Goal: Task Accomplishment & Management: Use online tool/utility

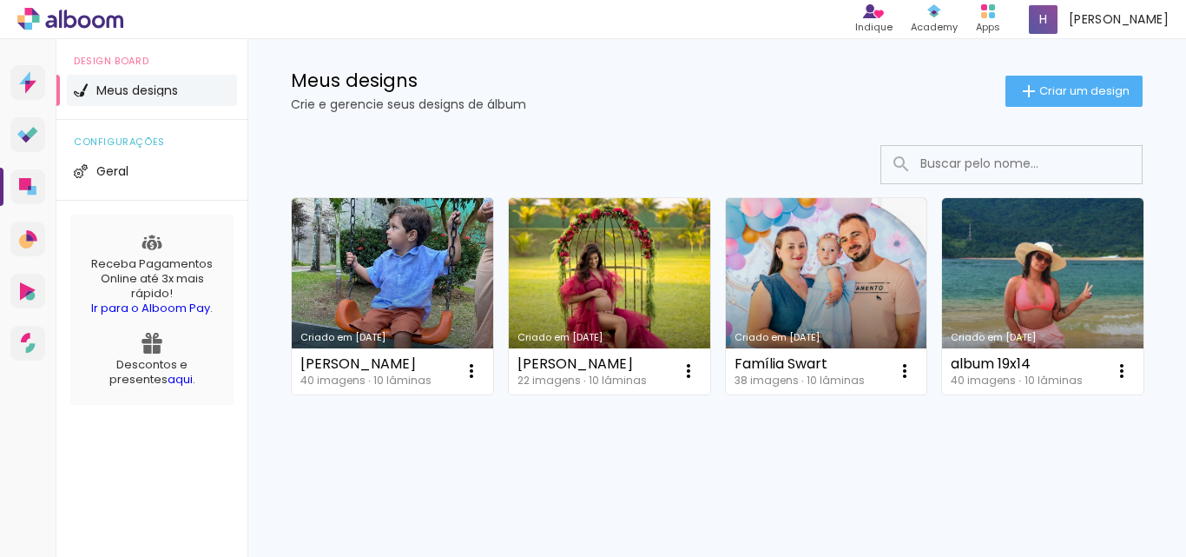
scroll to position [87, 0]
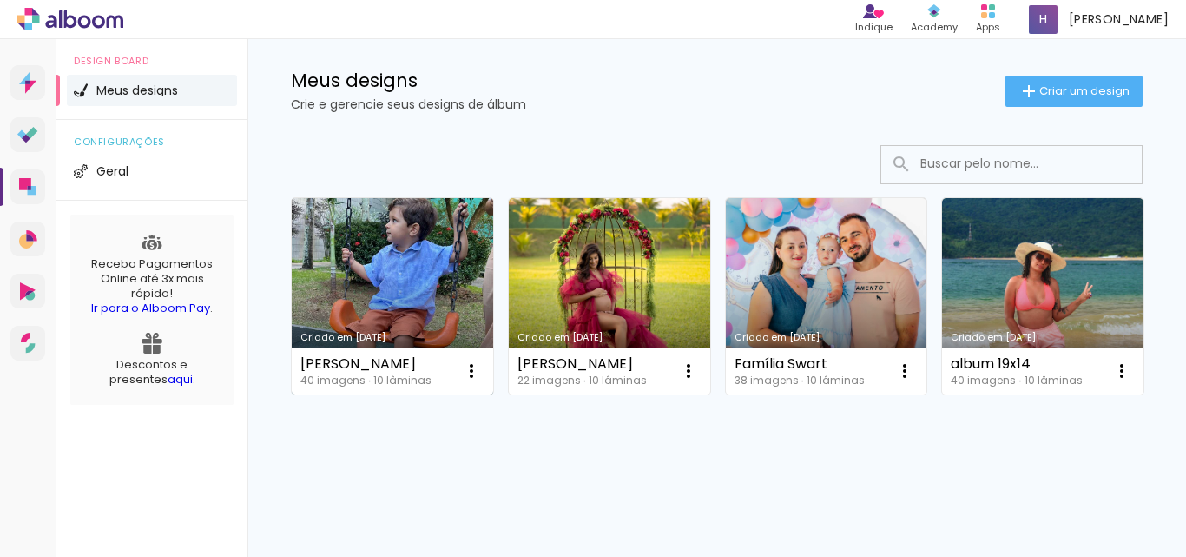
click at [412, 217] on link "Criado em [DATE]" at bounding box center [392, 296] width 201 height 196
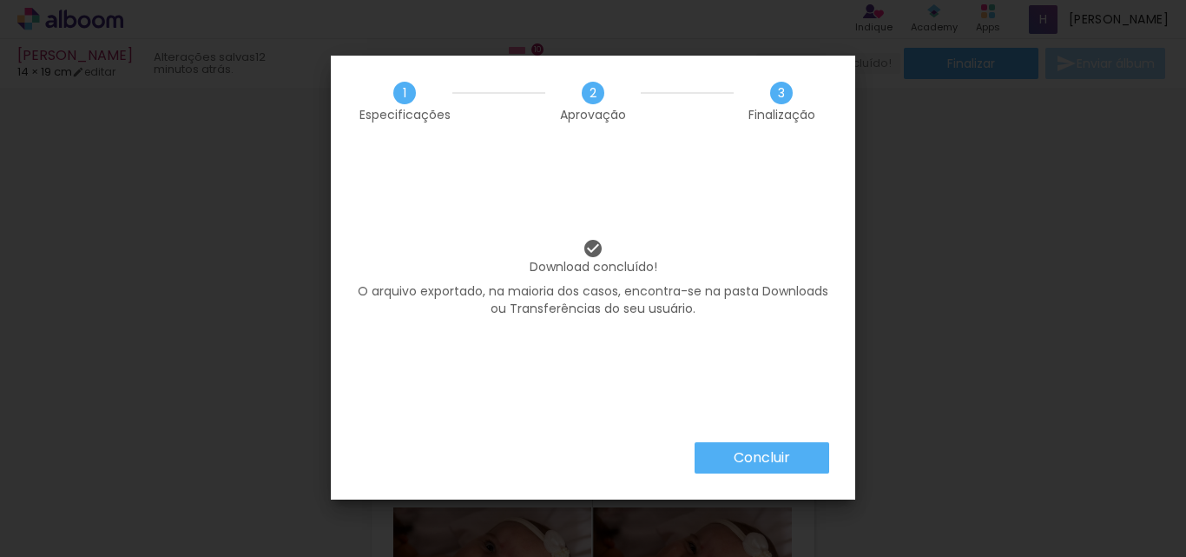
drag, startPoint x: 0, startPoint y: 0, endPoint x: 196, endPoint y: 266, distance: 330.3
click at [186, 268] on iron-overlay-backdrop at bounding box center [593, 278] width 1186 height 557
click at [799, 461] on paper-button "Concluir" at bounding box center [762, 457] width 135 height 31
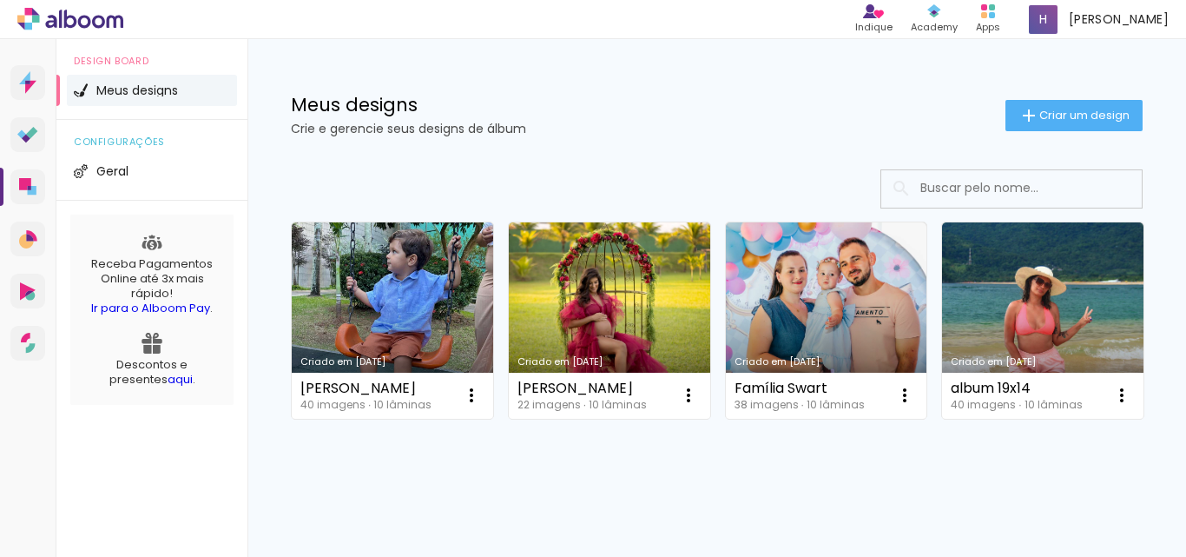
click at [588, 304] on link "Criado em [DATE]" at bounding box center [609, 320] width 201 height 196
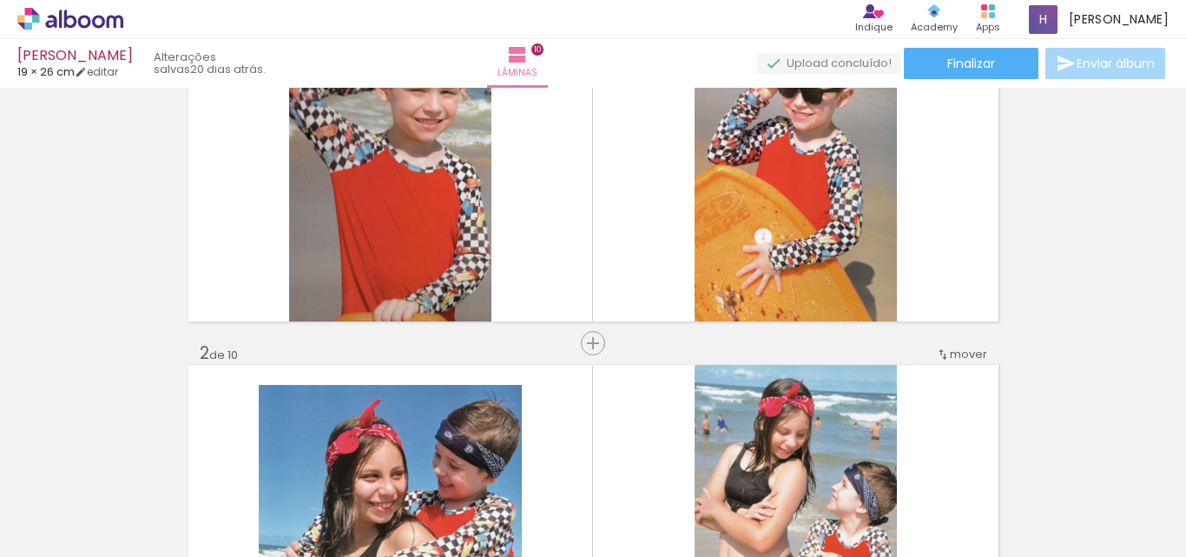
scroll to position [87, 0]
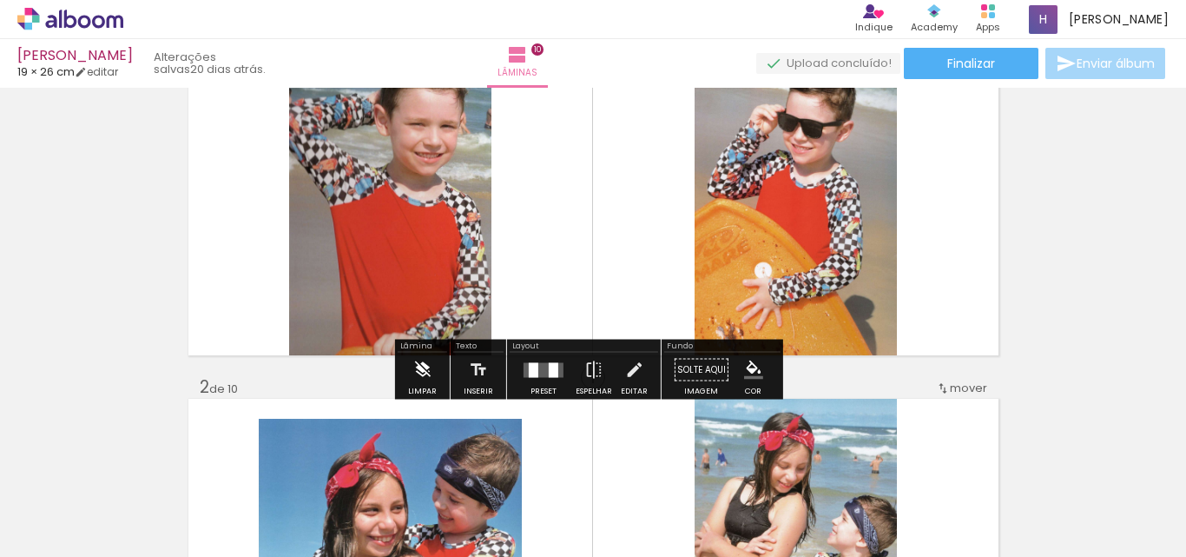
click at [417, 365] on iron-icon at bounding box center [421, 370] width 19 height 35
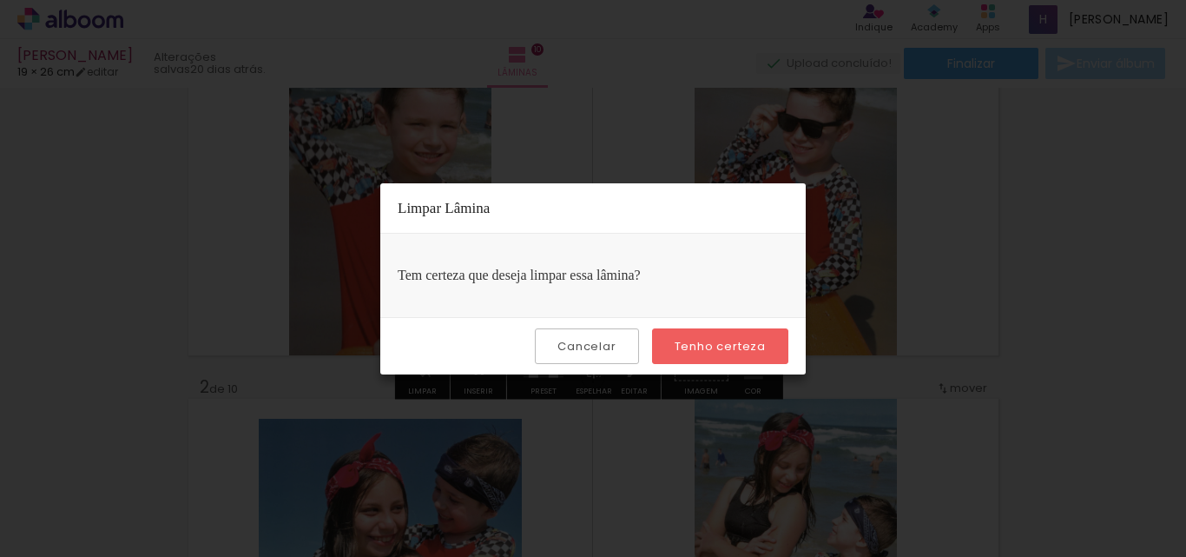
click at [741, 333] on paper-button "Tenho certeza" at bounding box center [720, 346] width 136 height 36
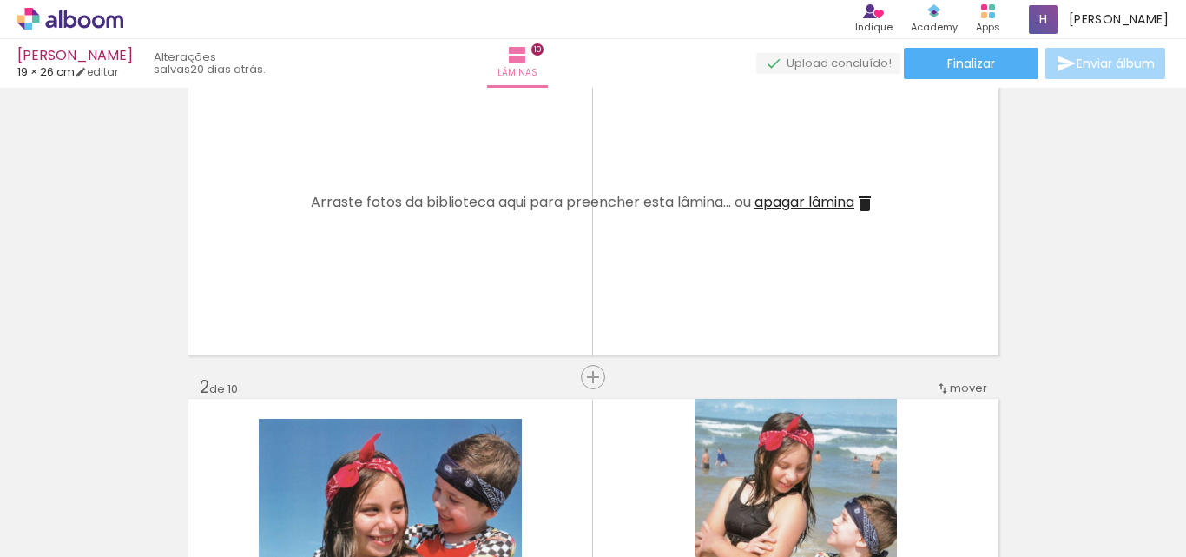
click at [863, 195] on iron-icon at bounding box center [864, 203] width 21 height 21
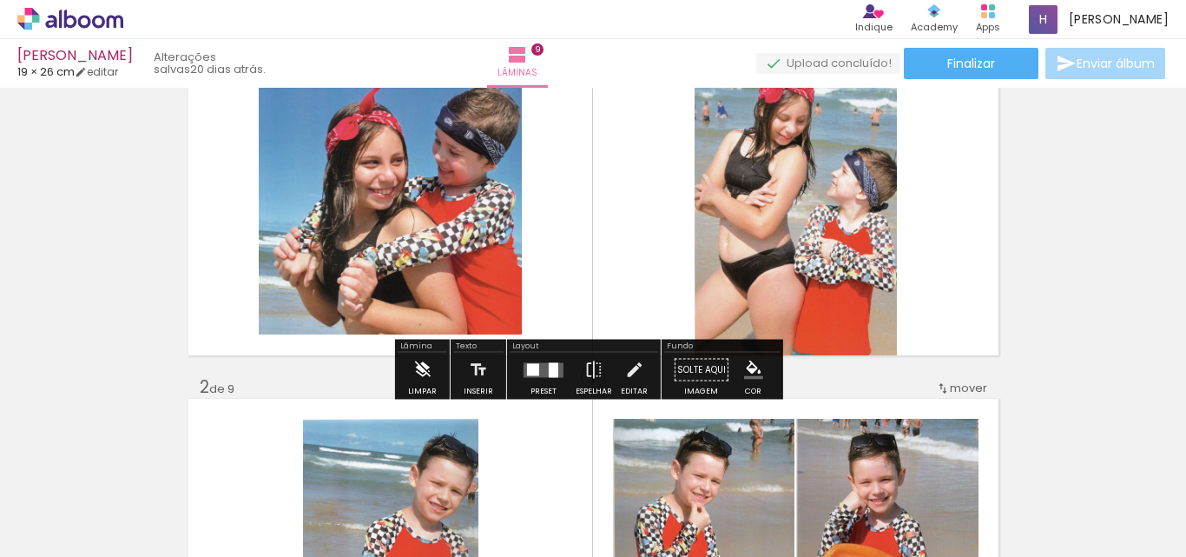
click at [407, 378] on paper-button "Limpar" at bounding box center [422, 375] width 37 height 44
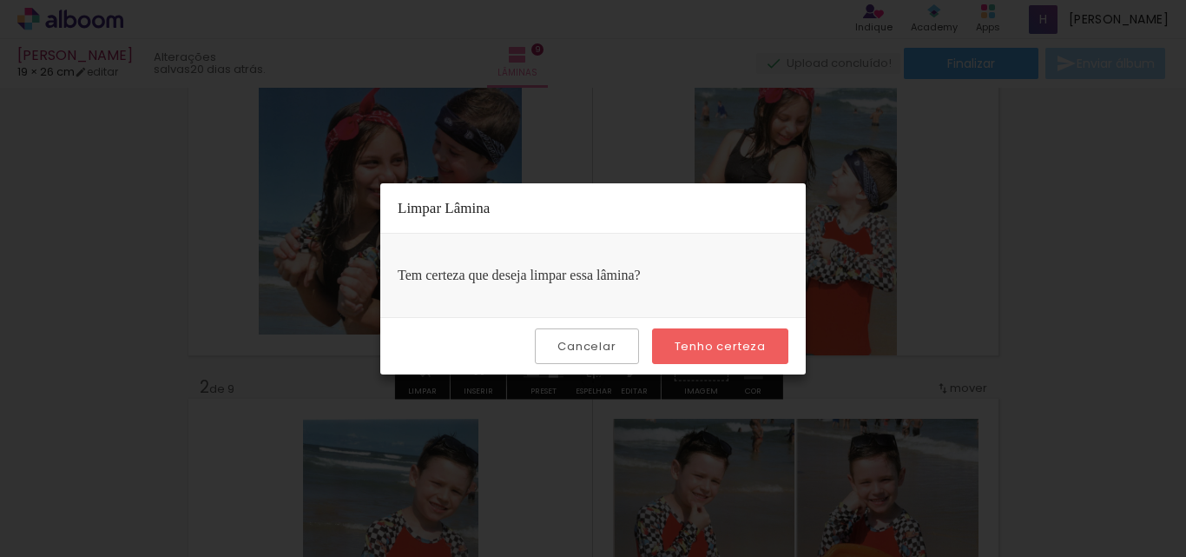
click at [0, 0] on slot "Tenho certeza" at bounding box center [0, 0] width 0 height 0
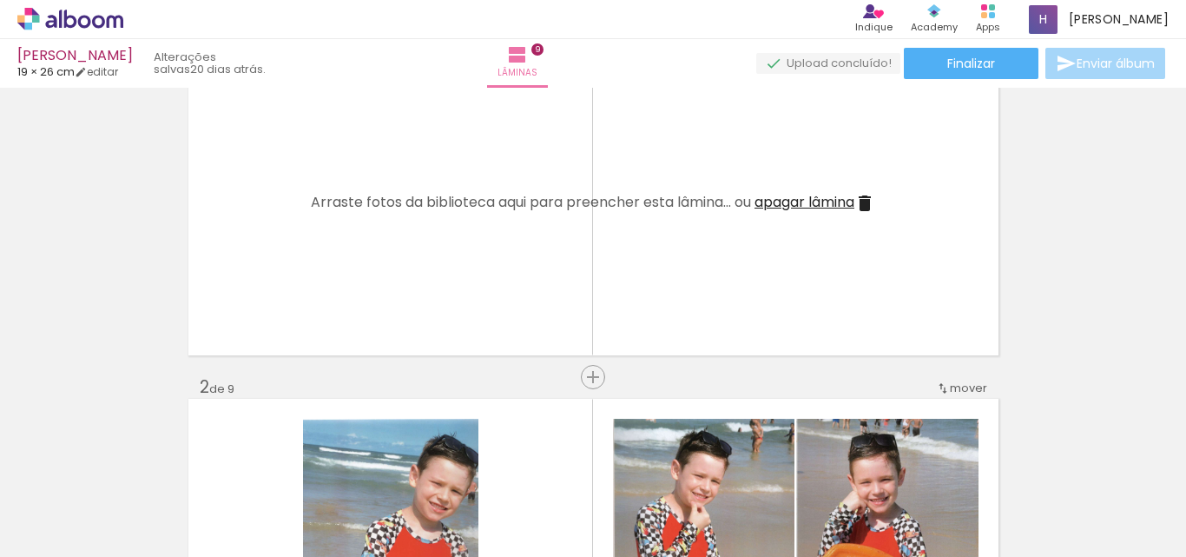
click at [863, 204] on iron-icon at bounding box center [864, 203] width 21 height 21
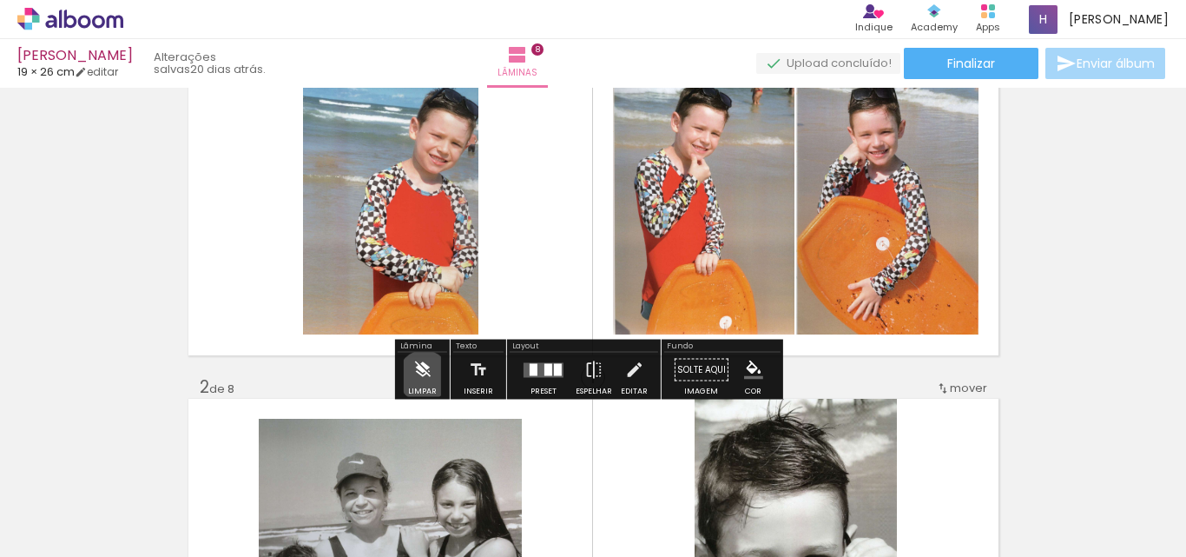
click at [424, 376] on iron-icon at bounding box center [421, 370] width 19 height 35
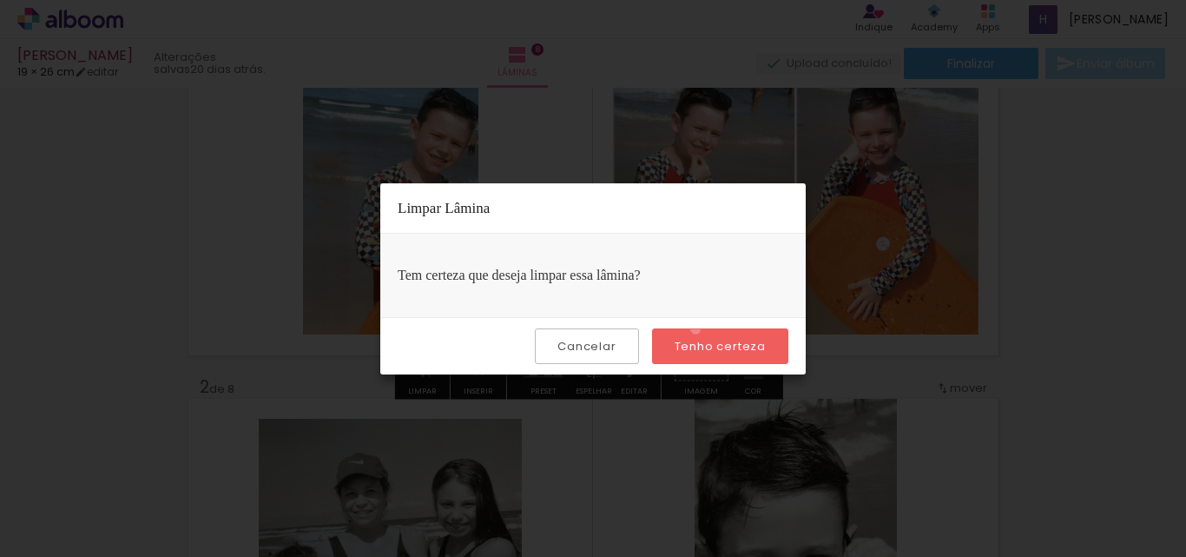
click at [698, 329] on paper-button "Tenho certeza" at bounding box center [720, 346] width 136 height 36
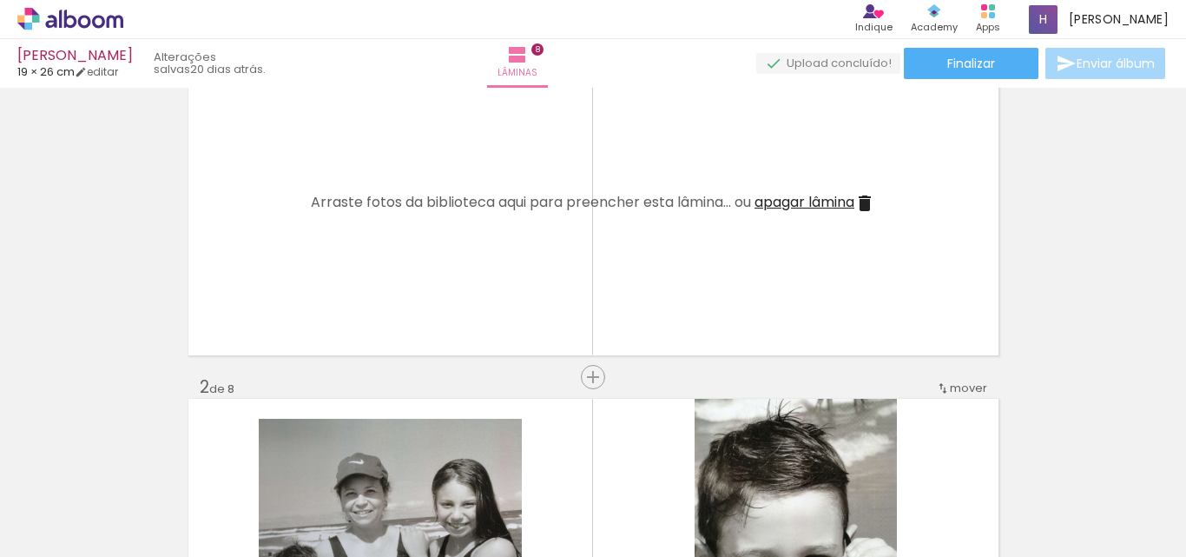
click at [868, 196] on iron-icon at bounding box center [864, 203] width 21 height 21
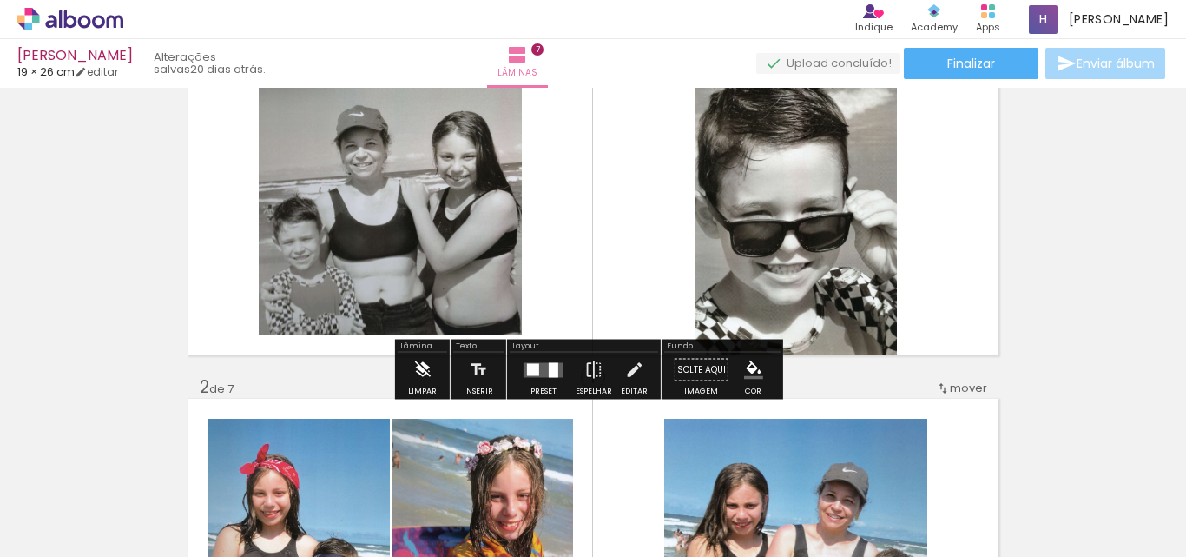
click at [430, 373] on iron-icon at bounding box center [421, 370] width 19 height 35
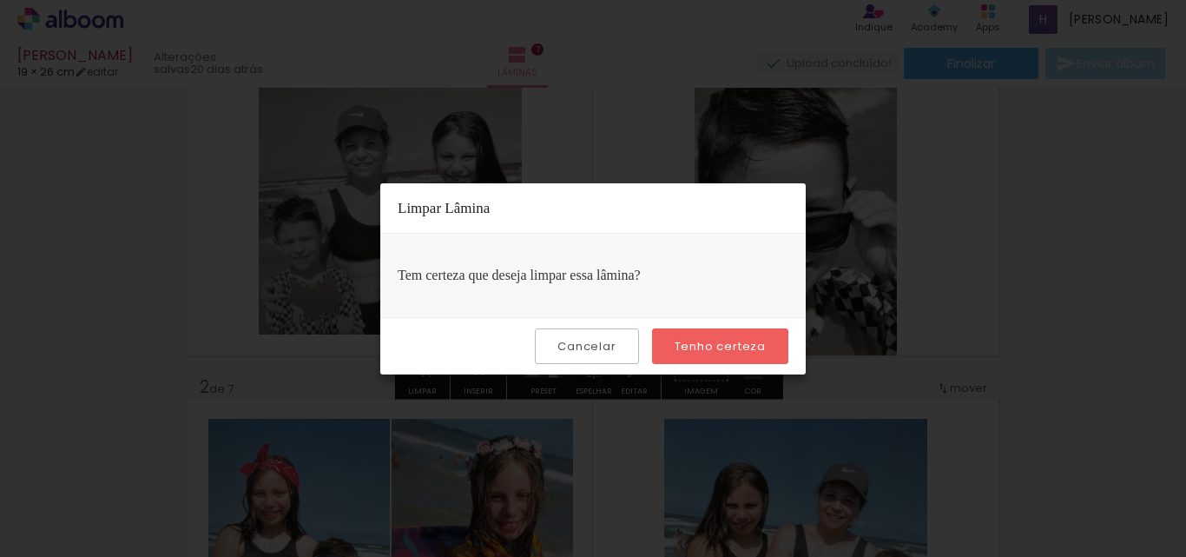
click at [0, 0] on slot "Tenho certeza" at bounding box center [0, 0] width 0 height 0
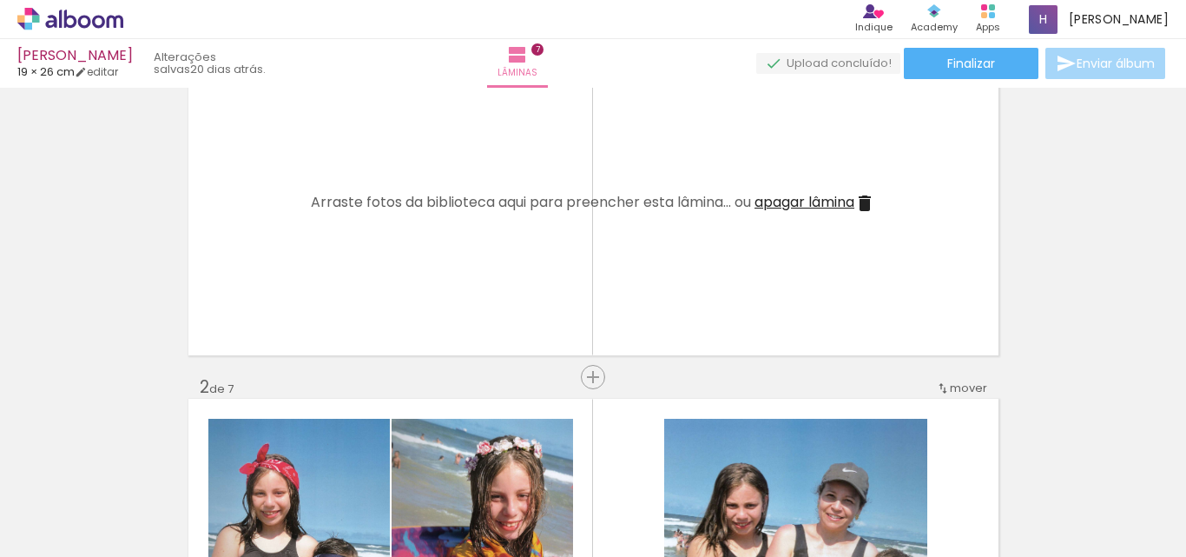
click at [864, 198] on iron-icon at bounding box center [864, 203] width 21 height 21
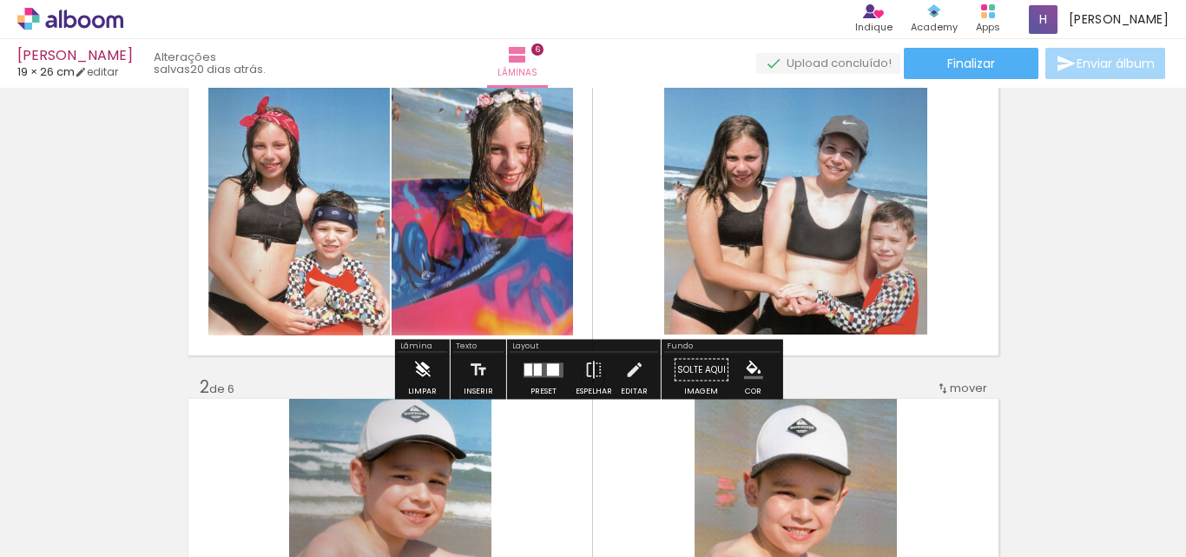
click at [432, 356] on paper-button "Limpar" at bounding box center [422, 375] width 37 height 44
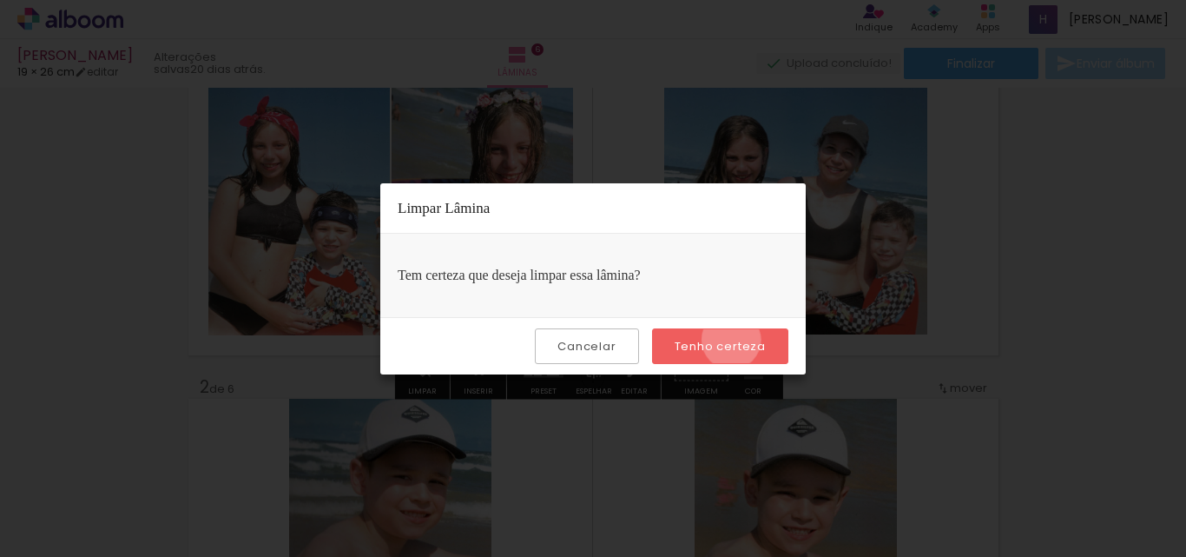
click at [0, 0] on slot "Tenho certeza" at bounding box center [0, 0] width 0 height 0
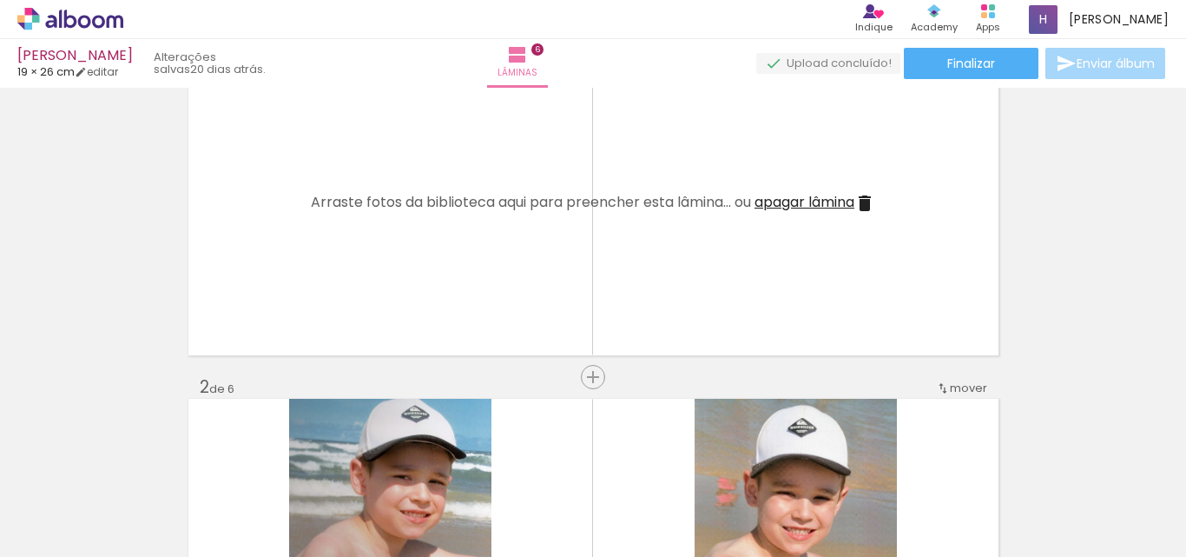
click at [863, 206] on iron-icon at bounding box center [864, 203] width 21 height 21
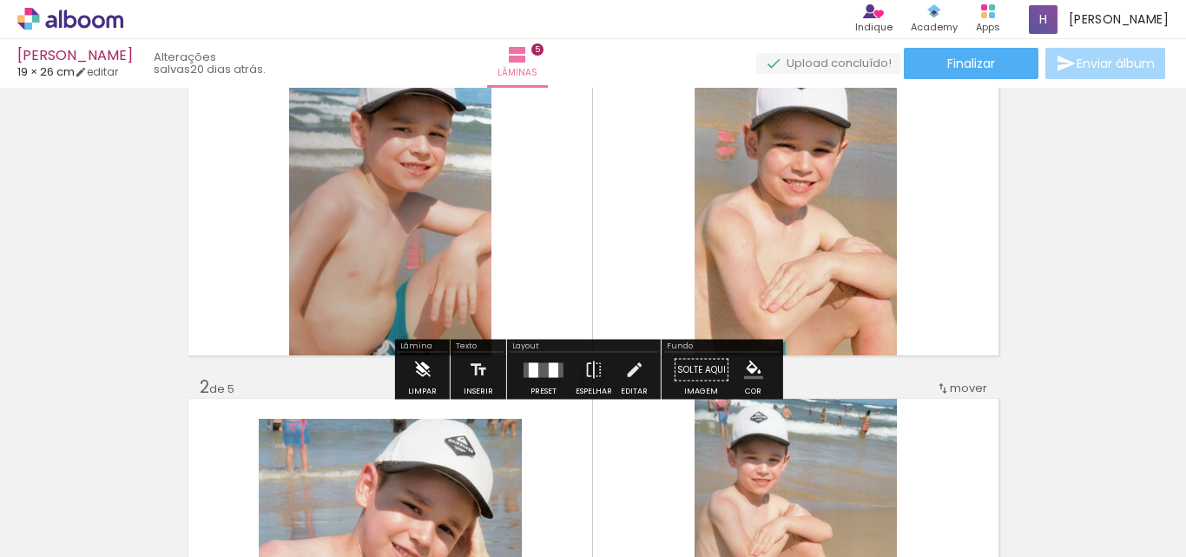
click at [433, 374] on paper-button "Limpar" at bounding box center [422, 375] width 37 height 44
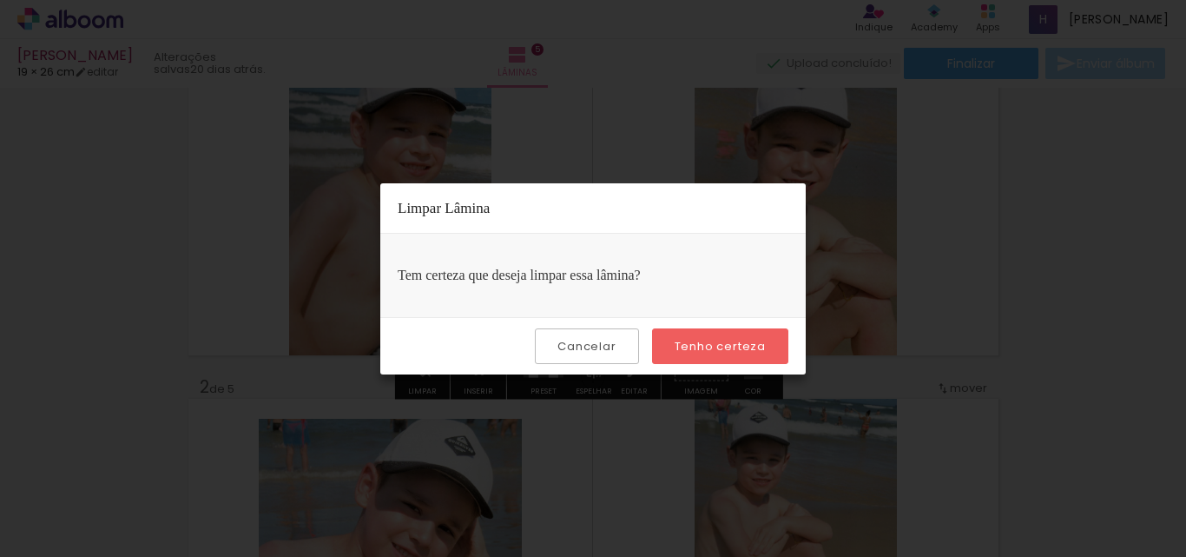
click at [0, 0] on slot "Tenho certeza" at bounding box center [0, 0] width 0 height 0
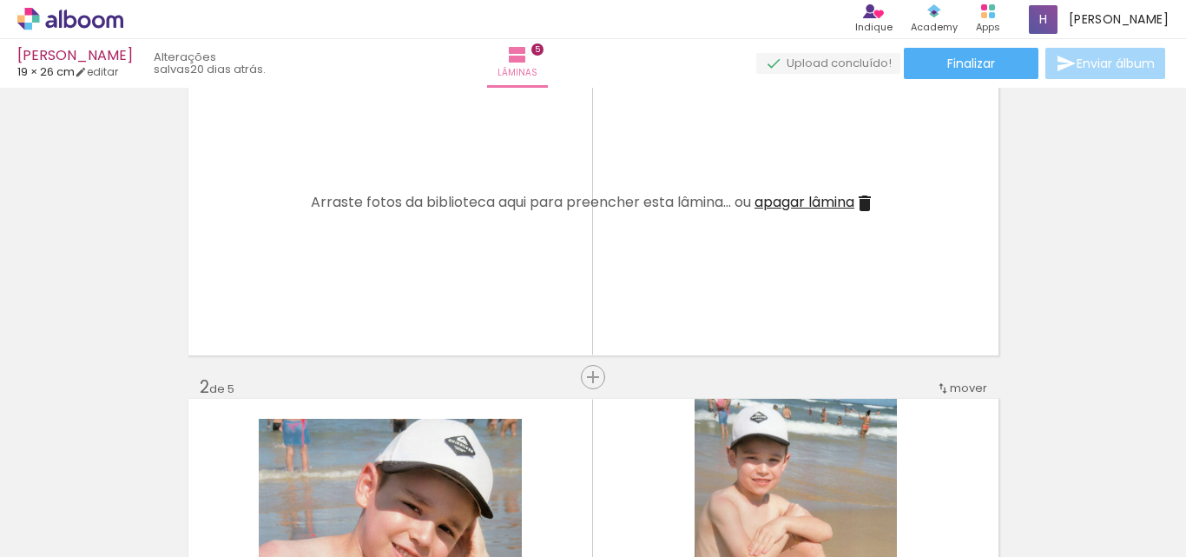
click at [869, 206] on iron-icon at bounding box center [864, 203] width 21 height 21
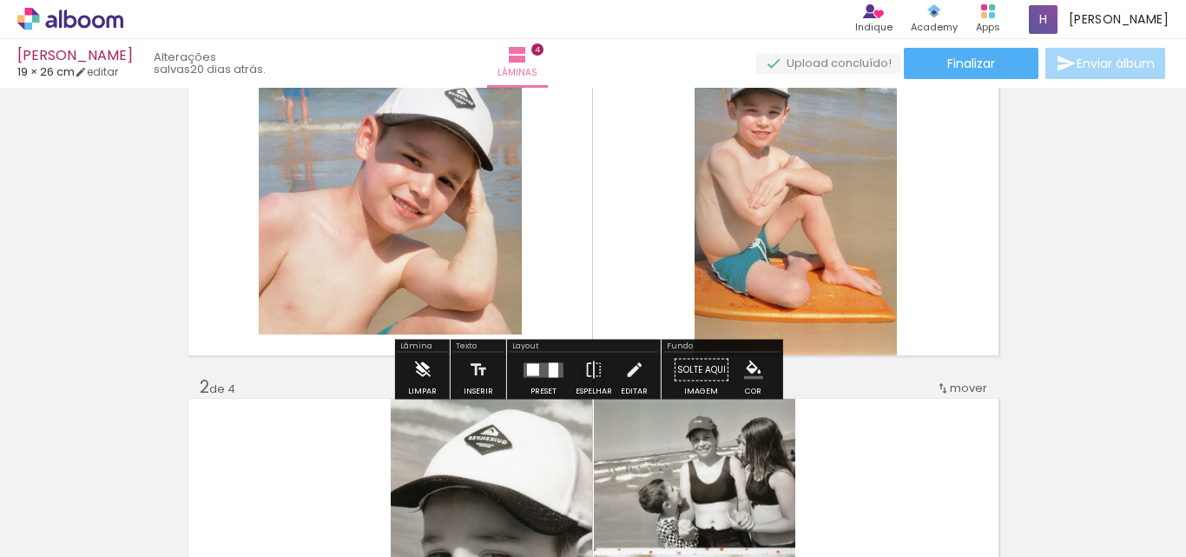
click at [425, 380] on iron-icon at bounding box center [421, 370] width 19 height 35
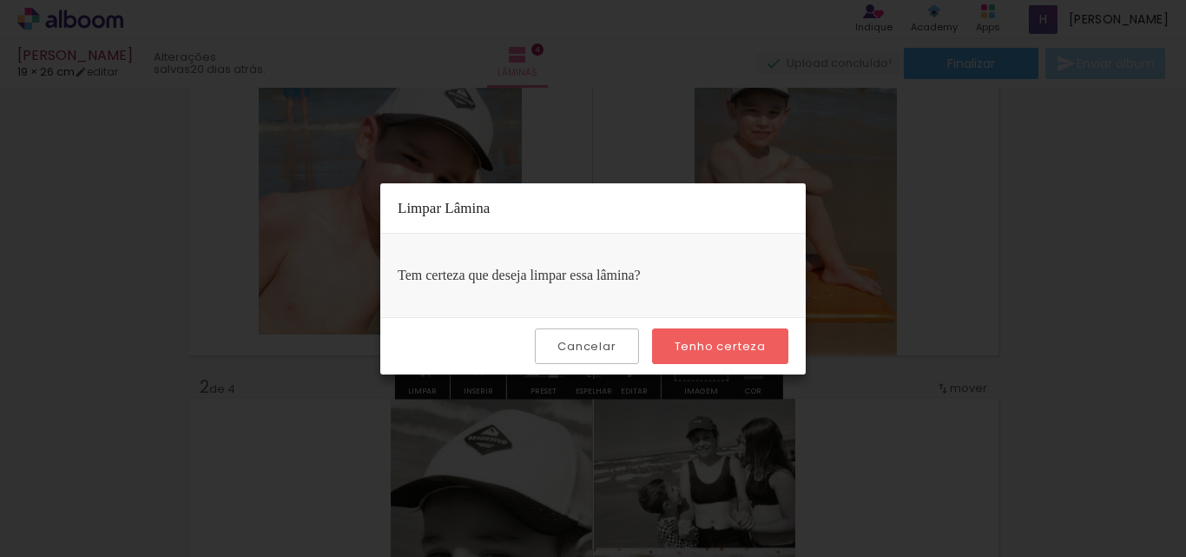
click at [723, 336] on paper-button "Tenho certeza" at bounding box center [720, 346] width 136 height 36
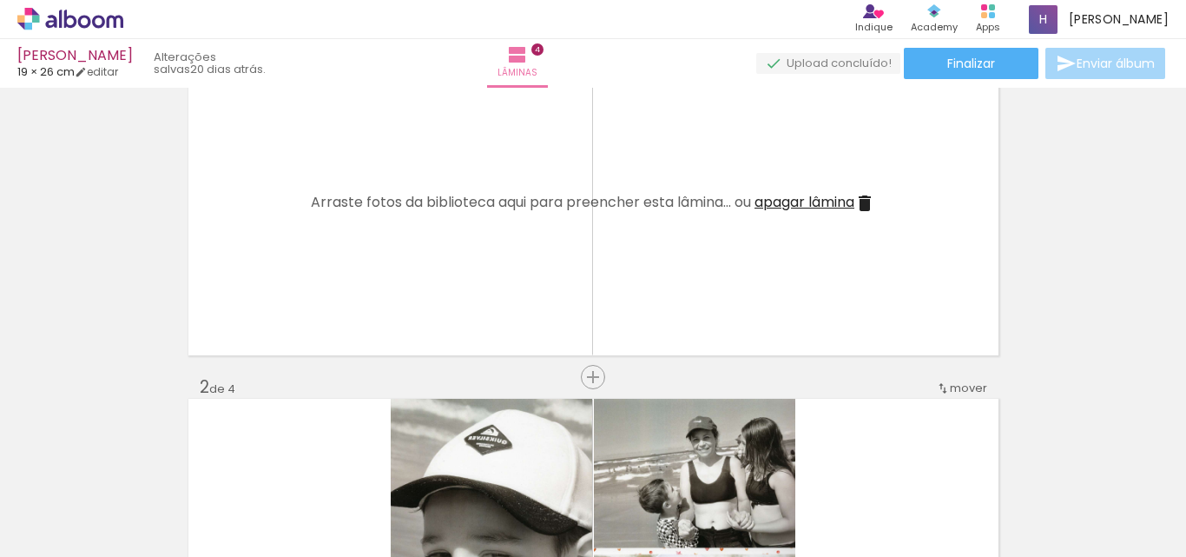
click at [856, 208] on iron-icon at bounding box center [864, 203] width 21 height 21
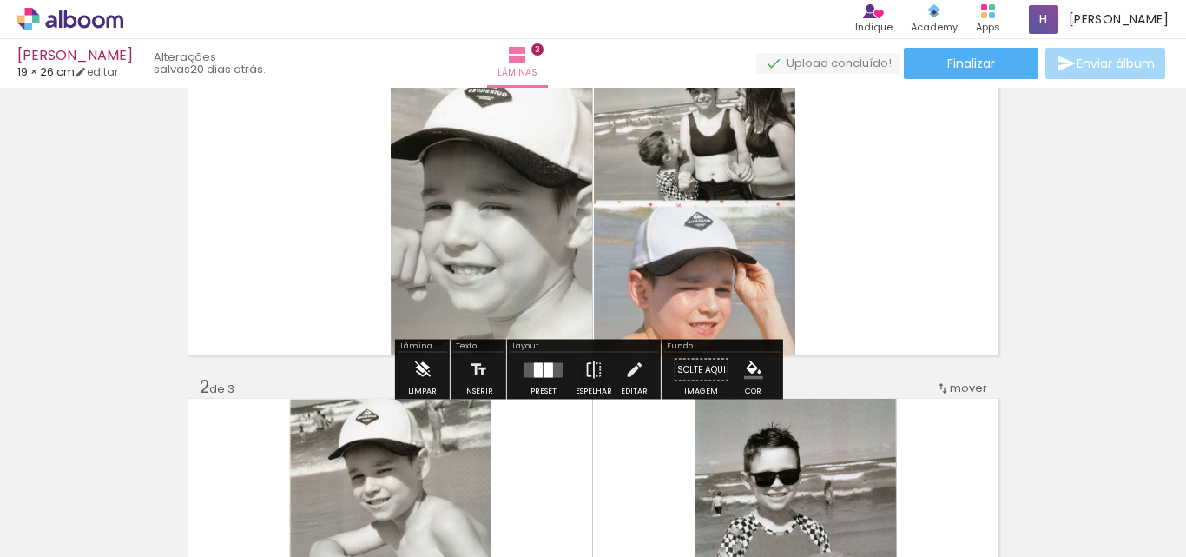
click at [420, 376] on iron-icon at bounding box center [421, 370] width 19 height 35
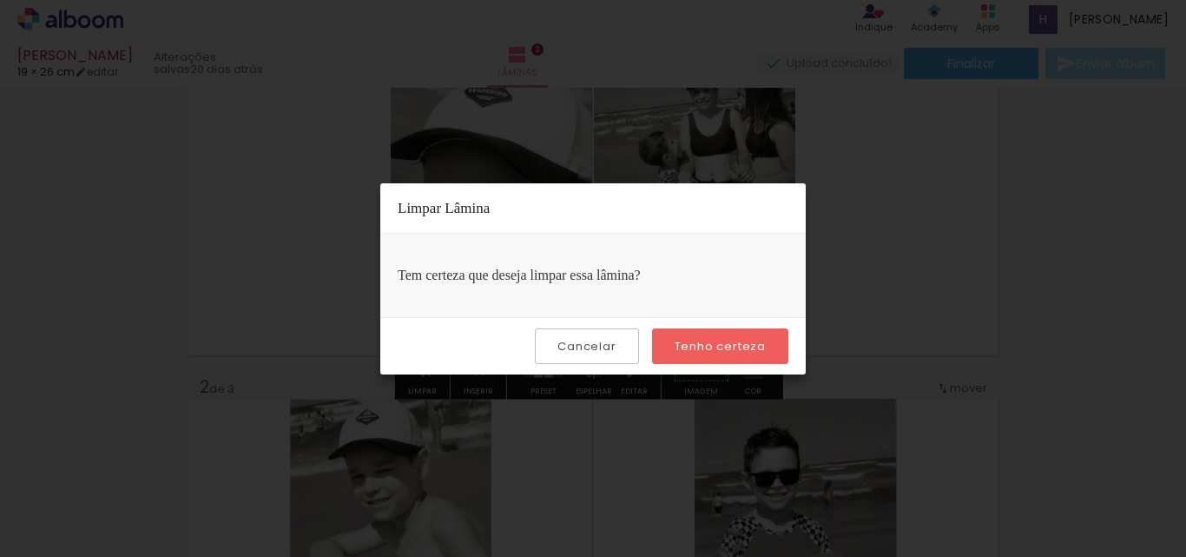
click at [0, 0] on slot "Tenho certeza" at bounding box center [0, 0] width 0 height 0
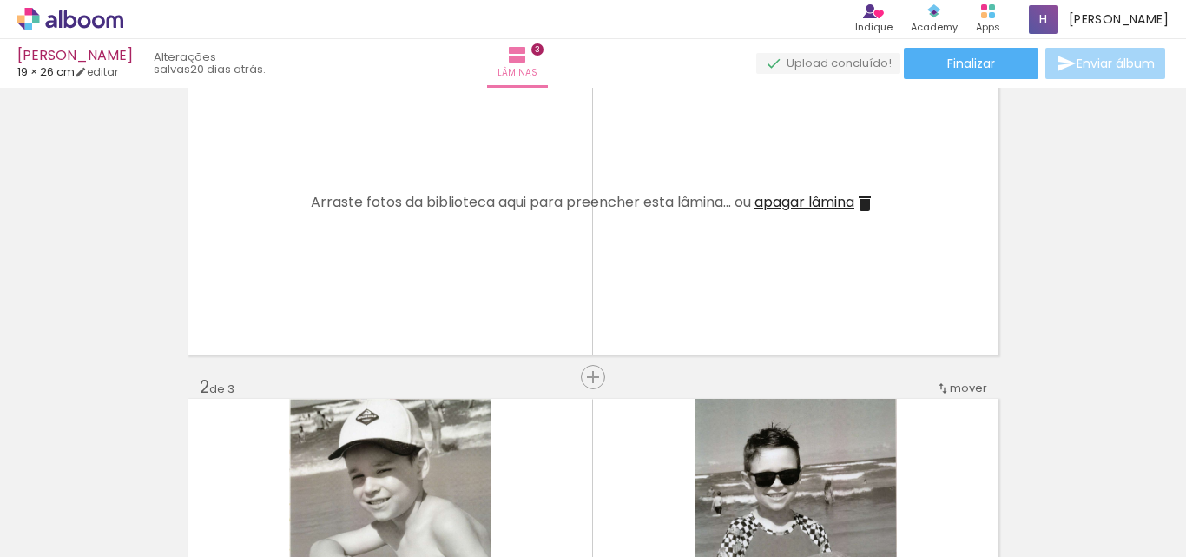
click at [860, 196] on iron-icon at bounding box center [864, 203] width 21 height 21
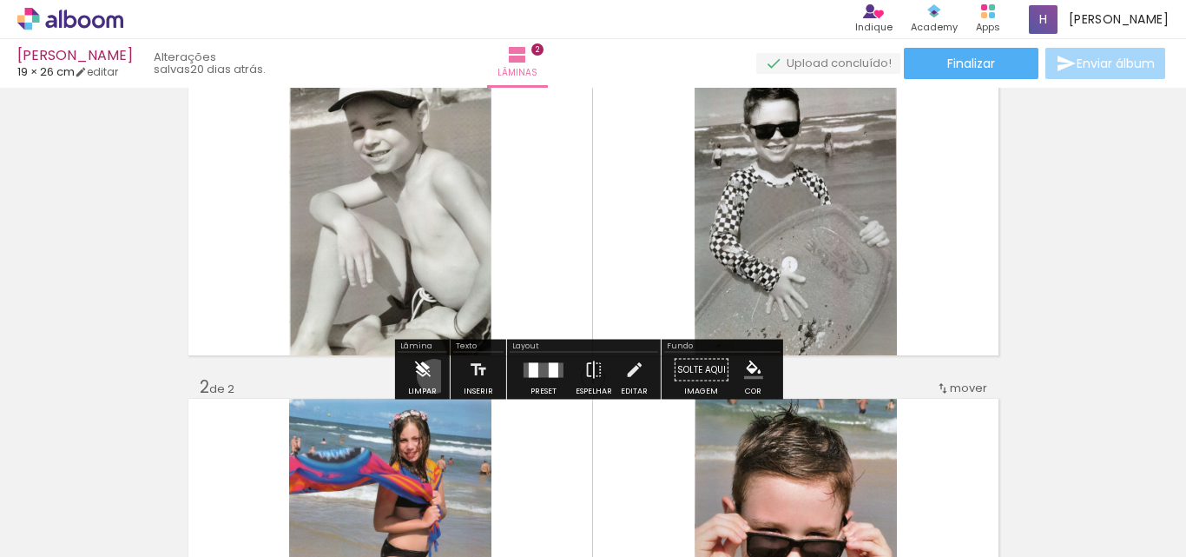
click at [434, 376] on paper-button "Limpar" at bounding box center [422, 375] width 37 height 44
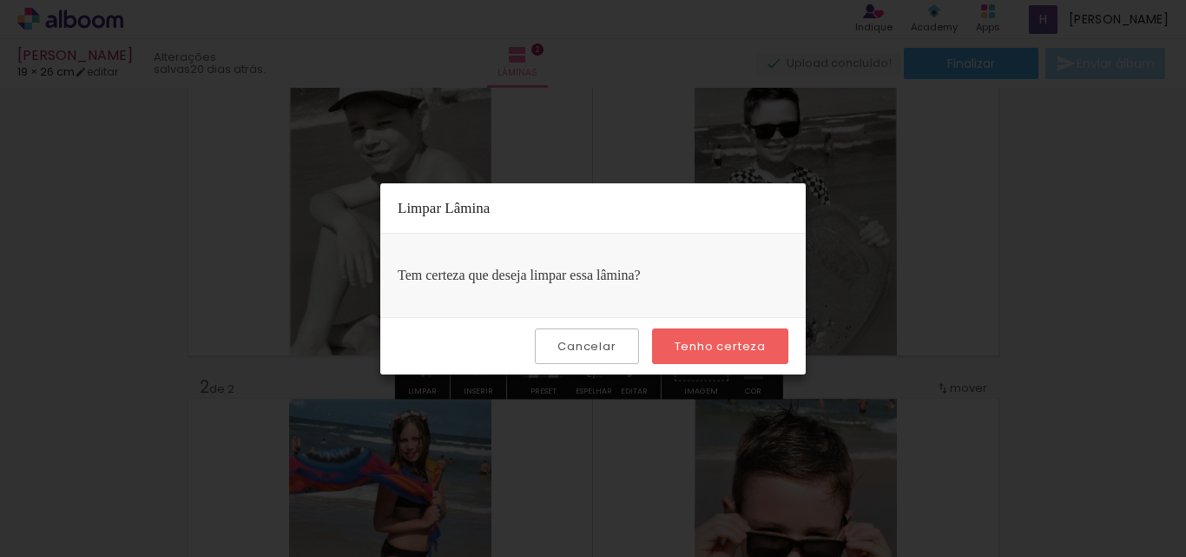
click at [0, 0] on slot "Tenho certeza" at bounding box center [0, 0] width 0 height 0
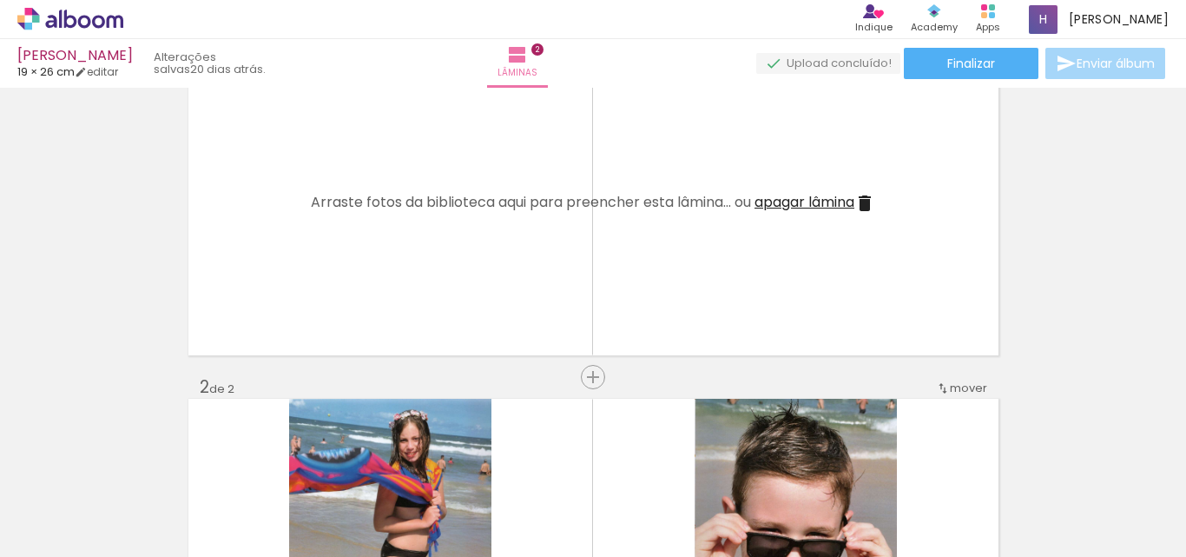
click at [868, 203] on iron-icon at bounding box center [864, 203] width 21 height 21
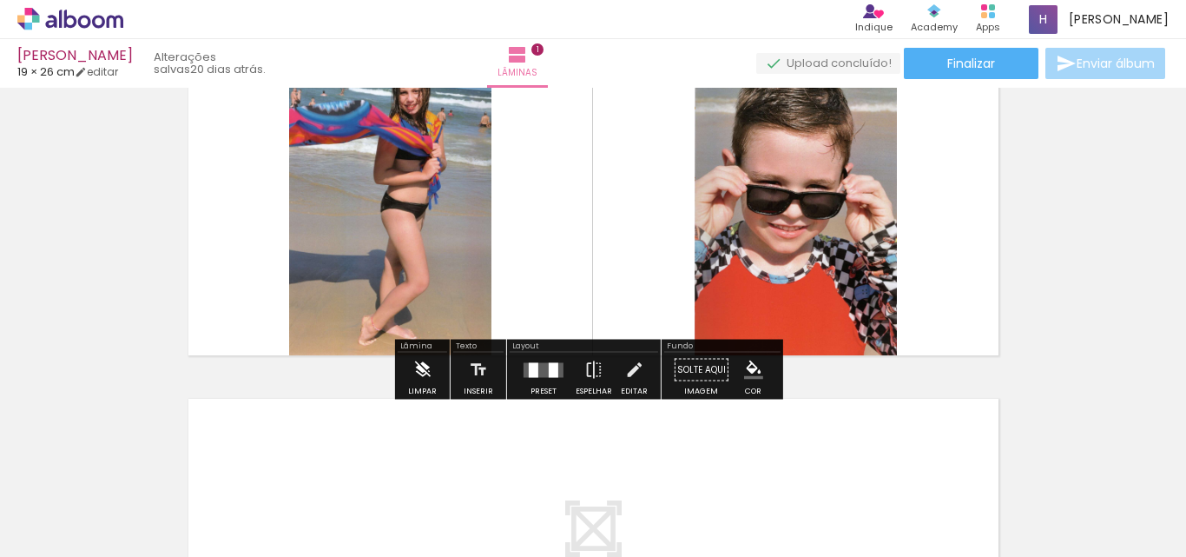
click at [428, 365] on iron-icon at bounding box center [421, 370] width 19 height 35
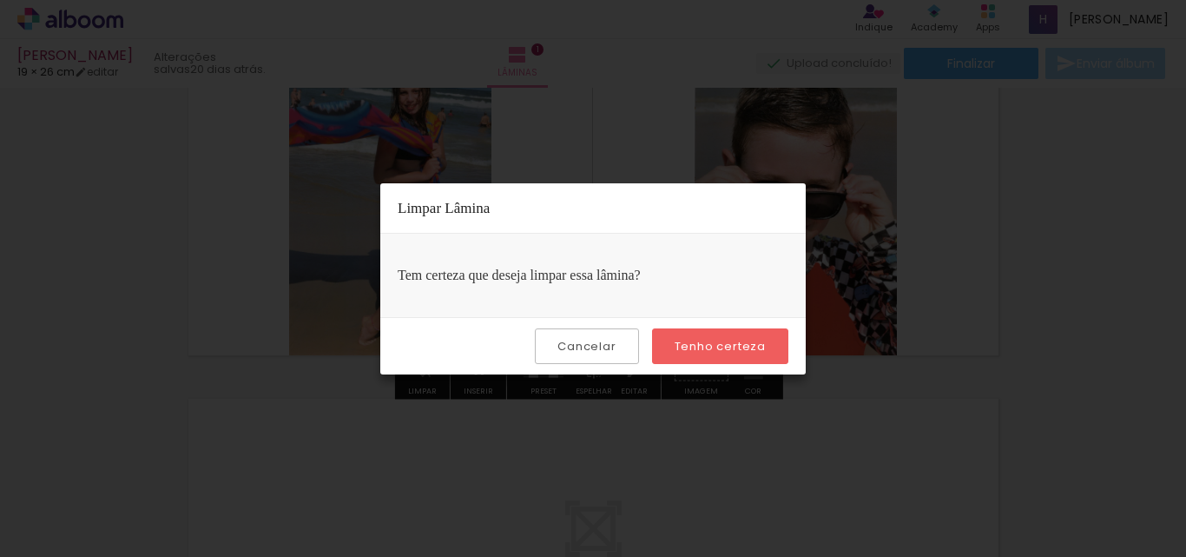
click at [0, 0] on slot "Tenho certeza" at bounding box center [0, 0] width 0 height 0
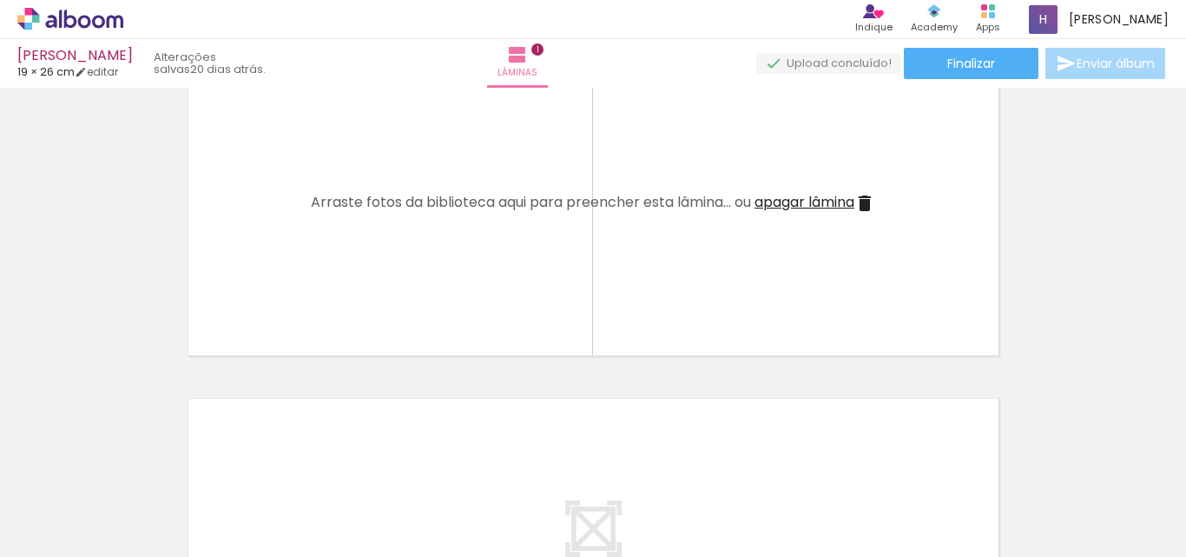
click at [862, 209] on iron-icon at bounding box center [864, 203] width 21 height 21
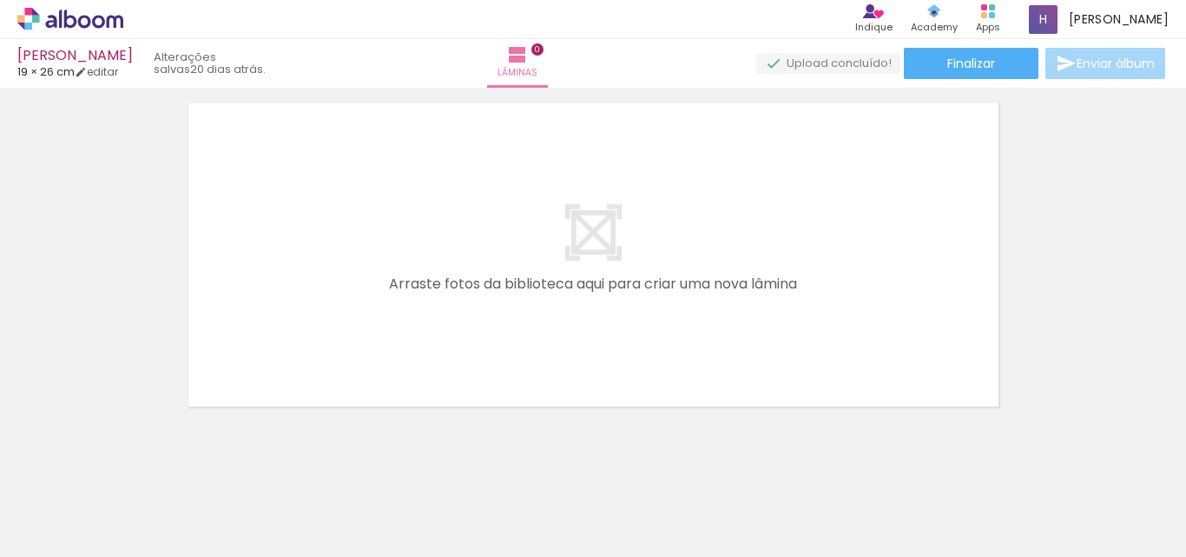
scroll to position [55, 0]
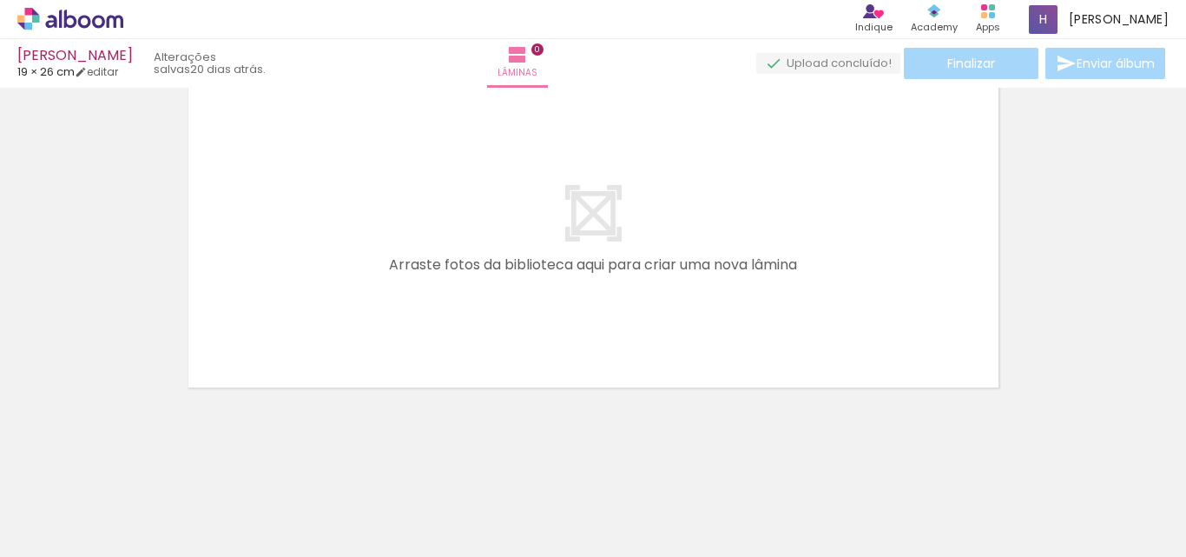
click at [145, 471] on iron-icon at bounding box center [136, 463] width 18 height 18
click at [144, 468] on iron-icon at bounding box center [136, 463] width 18 height 18
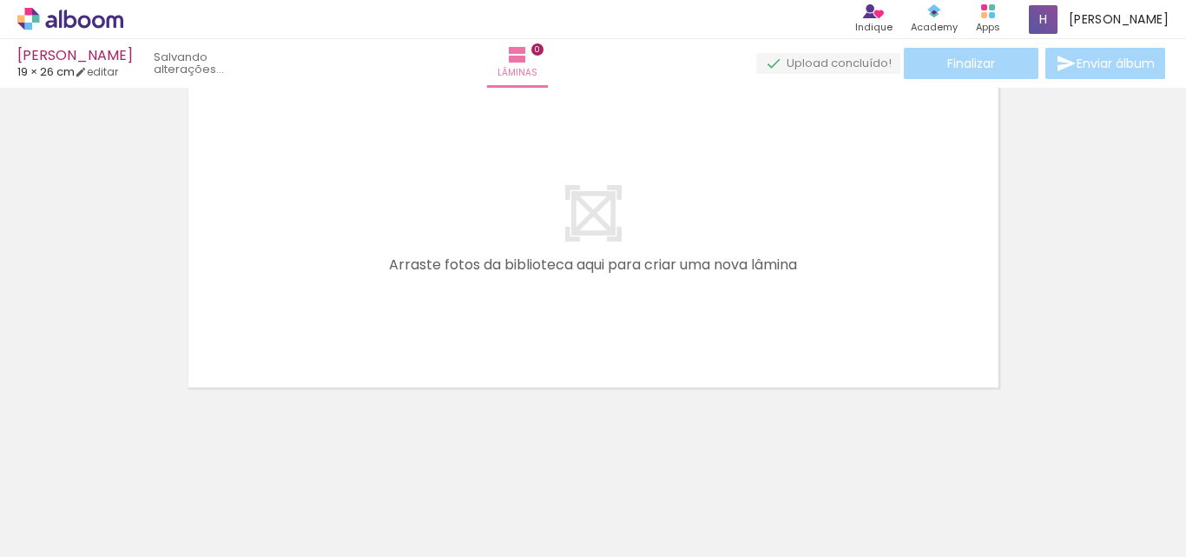
click at [144, 468] on iron-icon at bounding box center [136, 463] width 18 height 18
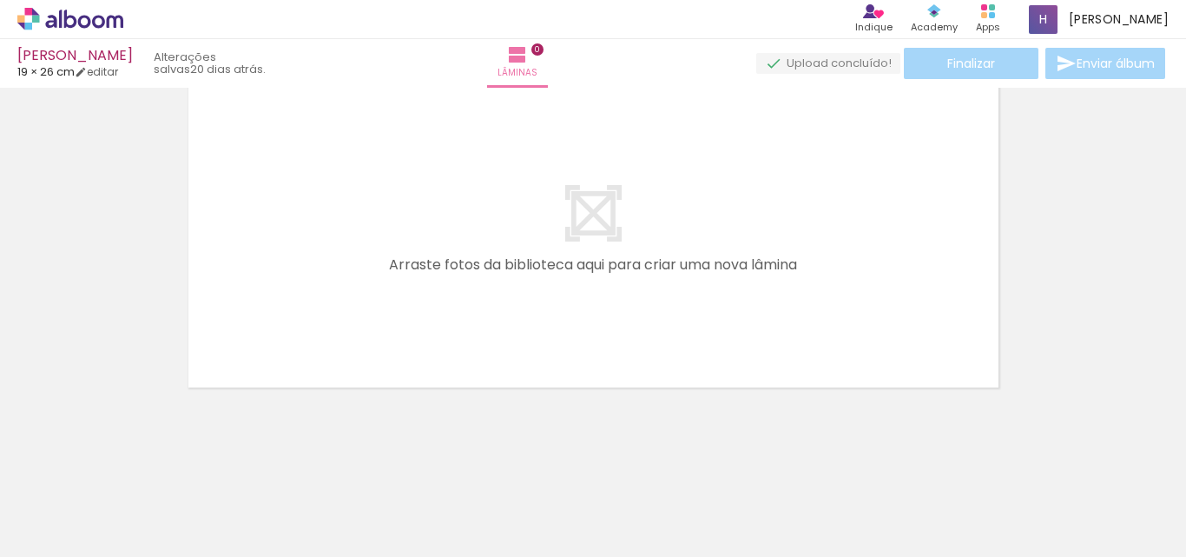
click at [144, 468] on iron-icon at bounding box center [136, 463] width 18 height 18
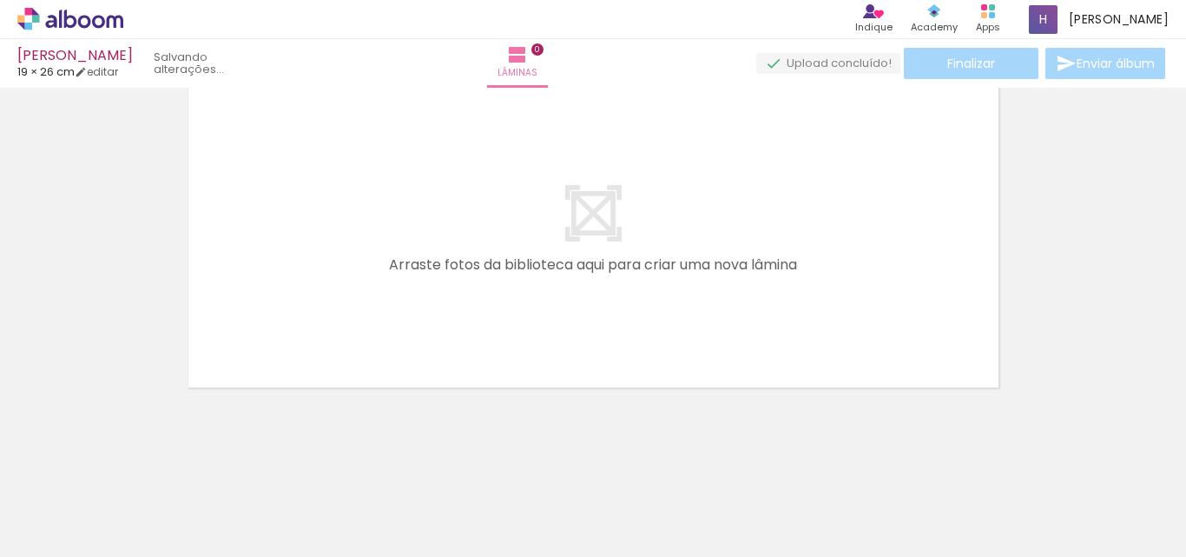
click at [144, 468] on iron-icon at bounding box center [136, 463] width 18 height 18
click at [145, 468] on iron-icon at bounding box center [136, 463] width 18 height 18
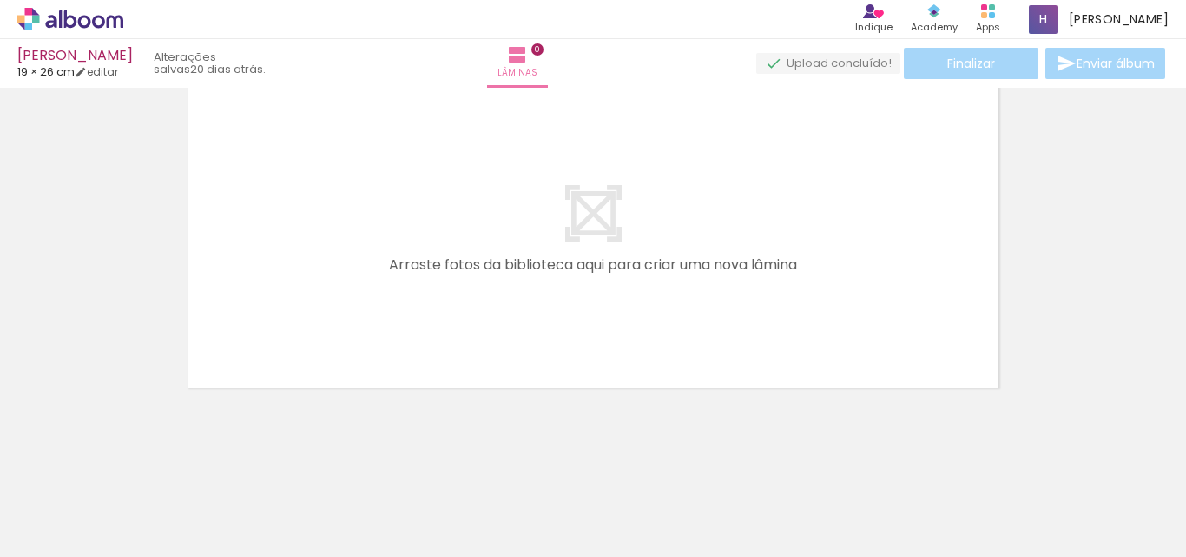
click at [145, 469] on iron-icon at bounding box center [136, 463] width 18 height 18
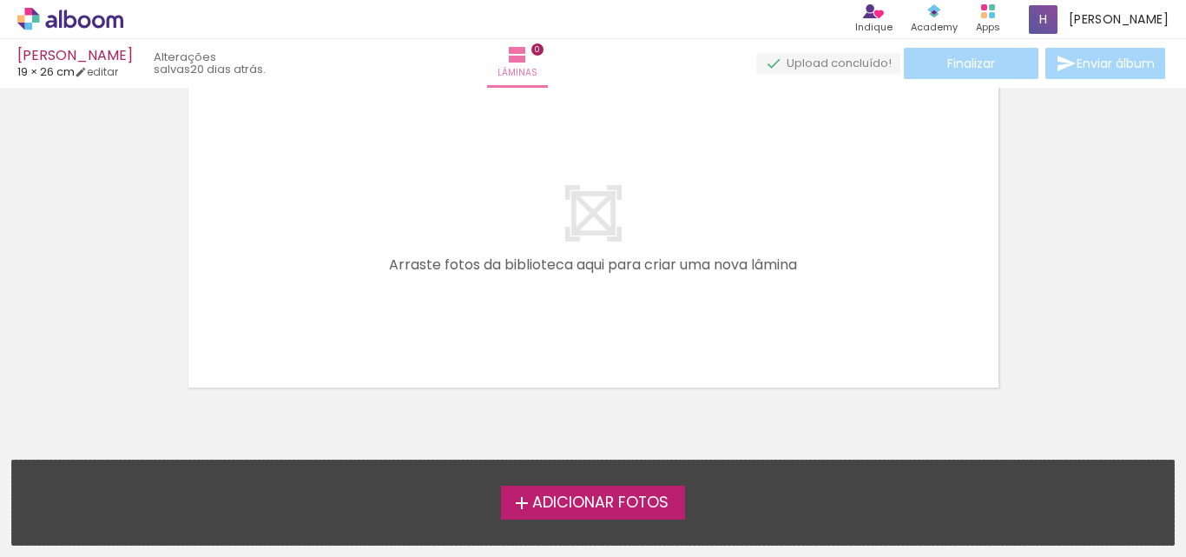
click at [147, 469] on div "Adicionar Fotos Solte suas fotos aqui..." at bounding box center [593, 502] width 1162 height 84
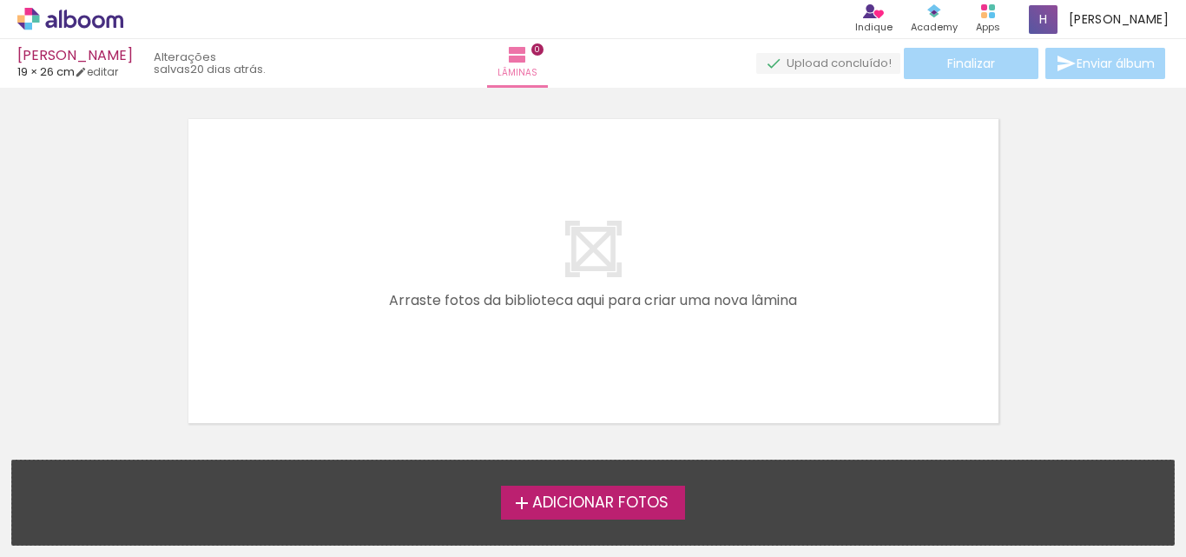
scroll to position [0, 0]
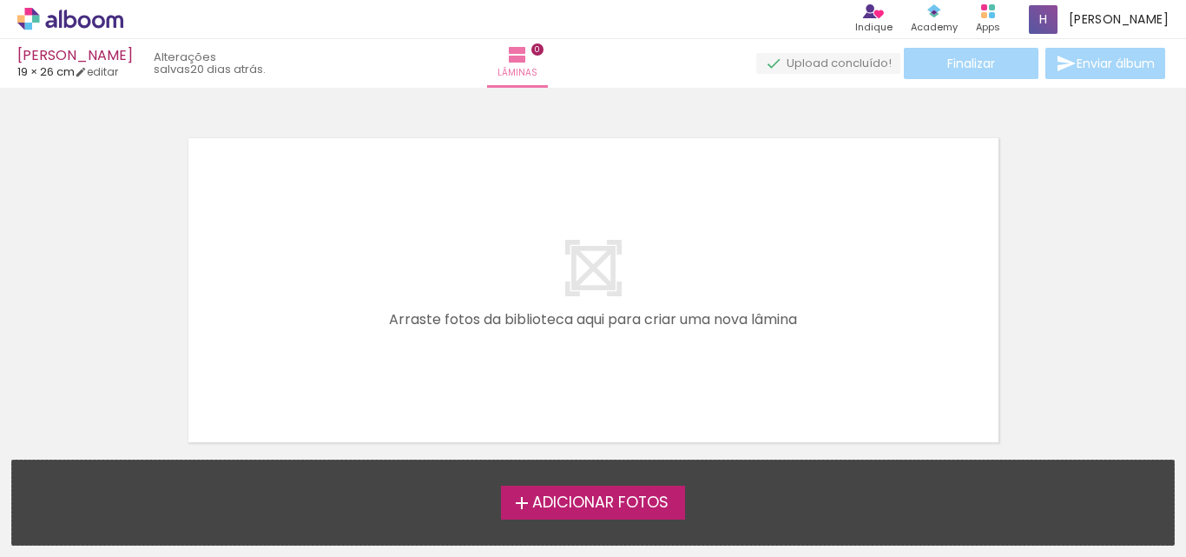
click at [116, 62] on div "[PERSON_NAME]" at bounding box center [74, 57] width 115 height 16
click at [108, 68] on link "editar" at bounding box center [96, 71] width 43 height 15
type input "1"
type input "19,5"
type input "52"
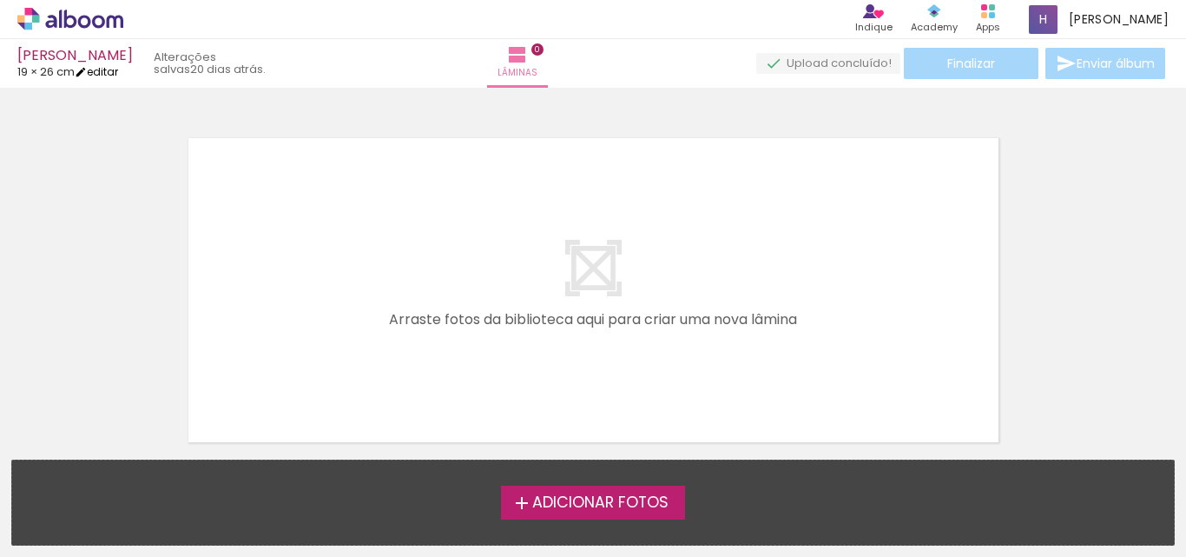
type input "0"
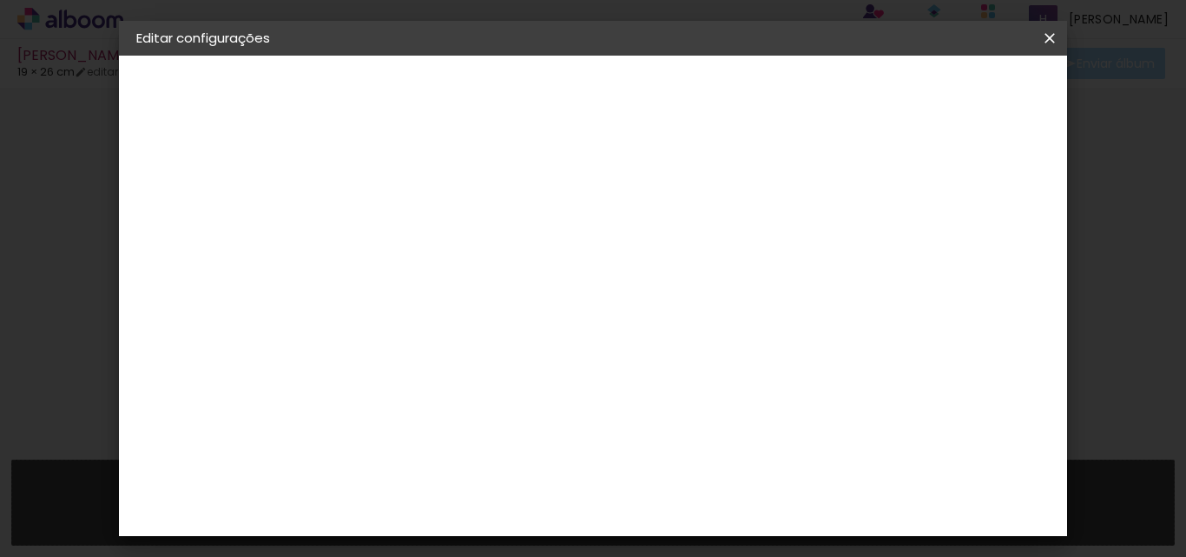
drag, startPoint x: 709, startPoint y: 518, endPoint x: 683, endPoint y: 518, distance: 25.2
click at [683, 518] on input "52" at bounding box center [688, 524] width 45 height 26
type input "28"
type paper-input "28"
click at [667, 96] on span "Salvar configurações" at bounding box center [622, 98] width 89 height 24
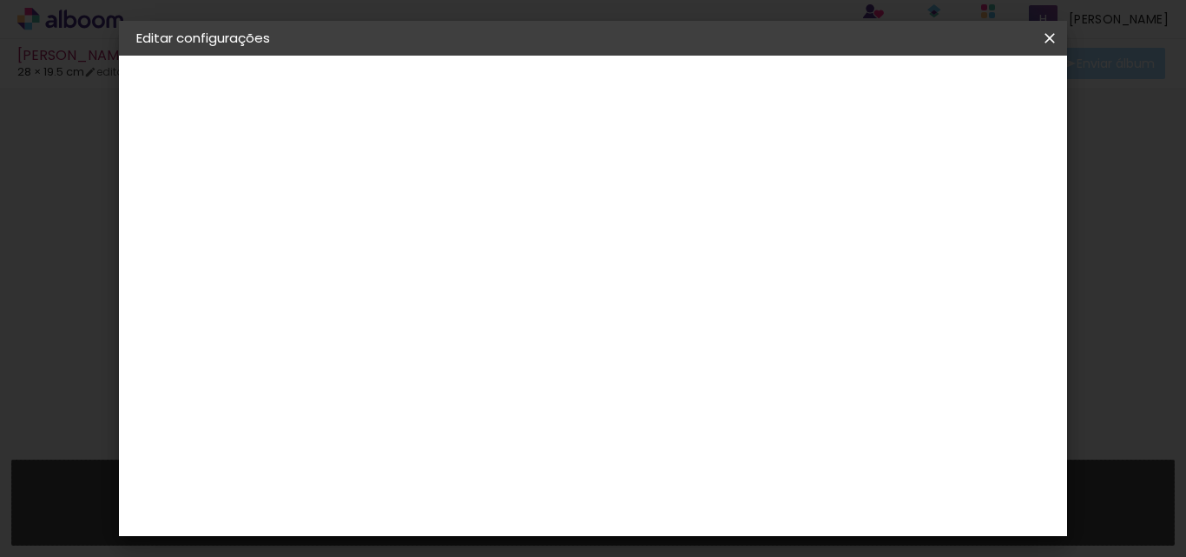
click at [667, 97] on span "Salvar configurações" at bounding box center [622, 98] width 89 height 24
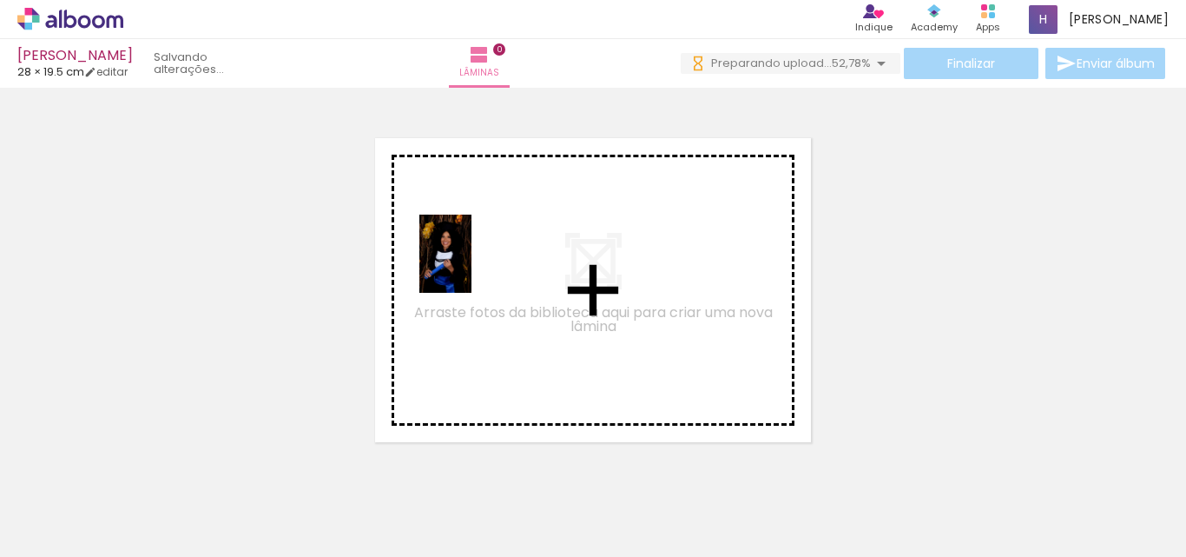
drag, startPoint x: 186, startPoint y: 496, endPoint x: 472, endPoint y: 267, distance: 366.3
click at [472, 267] on quentale-workspace at bounding box center [593, 278] width 1186 height 557
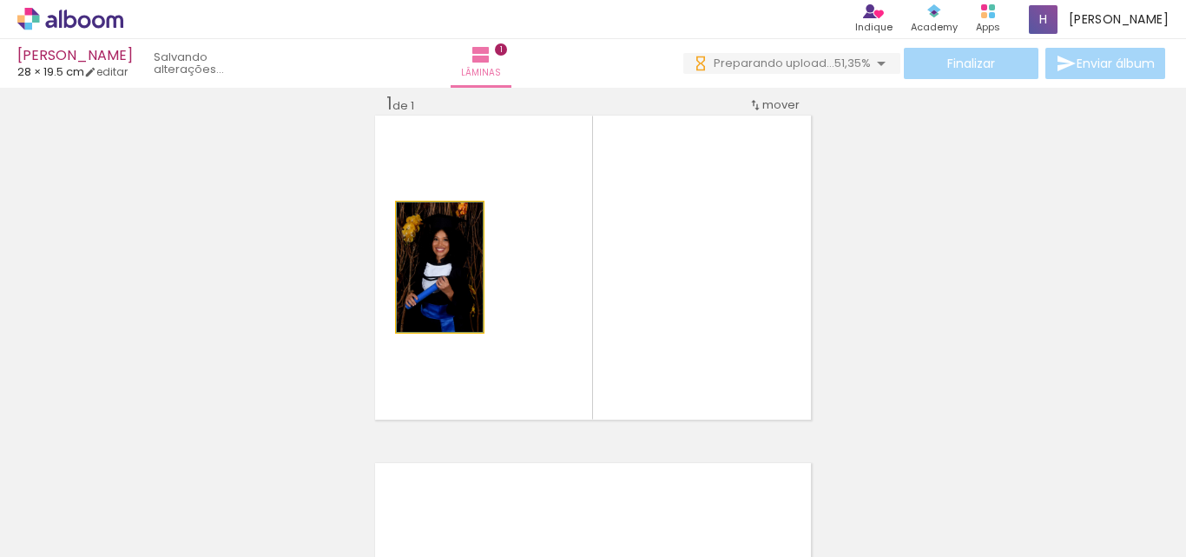
scroll to position [23, 0]
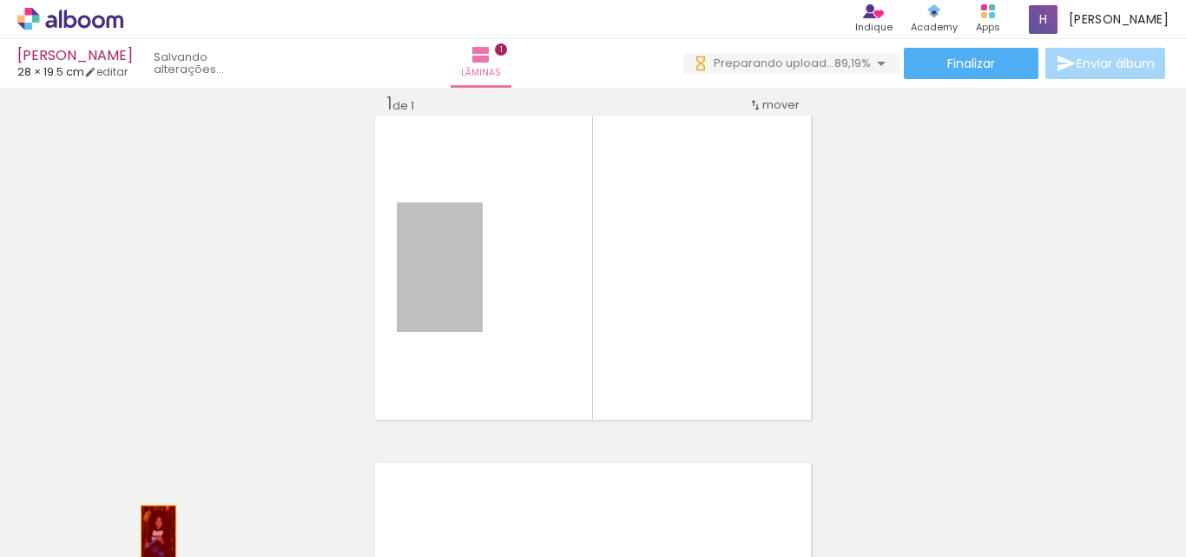
drag, startPoint x: 399, startPoint y: 340, endPoint x: 152, endPoint y: 531, distance: 313.2
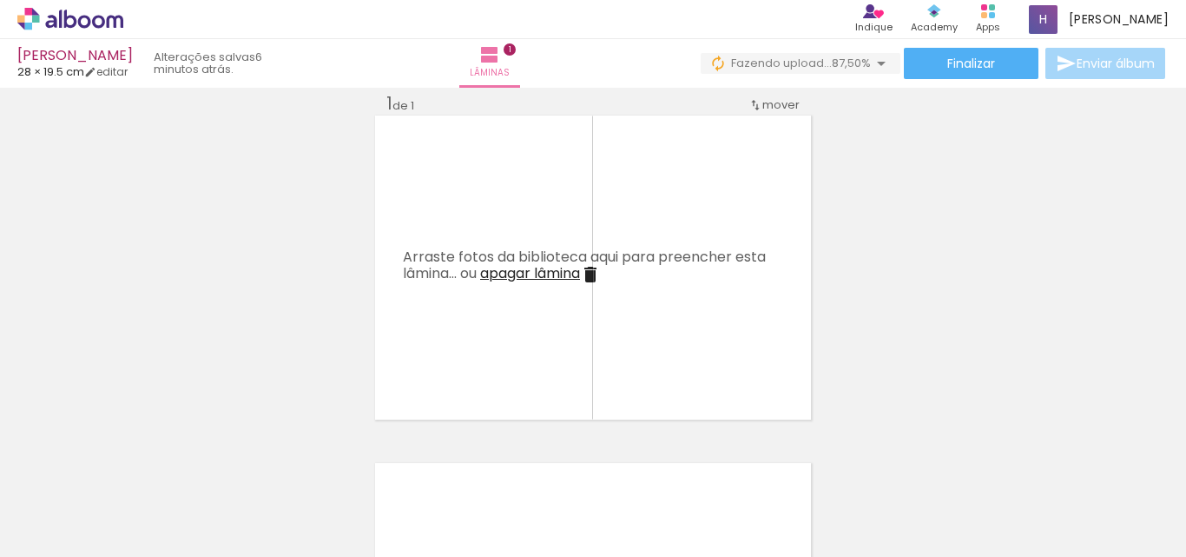
click at [594, 280] on iron-icon at bounding box center [590, 274] width 21 height 21
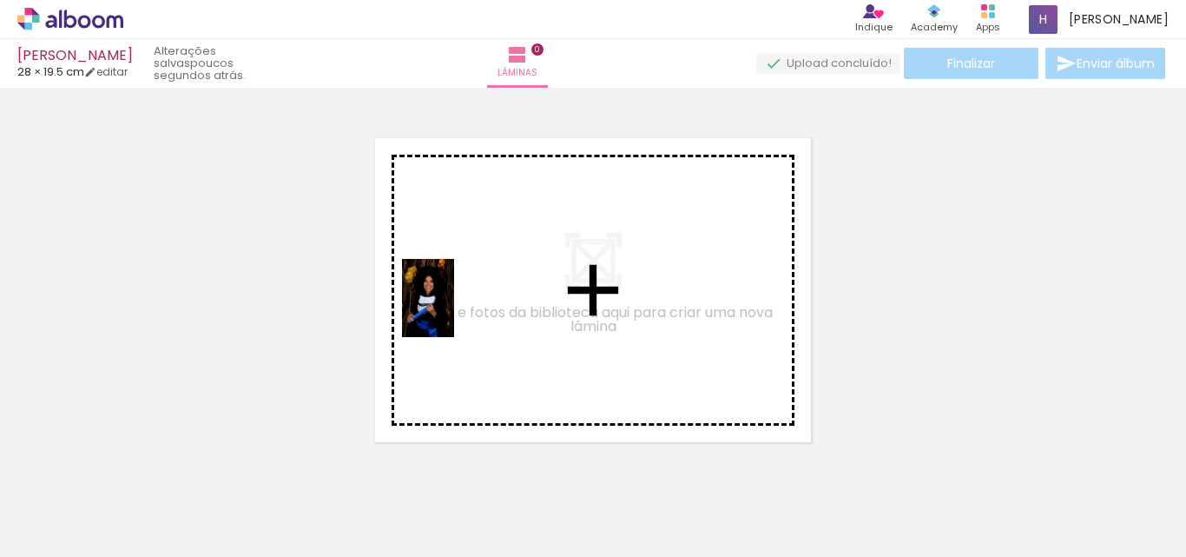
drag, startPoint x: 185, startPoint y: 516, endPoint x: 454, endPoint y: 311, distance: 338.3
click at [454, 311] on quentale-workspace at bounding box center [593, 278] width 1186 height 557
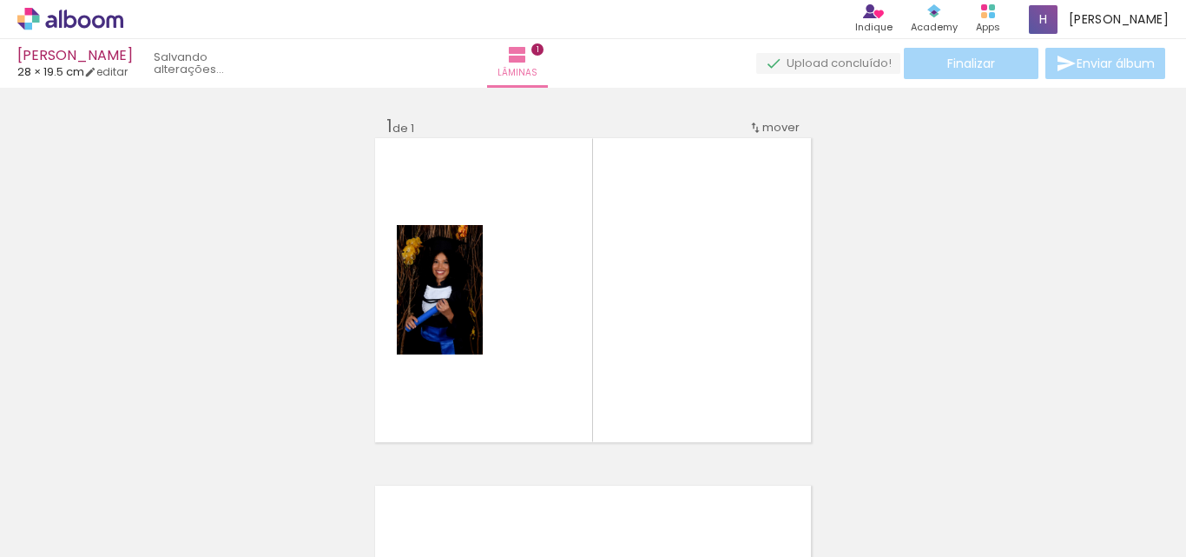
scroll to position [23, 0]
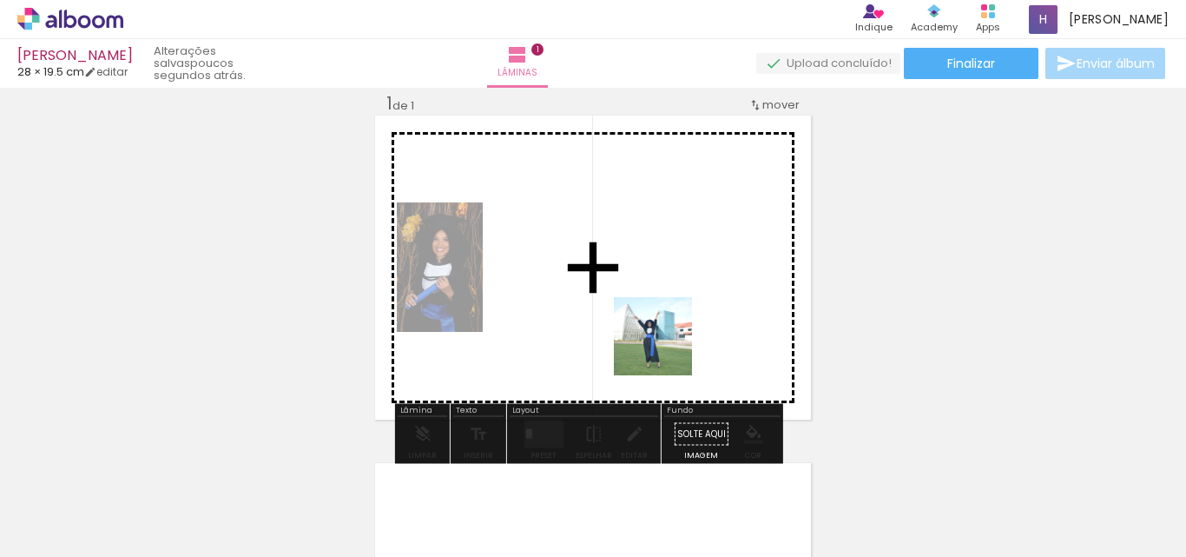
drag, startPoint x: 294, startPoint y: 518, endPoint x: 666, endPoint y: 349, distance: 408.1
click at [666, 349] on quentale-workspace at bounding box center [593, 278] width 1186 height 557
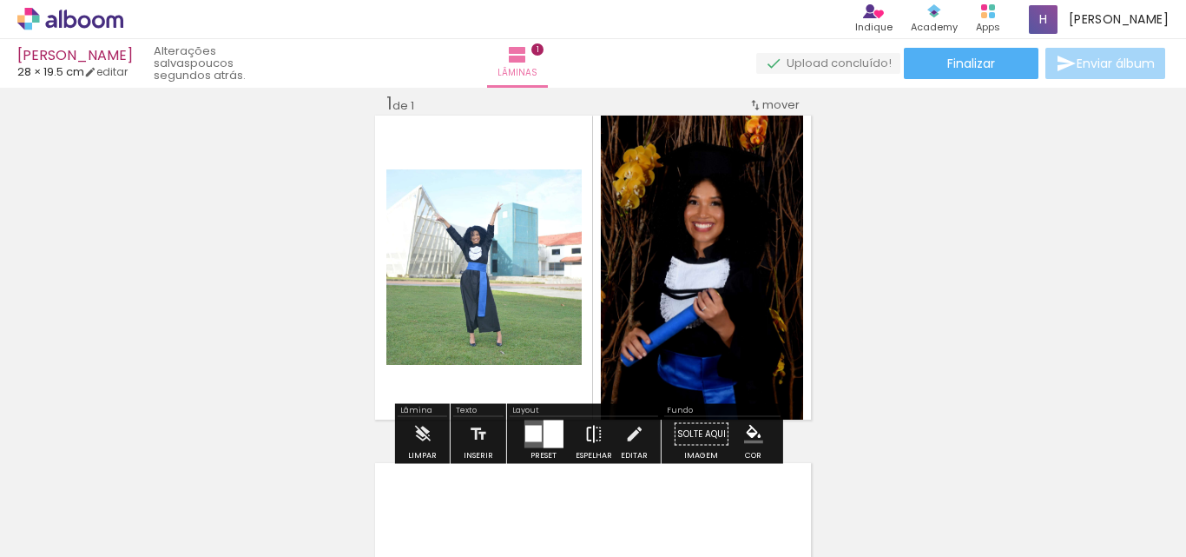
click at [596, 431] on iron-icon at bounding box center [593, 434] width 19 height 35
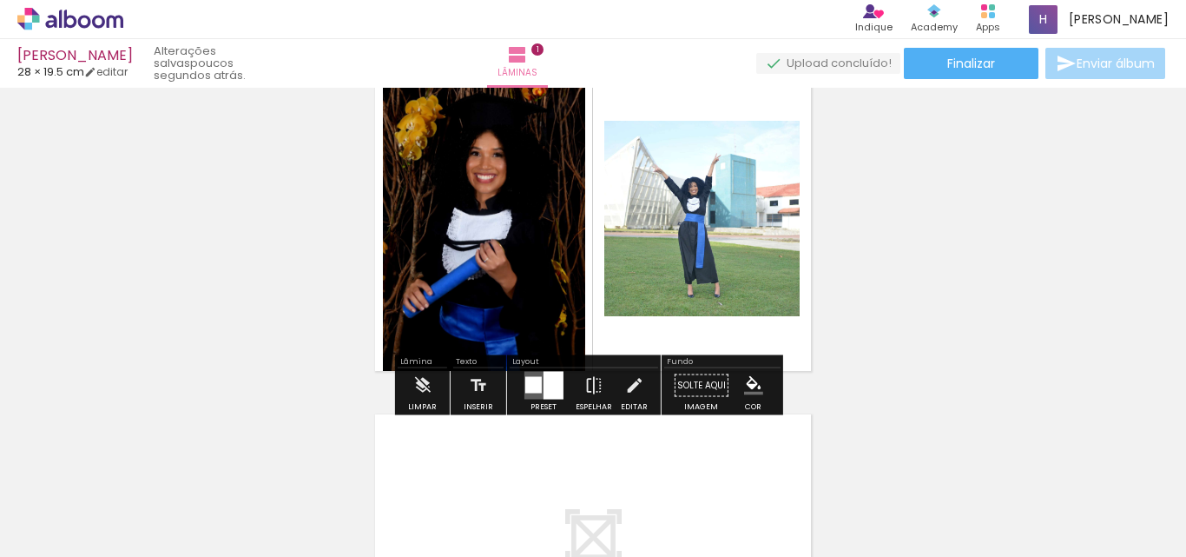
scroll to position [109, 0]
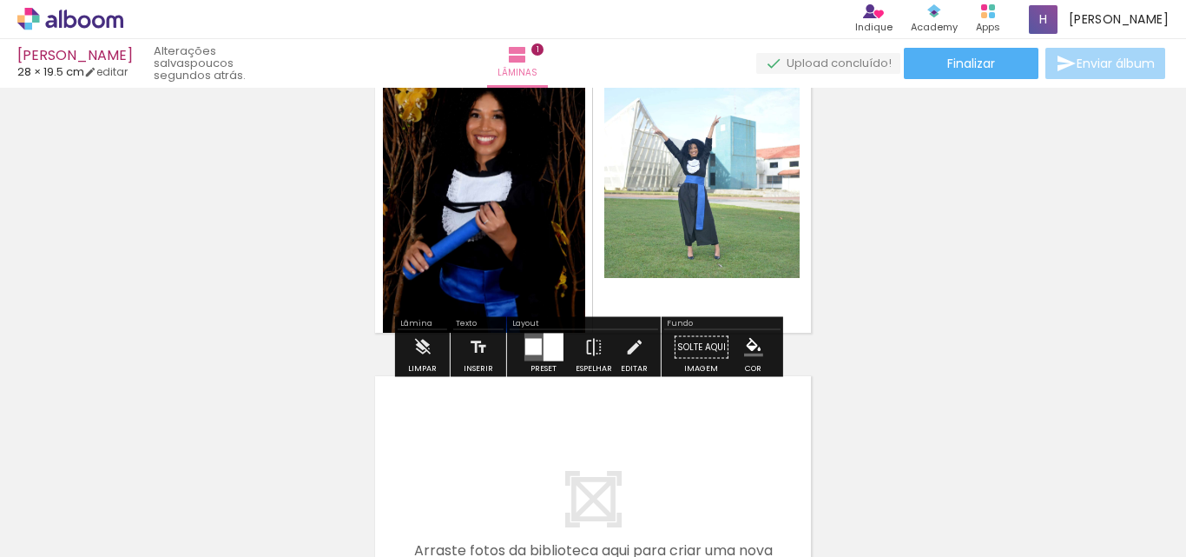
click at [532, 353] on div at bounding box center [533, 347] width 16 height 16
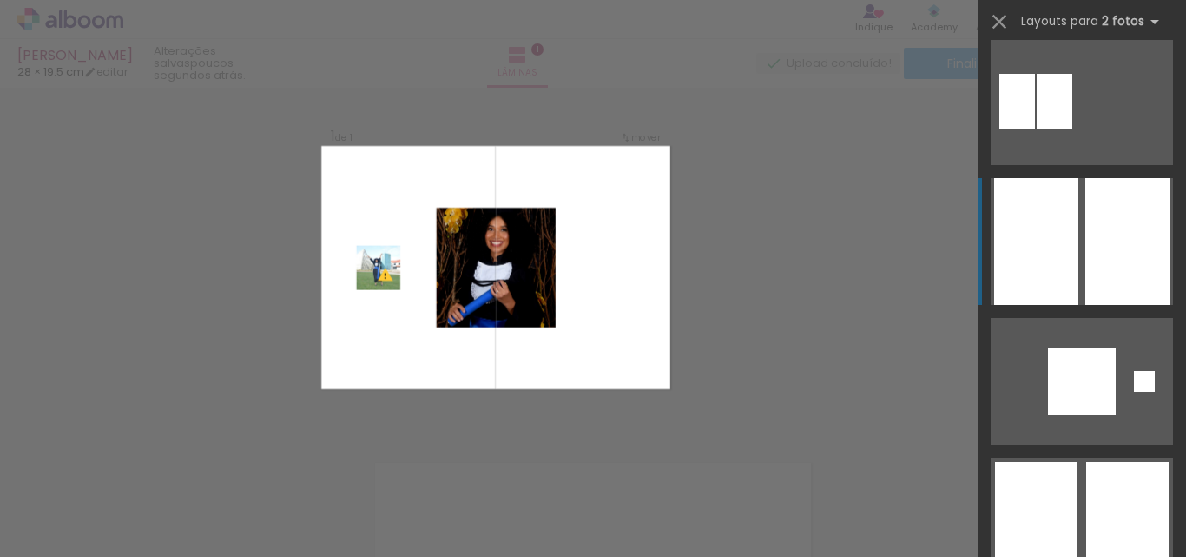
scroll to position [521, 0]
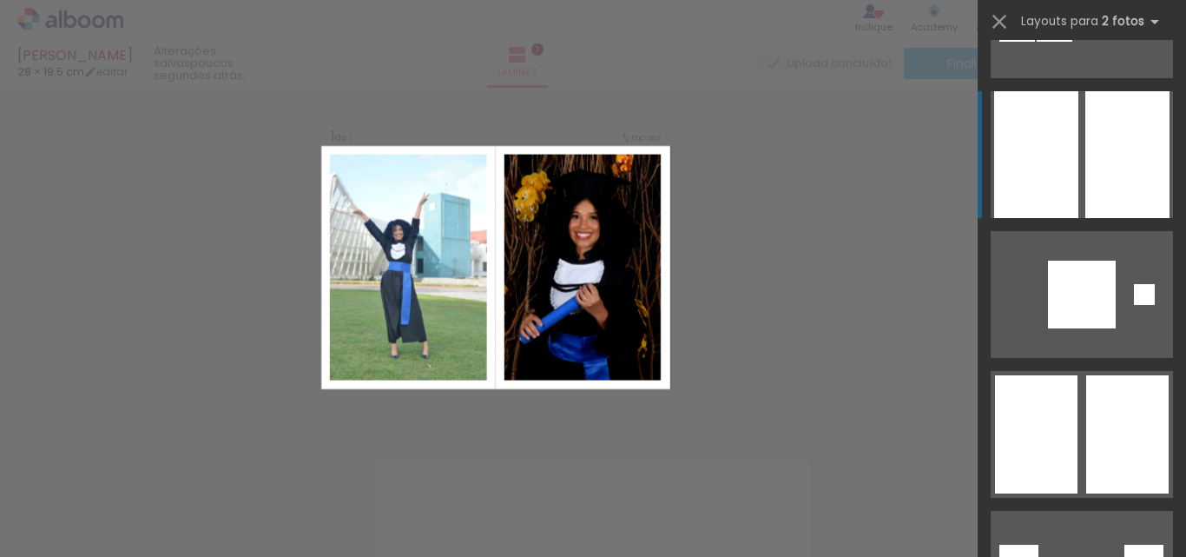
click at [1086, 417] on div at bounding box center [1127, 434] width 82 height 118
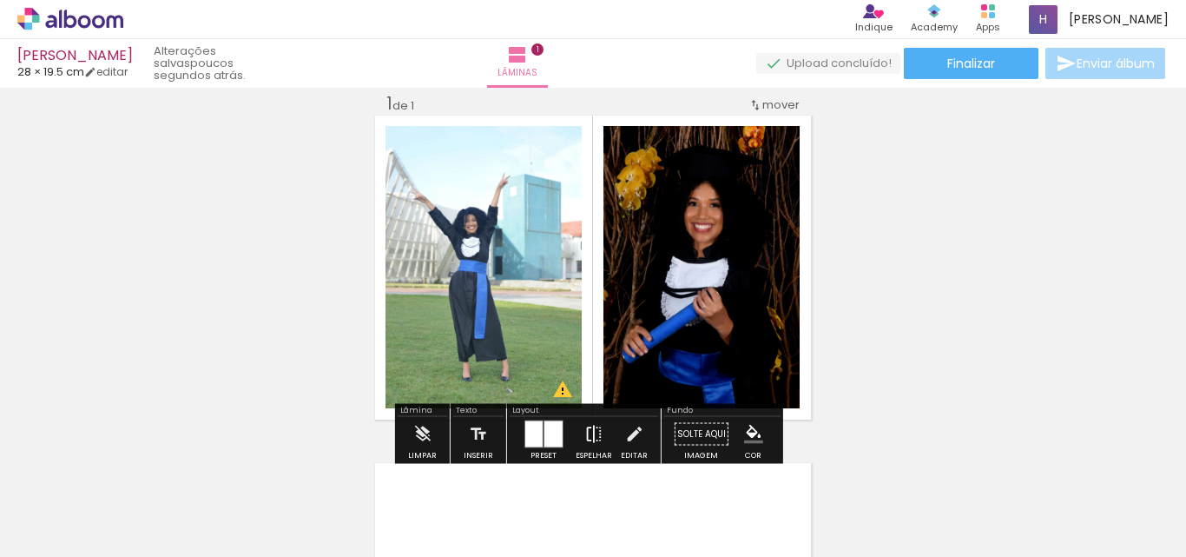
click at [592, 430] on iron-icon at bounding box center [593, 434] width 19 height 35
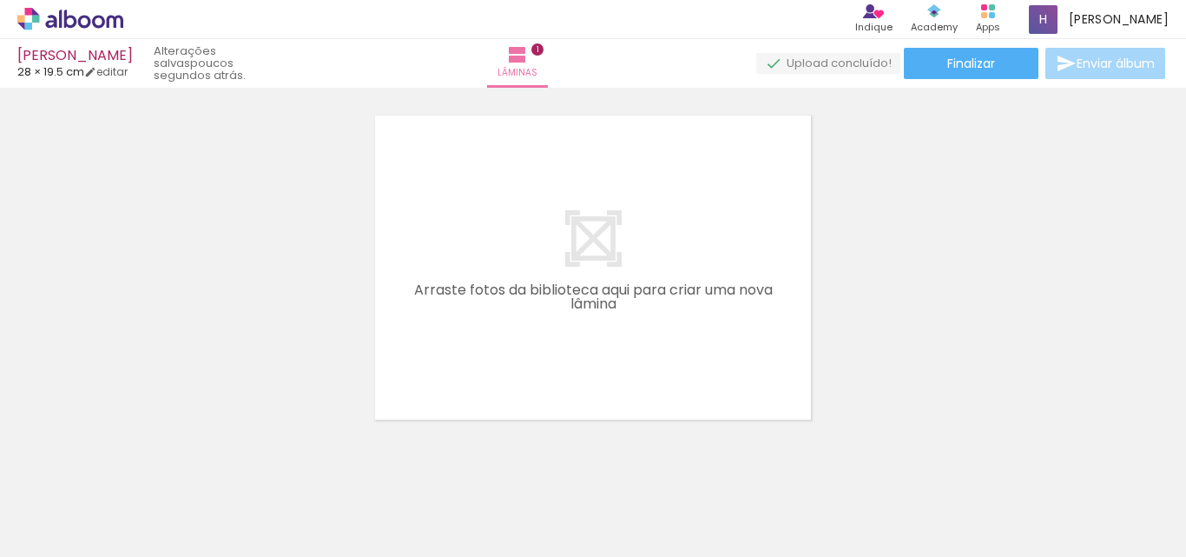
scroll to position [283, 0]
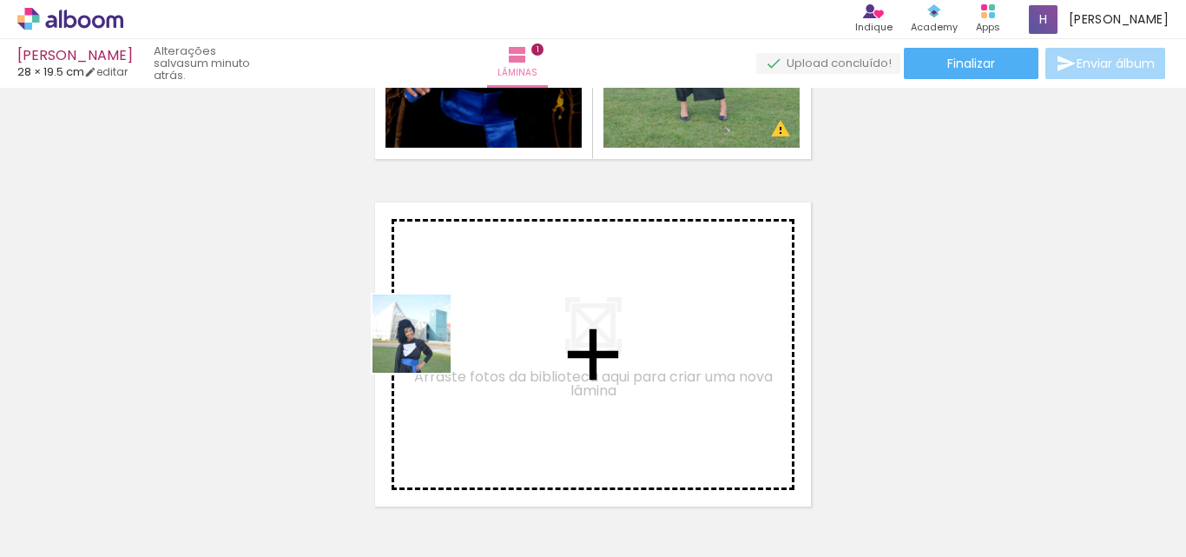
drag, startPoint x: 360, startPoint y: 500, endPoint x: 425, endPoint y: 346, distance: 166.6
click at [425, 346] on quentale-workspace at bounding box center [593, 278] width 1186 height 557
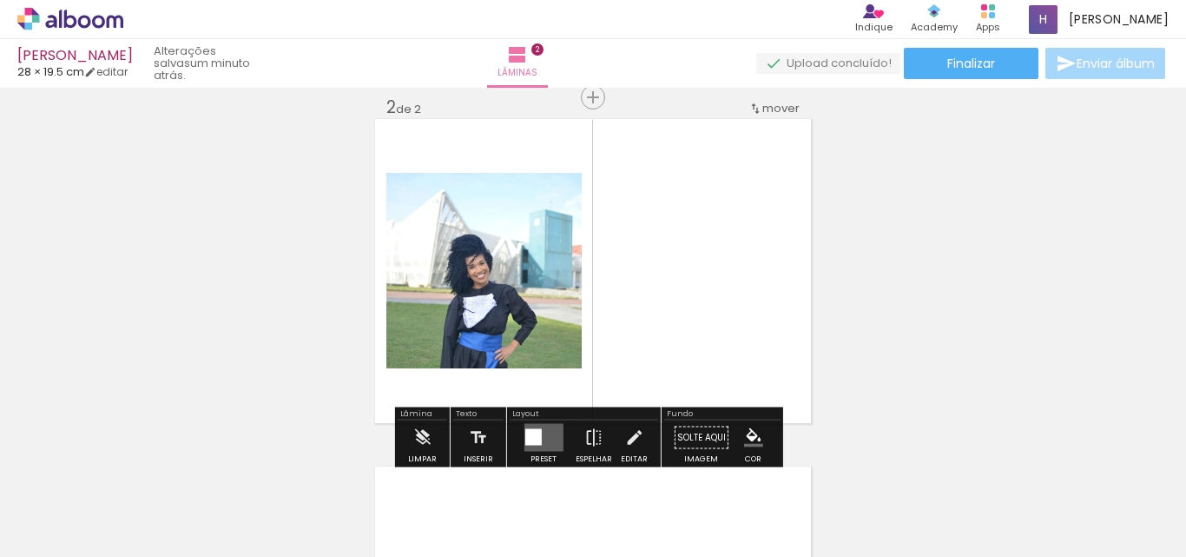
scroll to position [370, 0]
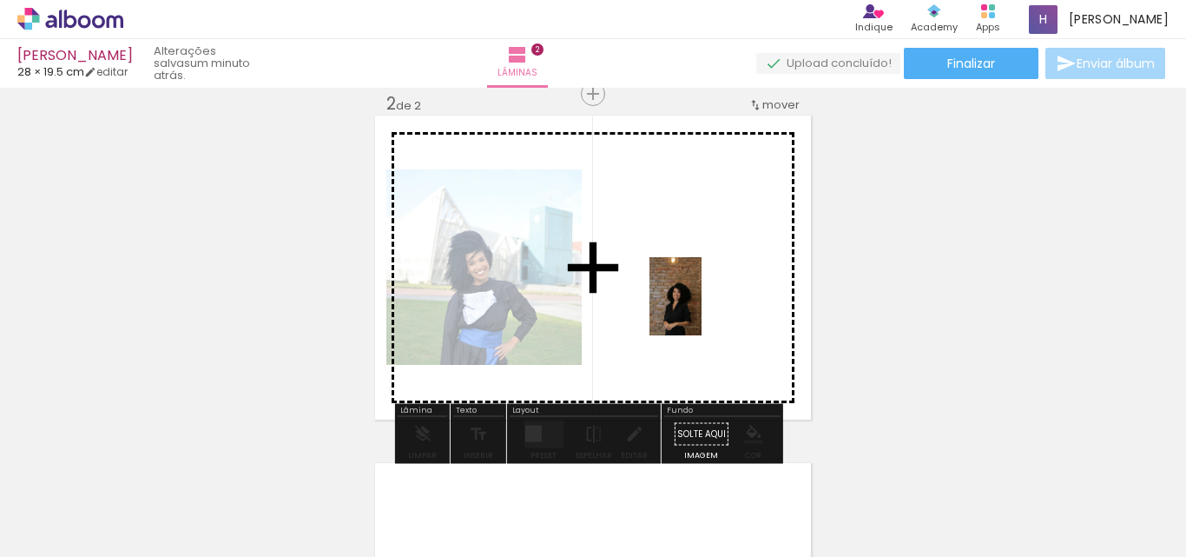
drag, startPoint x: 471, startPoint y: 495, endPoint x: 702, endPoint y: 309, distance: 296.5
click at [702, 309] on quentale-workspace at bounding box center [593, 278] width 1186 height 557
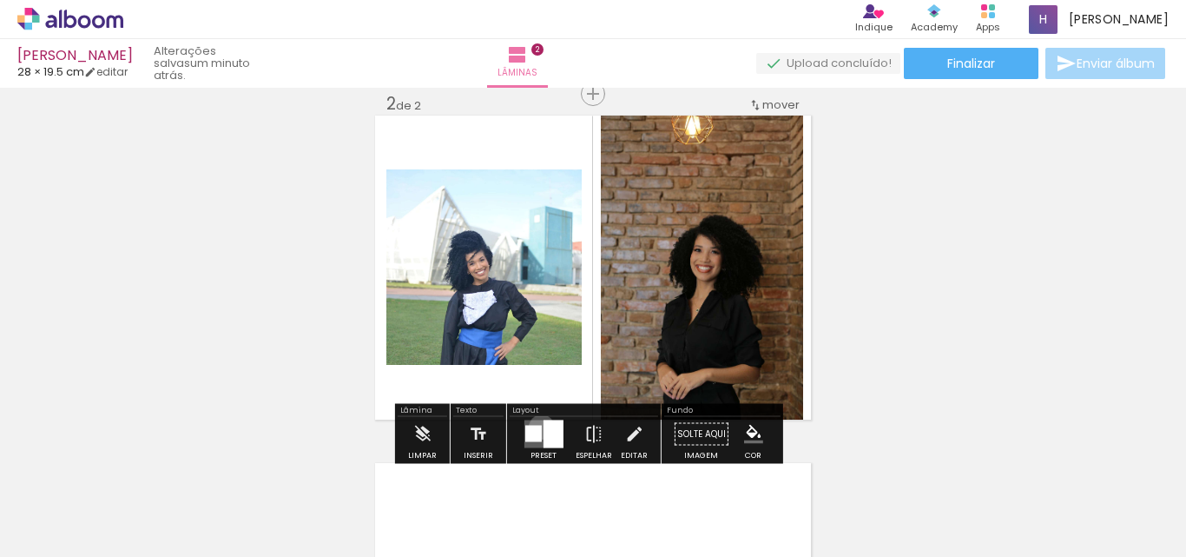
click at [538, 426] on quentale-layouter at bounding box center [543, 434] width 39 height 28
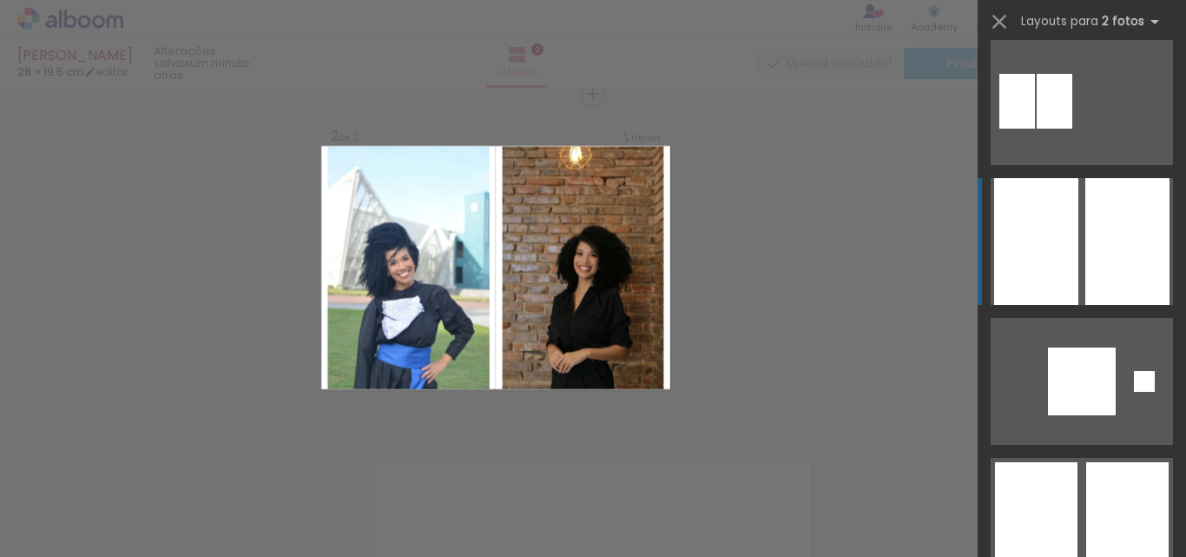
scroll to position [521, 0]
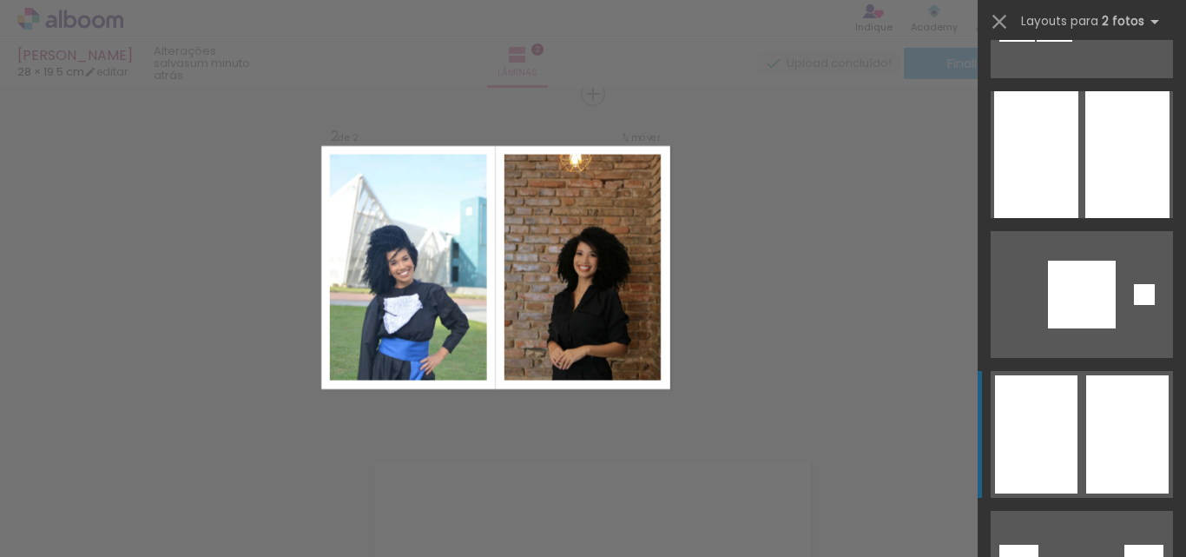
click at [1123, 419] on div at bounding box center [1127, 434] width 82 height 118
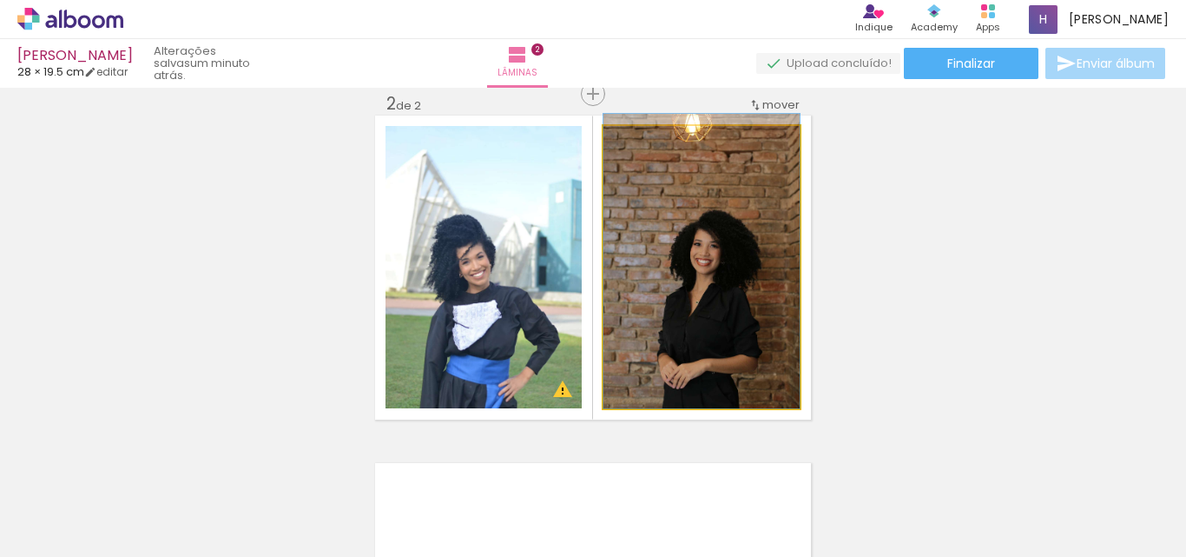
drag, startPoint x: 683, startPoint y: 327, endPoint x: 686, endPoint y: 299, distance: 28.0
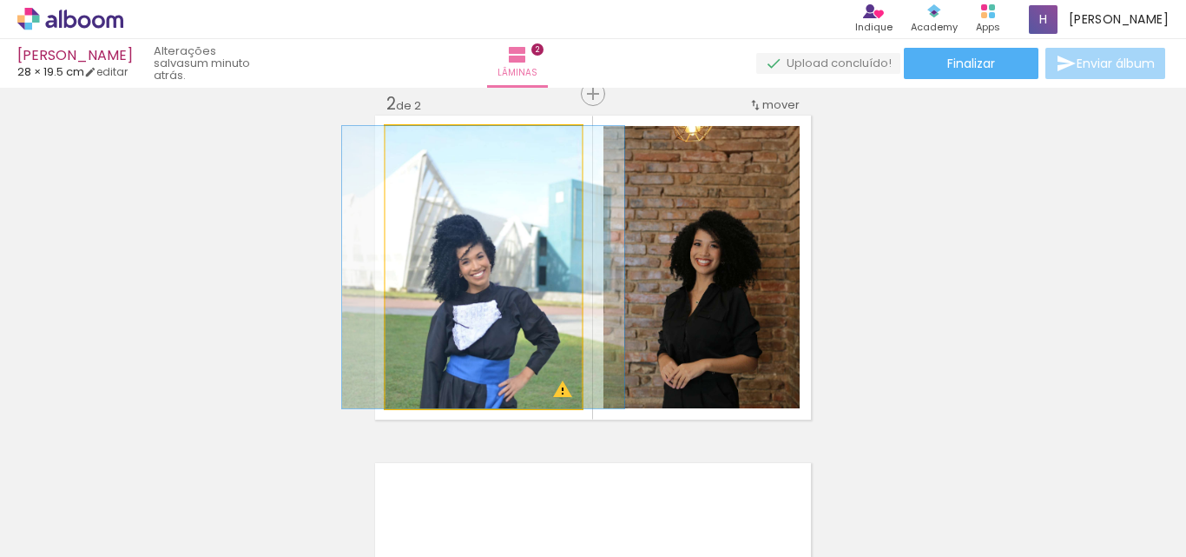
drag, startPoint x: 551, startPoint y: 322, endPoint x: 551, endPoint y: 299, distance: 23.4
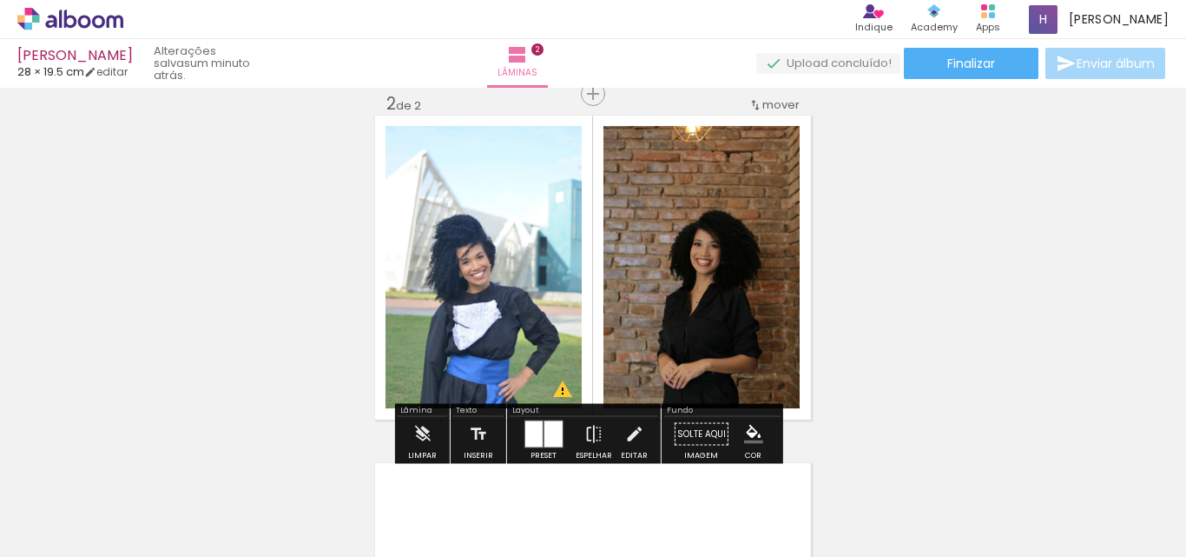
click at [971, 232] on div "Inserir lâmina 1 de 2 Inserir lâmina 2 de 2 O Designbox precisará aumentar a su…" at bounding box center [593, 245] width 1186 height 1043
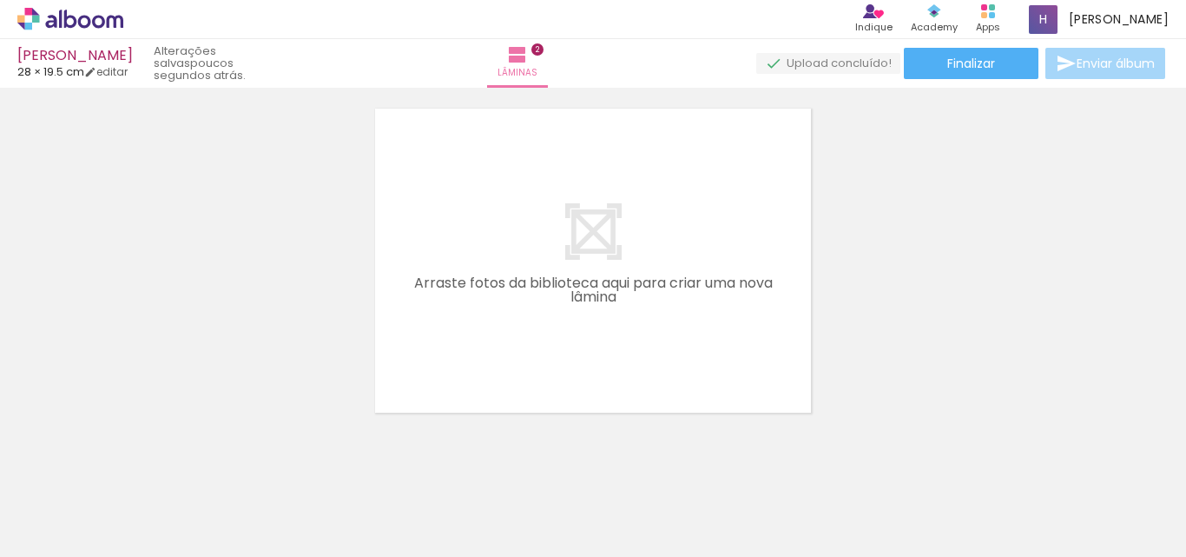
scroll to position [749, 0]
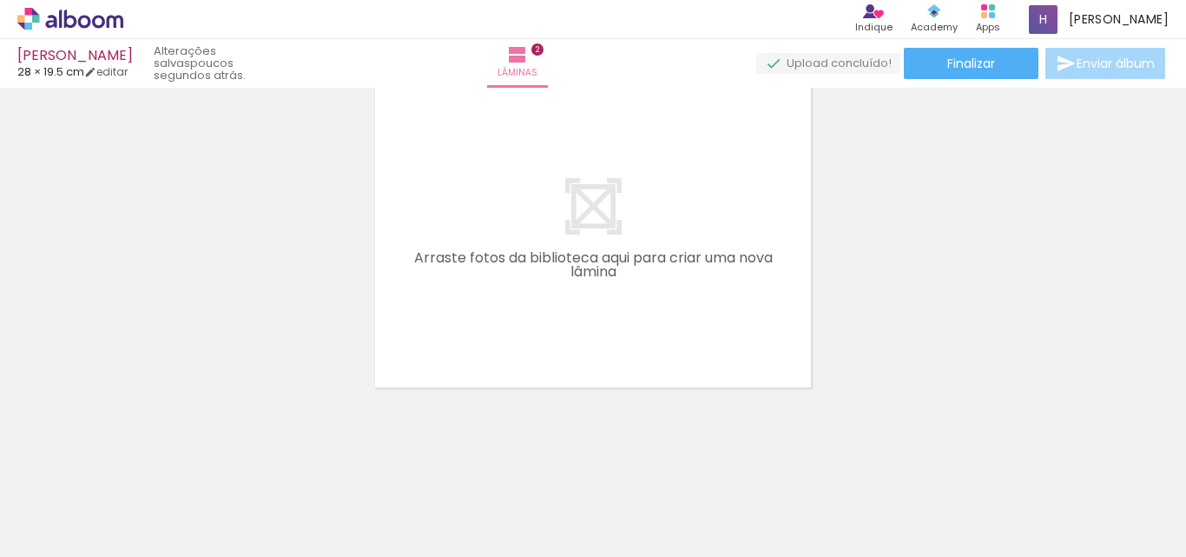
click at [571, 524] on div at bounding box center [562, 498] width 57 height 86
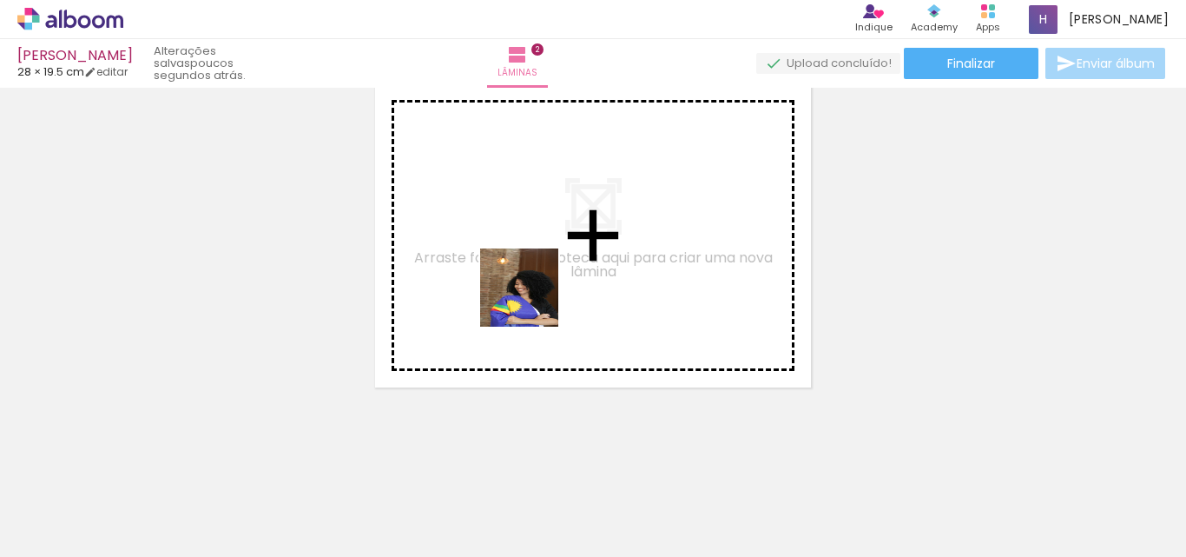
drag, startPoint x: 571, startPoint y: 533, endPoint x: 592, endPoint y: 379, distance: 156.0
click at [528, 286] on quentale-workspace at bounding box center [593, 278] width 1186 height 557
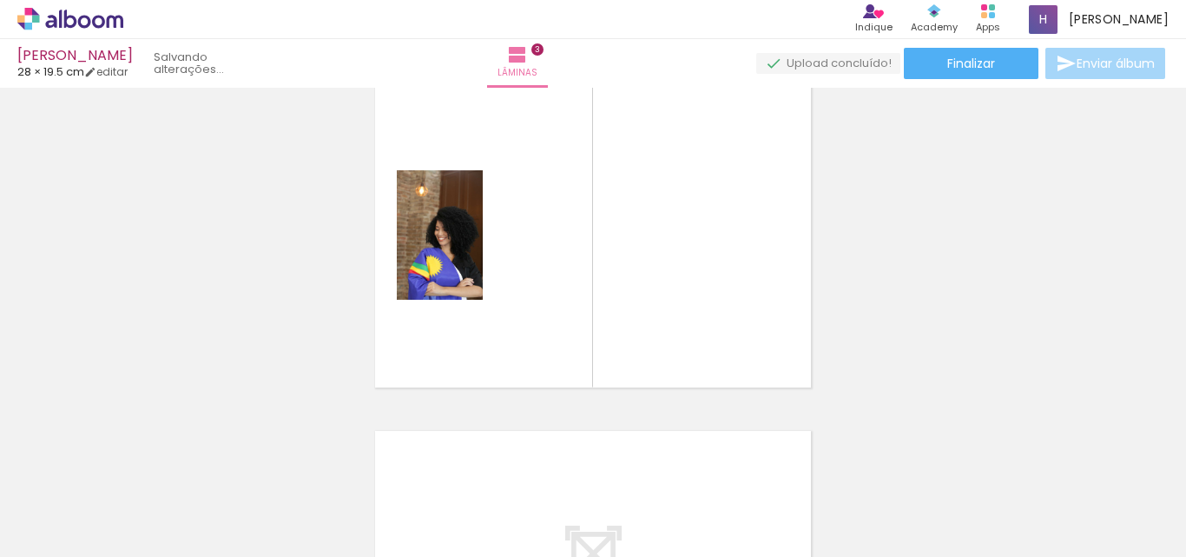
scroll to position [717, 0]
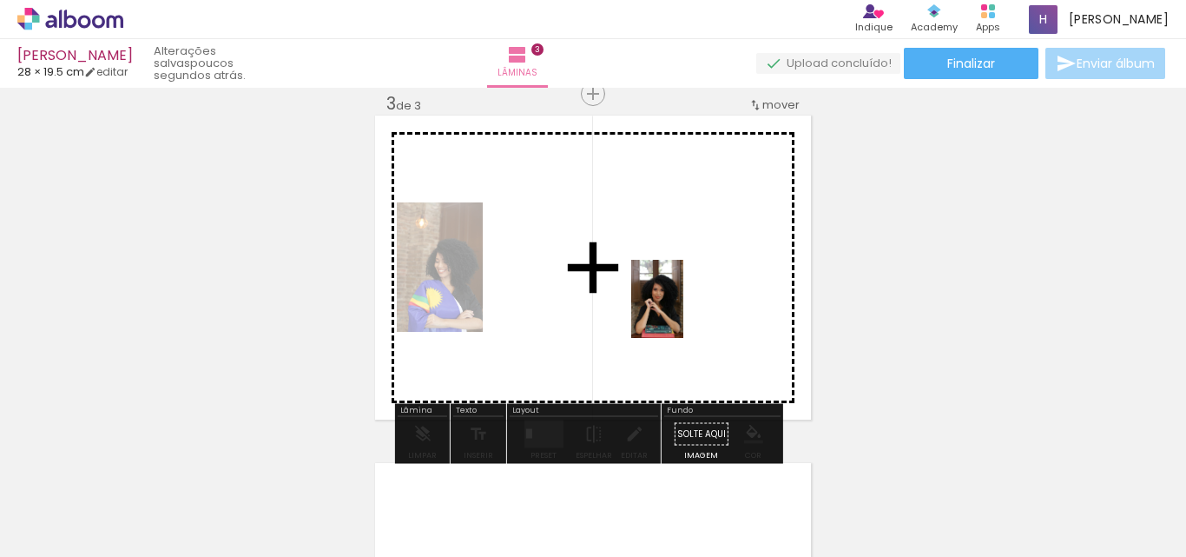
drag, startPoint x: 663, startPoint y: 502, endPoint x: 683, endPoint y: 312, distance: 191.2
click at [683, 312] on quentale-workspace at bounding box center [593, 278] width 1186 height 557
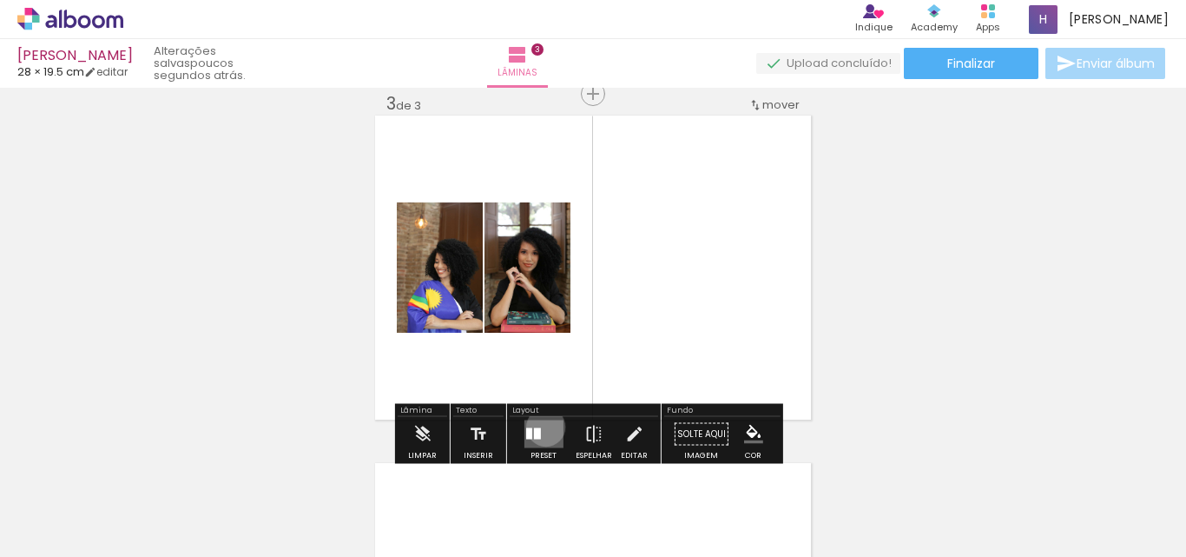
click at [542, 426] on quentale-layouter at bounding box center [543, 434] width 39 height 28
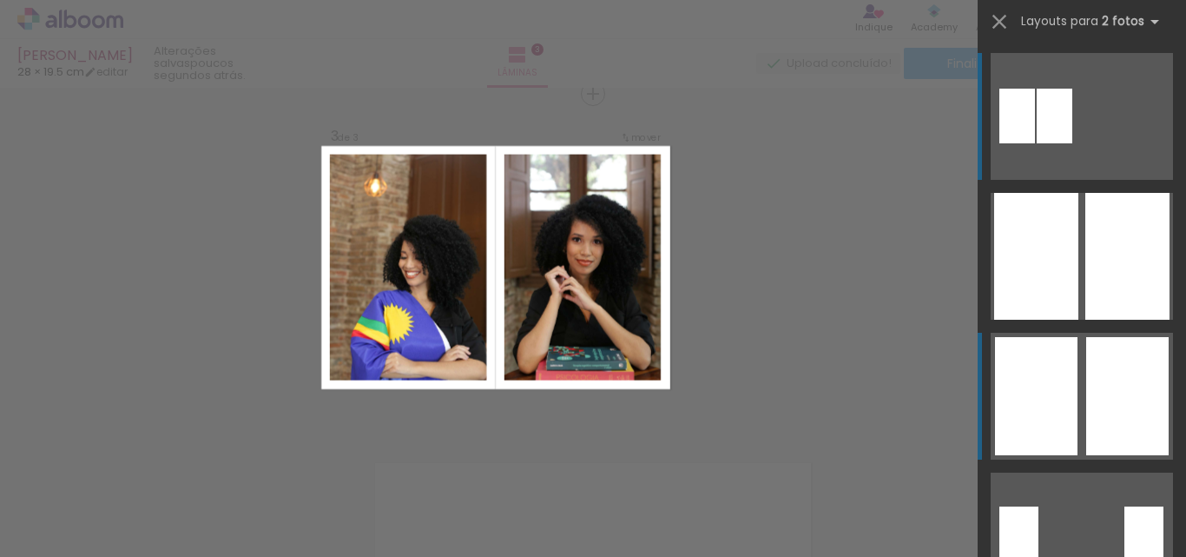
click at [1064, 366] on div at bounding box center [1036, 396] width 82 height 118
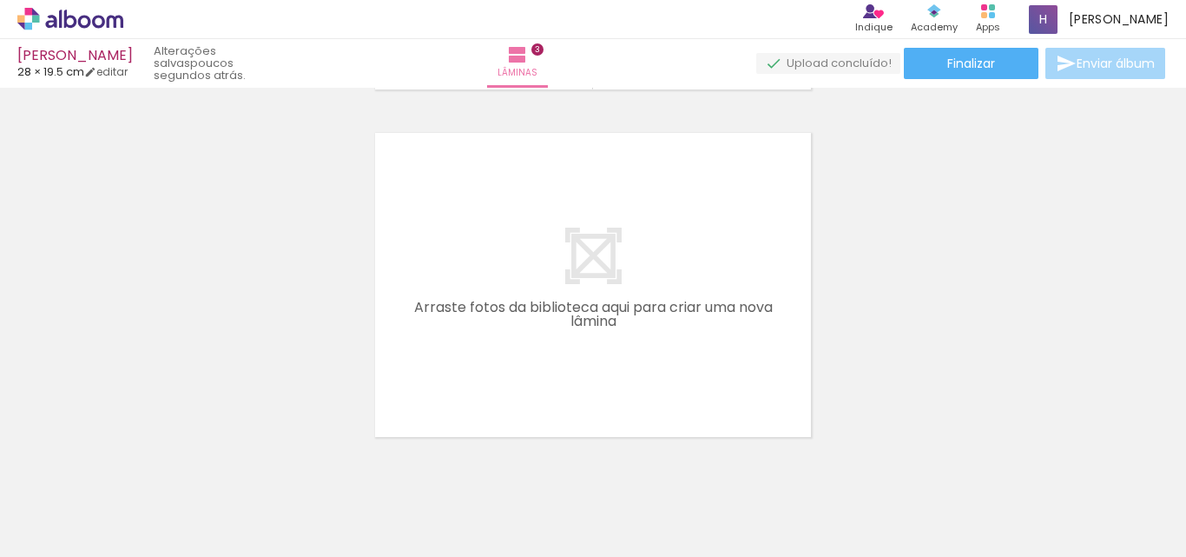
scroll to position [1010, 0]
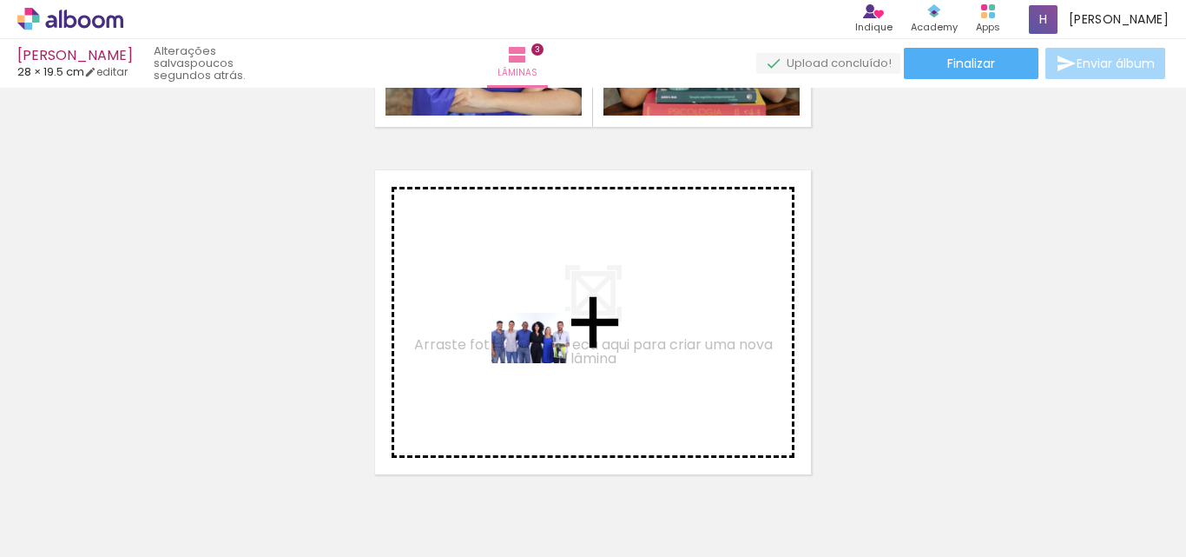
drag, startPoint x: 763, startPoint y: 515, endPoint x: 544, endPoint y: 365, distance: 266.2
click at [544, 365] on quentale-workspace at bounding box center [593, 278] width 1186 height 557
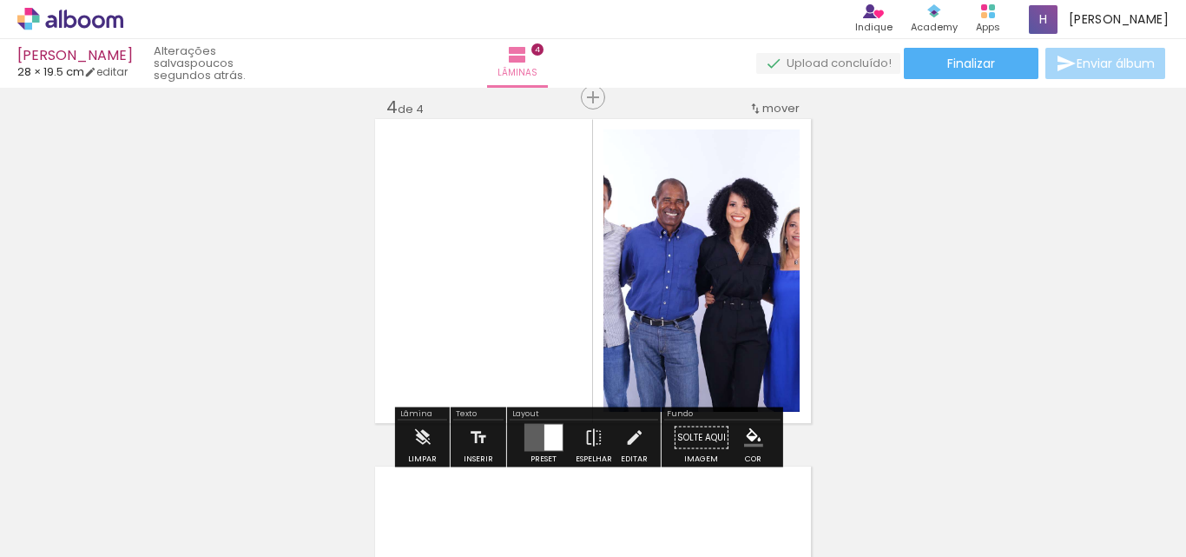
scroll to position [1065, 0]
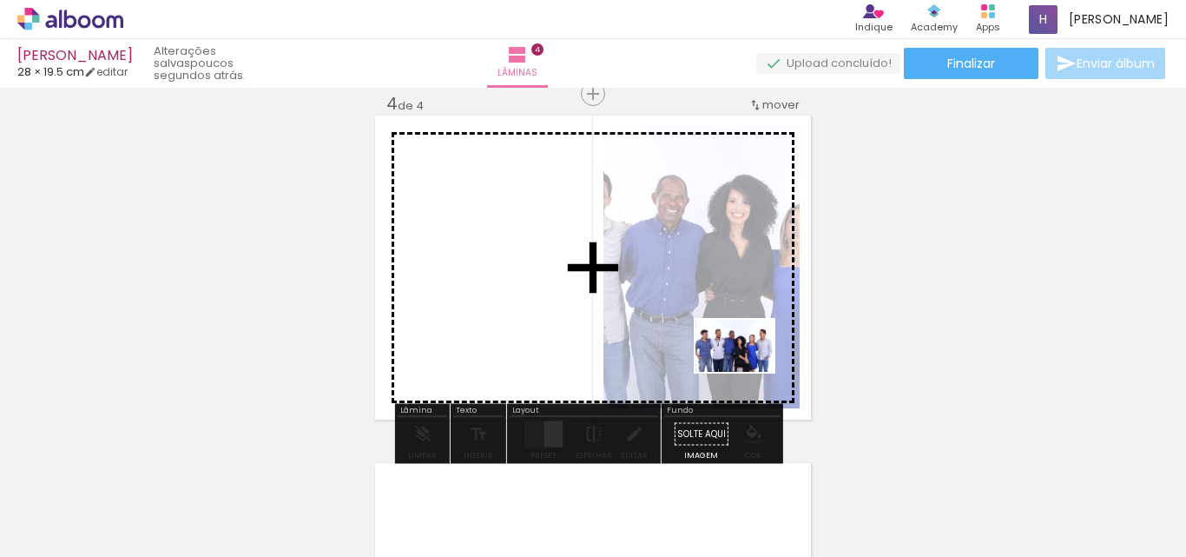
drag, startPoint x: 875, startPoint y: 523, endPoint x: 748, endPoint y: 372, distance: 197.8
click at [748, 372] on quentale-workspace at bounding box center [593, 278] width 1186 height 557
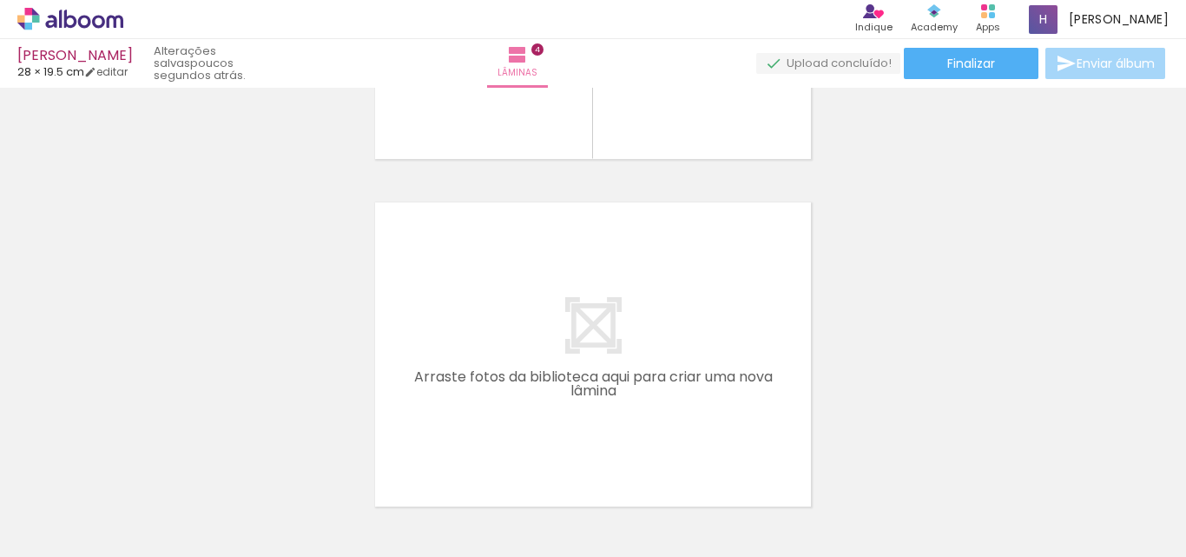
scroll to position [0, 386]
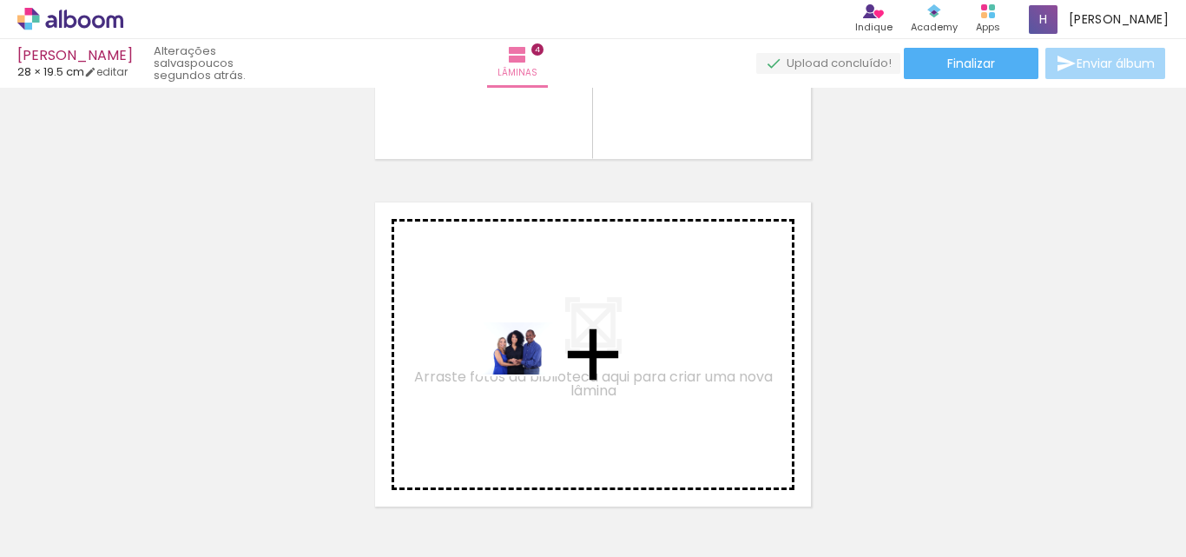
drag, startPoint x: 569, startPoint y: 505, endPoint x: 531, endPoint y: 374, distance: 135.5
click at [531, 374] on quentale-workspace at bounding box center [593, 278] width 1186 height 557
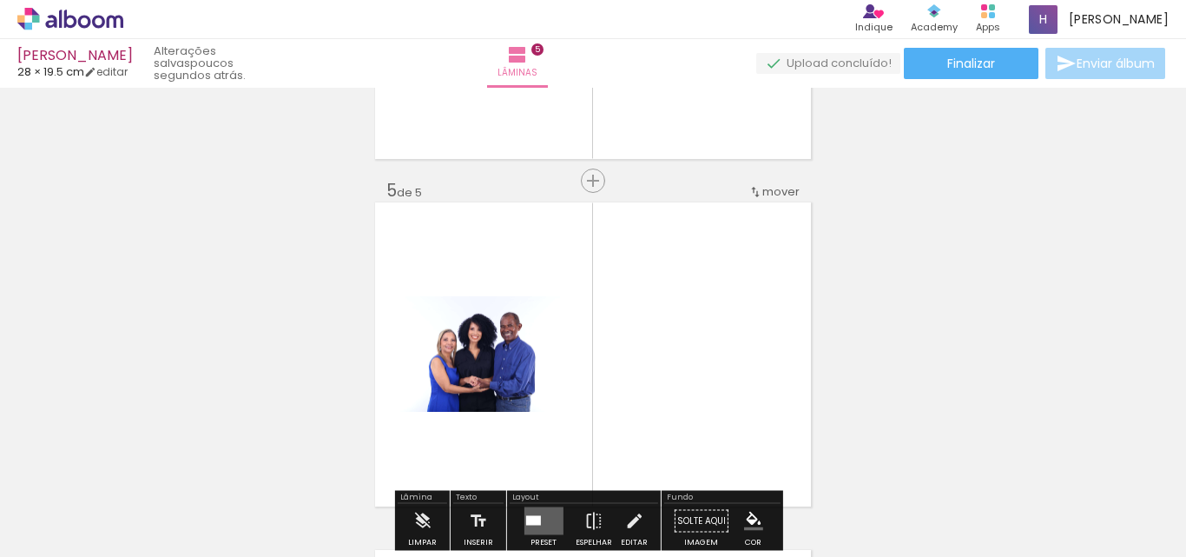
scroll to position [1412, 0]
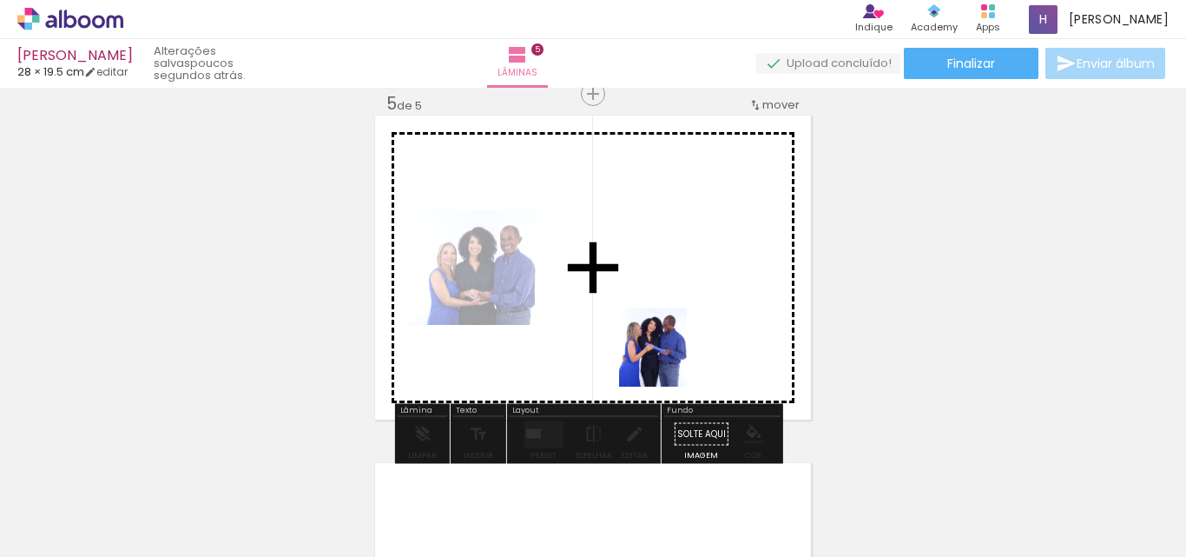
drag, startPoint x: 661, startPoint y: 514, endPoint x: 677, endPoint y: 329, distance: 185.7
click at [677, 329] on quentale-workspace at bounding box center [593, 278] width 1186 height 557
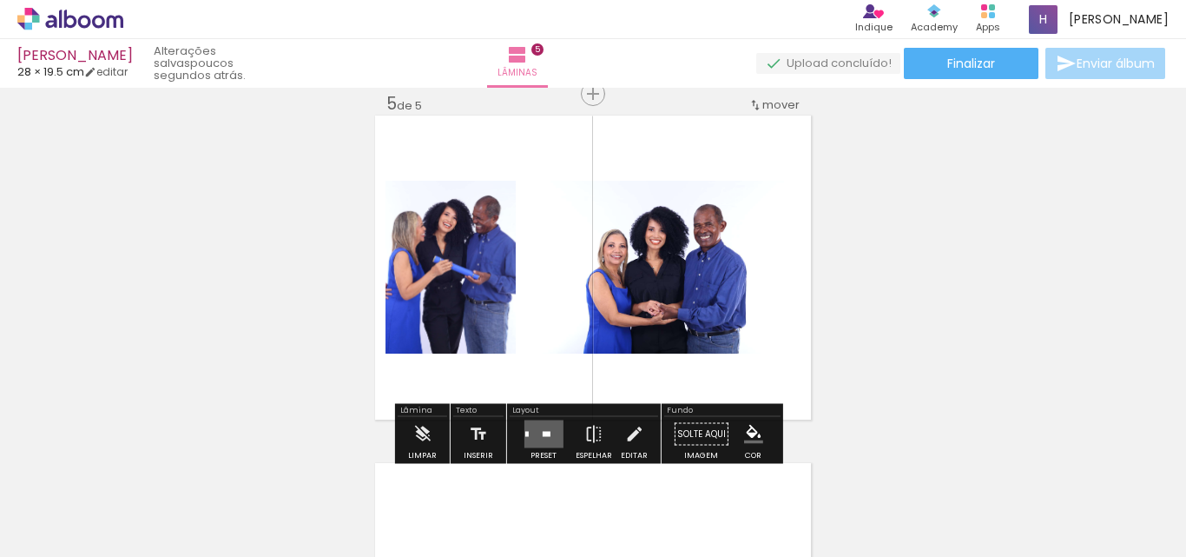
click at [539, 425] on quentale-layouter at bounding box center [543, 434] width 39 height 28
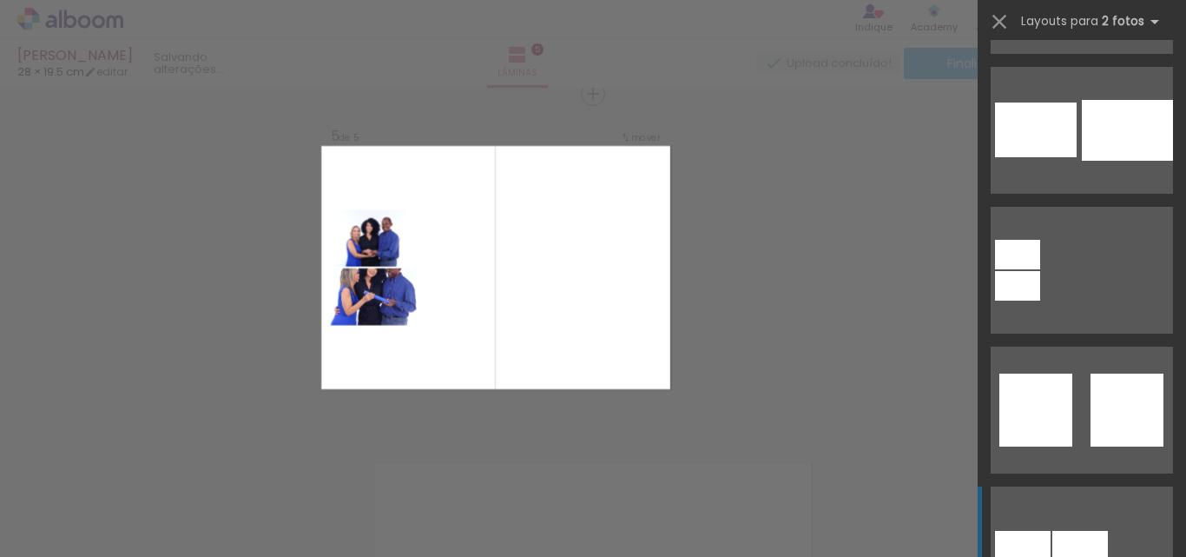
scroll to position [4689, 0]
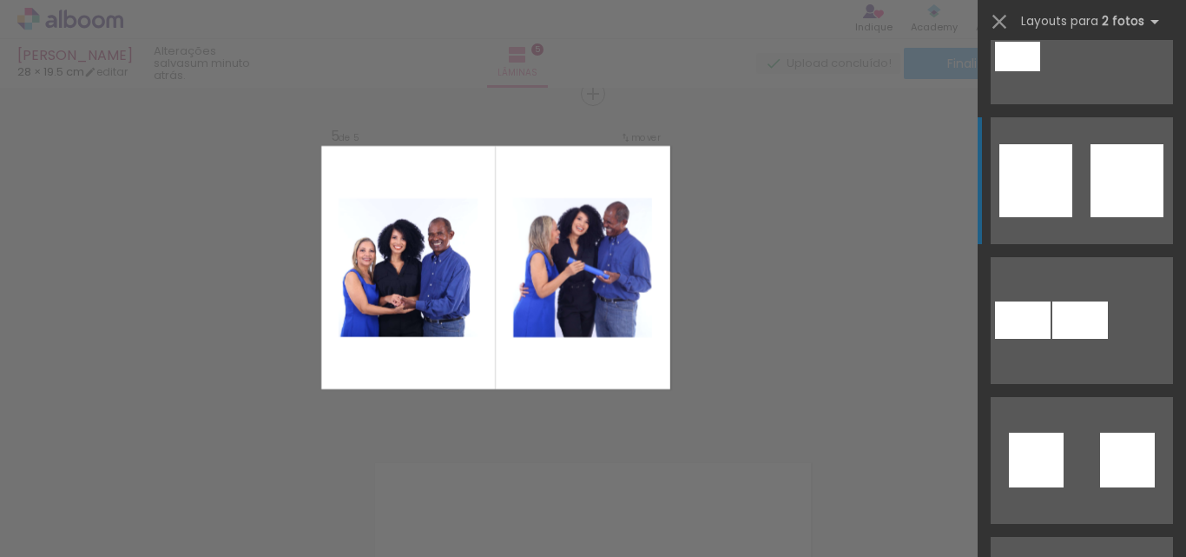
click at [1118, 188] on div at bounding box center [1127, 180] width 73 height 73
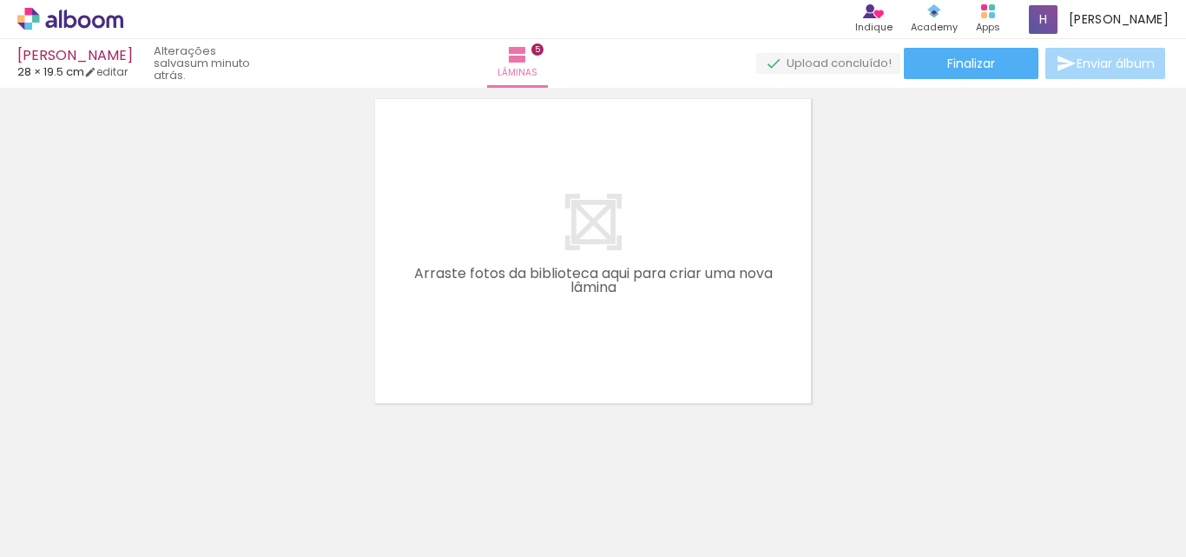
scroll to position [1791, 0]
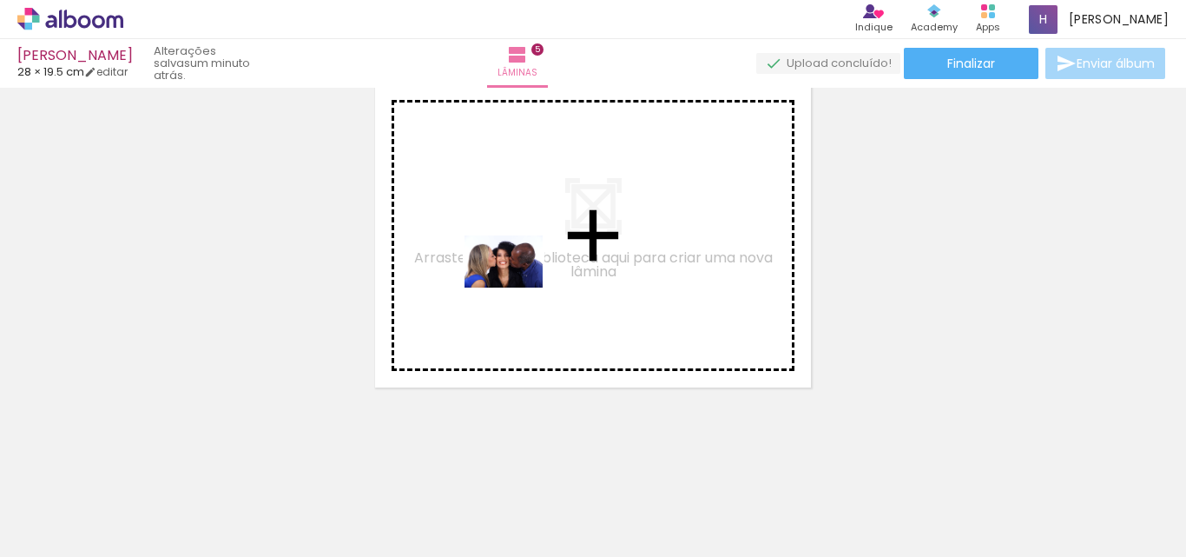
drag, startPoint x: 776, startPoint y: 494, endPoint x: 517, endPoint y: 287, distance: 331.9
click at [517, 287] on quentale-workspace at bounding box center [593, 278] width 1186 height 557
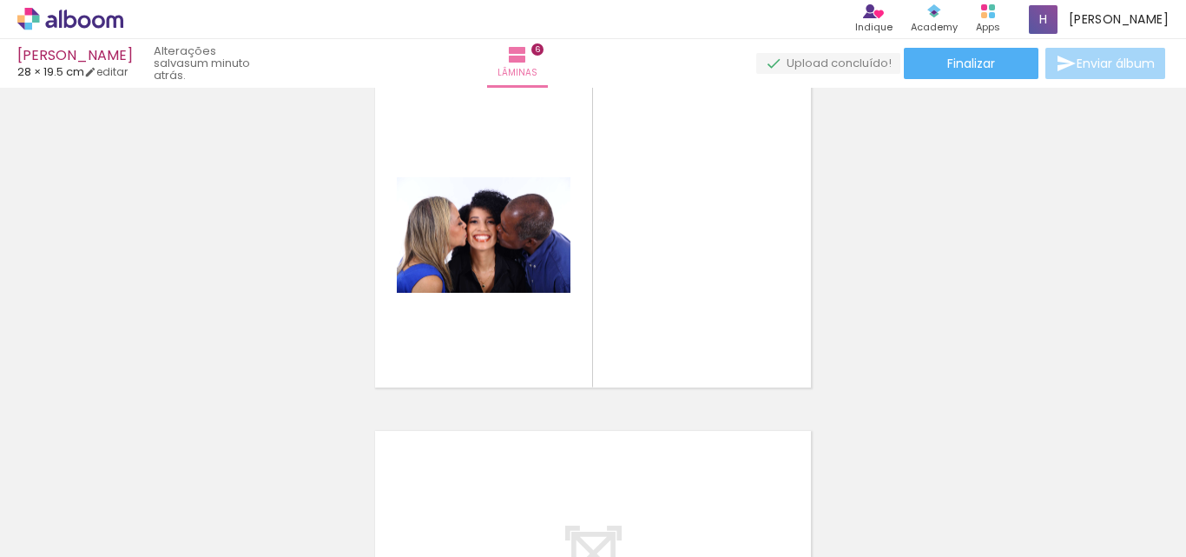
scroll to position [1759, 0]
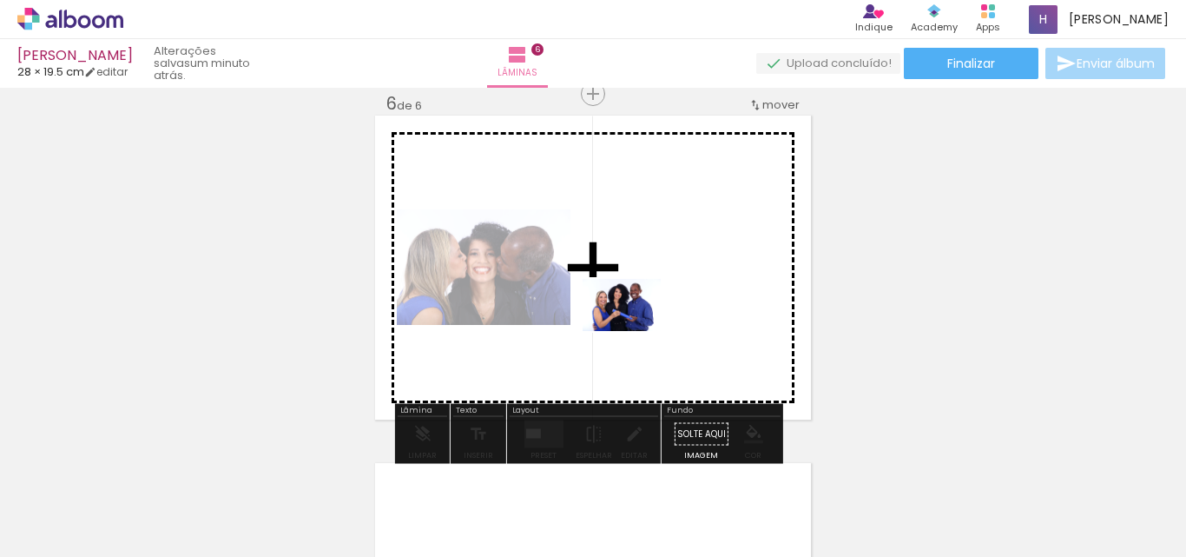
drag, startPoint x: 871, startPoint y: 504, endPoint x: 635, endPoint y: 331, distance: 292.7
click at [635, 331] on quentale-workspace at bounding box center [593, 278] width 1186 height 557
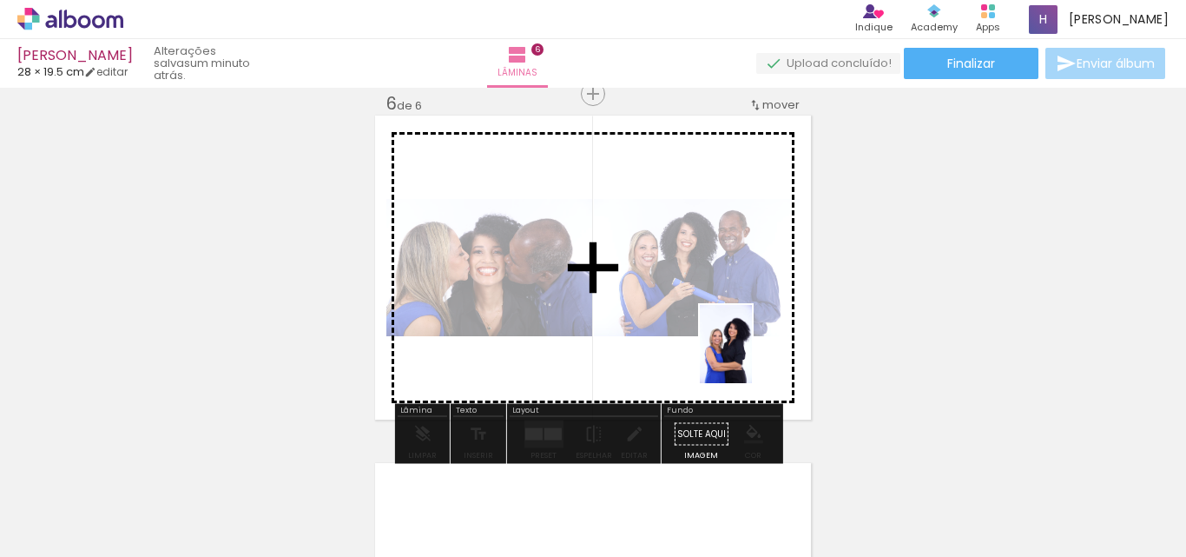
drag, startPoint x: 947, startPoint y: 504, endPoint x: 752, endPoint y: 357, distance: 244.4
click at [752, 357] on quentale-workspace at bounding box center [593, 278] width 1186 height 557
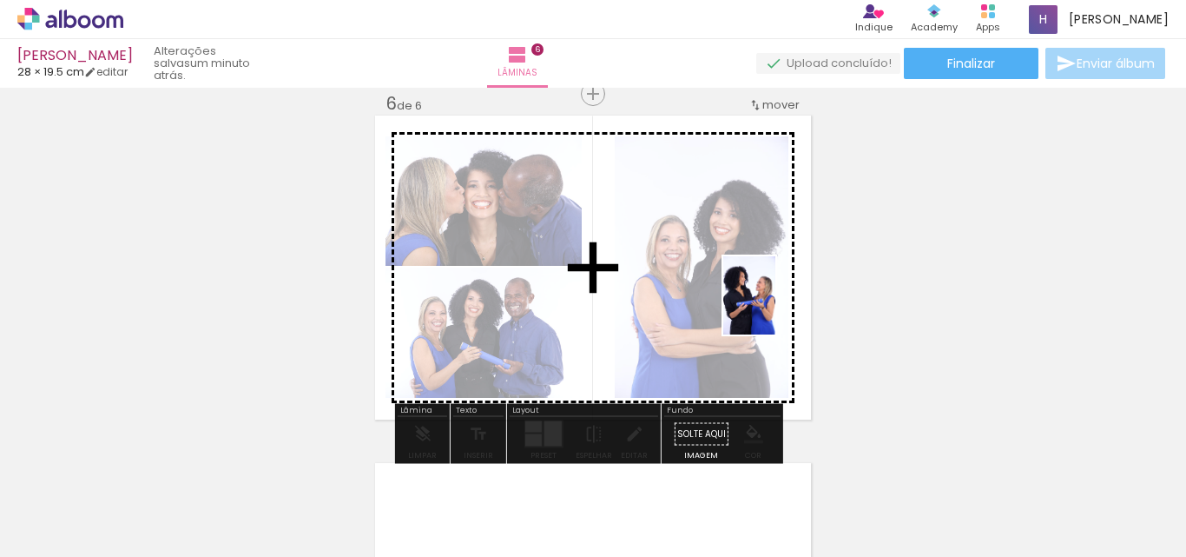
drag, startPoint x: 1046, startPoint y: 514, endPoint x: 775, endPoint y: 307, distance: 340.8
click at [775, 307] on quentale-workspace at bounding box center [593, 278] width 1186 height 557
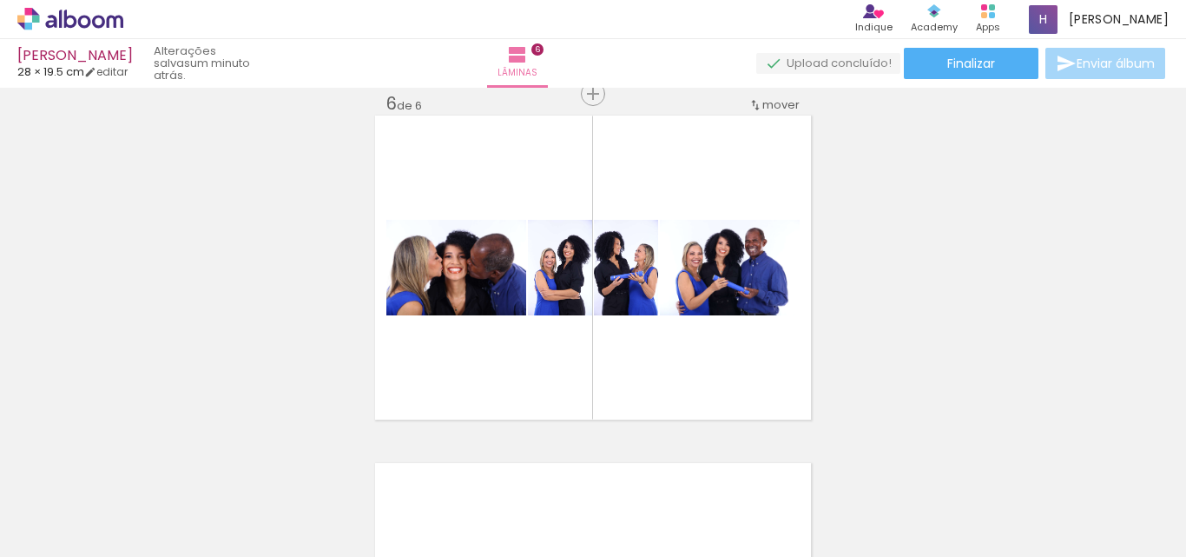
scroll to position [0, 880]
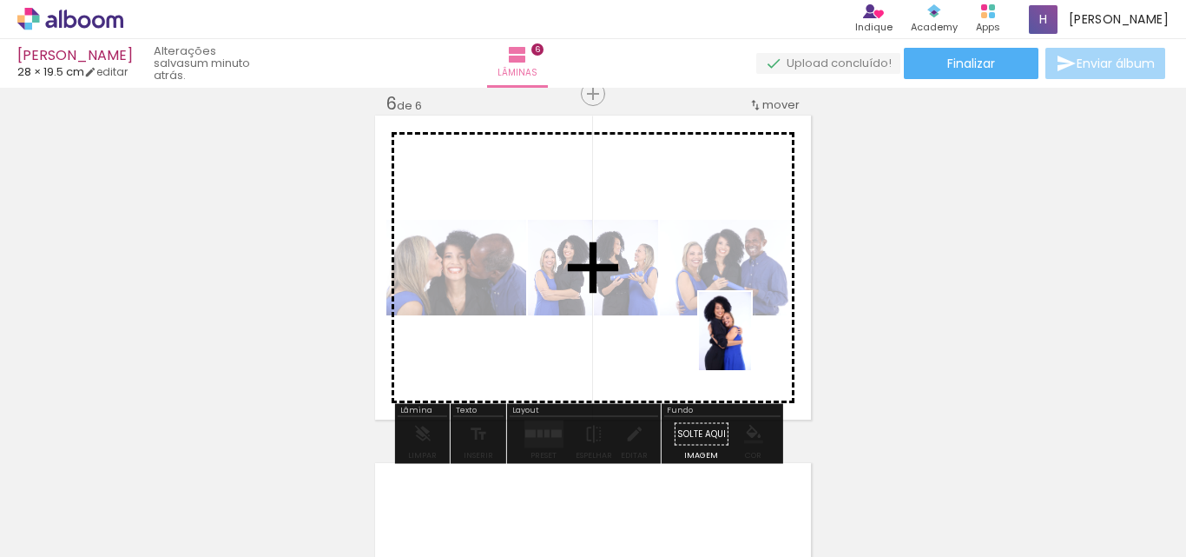
drag, startPoint x: 661, startPoint y: 512, endPoint x: 751, endPoint y: 343, distance: 191.9
click at [751, 343] on quentale-workspace at bounding box center [593, 278] width 1186 height 557
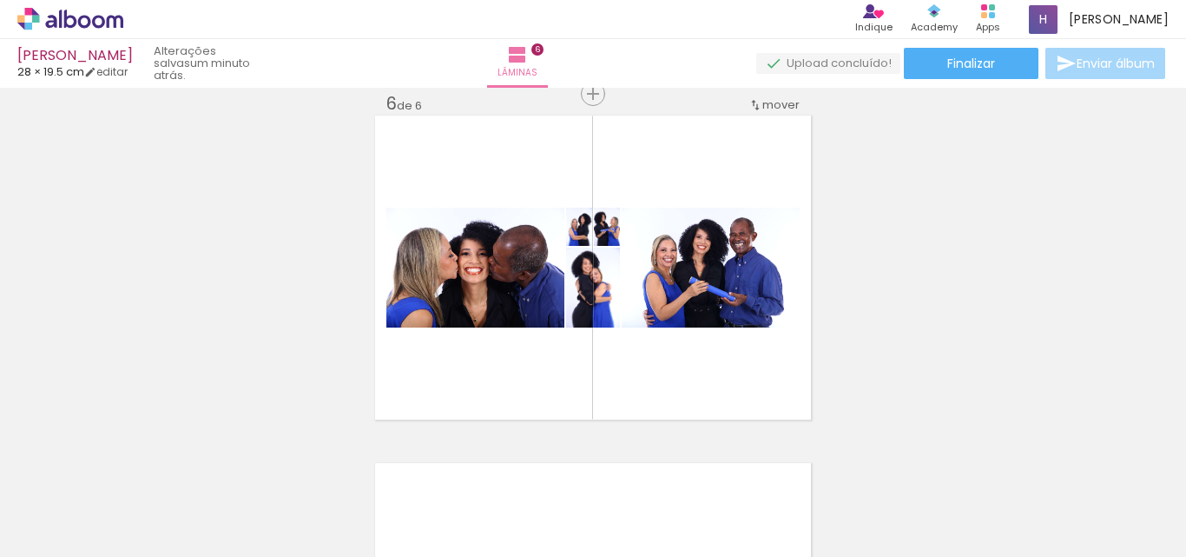
click at [78, 500] on input "Todas as fotos" at bounding box center [49, 504] width 66 height 15
click at [0, 0] on slot "Não utilizadas" at bounding box center [0, 0] width 0 height 0
type input "Não utilizadas"
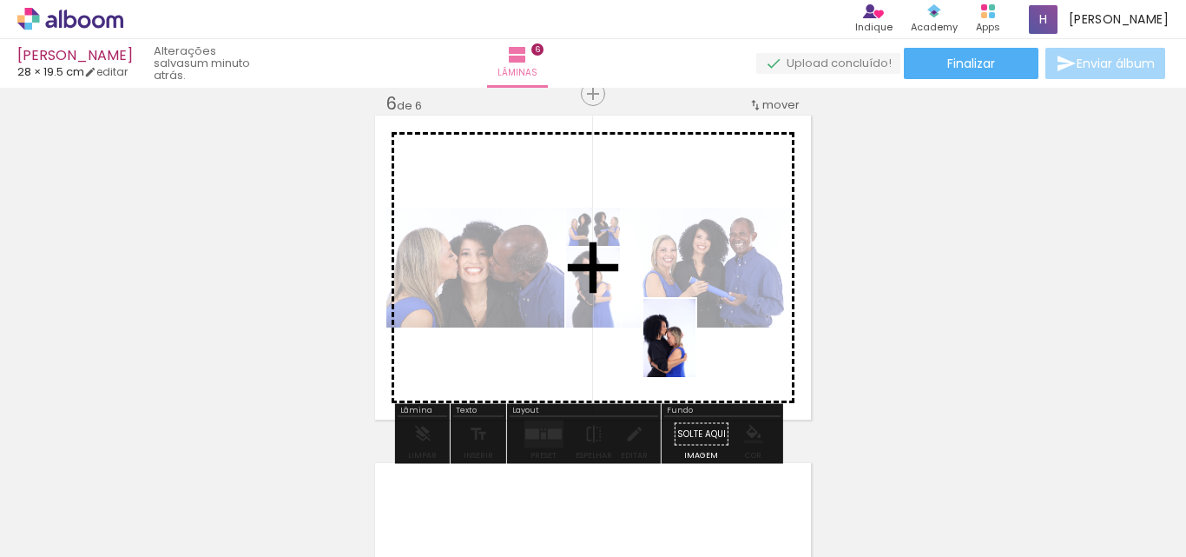
drag, startPoint x: 188, startPoint y: 507, endPoint x: 696, endPoint y: 351, distance: 530.7
click at [696, 351] on quentale-workspace at bounding box center [593, 278] width 1186 height 557
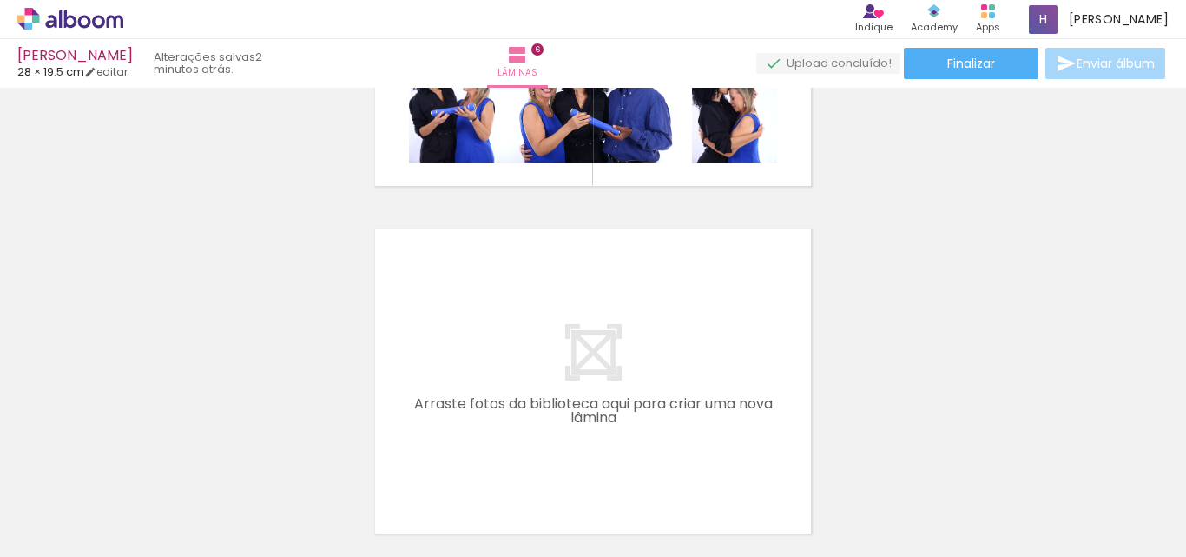
scroll to position [2020, 0]
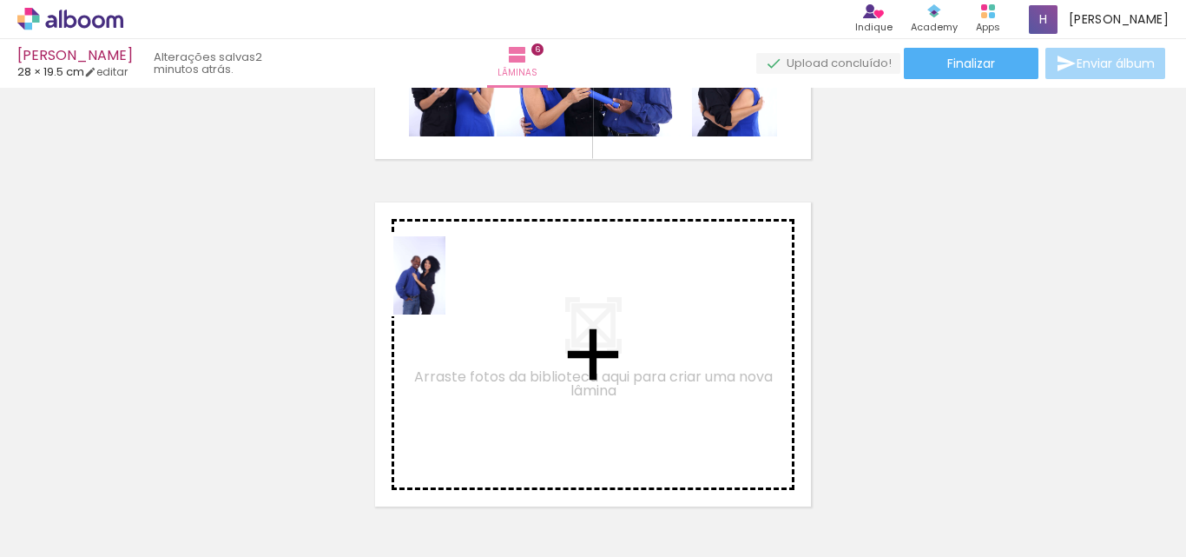
drag, startPoint x: 192, startPoint y: 508, endPoint x: 446, endPoint y: 288, distance: 336.2
click at [446, 288] on quentale-workspace at bounding box center [593, 278] width 1186 height 557
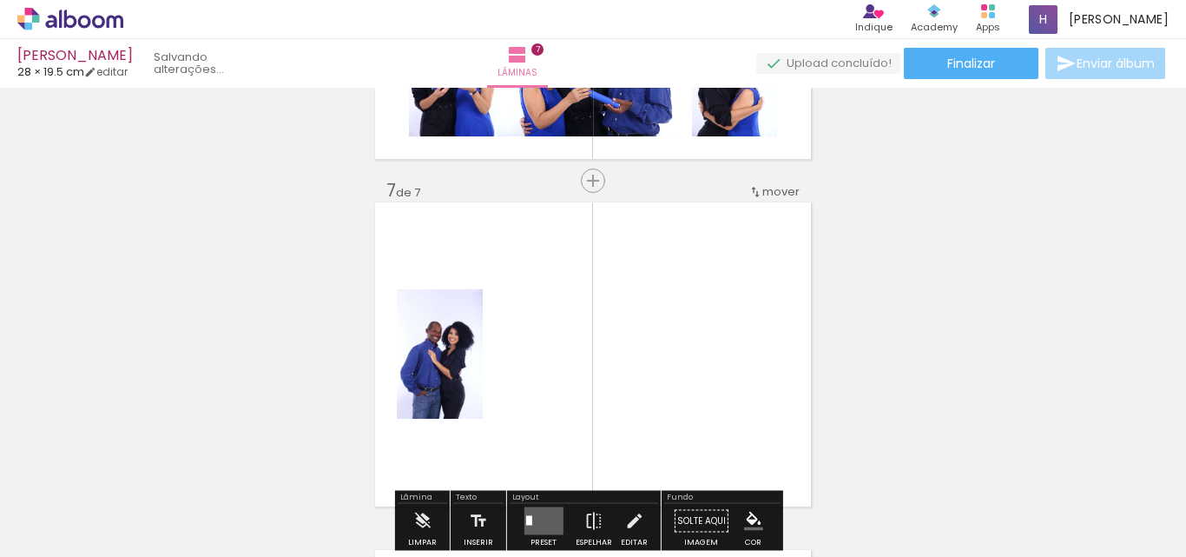
scroll to position [2107, 0]
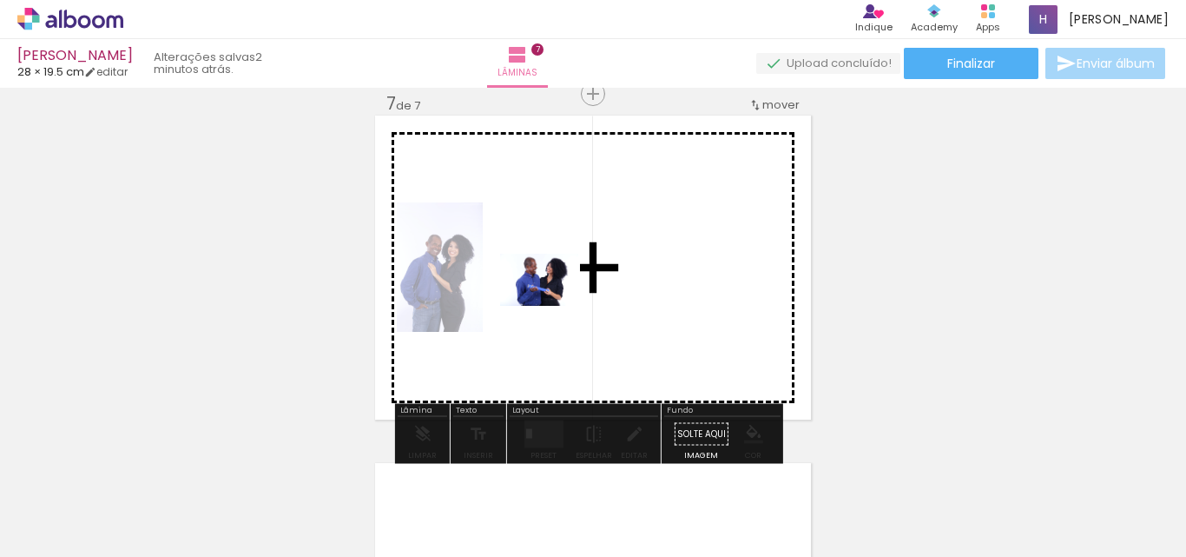
drag, startPoint x: 277, startPoint y: 504, endPoint x: 555, endPoint y: 303, distance: 342.7
click at [555, 303] on quentale-workspace at bounding box center [593, 278] width 1186 height 557
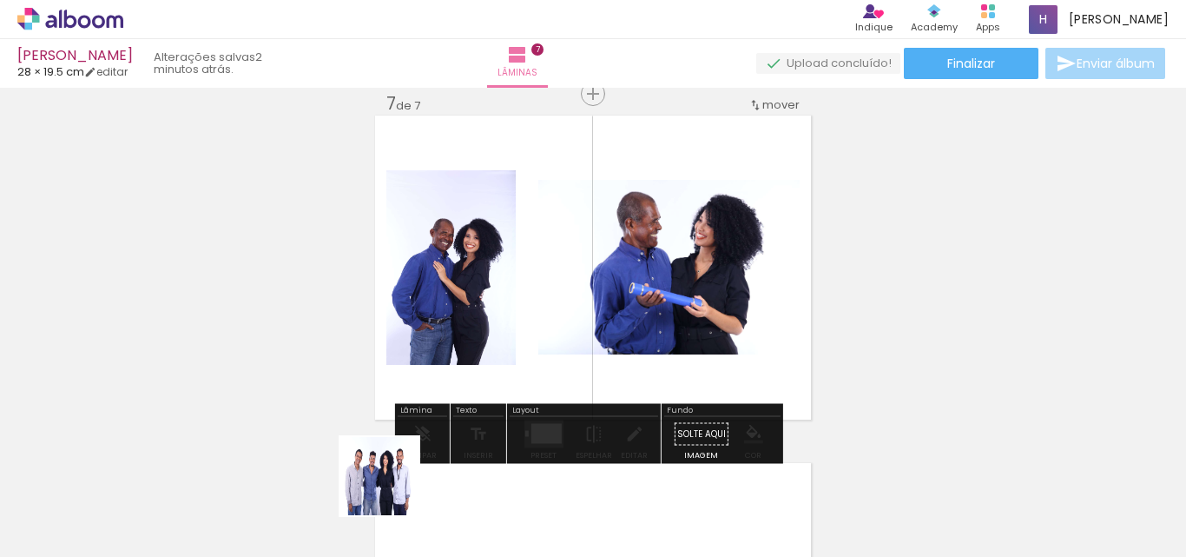
drag, startPoint x: 371, startPoint y: 505, endPoint x: 393, endPoint y: 489, distance: 26.8
click at [393, 489] on div at bounding box center [369, 498] width 86 height 57
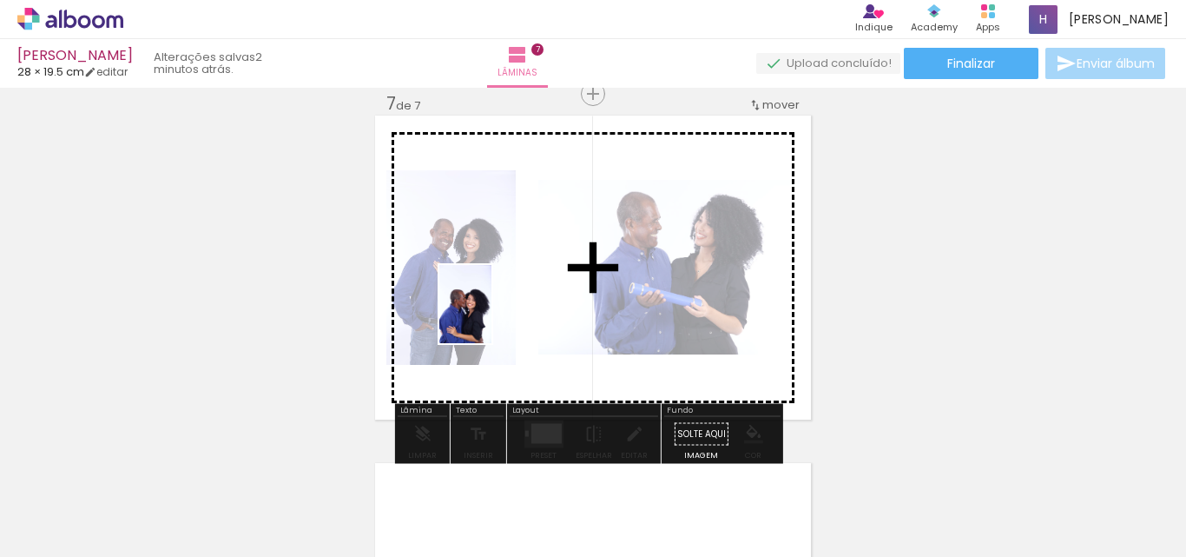
drag, startPoint x: 189, startPoint y: 514, endPoint x: 492, endPoint y: 317, distance: 360.8
click at [492, 317] on quentale-workspace at bounding box center [593, 278] width 1186 height 557
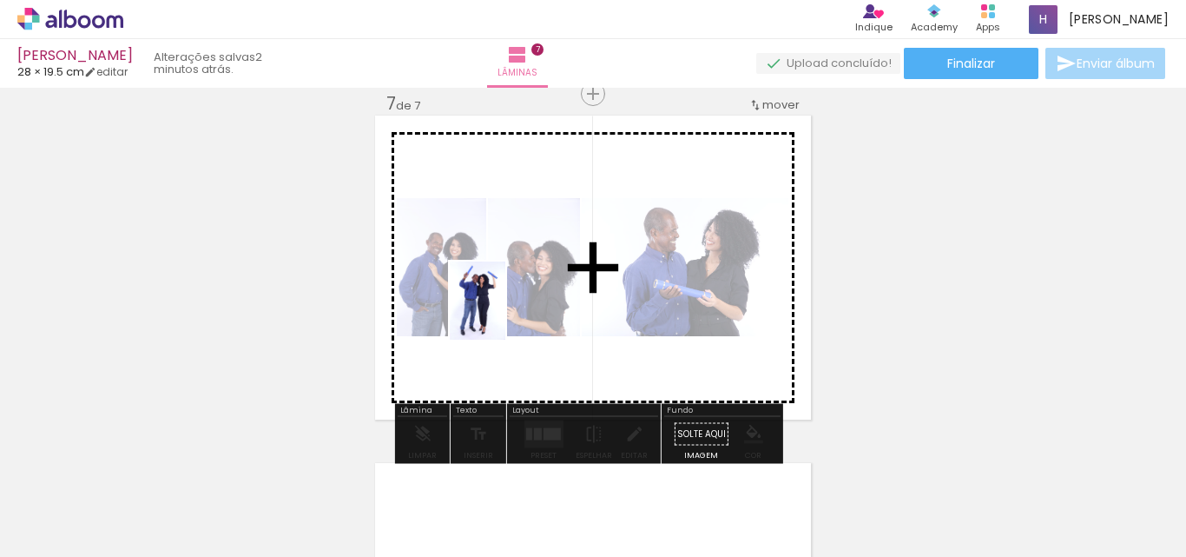
drag, startPoint x: 179, startPoint y: 490, endPoint x: 504, endPoint y: 314, distance: 369.1
click at [504, 314] on quentale-workspace at bounding box center [593, 278] width 1186 height 557
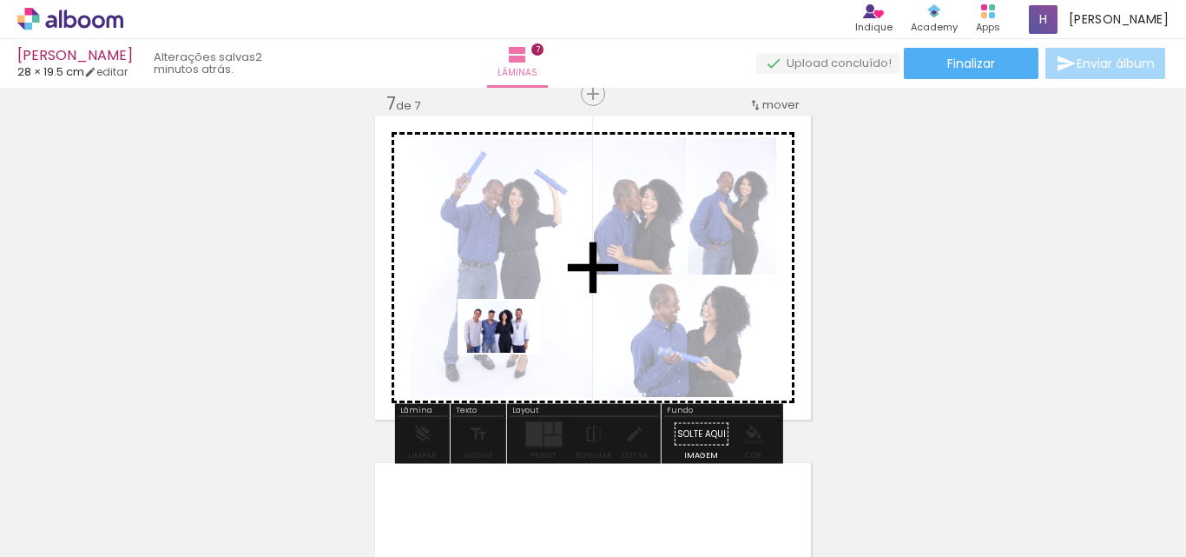
drag, startPoint x: 190, startPoint y: 514, endPoint x: 511, endPoint y: 353, distance: 359.6
click at [511, 353] on quentale-workspace at bounding box center [593, 278] width 1186 height 557
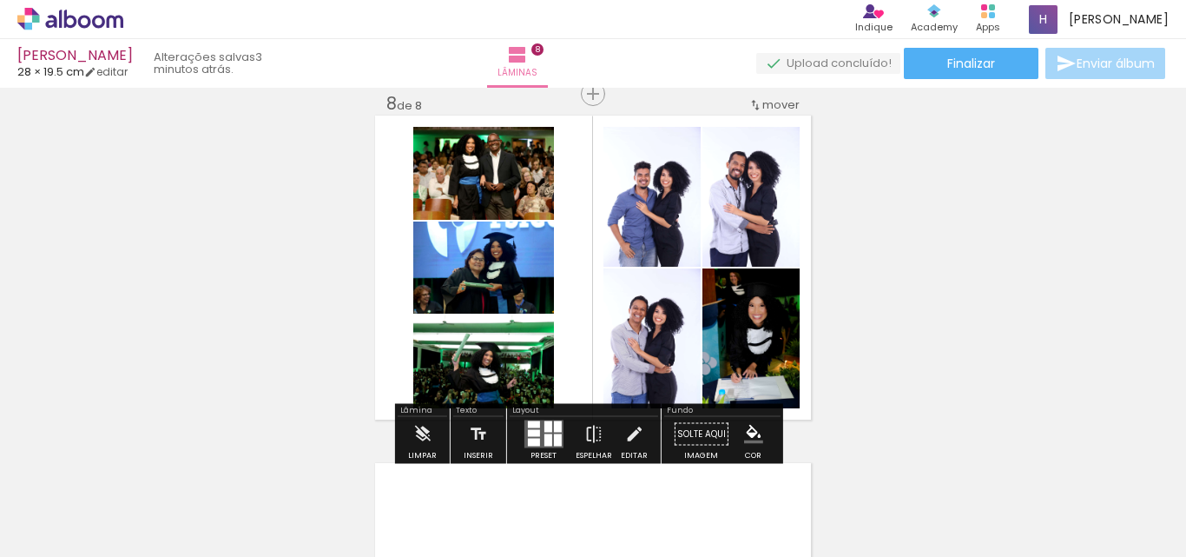
scroll to position [4689, 0]
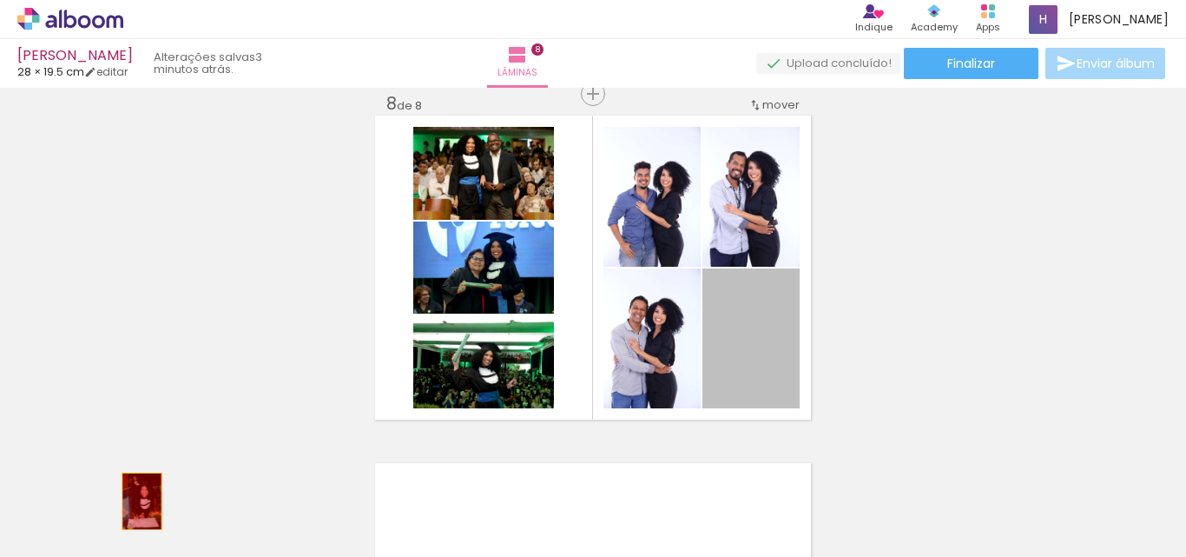
drag, startPoint x: 752, startPoint y: 349, endPoint x: 168, endPoint y: 485, distance: 599.1
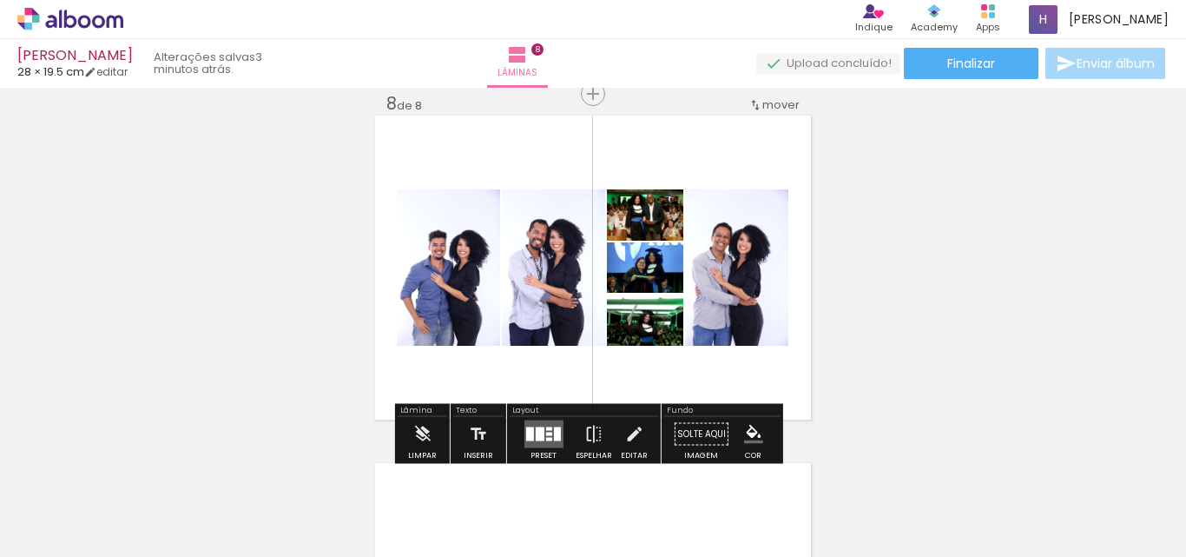
click at [535, 431] on div at bounding box center [539, 434] width 9 height 14
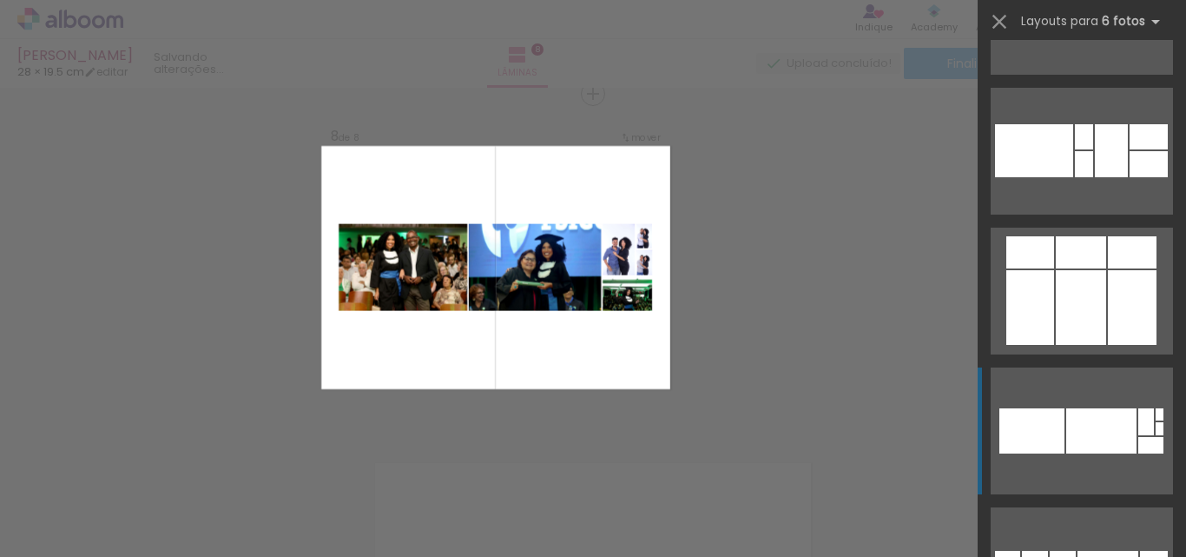
scroll to position [2953, 0]
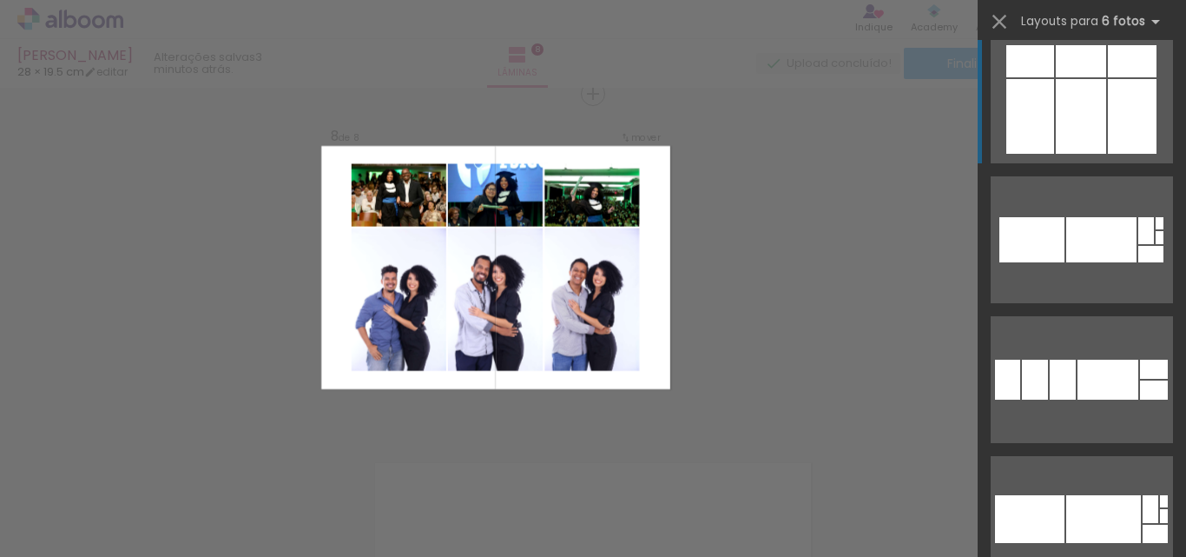
click at [1099, 86] on div at bounding box center [1081, 116] width 50 height 75
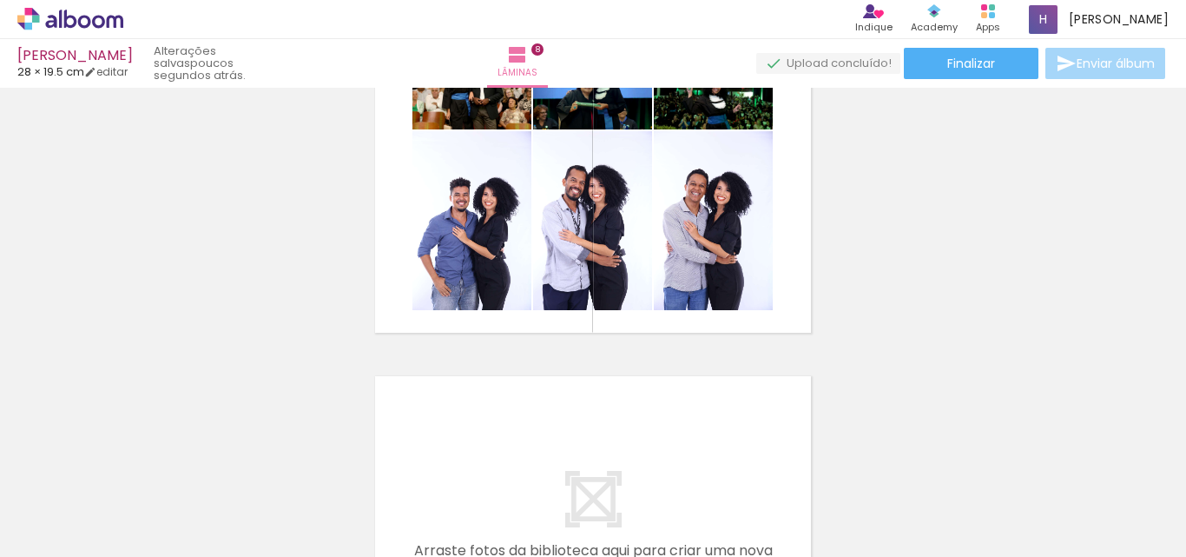
scroll to position [2454, 0]
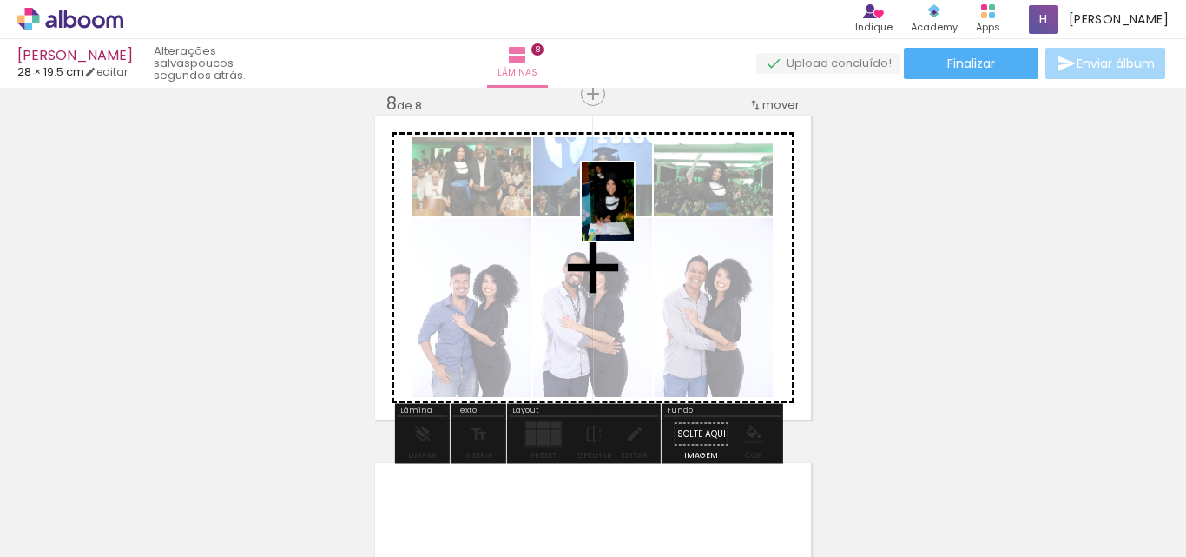
drag, startPoint x: 175, startPoint y: 506, endPoint x: 634, endPoint y: 214, distance: 543.5
click at [634, 214] on quentale-workspace at bounding box center [593, 278] width 1186 height 557
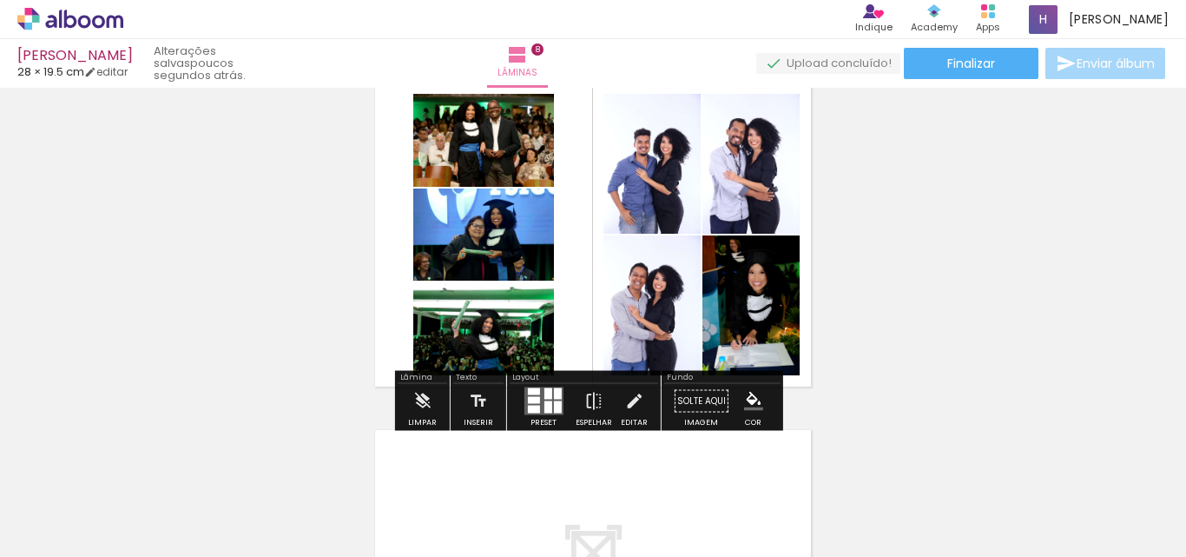
scroll to position [2486, 0]
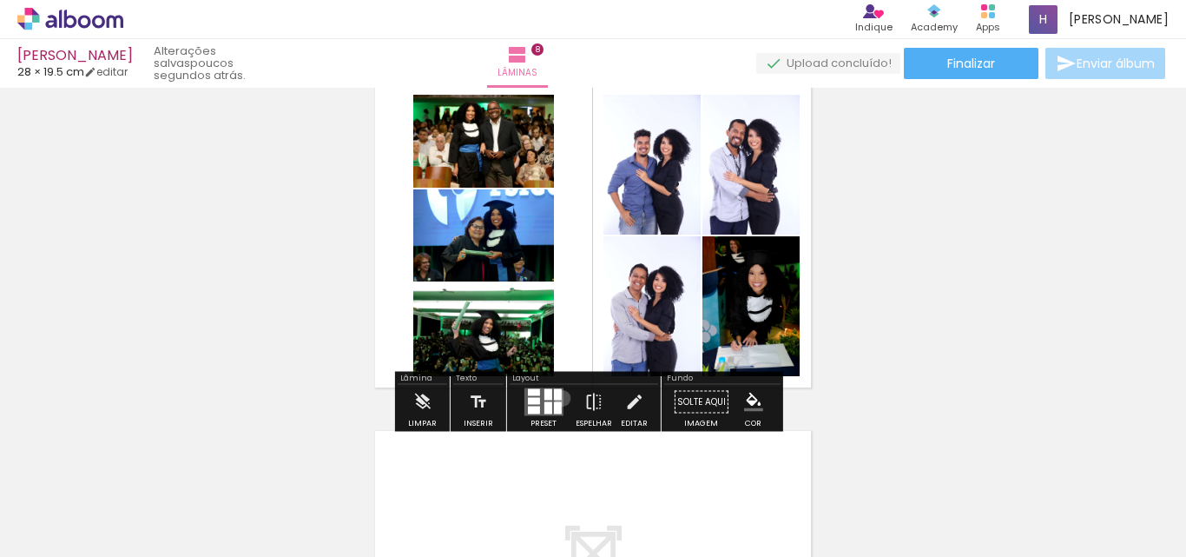
click at [558, 398] on quentale-layouter at bounding box center [543, 402] width 39 height 28
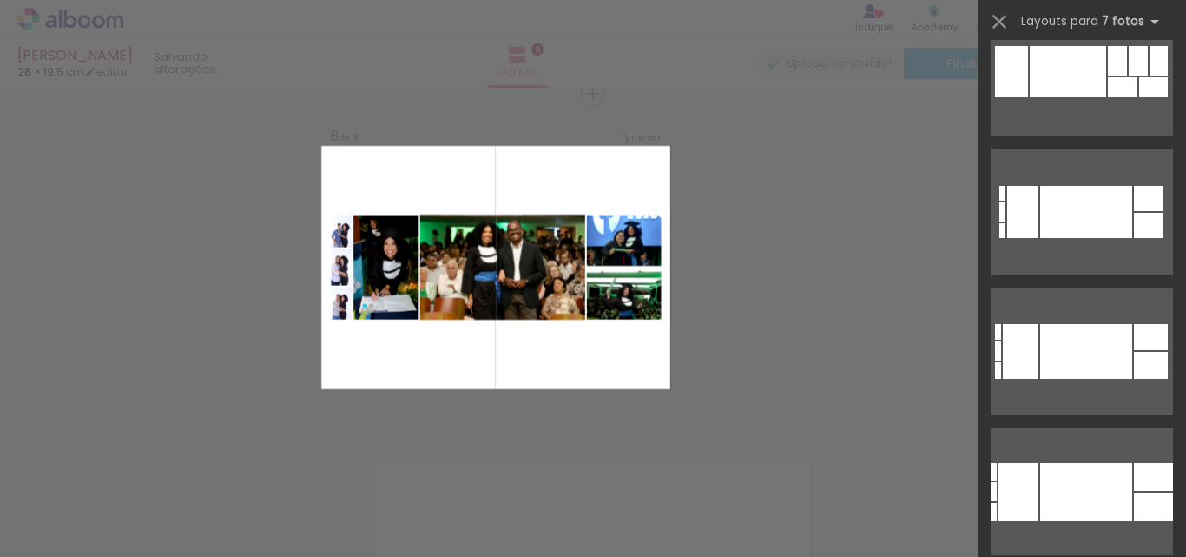
scroll to position [1363, 0]
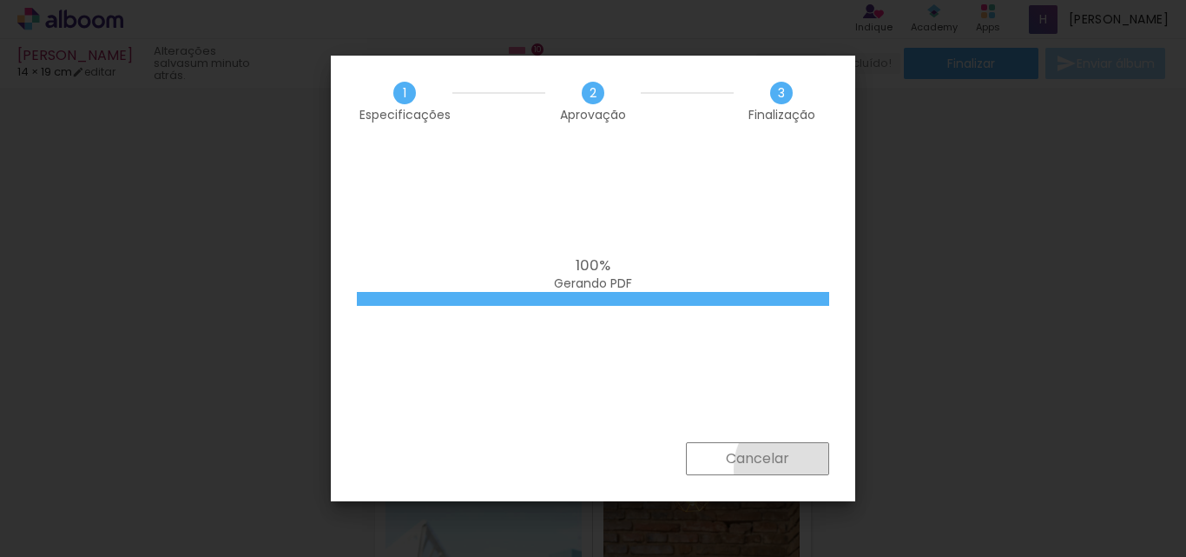
click at [800, 469] on paper-button "Cancelar" at bounding box center [757, 458] width 143 height 33
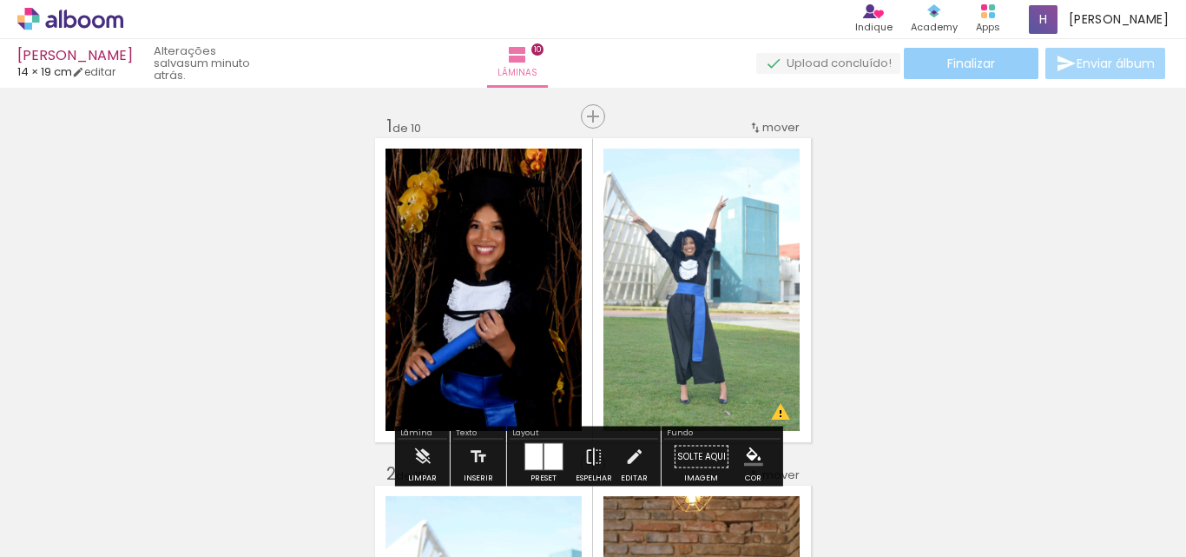
click at [940, 63] on paper-button "Finalizar" at bounding box center [971, 63] width 135 height 31
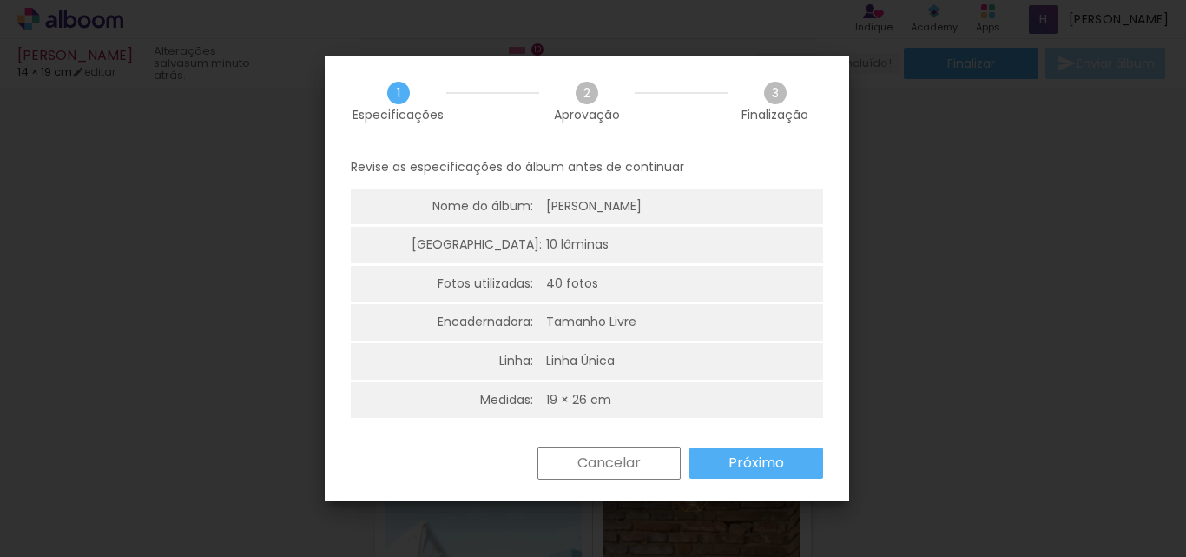
click at [0, 0] on slot "Próximo" at bounding box center [0, 0] width 0 height 0
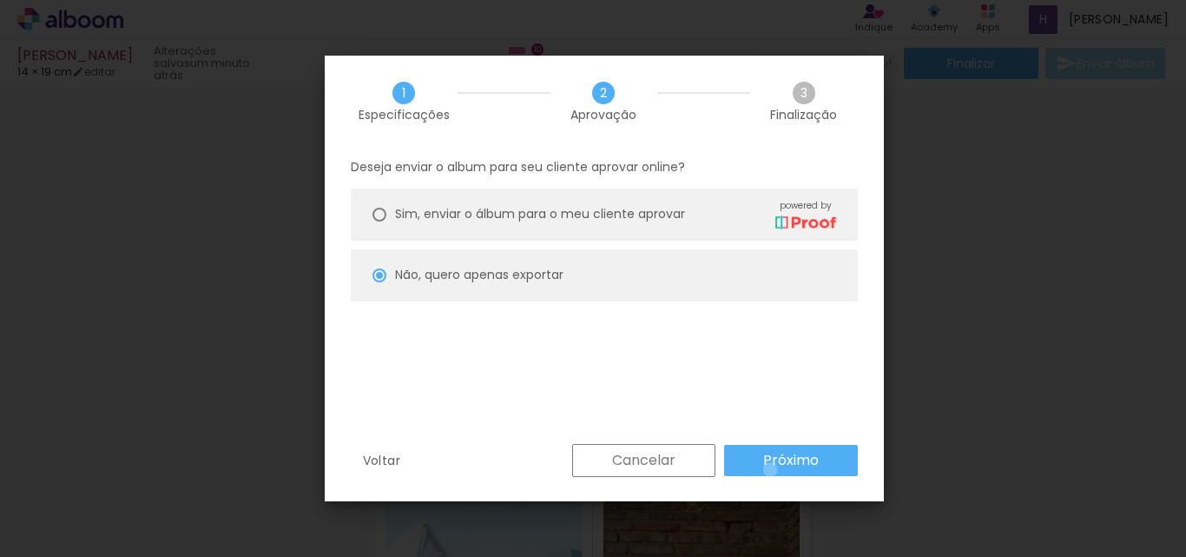
click at [0, 0] on slot "Próximo" at bounding box center [0, 0] width 0 height 0
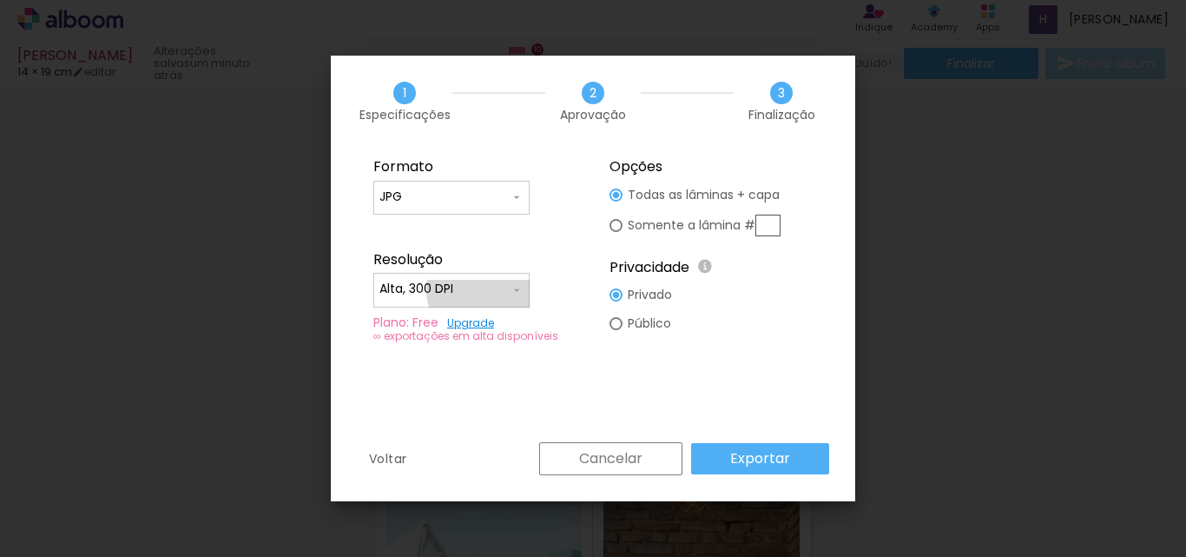
click at [480, 290] on input "Alta, 300 DPI" at bounding box center [444, 288] width 130 height 17
click at [414, 306] on paper-item "Baixa" at bounding box center [451, 321] width 156 height 35
type input "Baixa"
click at [0, 0] on slot "Exportar" at bounding box center [0, 0] width 0 height 0
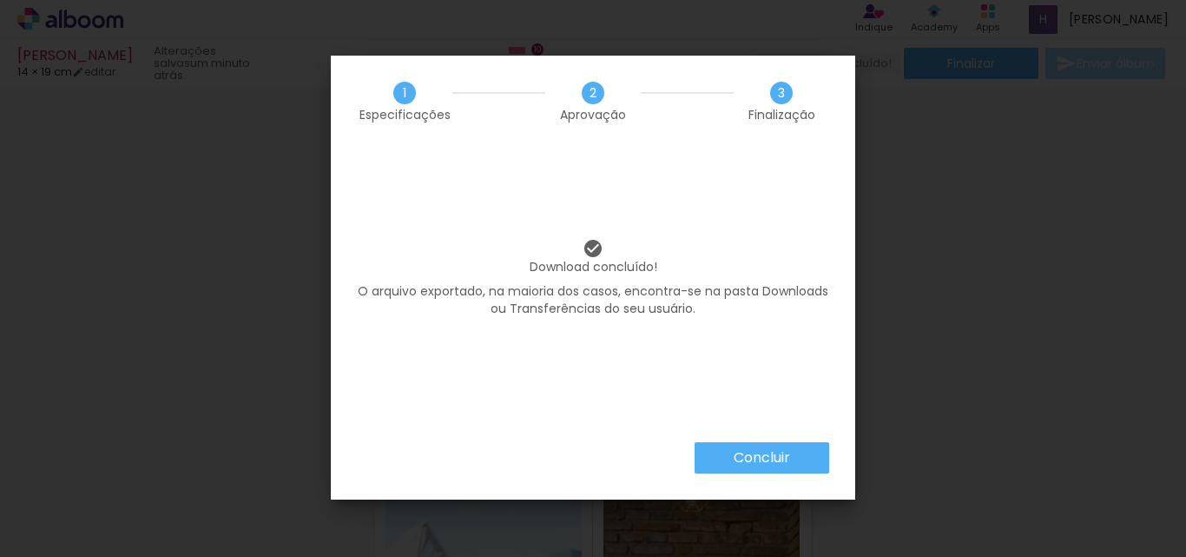
click at [0, 0] on slot "Concluir" at bounding box center [0, 0] width 0 height 0
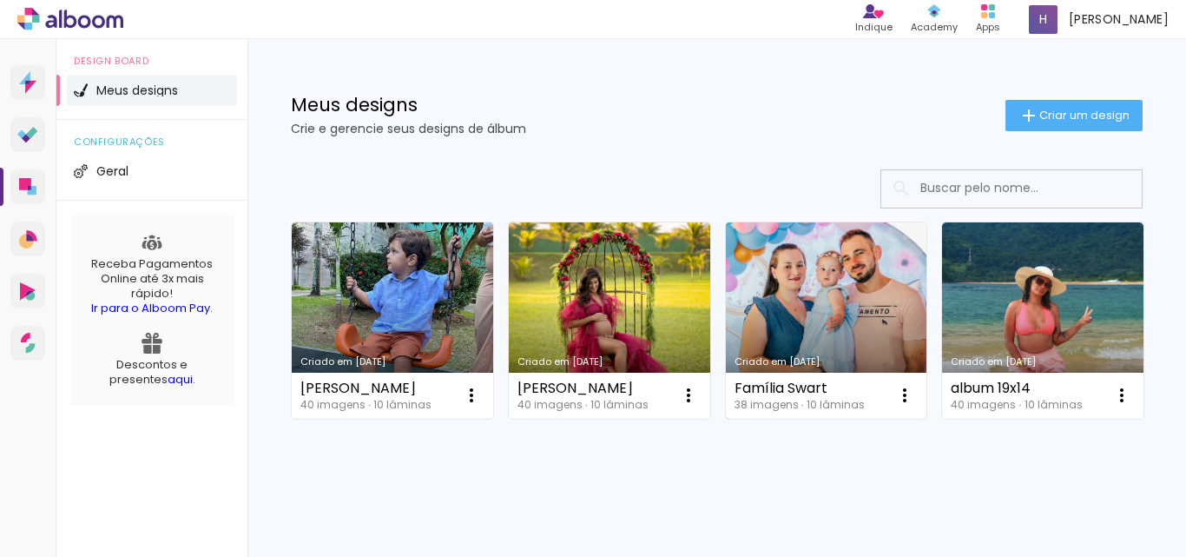
click at [813, 295] on link "Criado em [DATE]" at bounding box center [826, 320] width 201 height 196
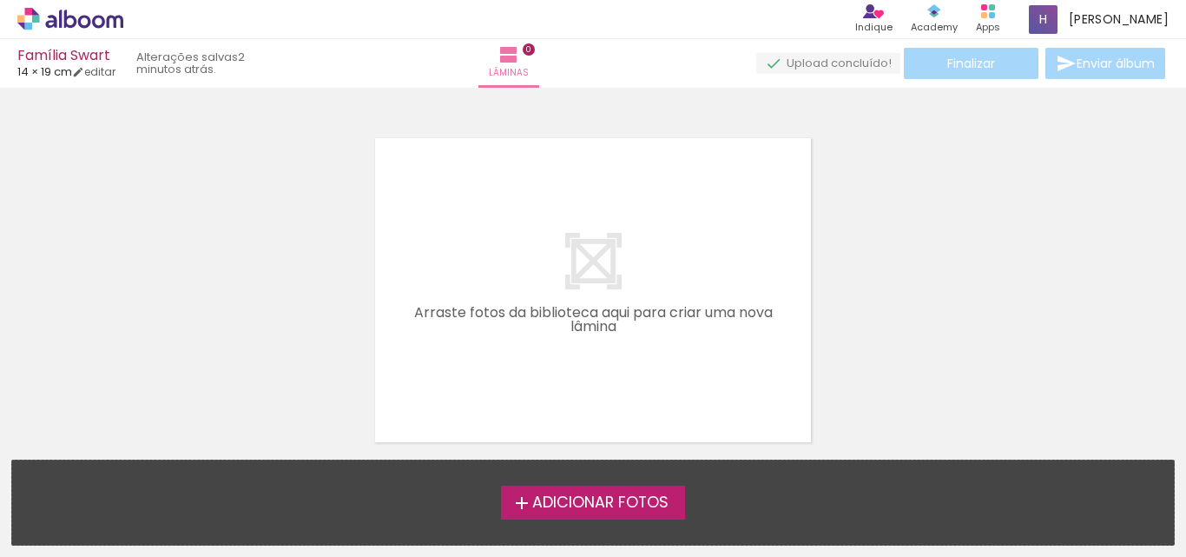
scroll to position [55, 0]
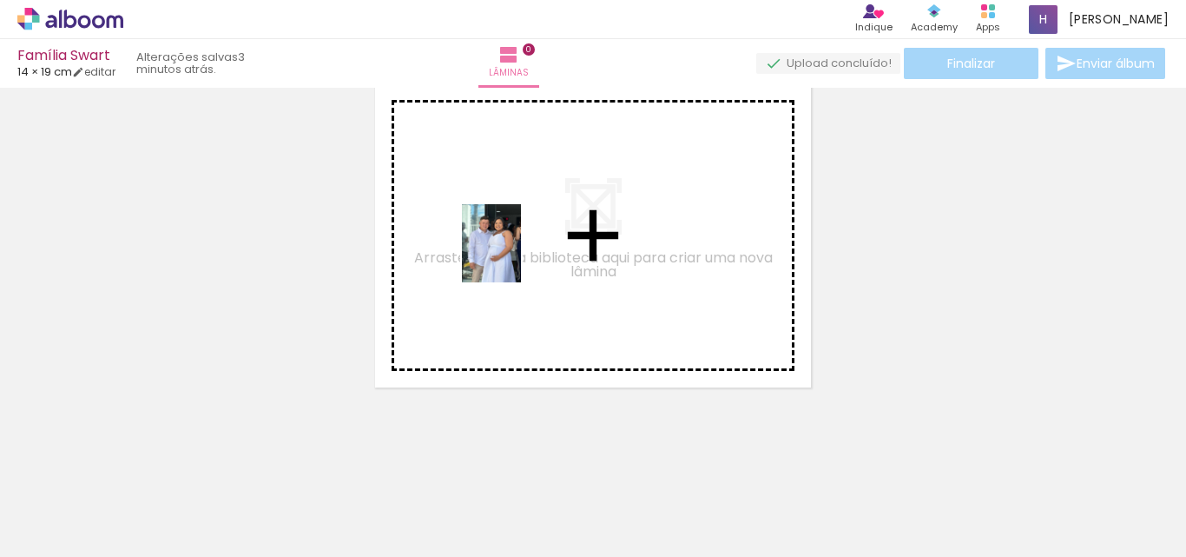
drag, startPoint x: 182, startPoint y: 517, endPoint x: 511, endPoint y: 254, distance: 420.2
click at [511, 254] on quentale-workspace at bounding box center [593, 278] width 1186 height 557
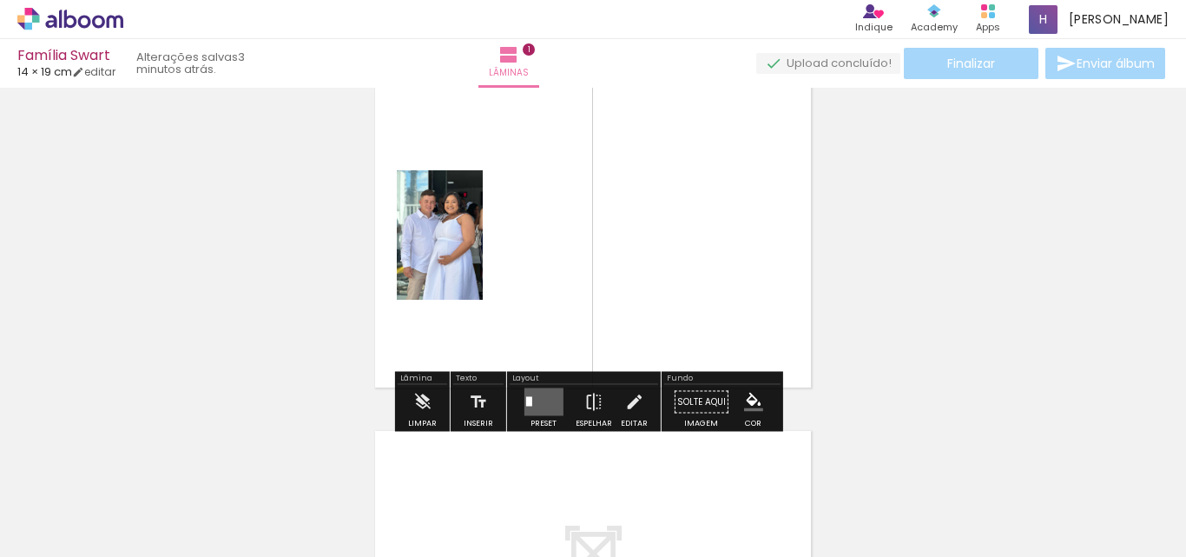
scroll to position [23, 0]
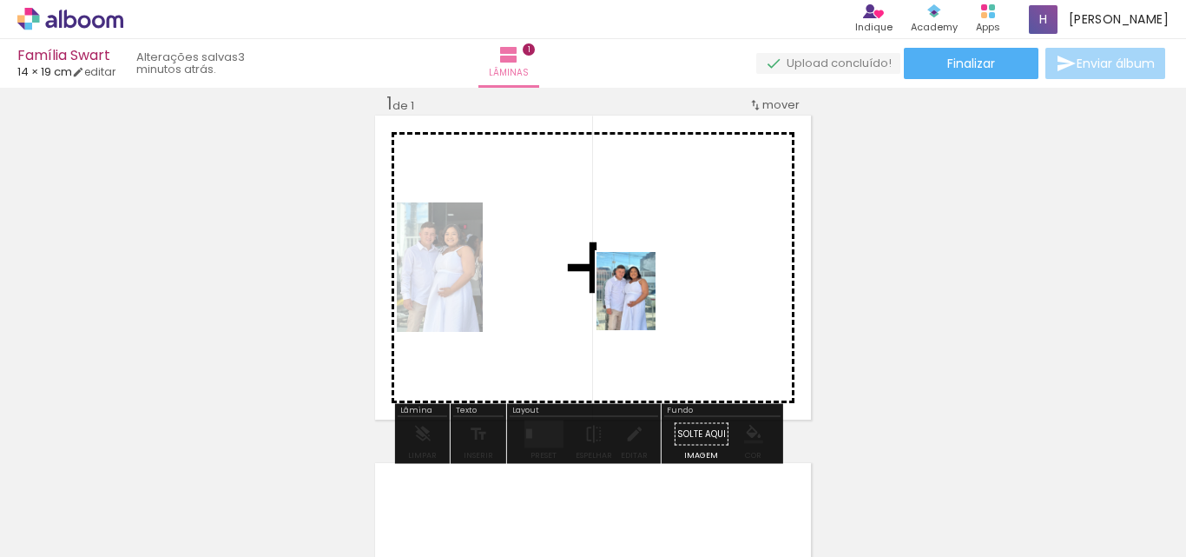
drag, startPoint x: 574, startPoint y: 525, endPoint x: 649, endPoint y: 304, distance: 232.9
click at [649, 304] on quentale-workspace at bounding box center [593, 278] width 1186 height 557
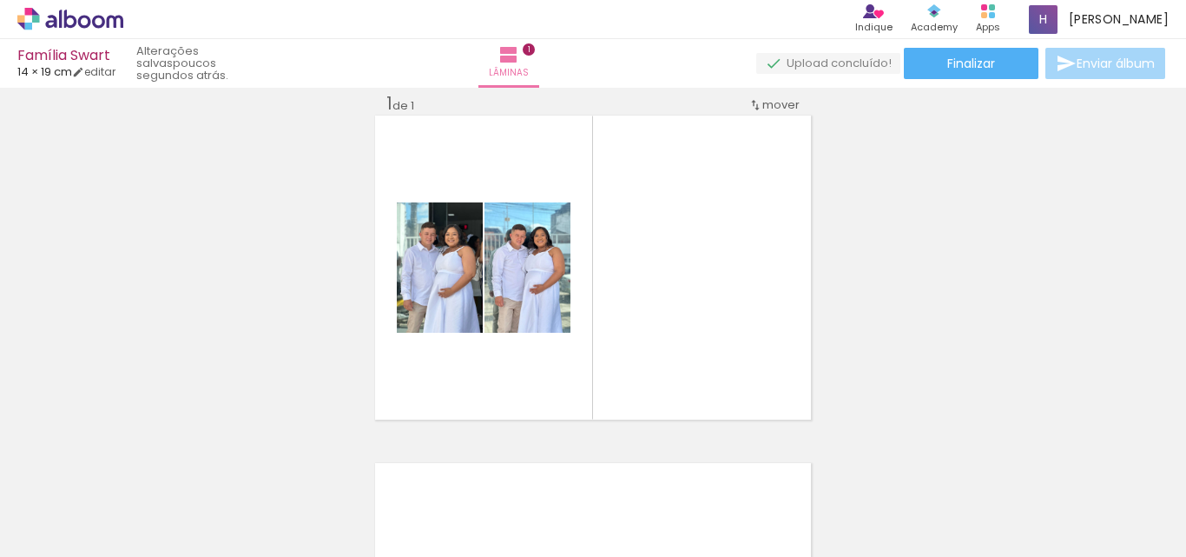
scroll to position [0, 1884]
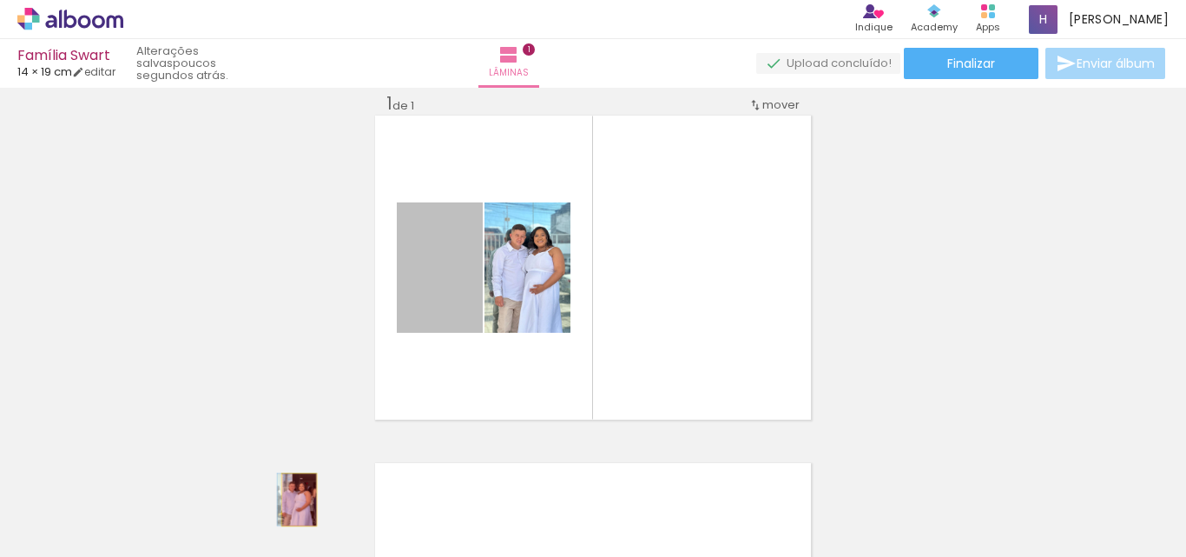
drag, startPoint x: 434, startPoint y: 278, endPoint x: 293, endPoint y: 499, distance: 262.8
click at [293, 499] on quentale-workspace at bounding box center [593, 278] width 1186 height 557
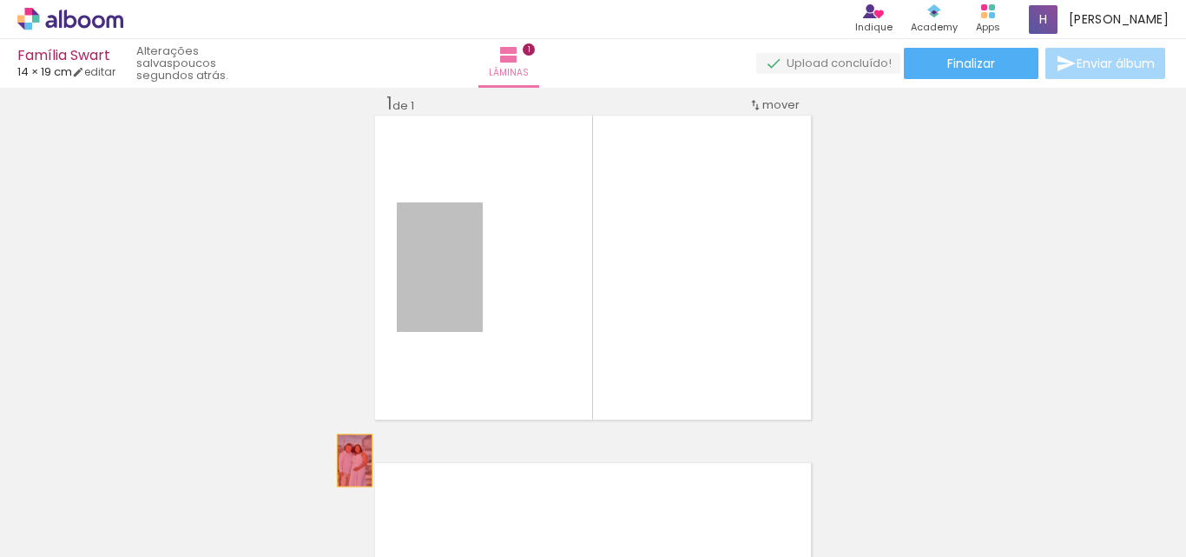
drag, startPoint x: 443, startPoint y: 273, endPoint x: 346, endPoint y: 466, distance: 216.3
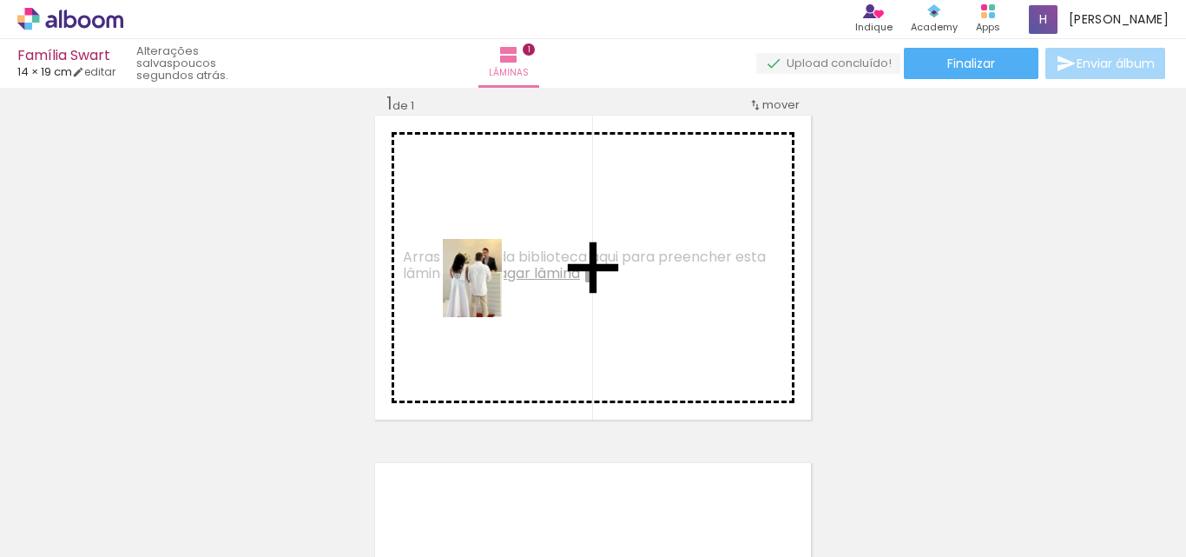
drag, startPoint x: 643, startPoint y: 515, endPoint x: 495, endPoint y: 291, distance: 268.3
click at [495, 291] on quentale-workspace at bounding box center [593, 278] width 1186 height 557
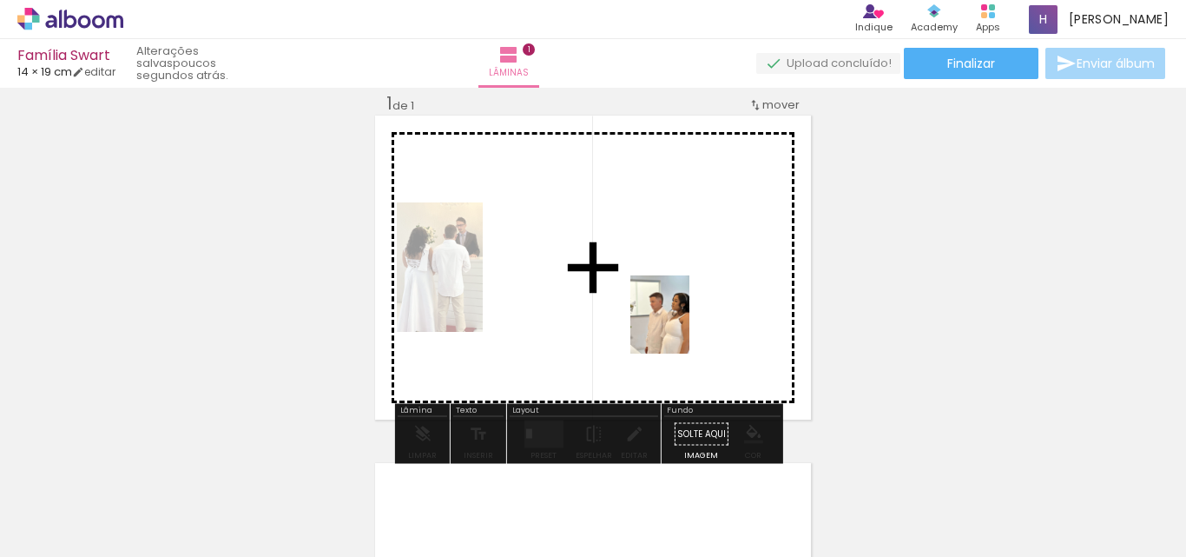
drag, startPoint x: 729, startPoint y: 525, endPoint x: 683, endPoint y: 327, distance: 203.5
click at [683, 327] on quentale-workspace at bounding box center [593, 278] width 1186 height 557
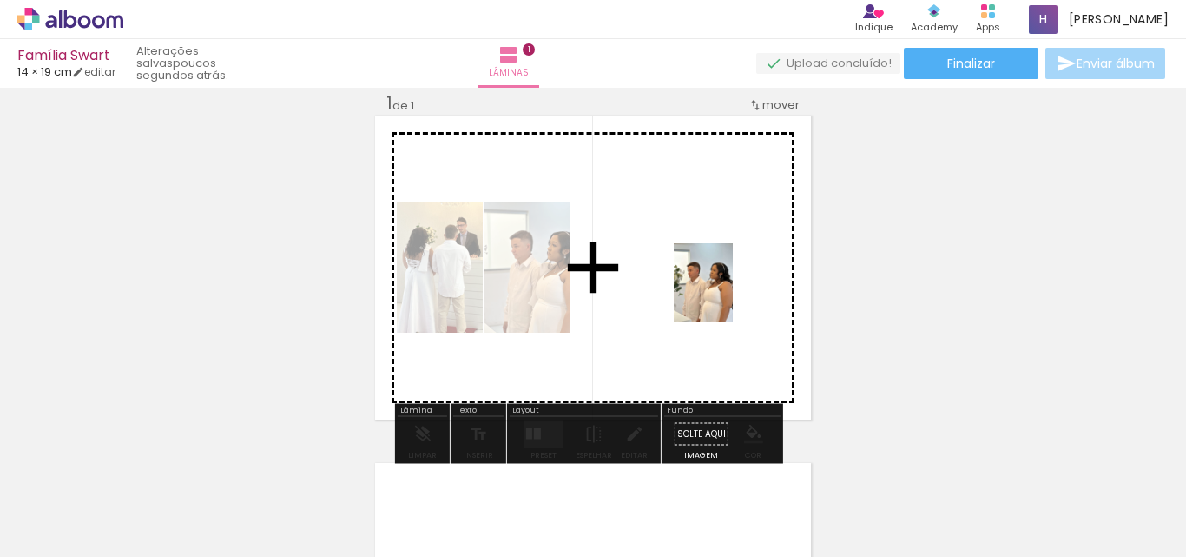
drag, startPoint x: 815, startPoint y: 521, endPoint x: 726, endPoint y: 295, distance: 242.9
click at [726, 295] on quentale-workspace at bounding box center [593, 278] width 1186 height 557
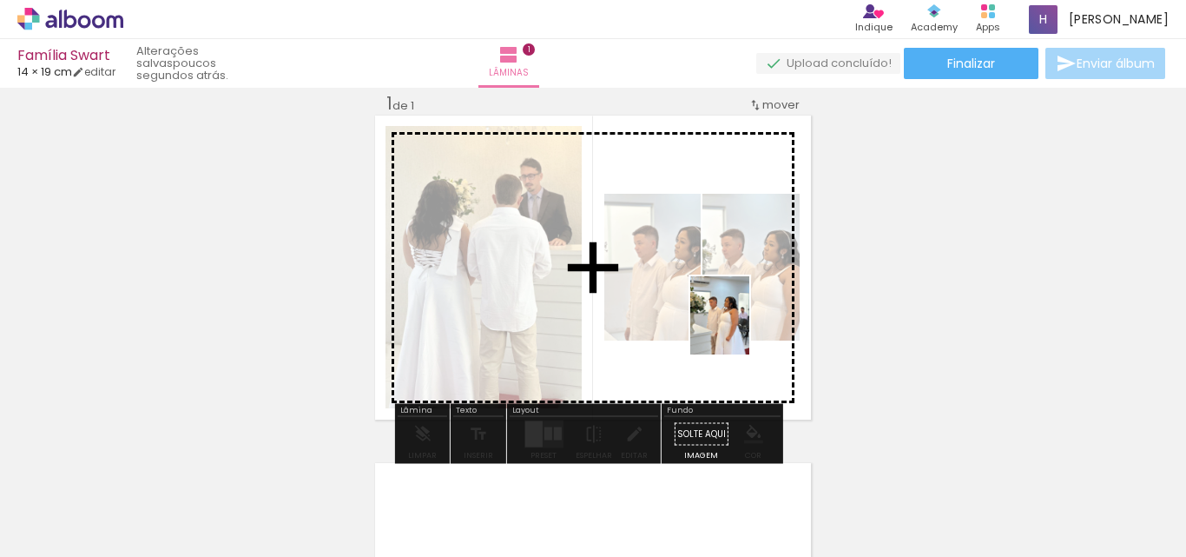
drag, startPoint x: 919, startPoint y: 512, endPoint x: 736, endPoint y: 323, distance: 262.9
click at [736, 323] on quentale-workspace at bounding box center [593, 278] width 1186 height 557
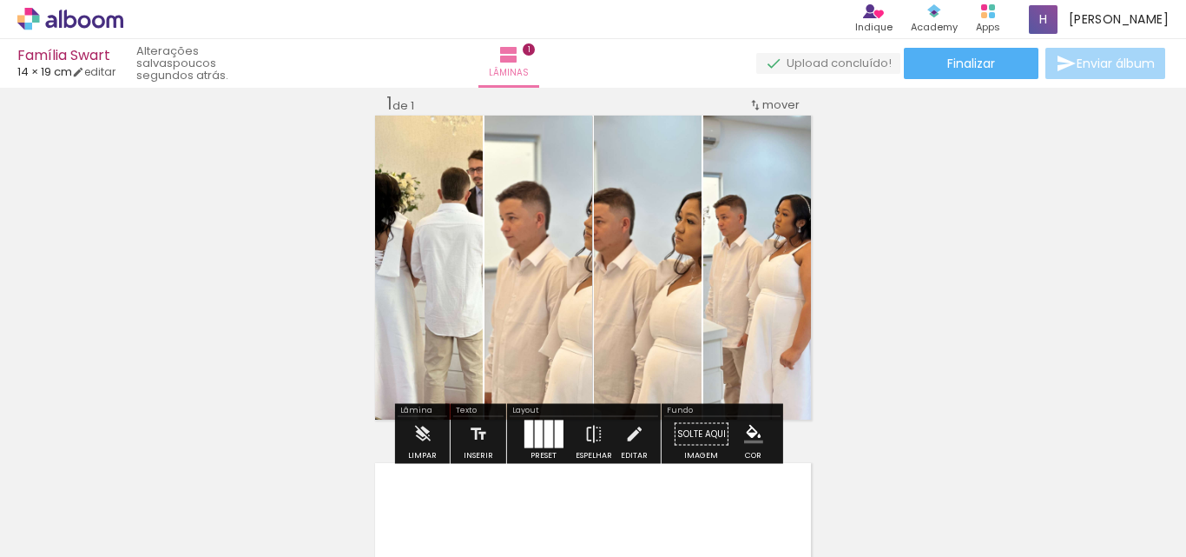
click at [544, 435] on div at bounding box center [548, 434] width 9 height 28
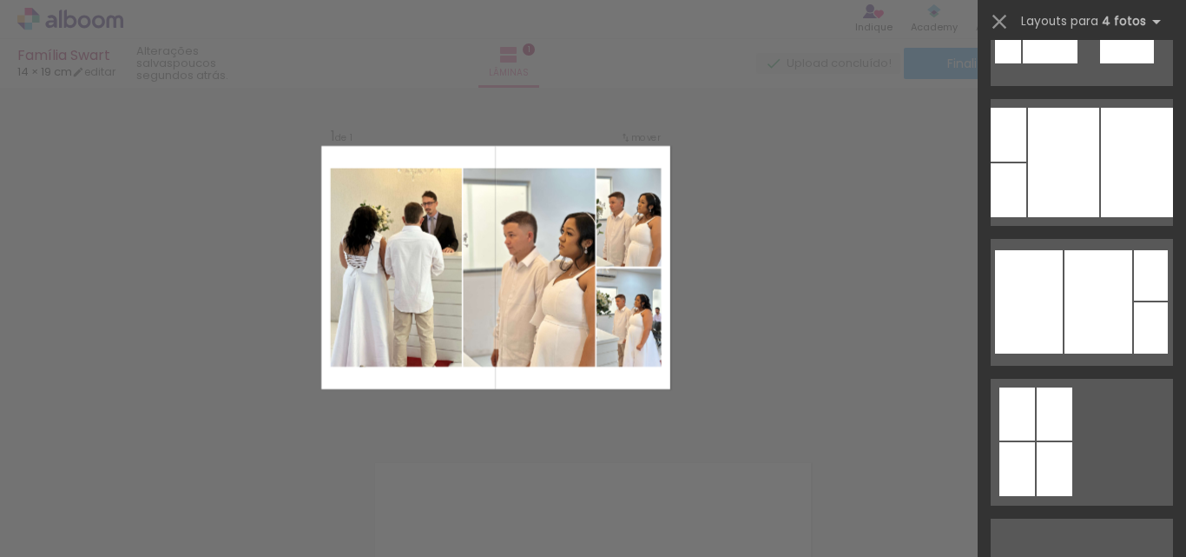
scroll to position [1216, 0]
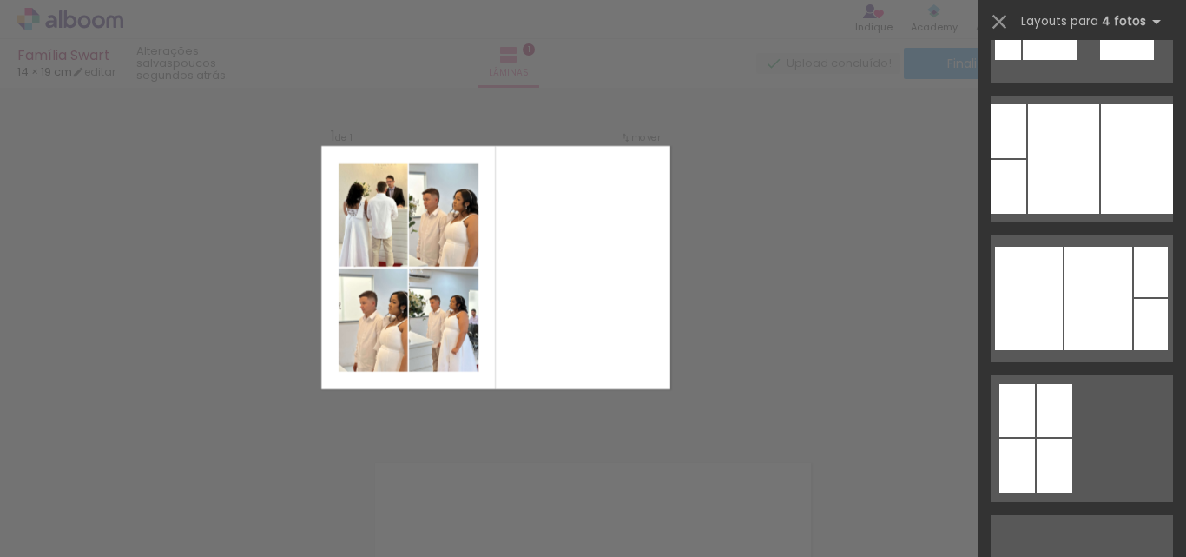
click at [829, 322] on div "Confirmar Cancelar" at bounding box center [593, 433] width 1186 height 736
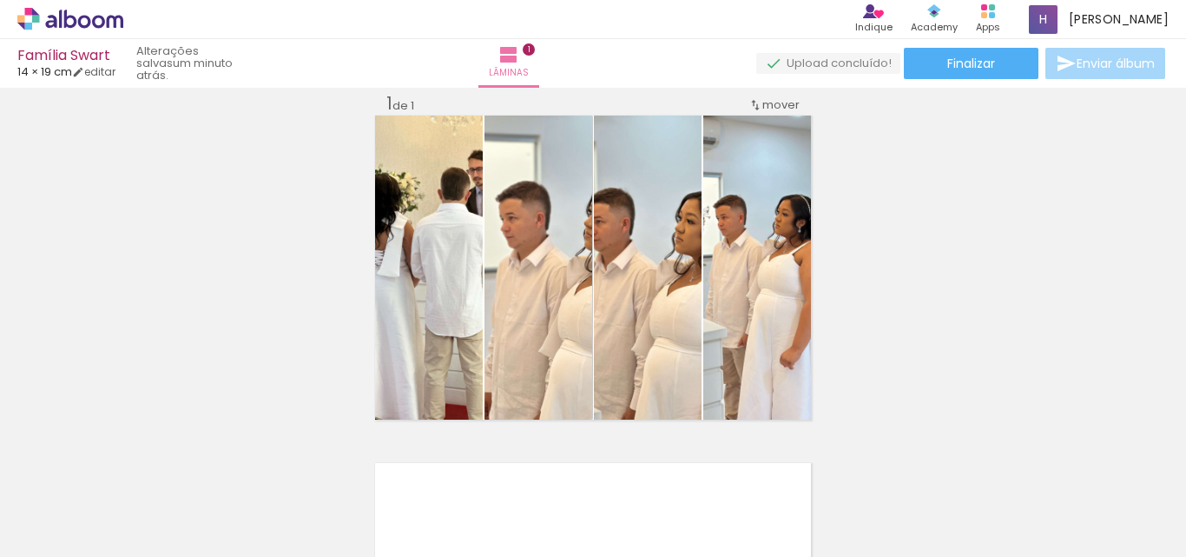
scroll to position [0, 2560]
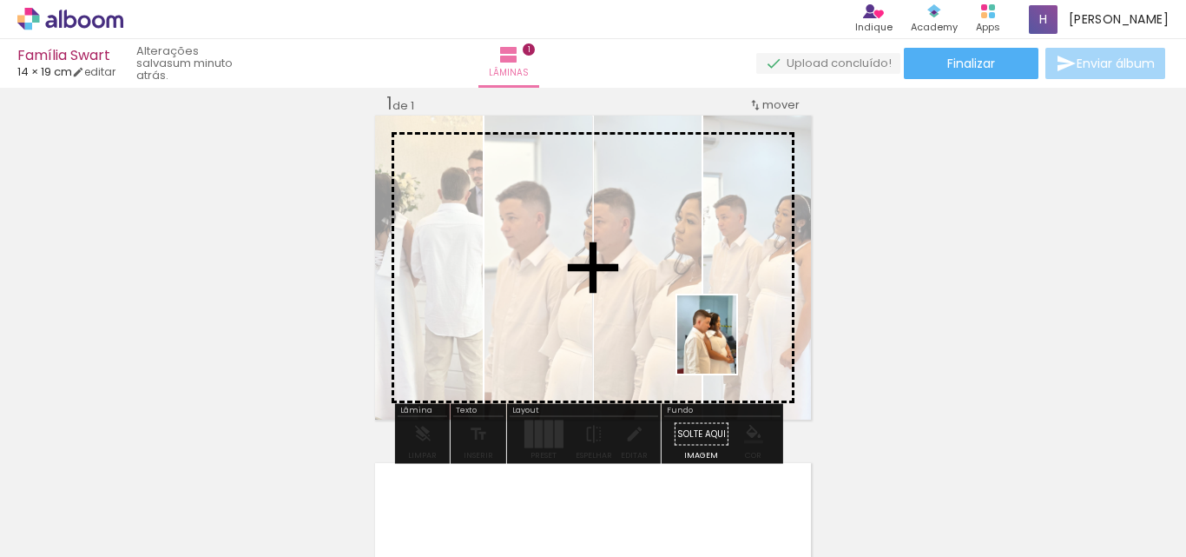
drag, startPoint x: 929, startPoint y: 519, endPoint x: 729, endPoint y: 347, distance: 263.5
click at [729, 347] on quentale-workspace at bounding box center [593, 278] width 1186 height 557
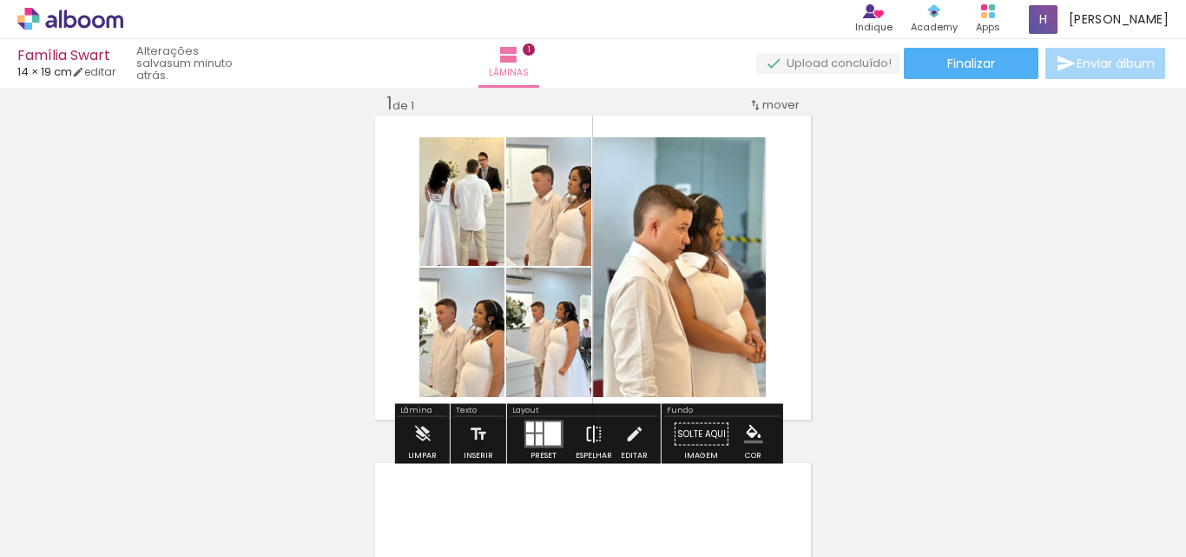
click at [592, 434] on iron-icon at bounding box center [593, 434] width 19 height 35
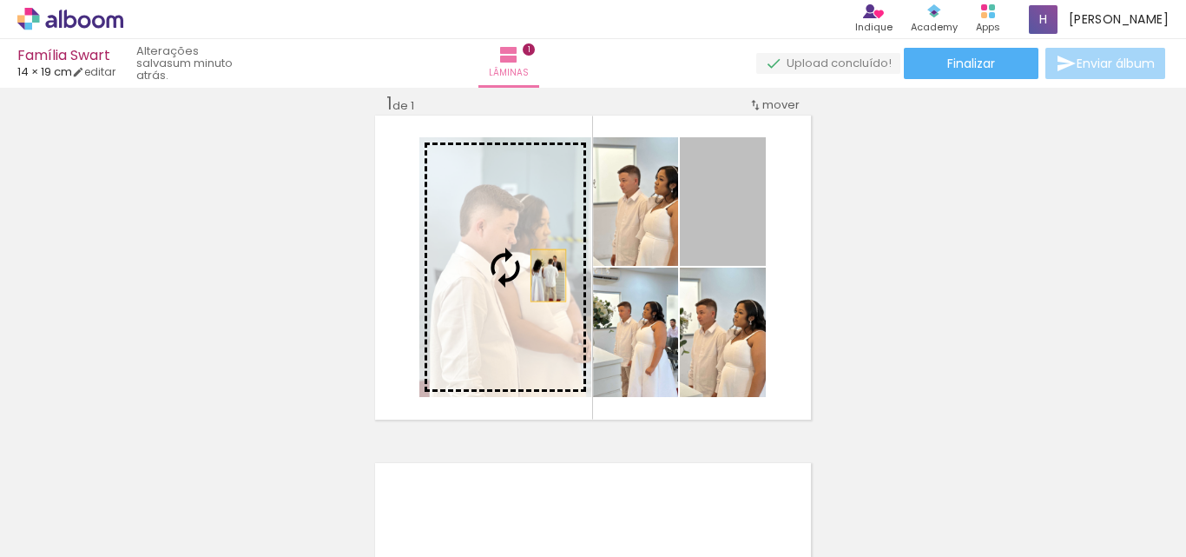
drag, startPoint x: 717, startPoint y: 229, endPoint x: 525, endPoint y: 287, distance: 200.5
click at [0, 0] on slot at bounding box center [0, 0] width 0 height 0
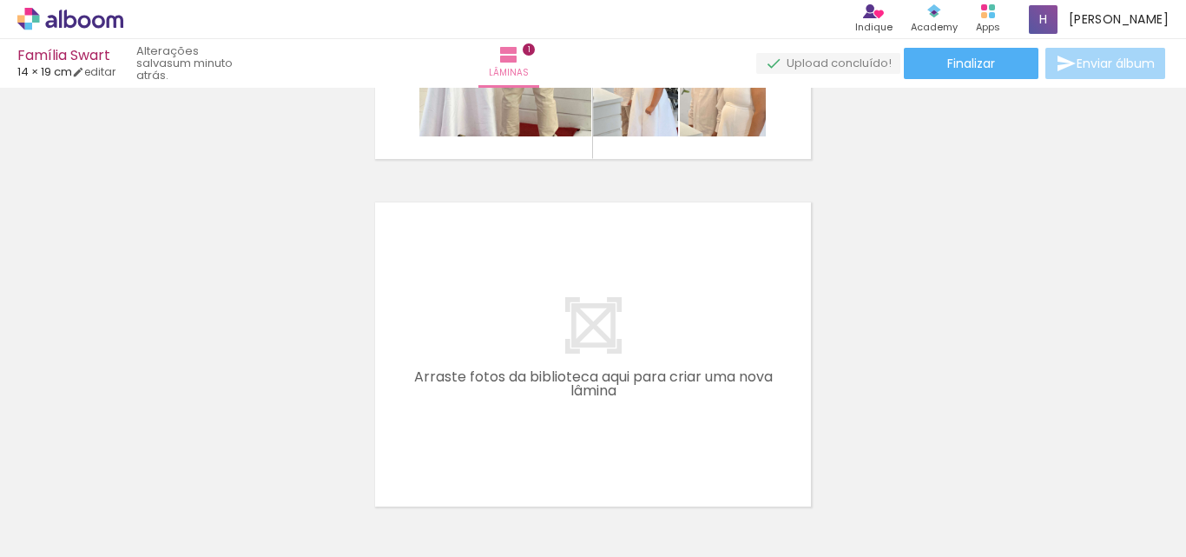
scroll to position [0, 2216]
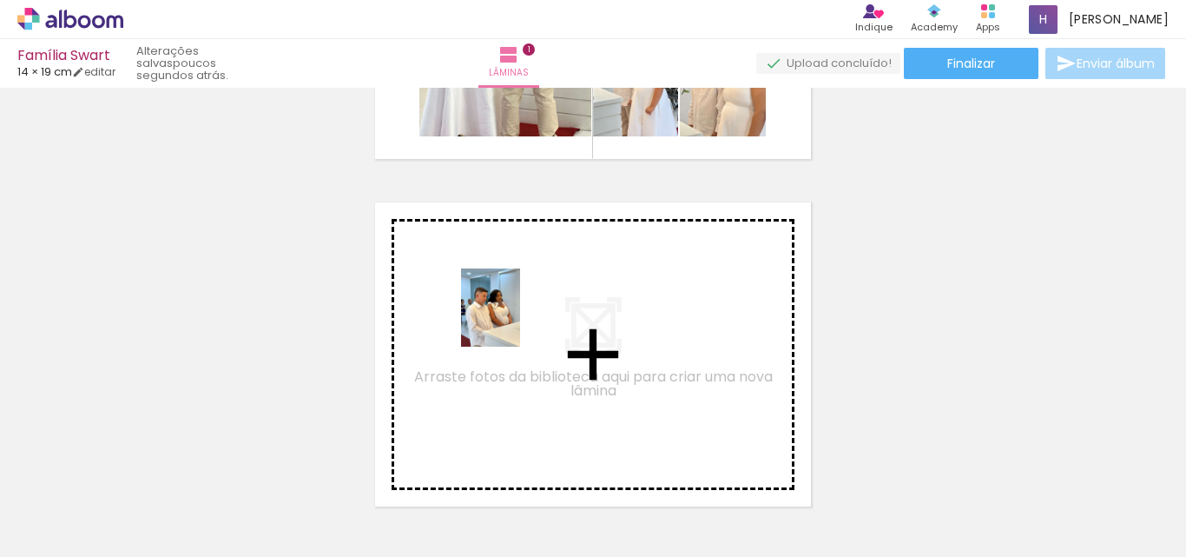
drag, startPoint x: 694, startPoint y: 523, endPoint x: 513, endPoint y: 320, distance: 271.2
click at [513, 320] on quentale-workspace at bounding box center [593, 278] width 1186 height 557
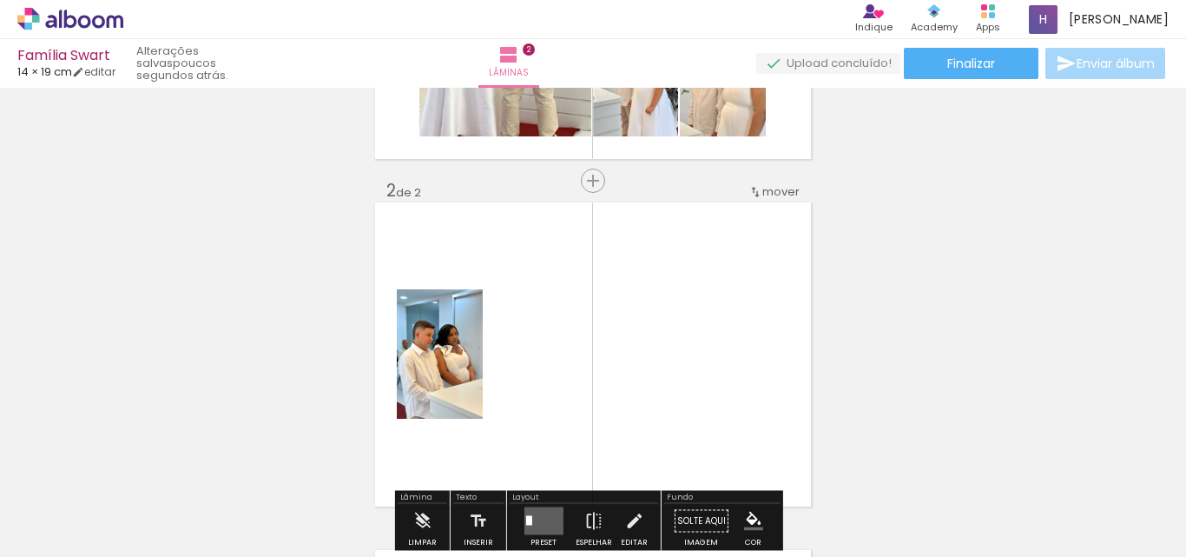
scroll to position [370, 0]
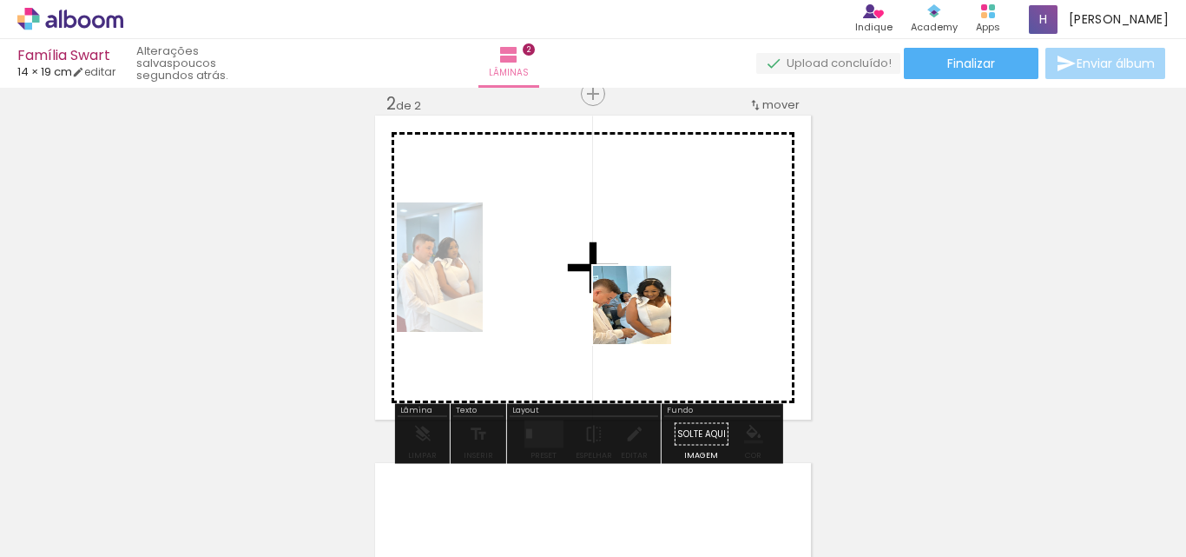
drag, startPoint x: 791, startPoint y: 523, endPoint x: 637, endPoint y: 305, distance: 266.7
click at [637, 305] on quentale-workspace at bounding box center [593, 278] width 1186 height 557
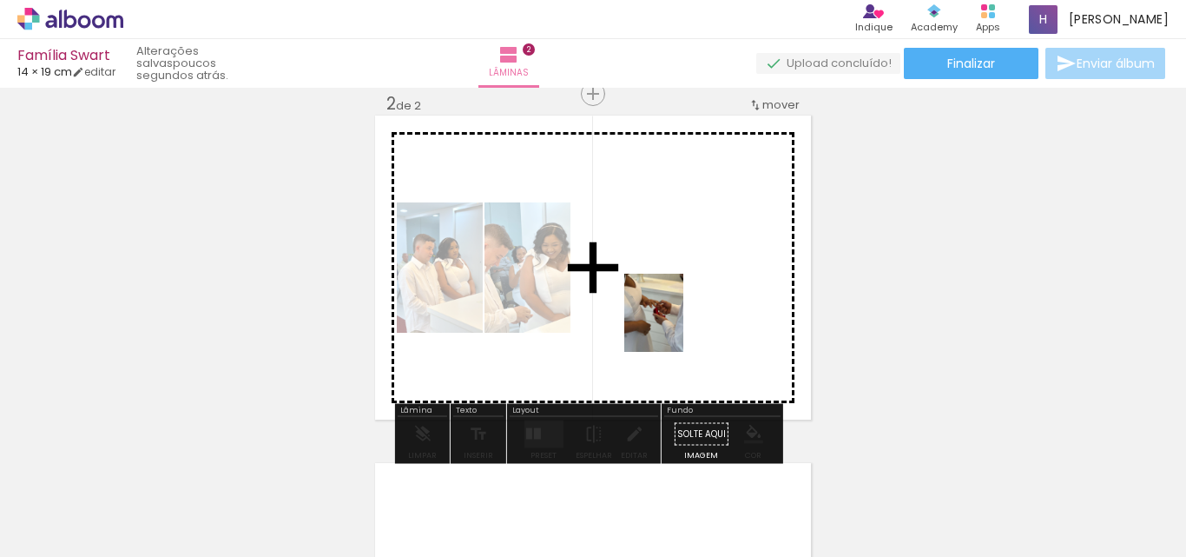
drag, startPoint x: 894, startPoint y: 530, endPoint x: 676, endPoint y: 326, distance: 298.0
click at [676, 326] on quentale-workspace at bounding box center [593, 278] width 1186 height 557
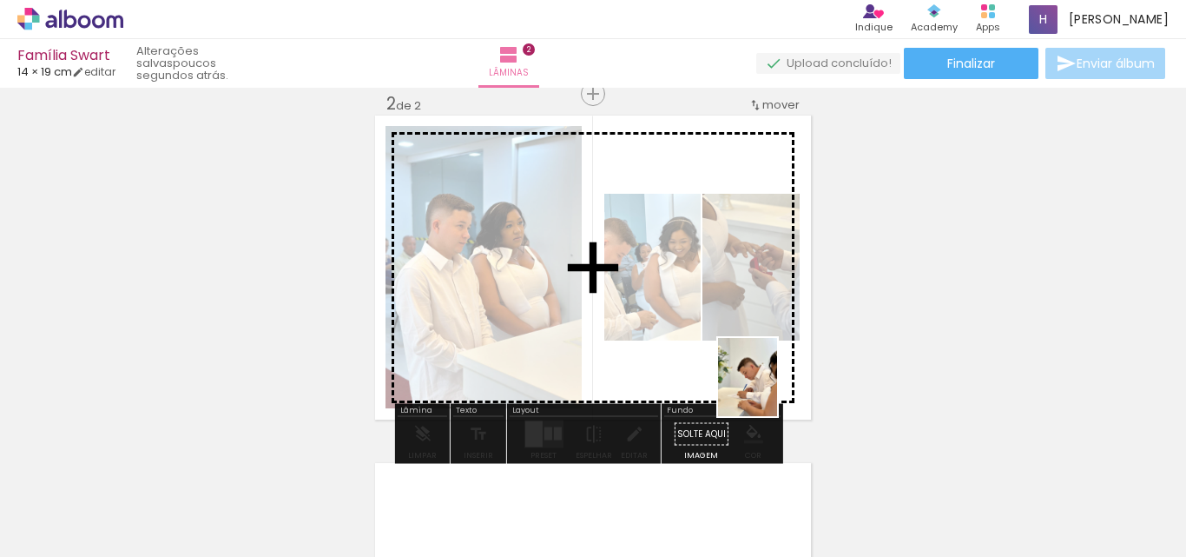
drag, startPoint x: 758, startPoint y: 525, endPoint x: 770, endPoint y: 390, distance: 136.0
click at [770, 390] on quentale-workspace at bounding box center [593, 278] width 1186 height 557
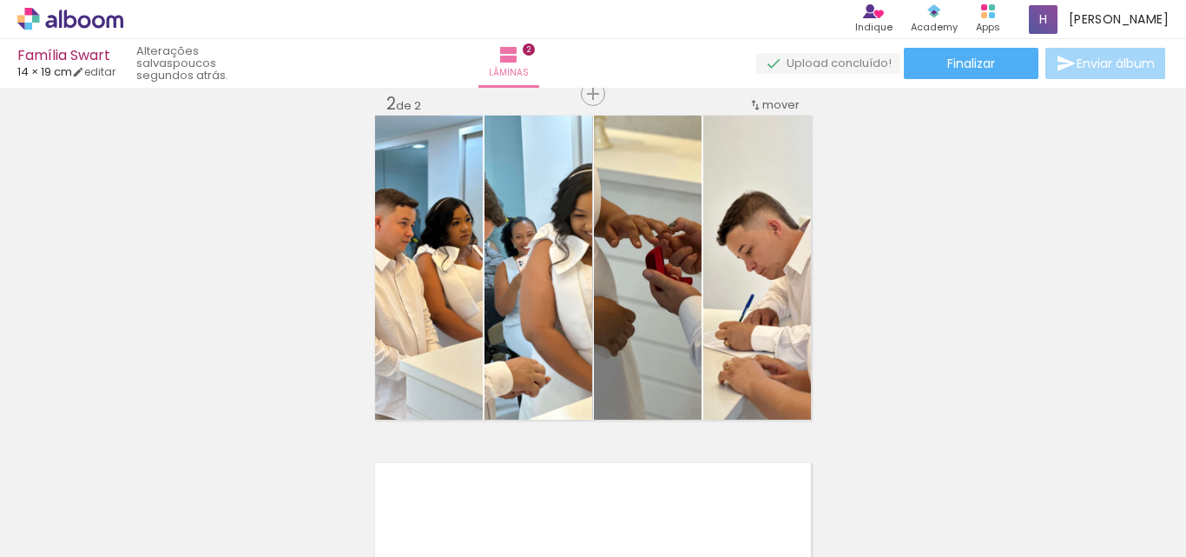
click at [173, 174] on div "Inserir lâmina 1 de 2 Inserir lâmina 2 de 2" at bounding box center [593, 245] width 1186 height 1043
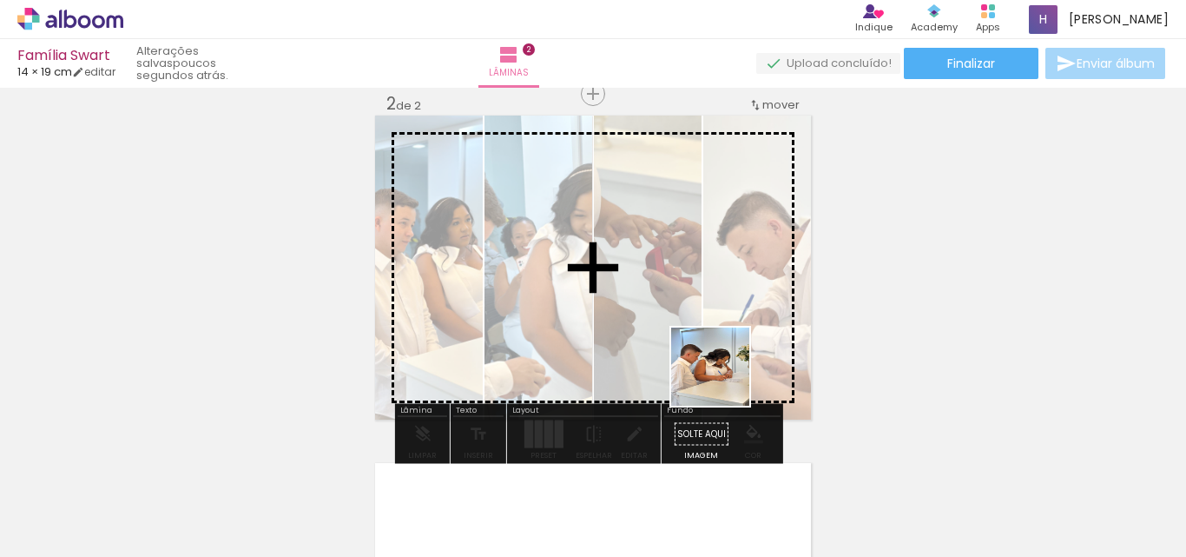
drag, startPoint x: 850, startPoint y: 524, endPoint x: 723, endPoint y: 379, distance: 192.0
click at [723, 379] on quentale-workspace at bounding box center [593, 278] width 1186 height 557
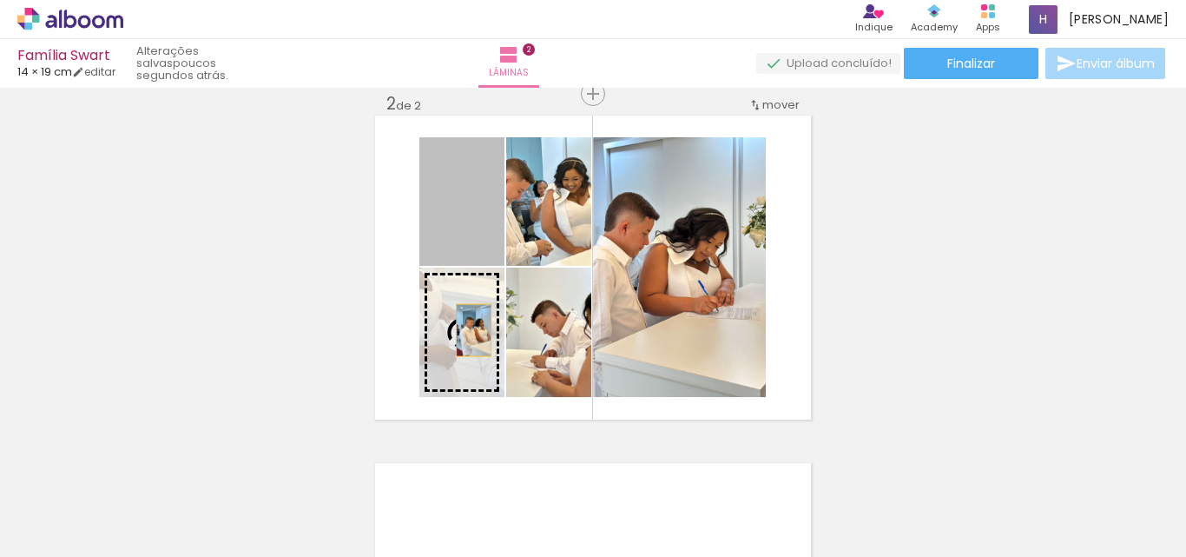
drag, startPoint x: 454, startPoint y: 234, endPoint x: 465, endPoint y: 331, distance: 97.1
click at [0, 0] on slot at bounding box center [0, 0] width 0 height 0
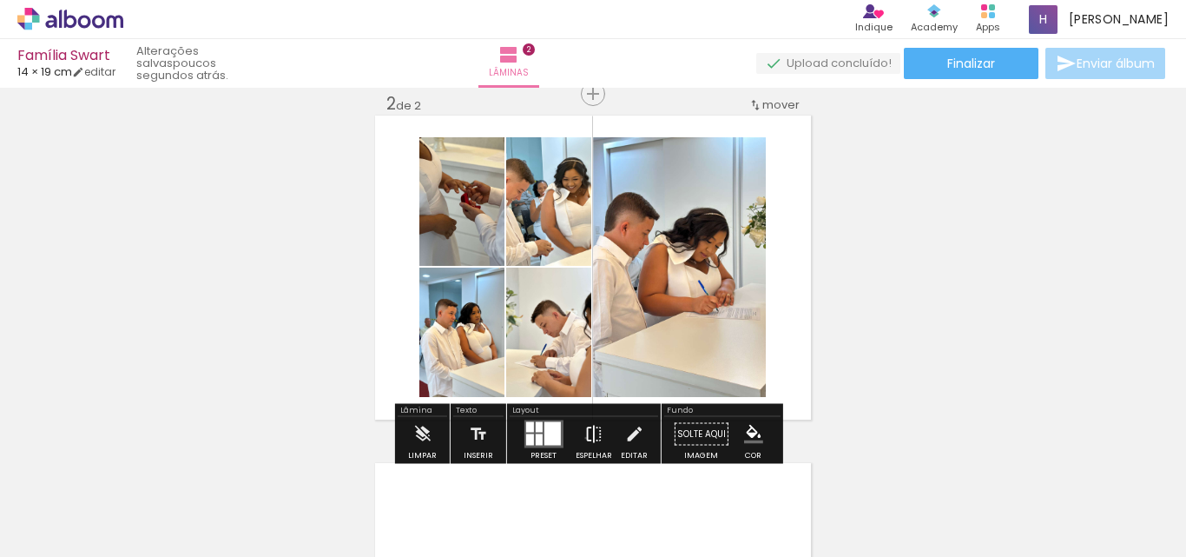
click at [584, 438] on iron-icon at bounding box center [593, 434] width 19 height 35
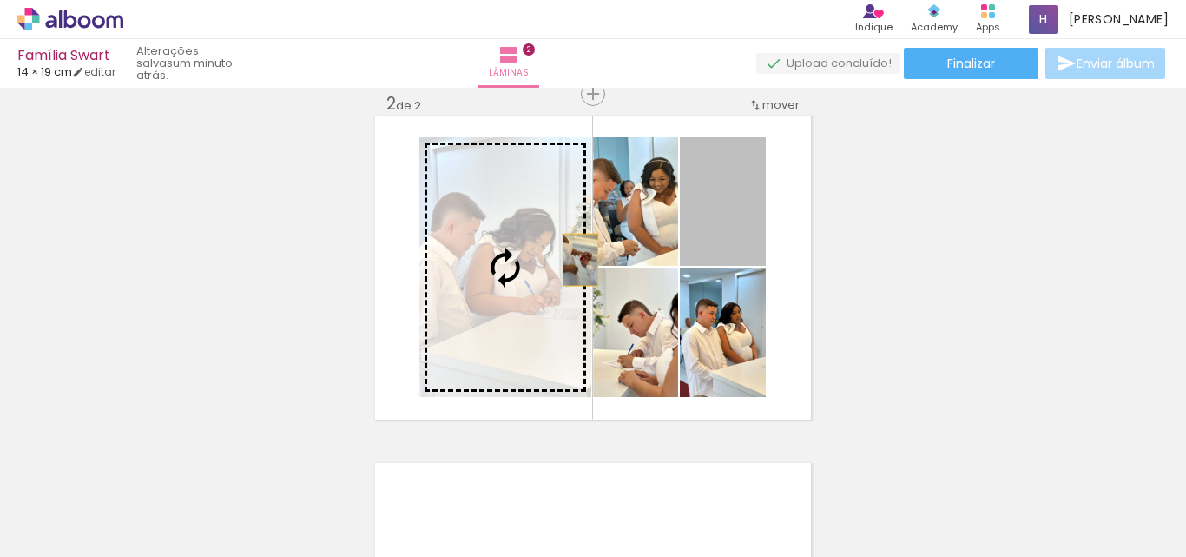
drag, startPoint x: 718, startPoint y: 239, endPoint x: 537, endPoint y: 274, distance: 185.0
click at [0, 0] on slot at bounding box center [0, 0] width 0 height 0
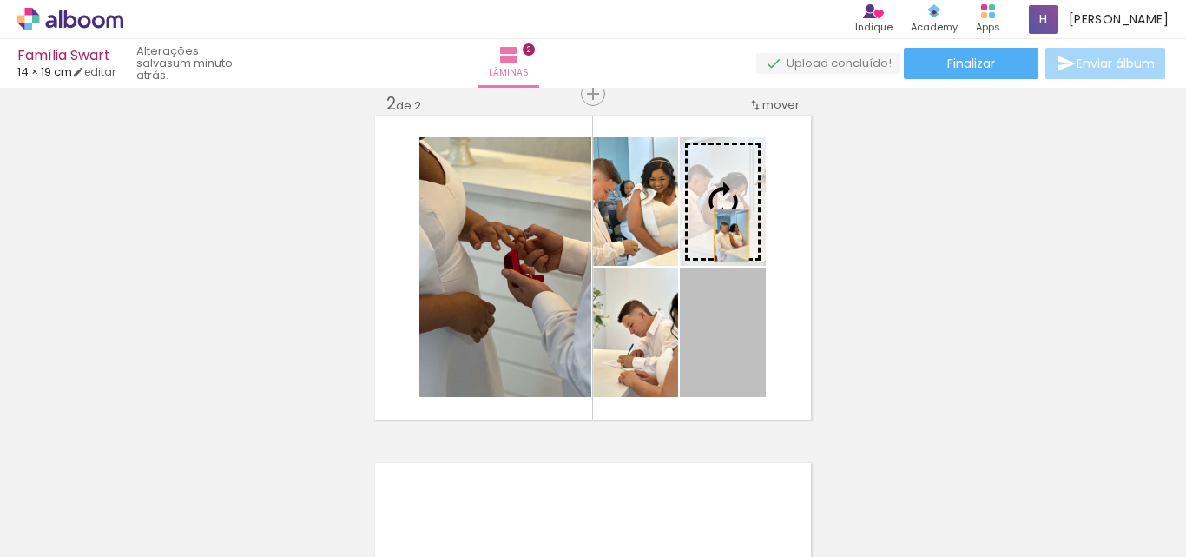
drag, startPoint x: 727, startPoint y: 380, endPoint x: 725, endPoint y: 234, distance: 145.9
click at [0, 0] on slot at bounding box center [0, 0] width 0 height 0
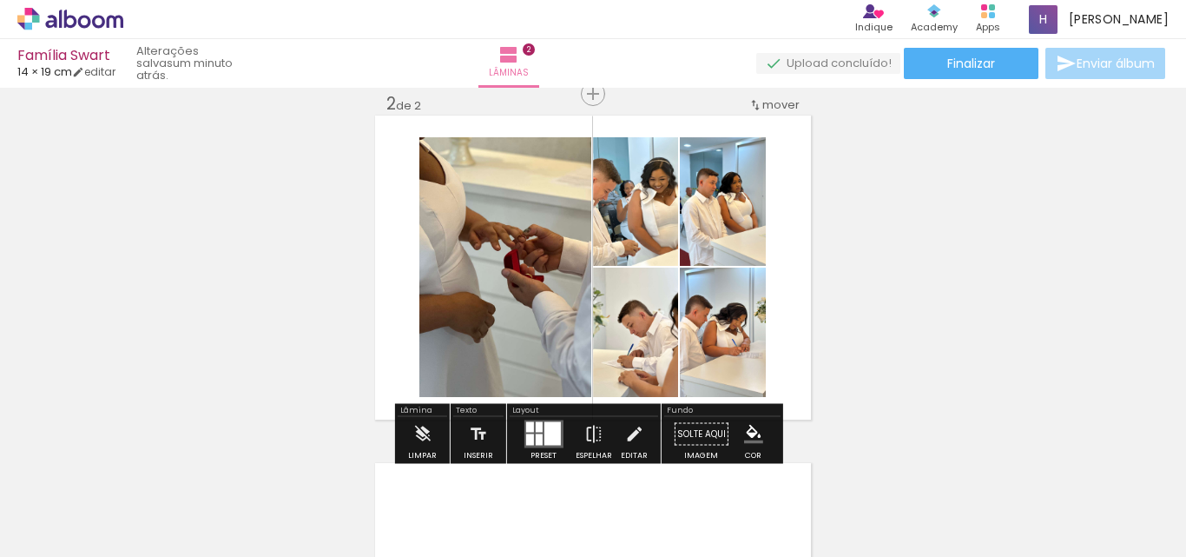
click at [528, 430] on div at bounding box center [529, 427] width 8 height 10
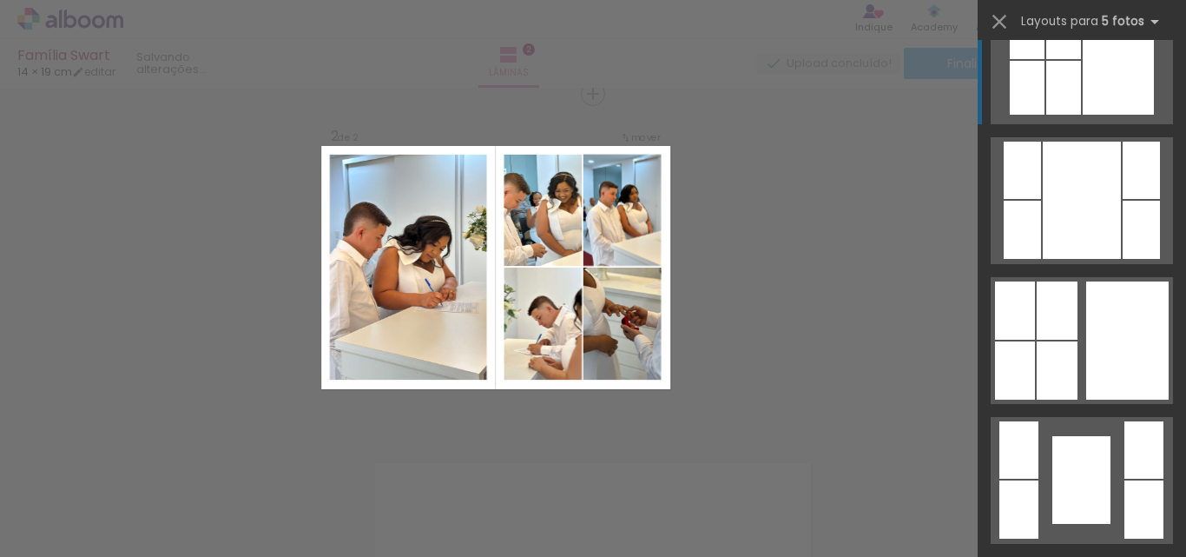
scroll to position [1476, 0]
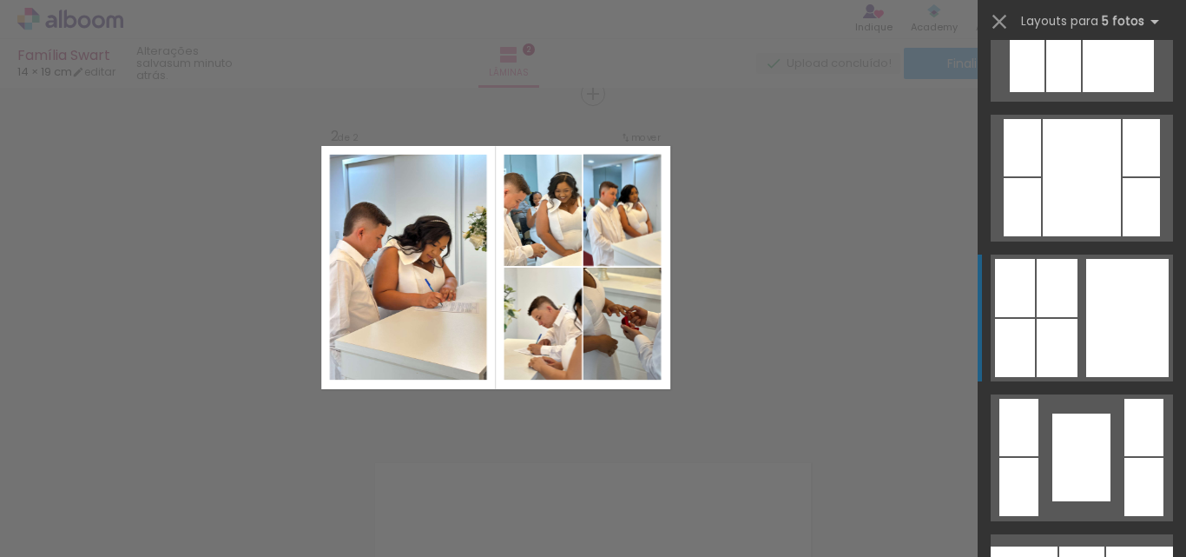
click at [1114, 333] on div at bounding box center [1127, 318] width 82 height 118
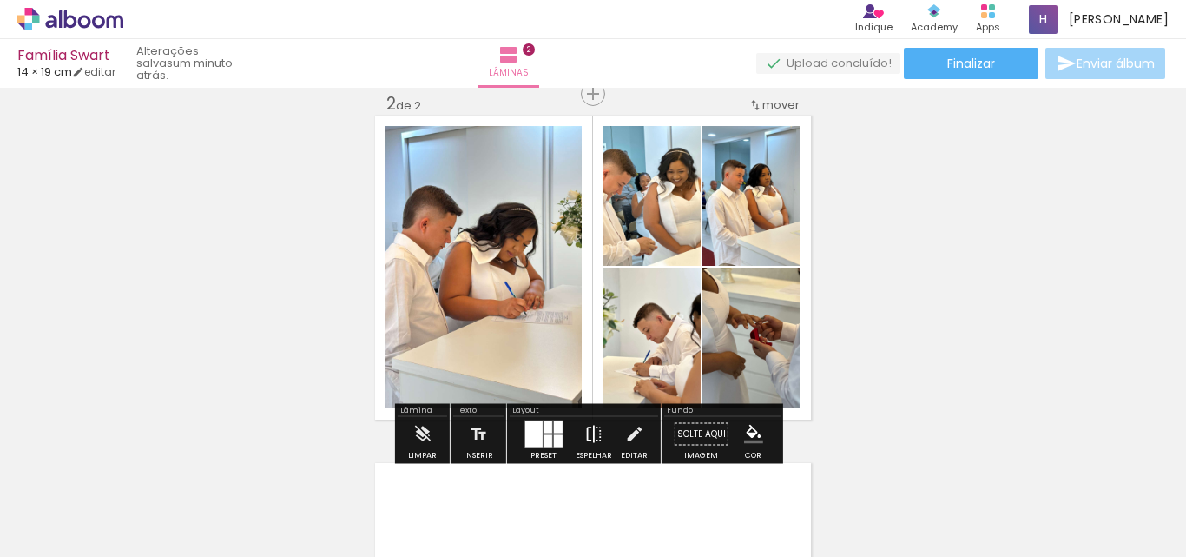
click at [587, 432] on iron-icon at bounding box center [593, 434] width 19 height 35
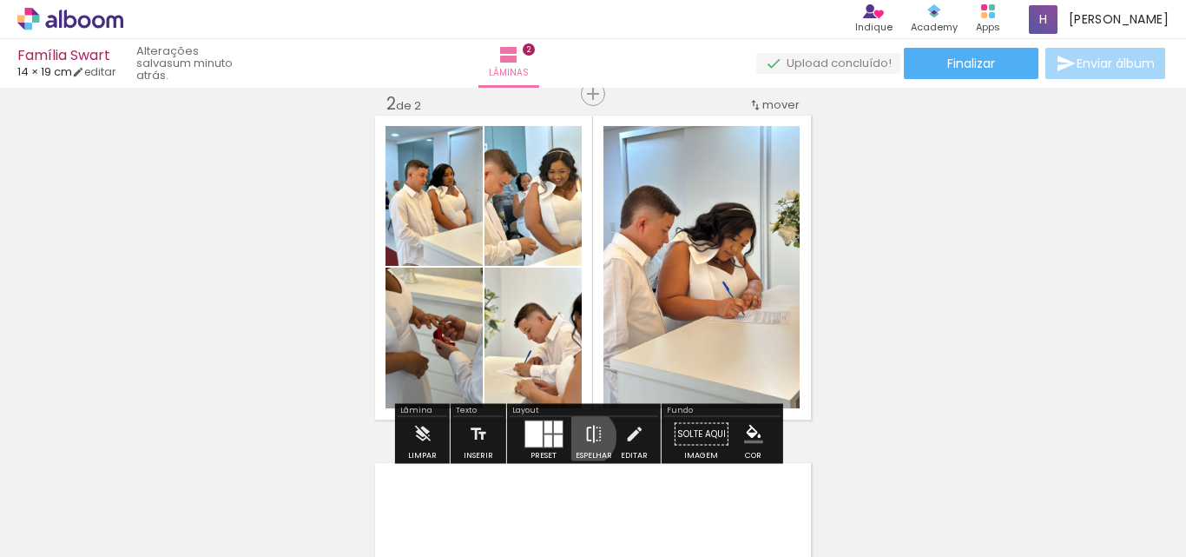
click at [584, 437] on iron-icon at bounding box center [593, 434] width 19 height 35
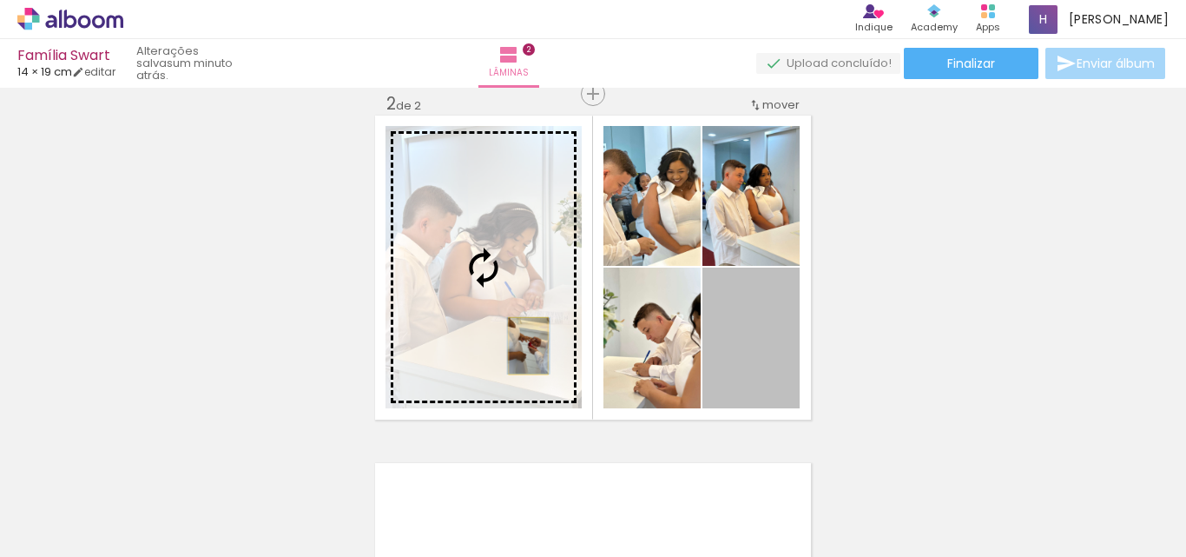
drag, startPoint x: 746, startPoint y: 346, endPoint x: 522, endPoint y: 346, distance: 224.0
click at [0, 0] on slot at bounding box center [0, 0] width 0 height 0
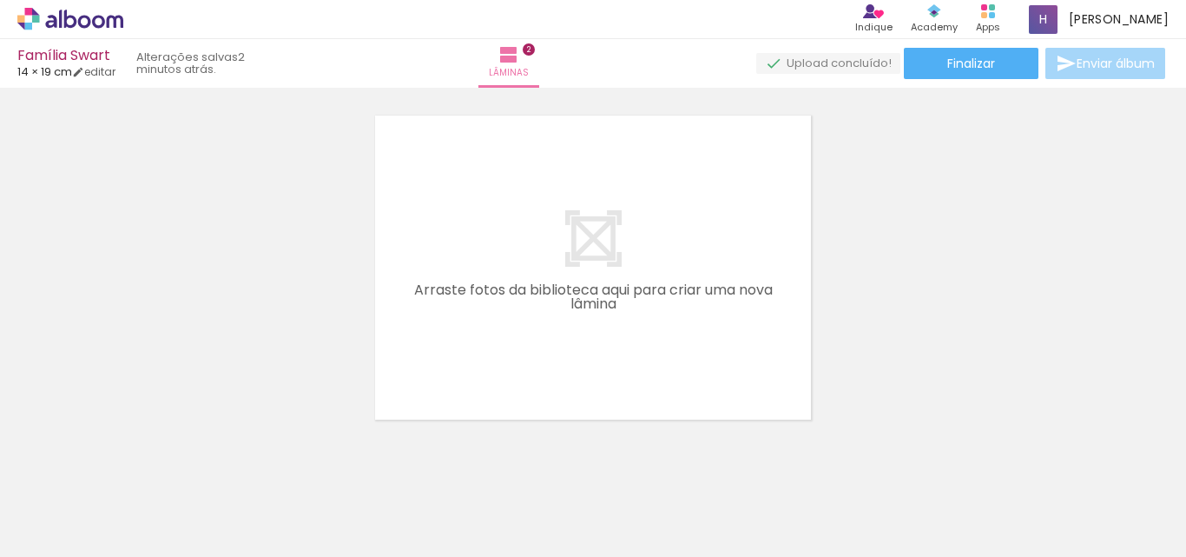
scroll to position [0, 102]
click at [69, 494] on div "Biblioteca 39 fotos Todas as fotos Não utilizadas Adicionar Fotos" at bounding box center [54, 502] width 108 height 86
click at [75, 505] on input "Todas as fotos" at bounding box center [49, 504] width 66 height 15
click at [0, 0] on slot "Não utilizadas" at bounding box center [0, 0] width 0 height 0
type input "Não utilizadas"
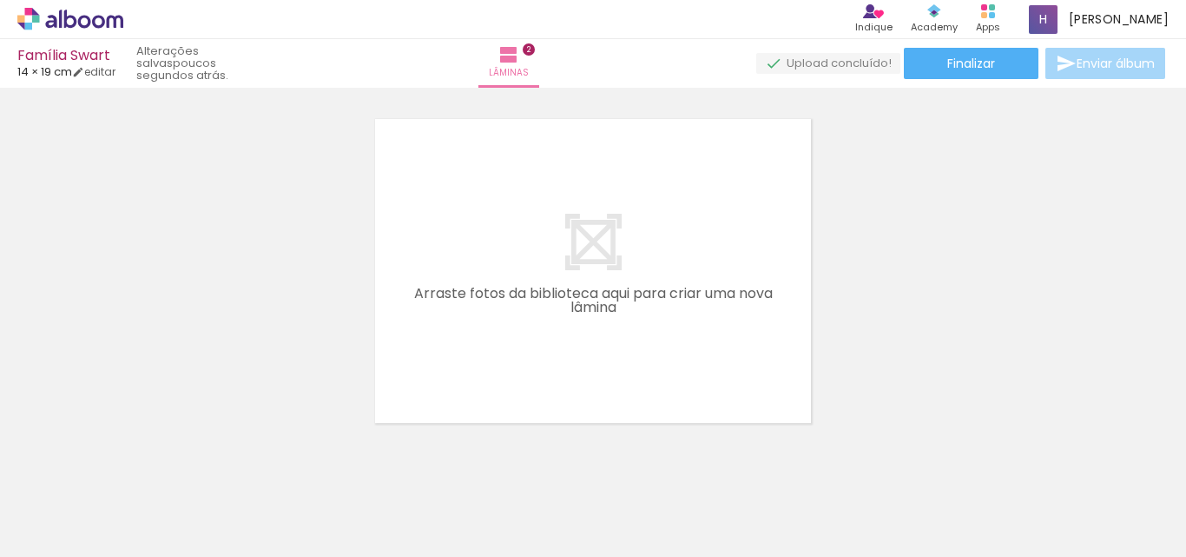
scroll to position [717, 0]
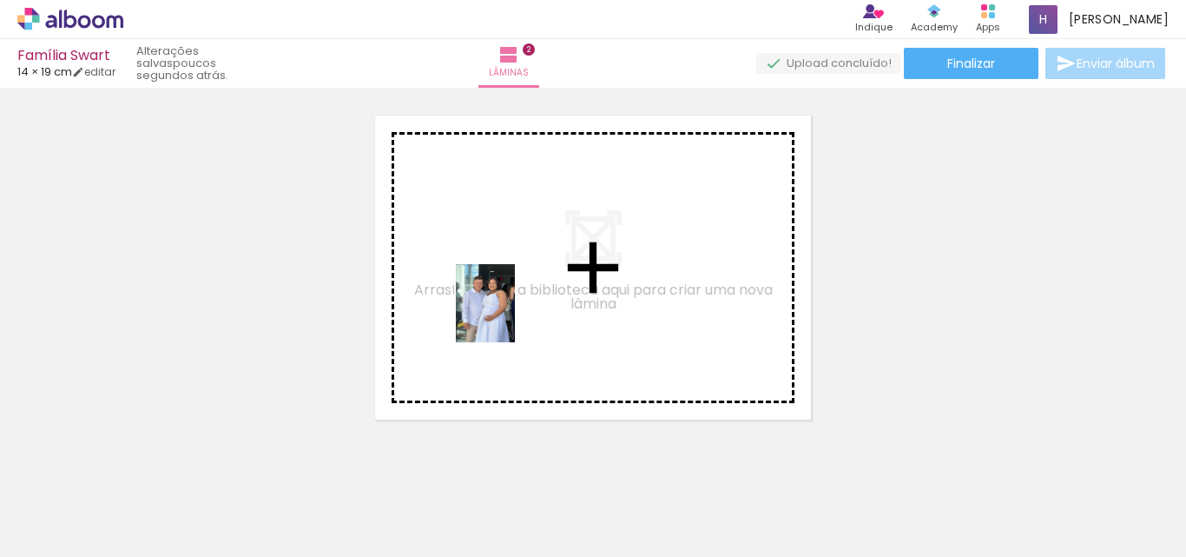
drag, startPoint x: 170, startPoint y: 511, endPoint x: 508, endPoint y: 316, distance: 390.2
click at [508, 316] on quentale-workspace at bounding box center [593, 278] width 1186 height 557
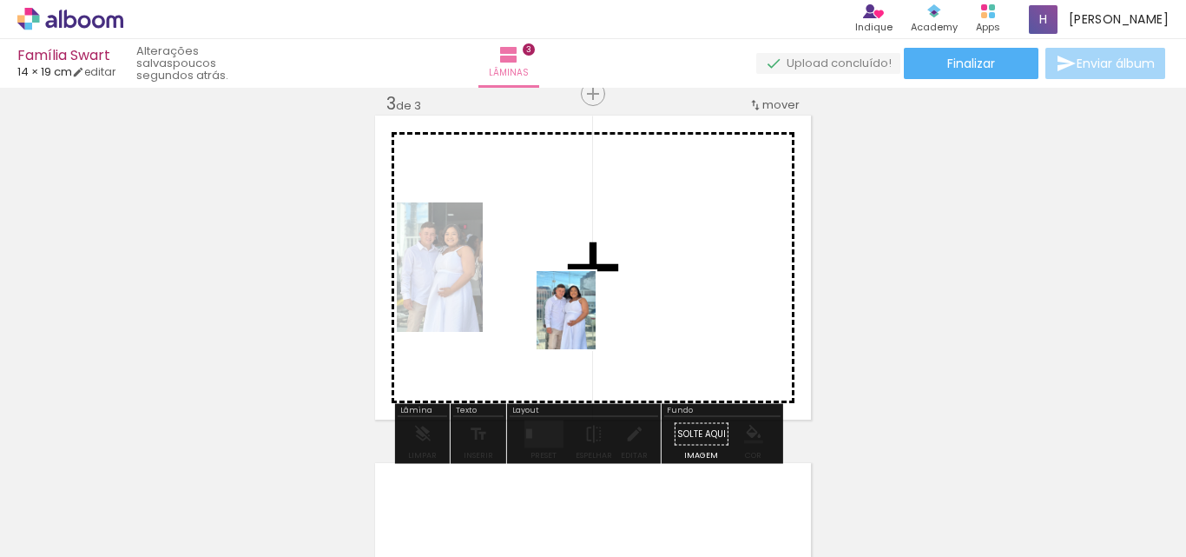
drag, startPoint x: 469, startPoint y: 523, endPoint x: 604, endPoint y: 327, distance: 238.5
click at [604, 296] on quentale-workspace at bounding box center [593, 278] width 1186 height 557
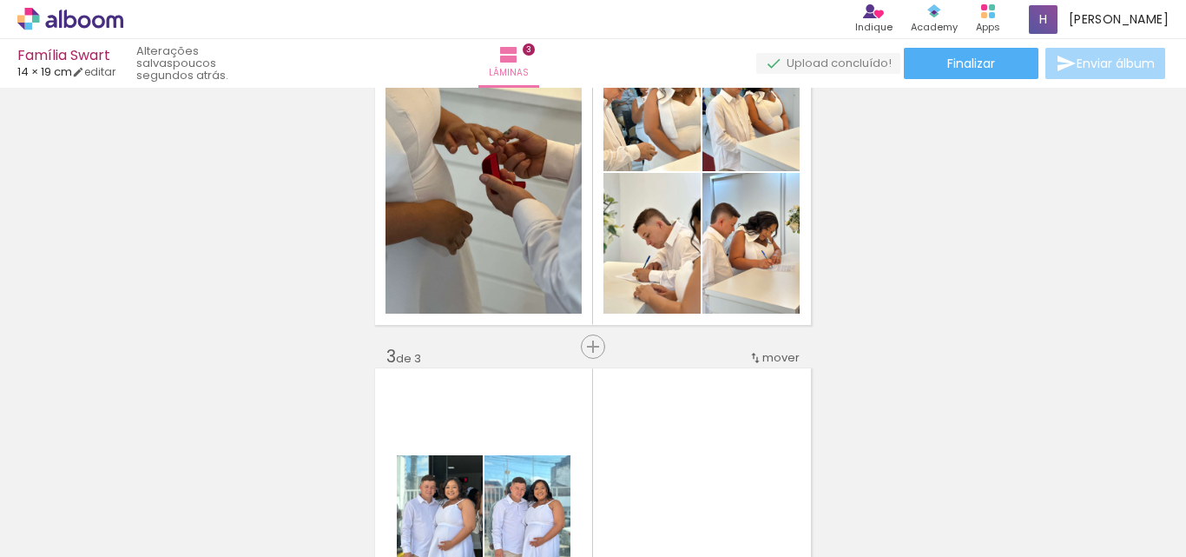
scroll to position [457, 0]
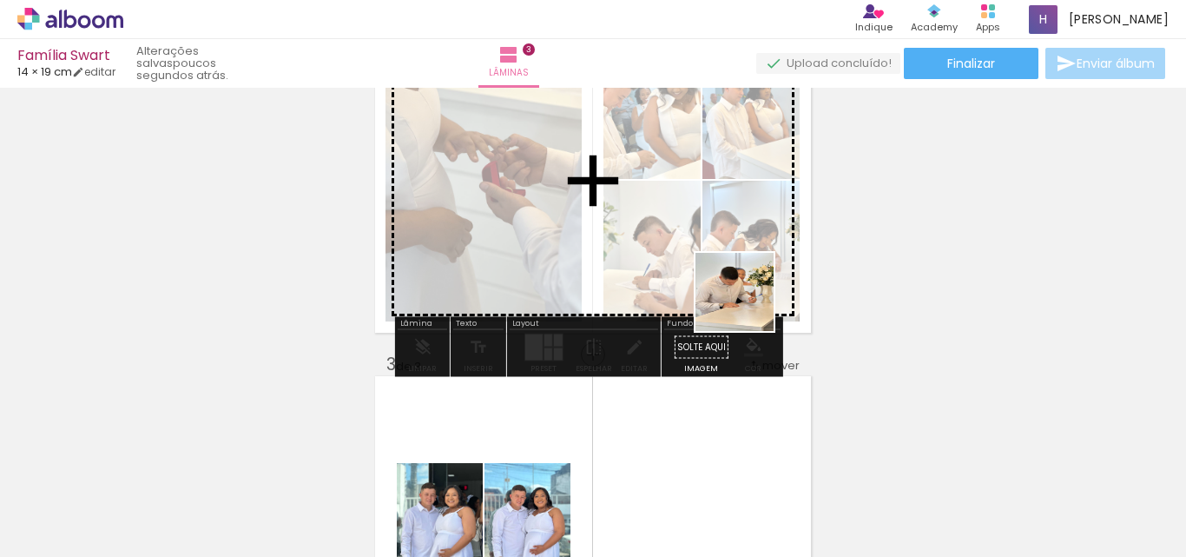
drag, startPoint x: 816, startPoint y: 521, endPoint x: 742, endPoint y: 247, distance: 284.2
click at [749, 238] on quentale-workspace at bounding box center [593, 278] width 1186 height 557
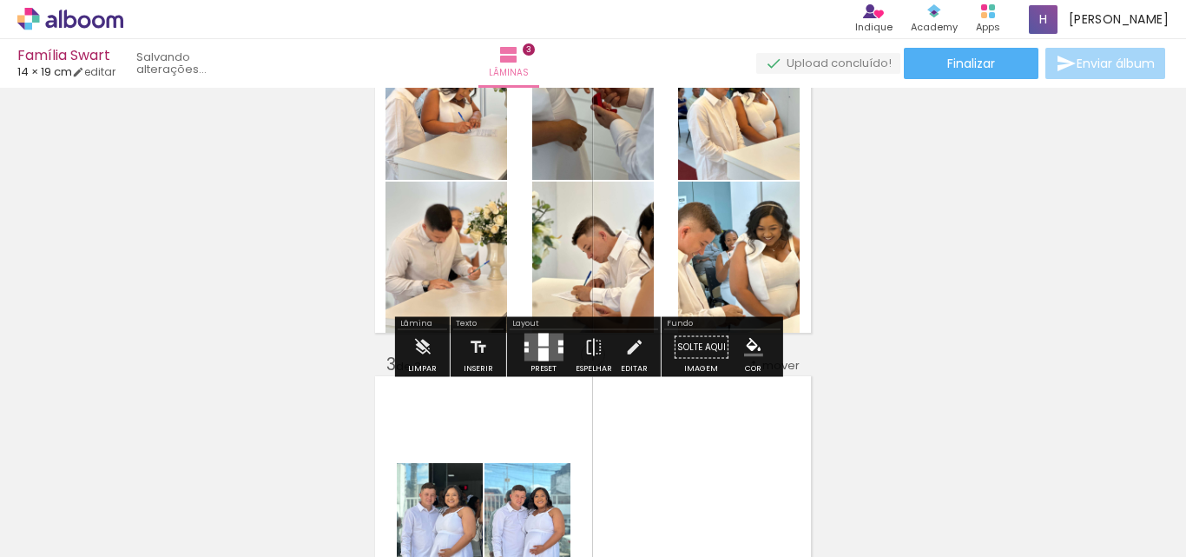
scroll to position [0, 1490]
click at [558, 342] on div at bounding box center [560, 342] width 5 height 5
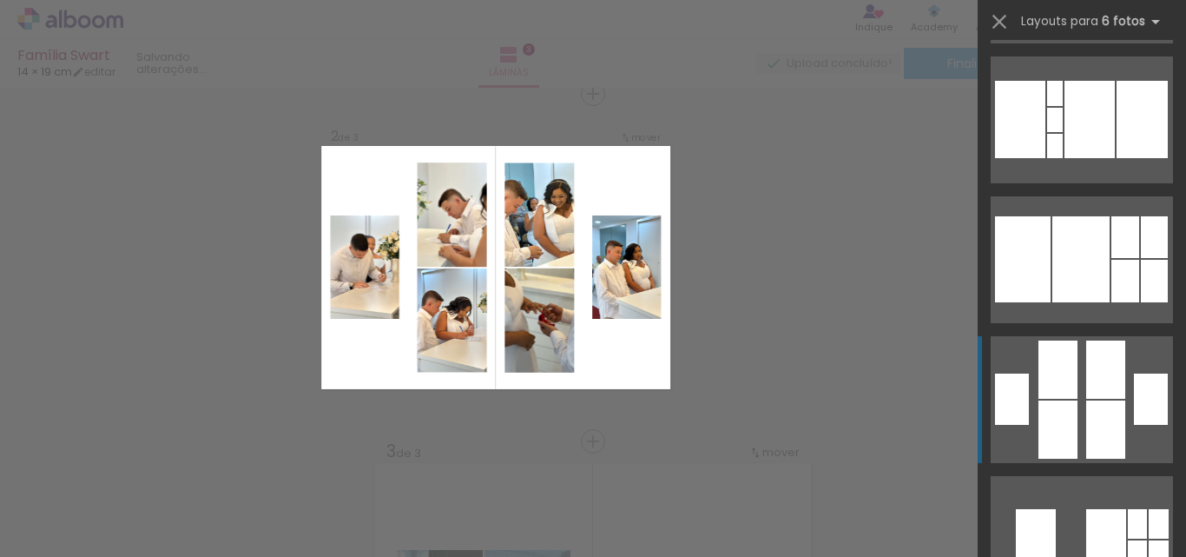
scroll to position [782, 0]
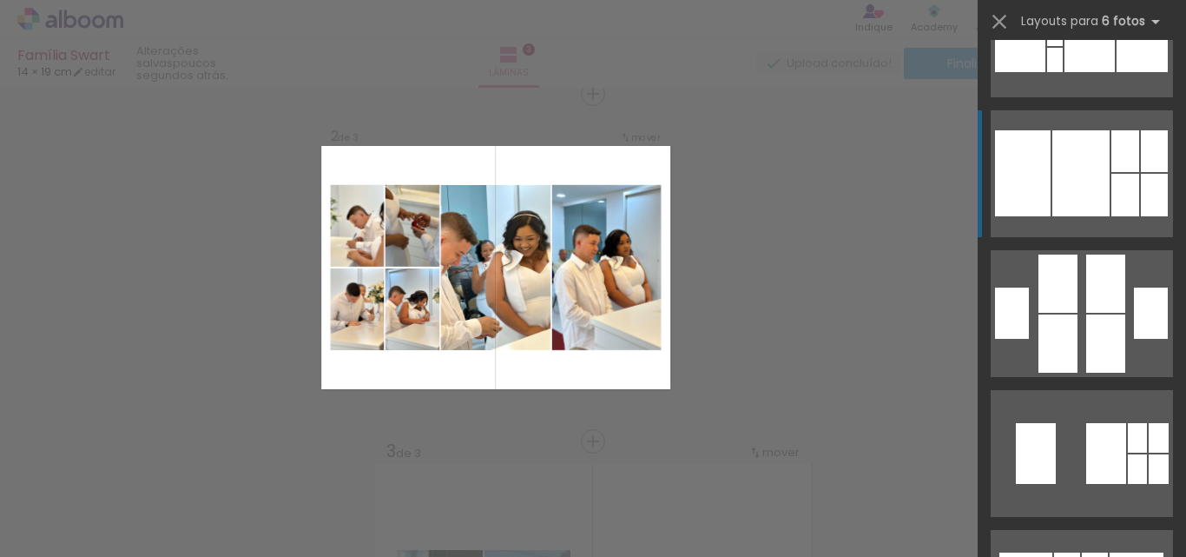
click at [1122, 170] on div at bounding box center [1126, 151] width 28 height 42
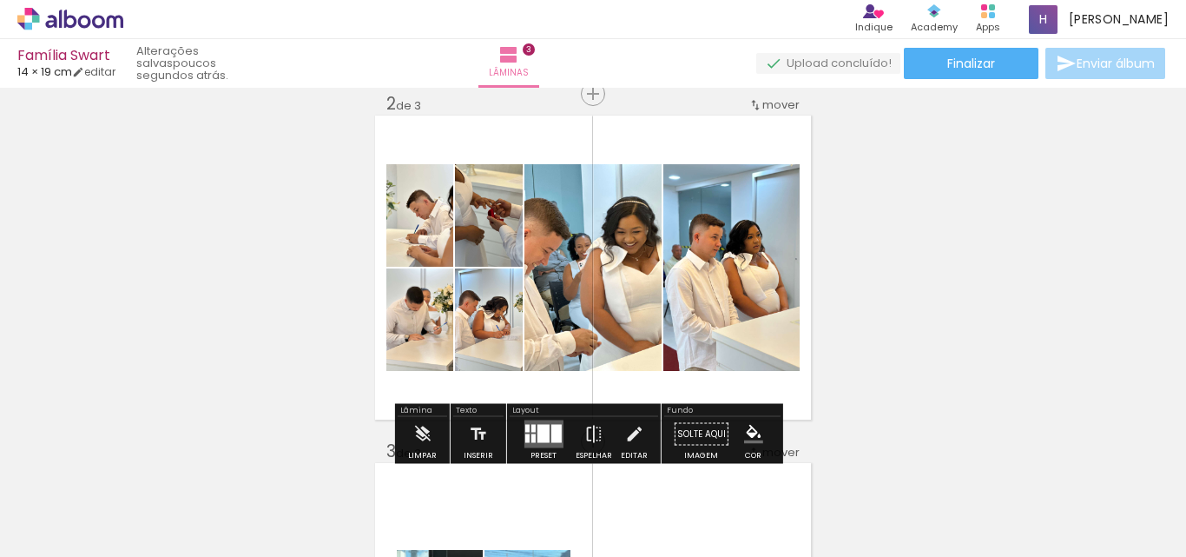
click at [545, 432] on quentale-layouter at bounding box center [543, 434] width 39 height 28
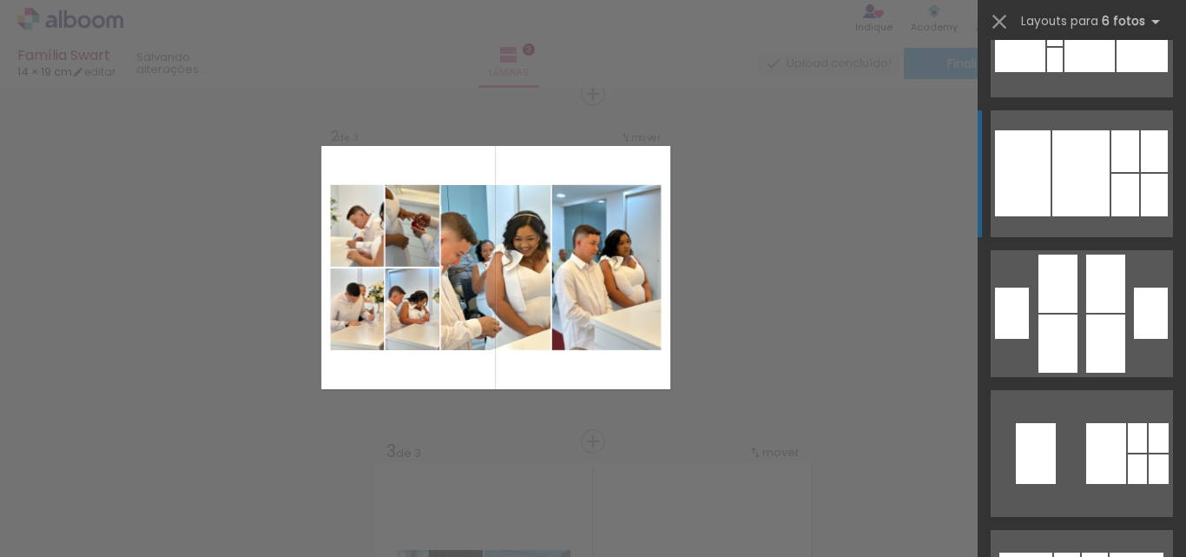
scroll to position [839, 0]
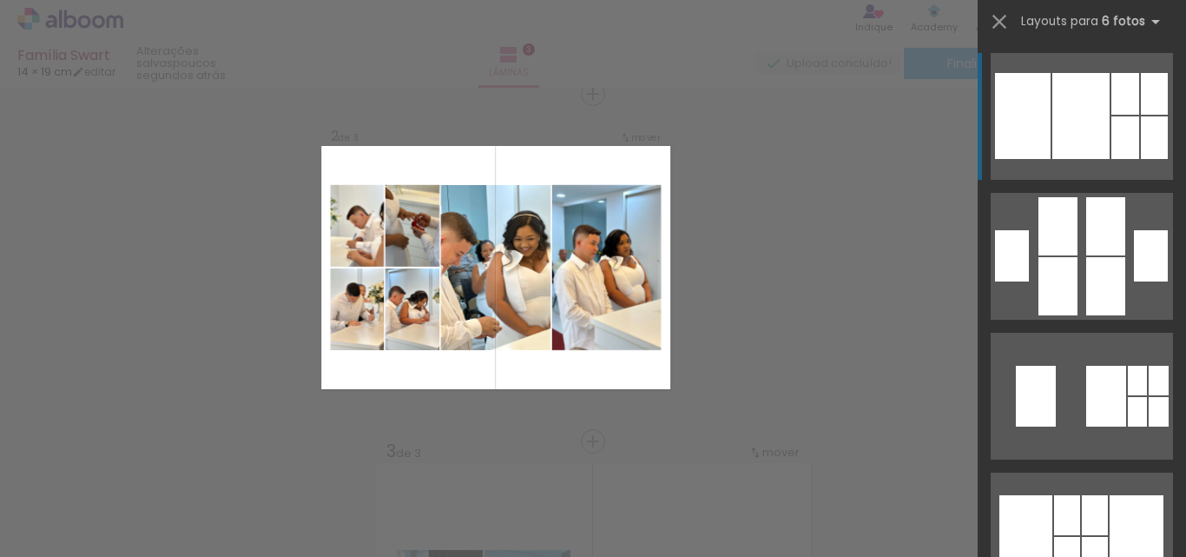
click at [841, 353] on div "Confirmar Cancelar" at bounding box center [593, 433] width 1186 height 1431
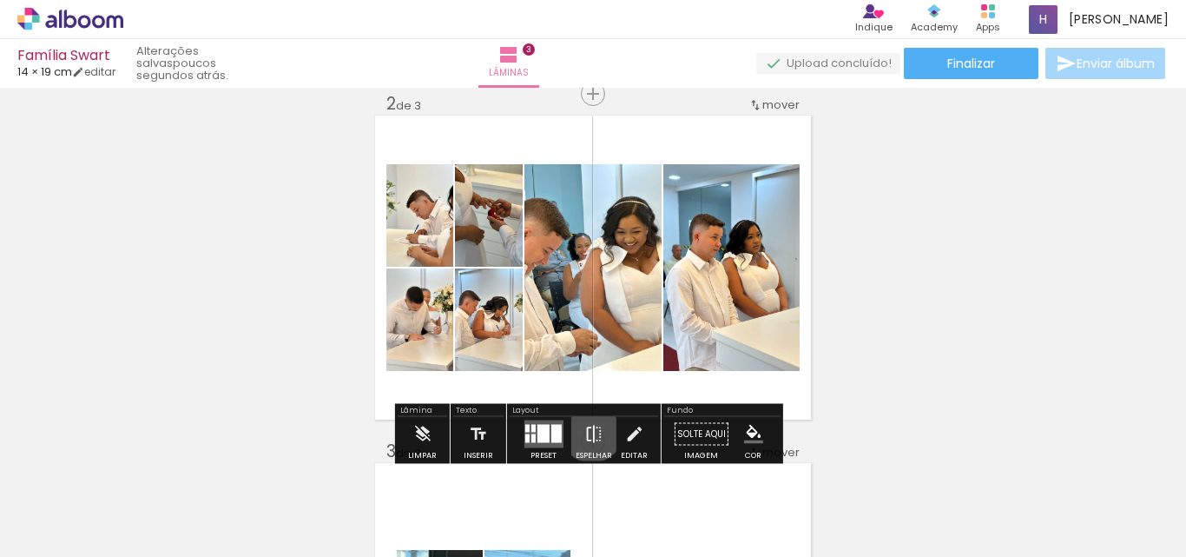
click at [588, 430] on iron-icon at bounding box center [593, 434] width 19 height 35
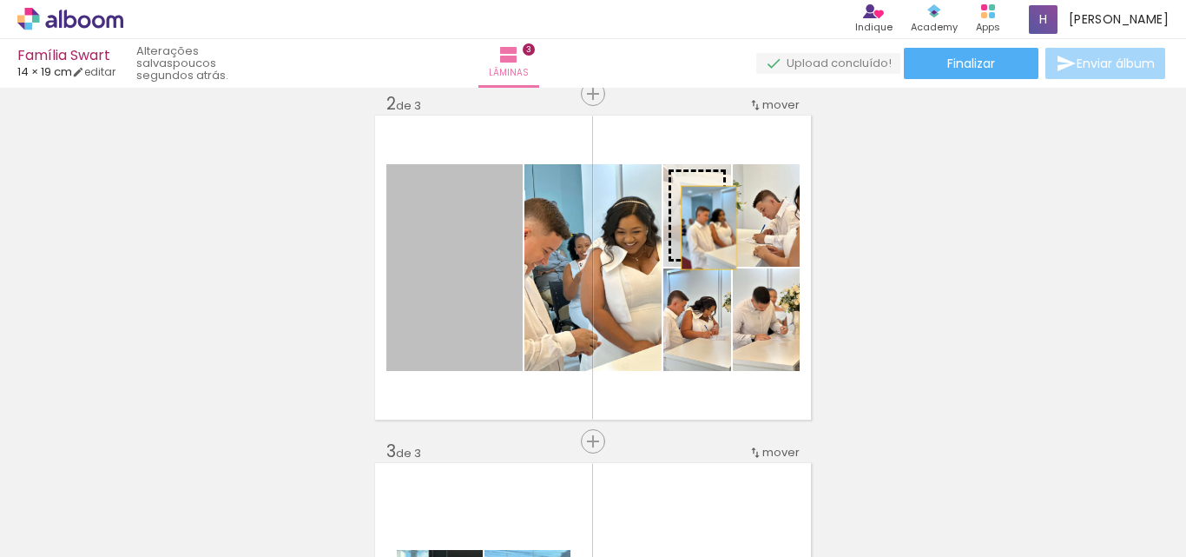
drag, startPoint x: 451, startPoint y: 326, endPoint x: 703, endPoint y: 228, distance: 270.3
click at [0, 0] on slot at bounding box center [0, 0] width 0 height 0
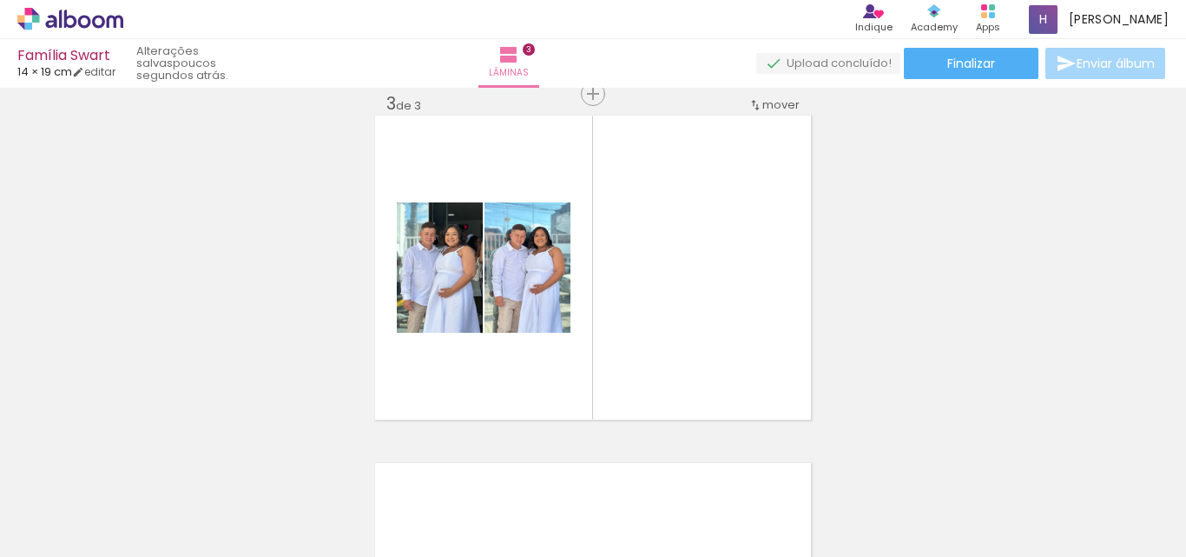
scroll to position [0, 350]
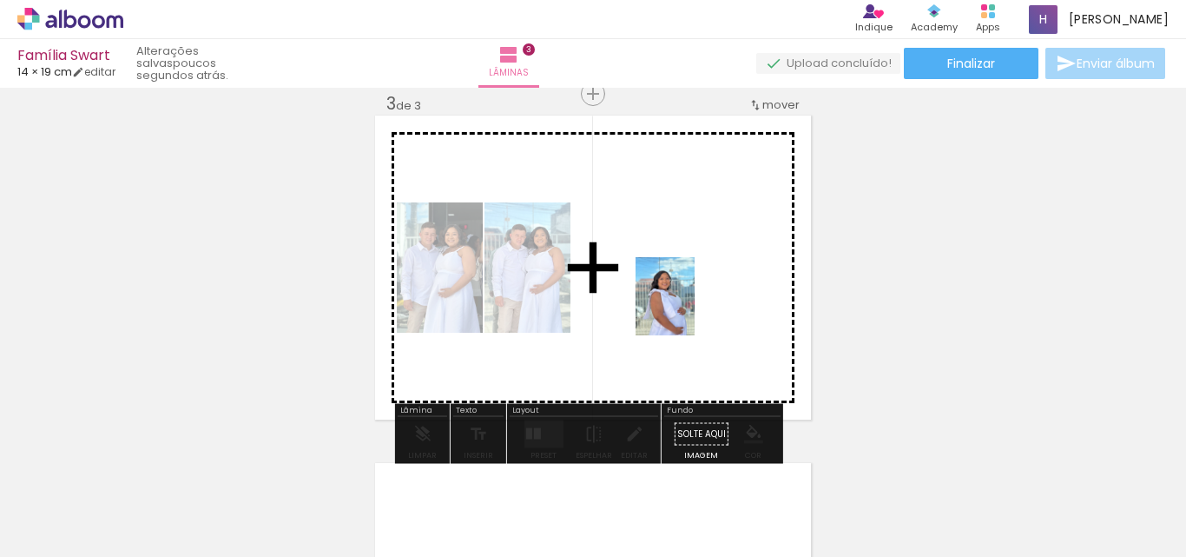
drag, startPoint x: 412, startPoint y: 509, endPoint x: 690, endPoint y: 302, distance: 345.6
click at [690, 302] on quentale-workspace at bounding box center [593, 278] width 1186 height 557
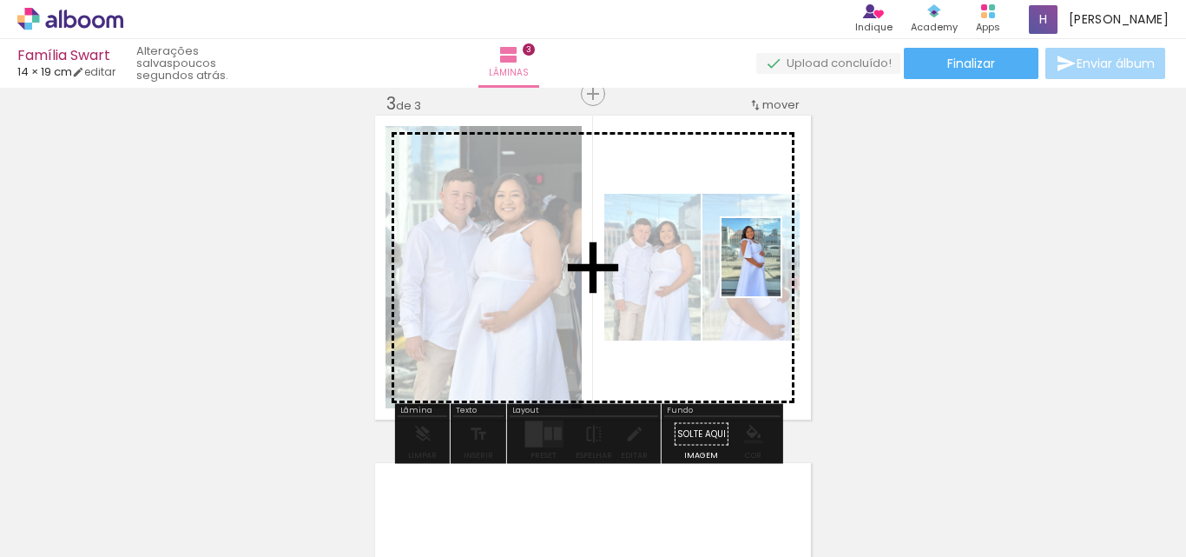
drag, startPoint x: 426, startPoint y: 518, endPoint x: 774, endPoint y: 270, distance: 427.0
click at [774, 270] on quentale-workspace at bounding box center [593, 278] width 1186 height 557
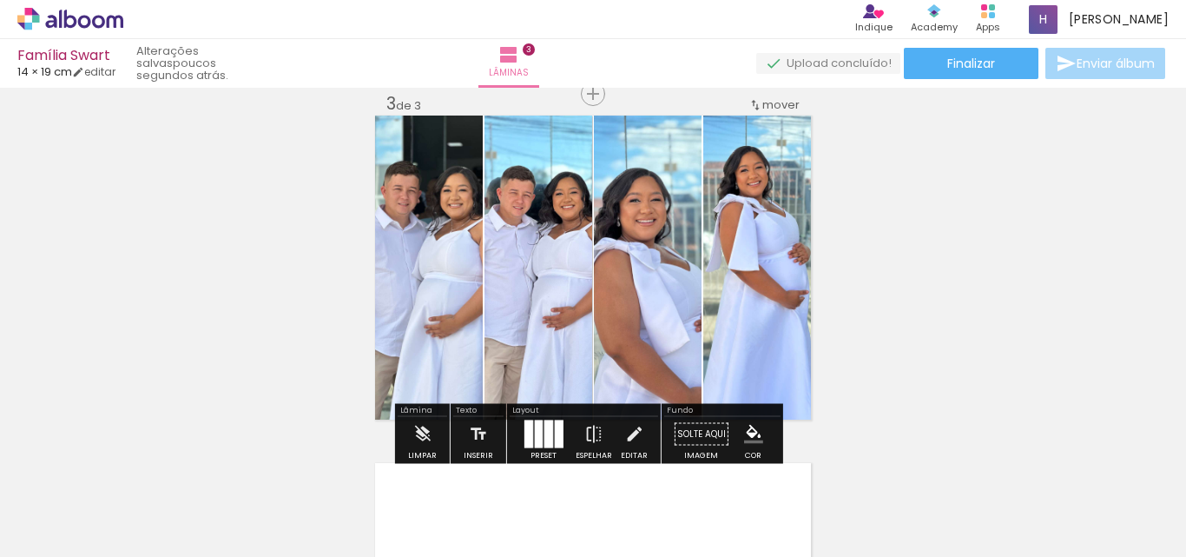
click at [554, 423] on div at bounding box center [558, 434] width 9 height 28
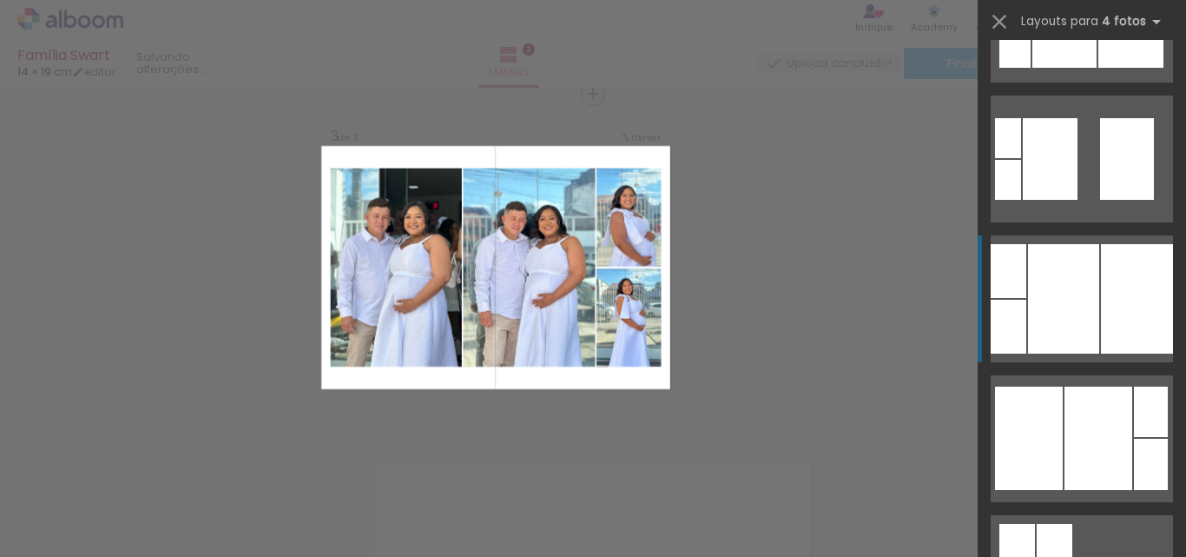
scroll to position [1303, 0]
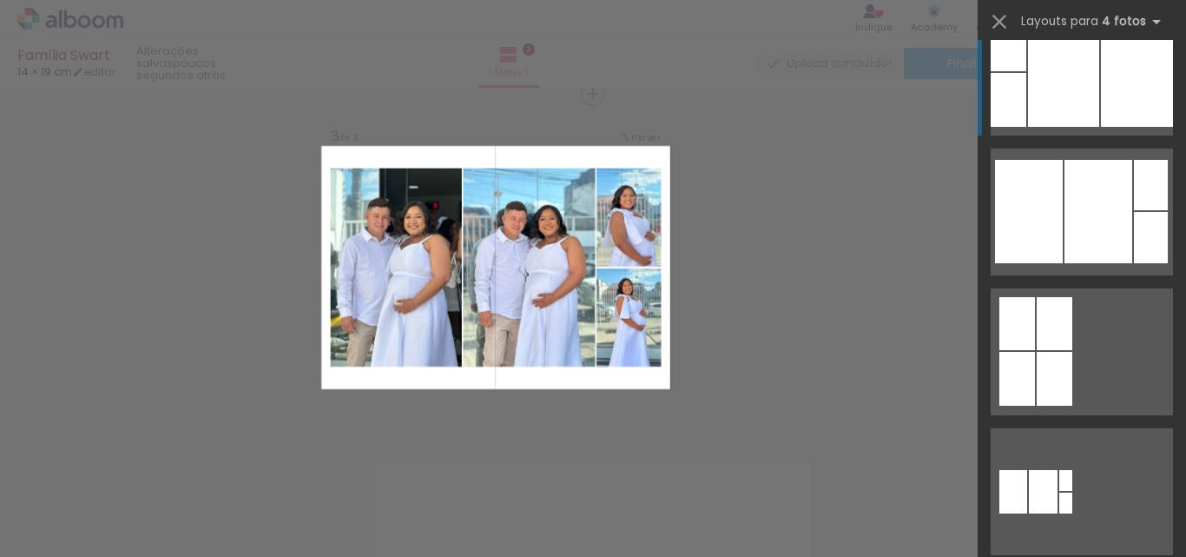
click at [1147, 239] on div at bounding box center [1151, 237] width 34 height 51
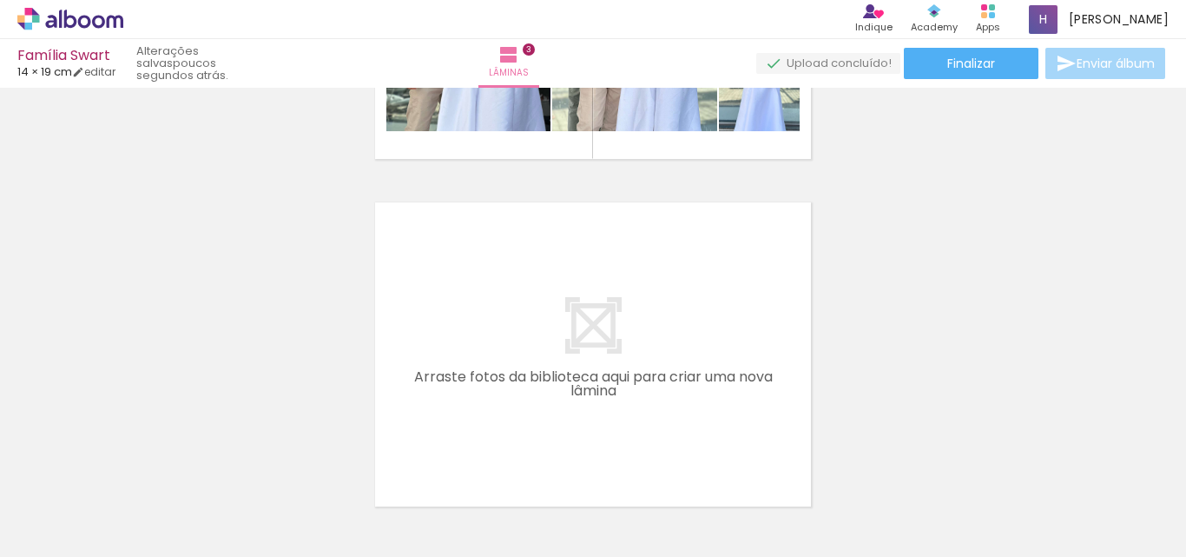
scroll to position [0, 1296]
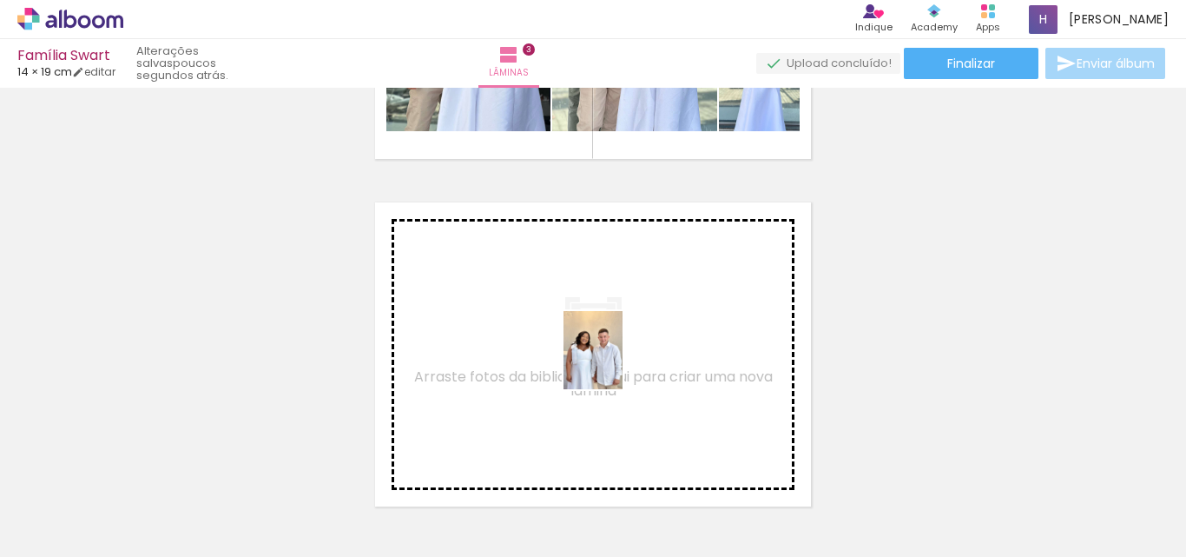
drag, startPoint x: 842, startPoint y: 527, endPoint x: 612, endPoint y: 359, distance: 285.2
click at [612, 359] on quentale-workspace at bounding box center [593, 278] width 1186 height 557
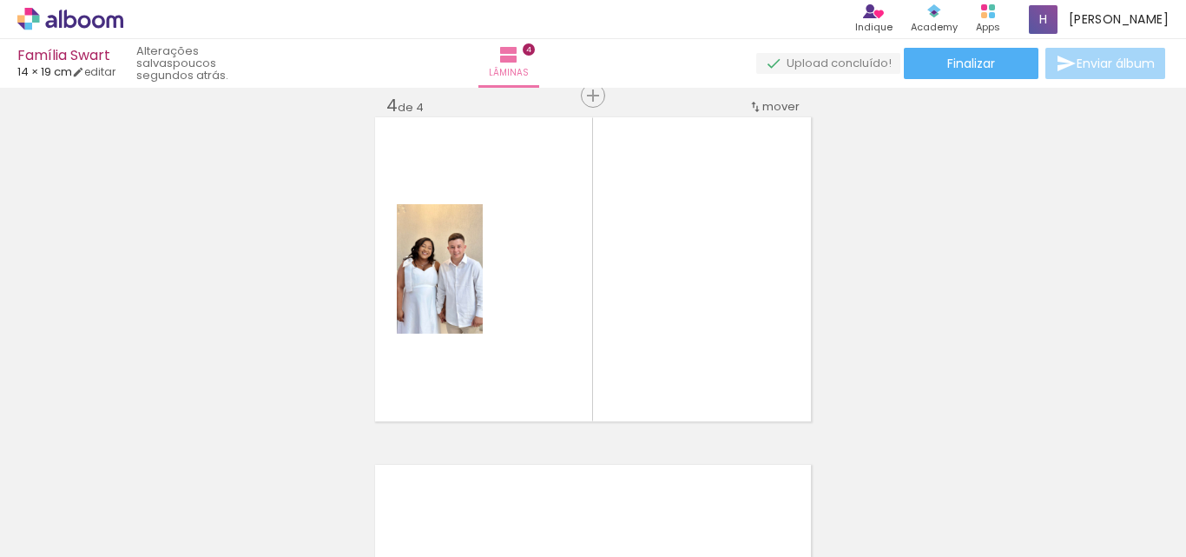
scroll to position [1065, 0]
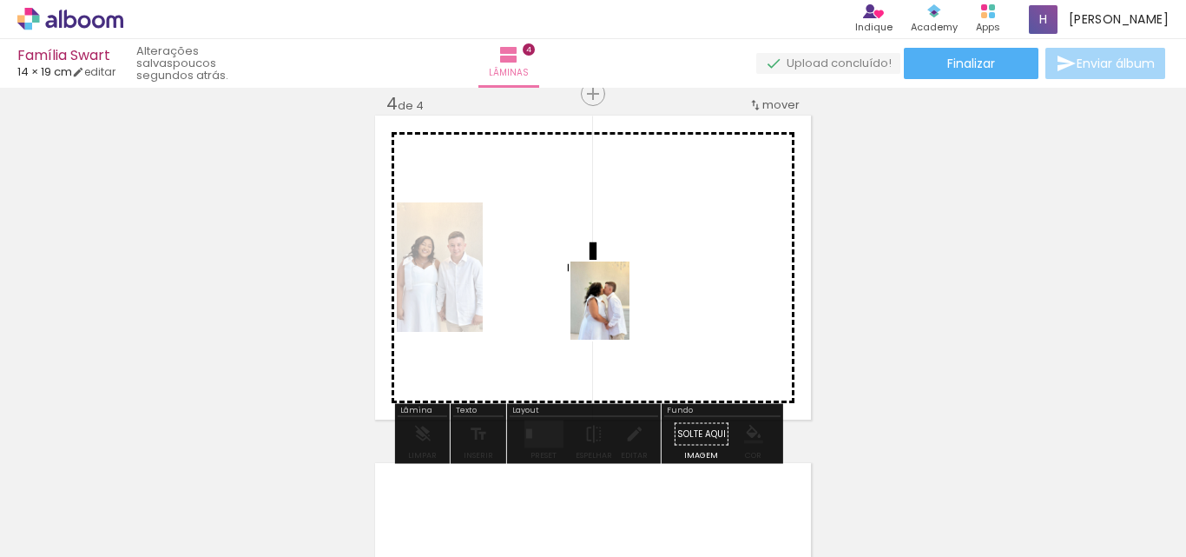
drag, startPoint x: 941, startPoint y: 527, endPoint x: 622, endPoint y: 312, distance: 385.4
click at [622, 312] on quentale-workspace at bounding box center [593, 278] width 1186 height 557
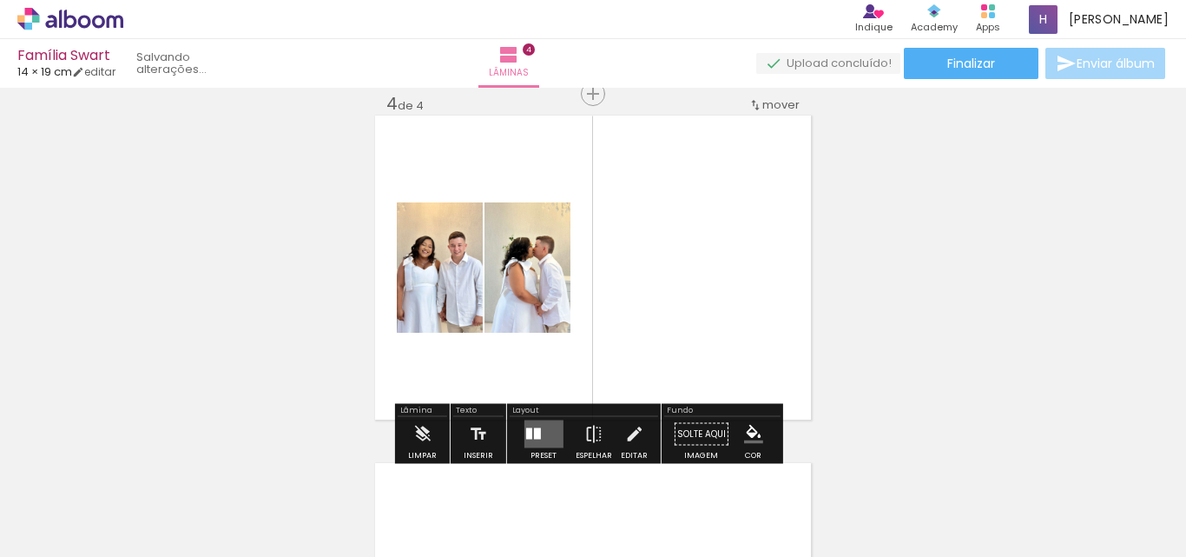
scroll to position [0, 1101]
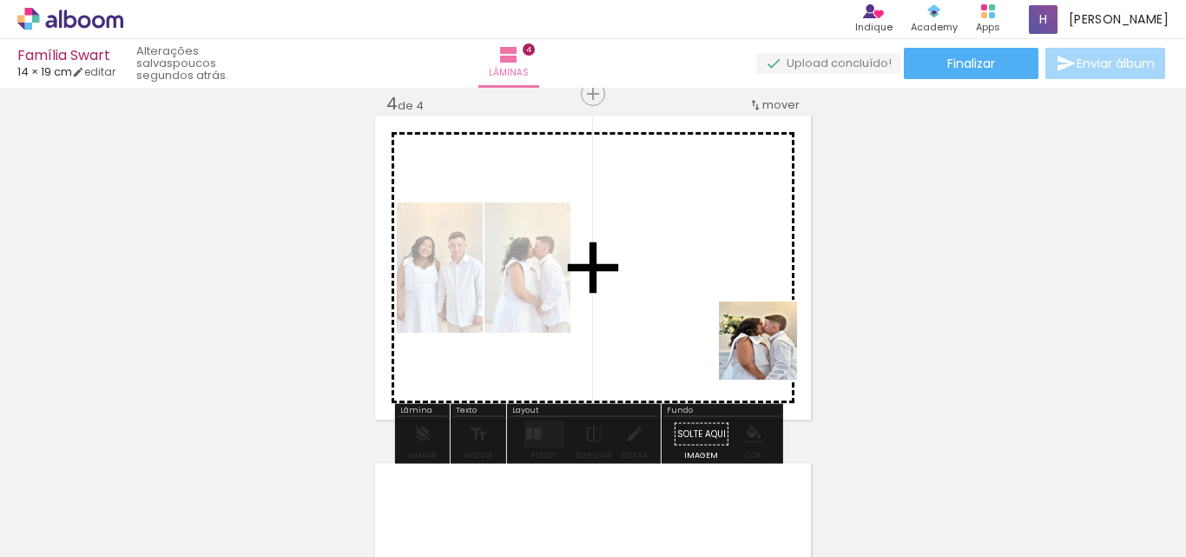
drag, startPoint x: 1036, startPoint y: 521, endPoint x: 736, endPoint y: 330, distance: 355.3
click at [736, 330] on quentale-workspace at bounding box center [593, 278] width 1186 height 557
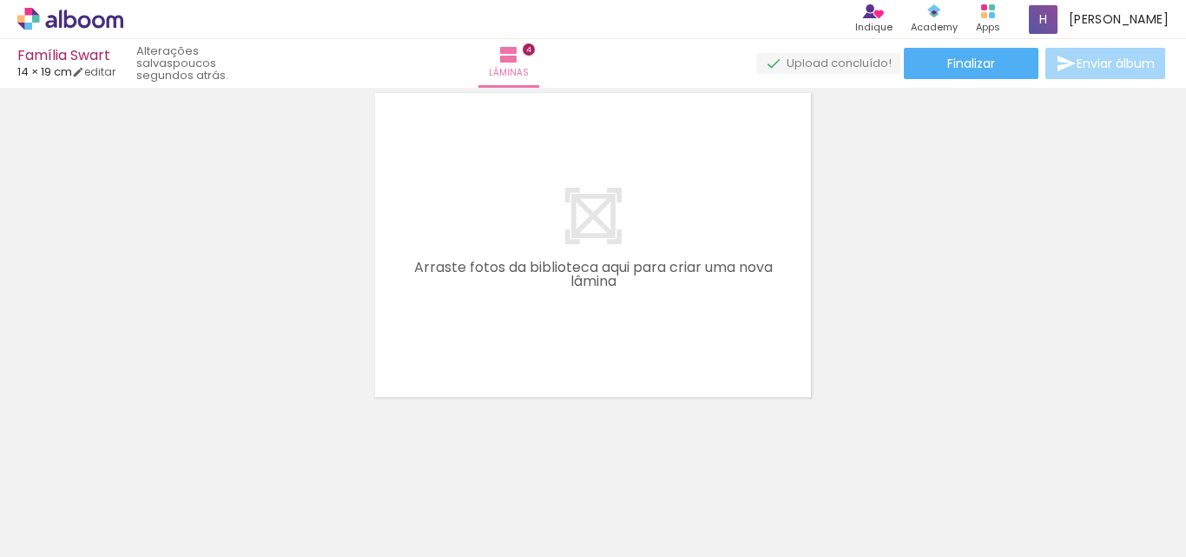
scroll to position [1444, 0]
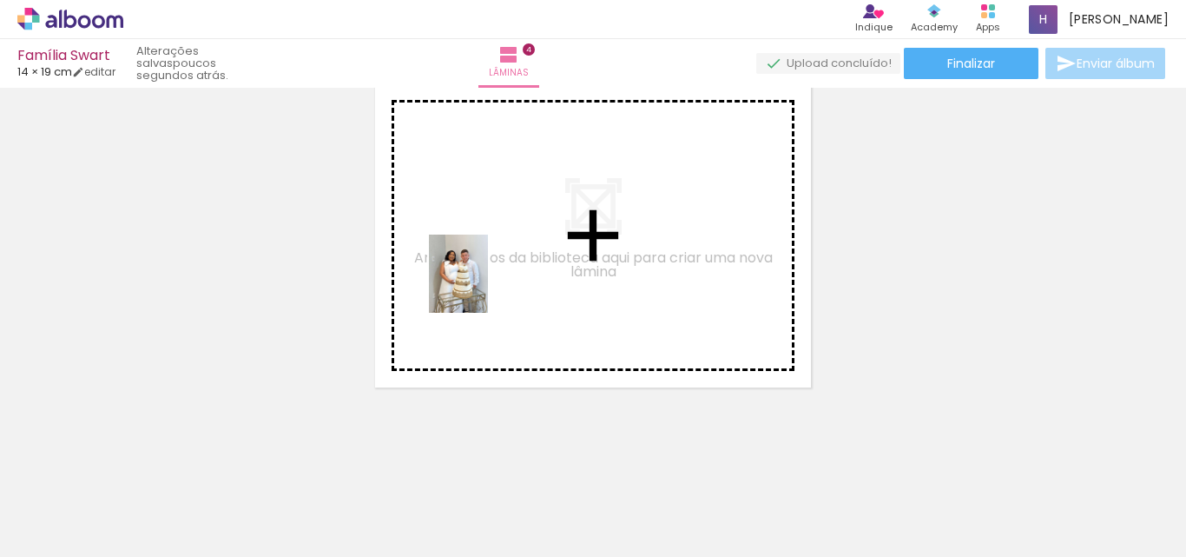
drag, startPoint x: 941, startPoint y: 515, endPoint x: 481, endPoint y: 287, distance: 513.8
click at [481, 287] on quentale-workspace at bounding box center [593, 278] width 1186 height 557
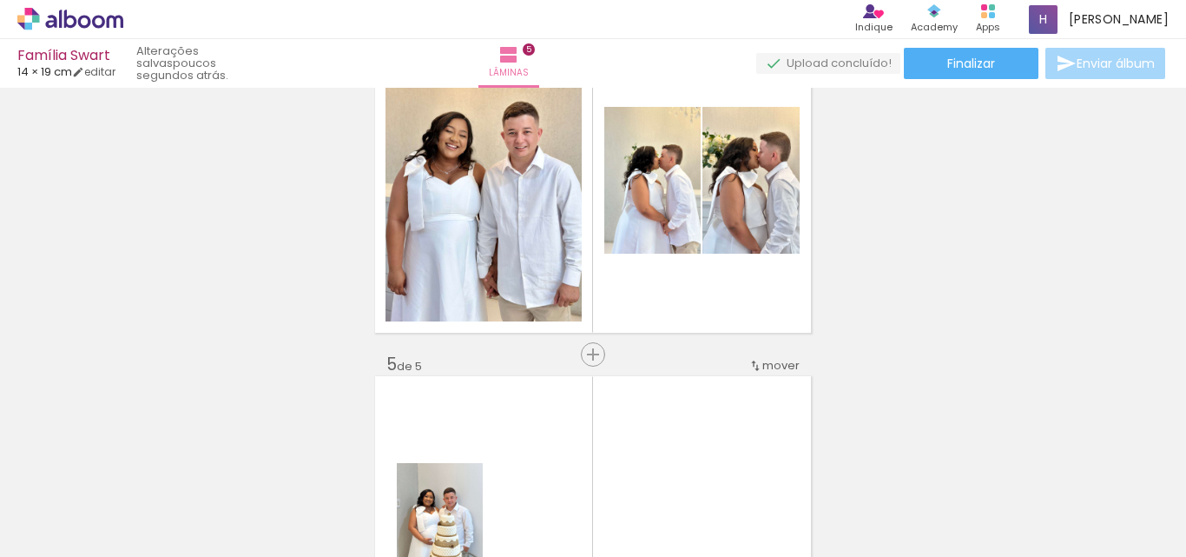
scroll to position [1238, 0]
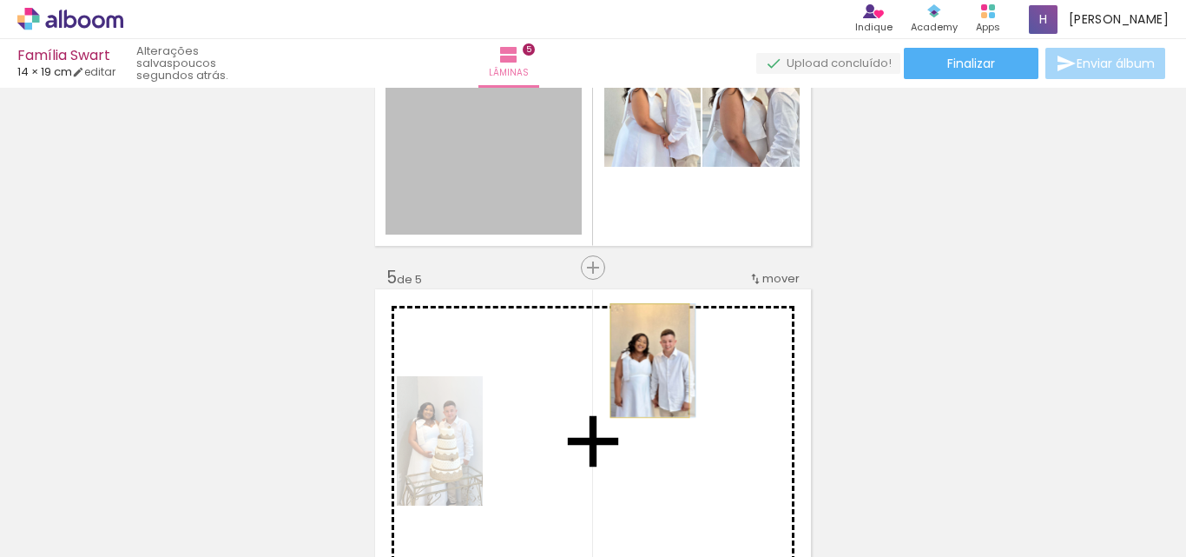
drag, startPoint x: 509, startPoint y: 172, endPoint x: 643, endPoint y: 360, distance: 231.6
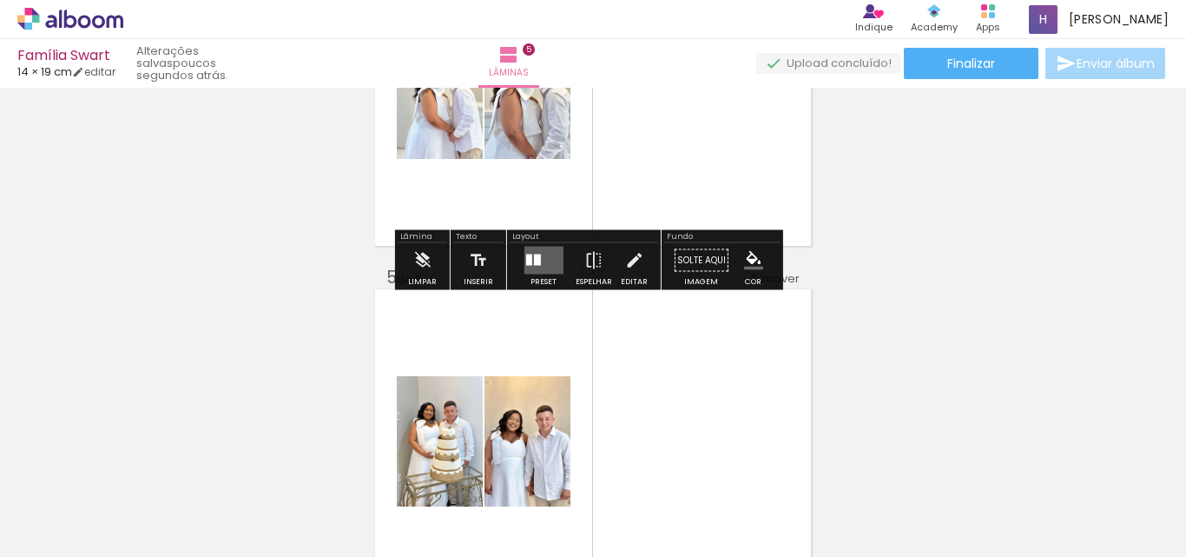
scroll to position [1151, 0]
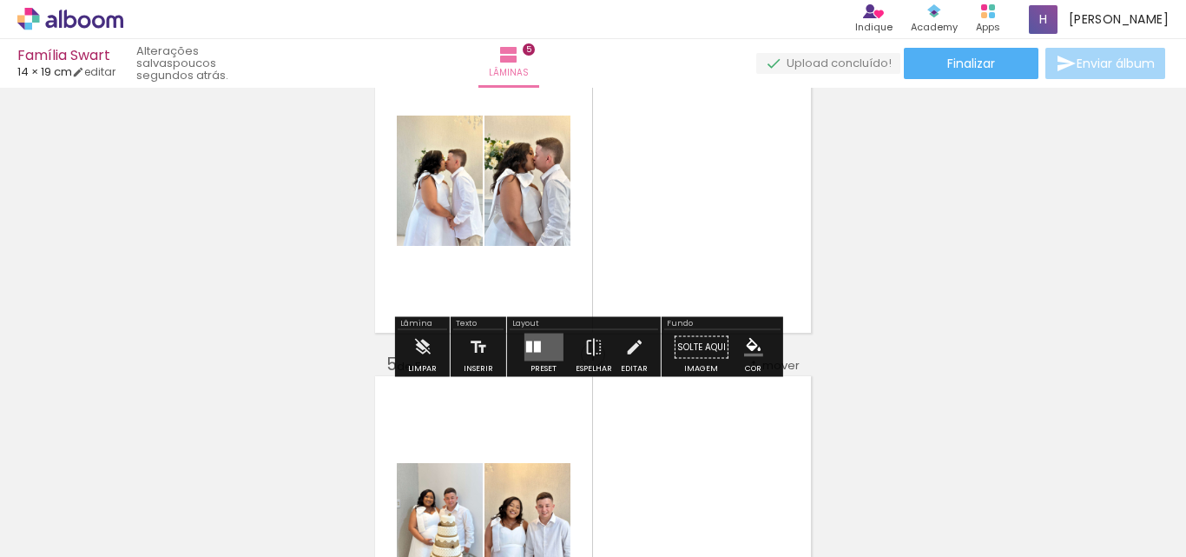
click at [538, 338] on quentale-layouter at bounding box center [543, 347] width 39 height 28
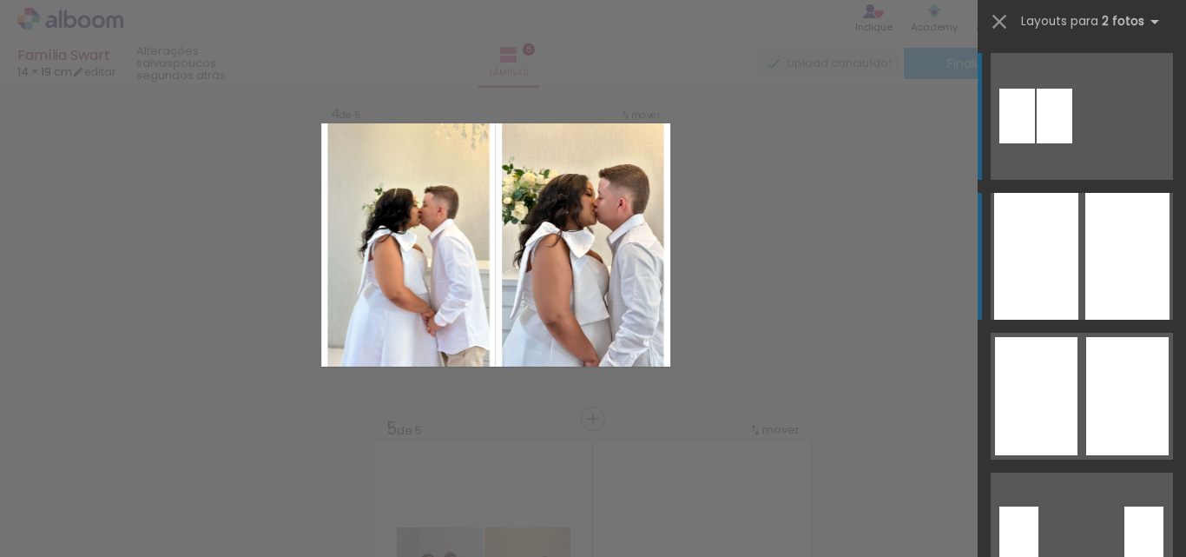
scroll to position [1065, 0]
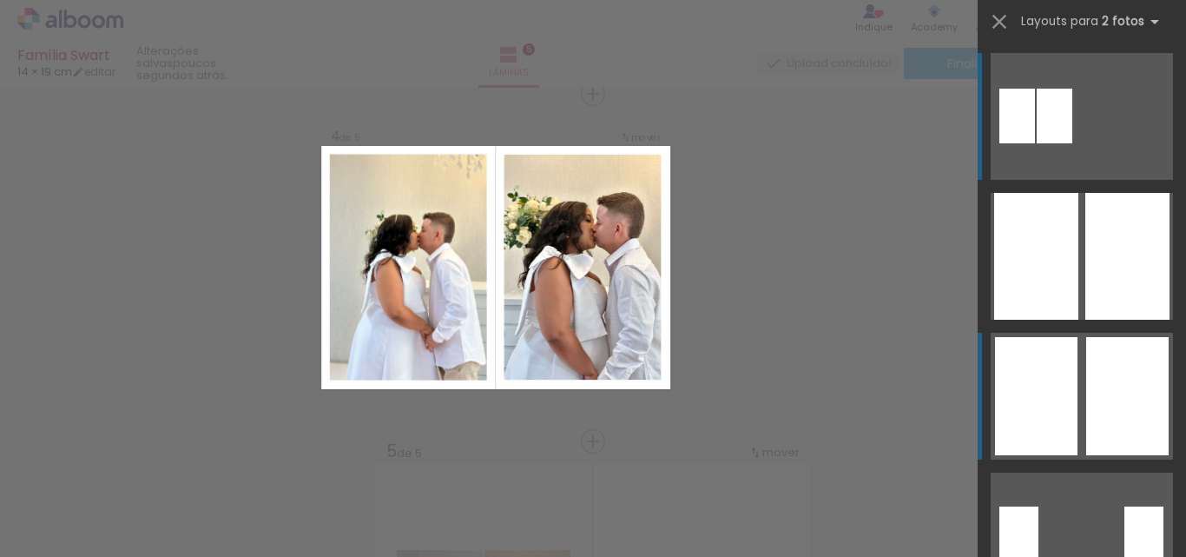
click at [1092, 395] on div at bounding box center [1127, 396] width 82 height 118
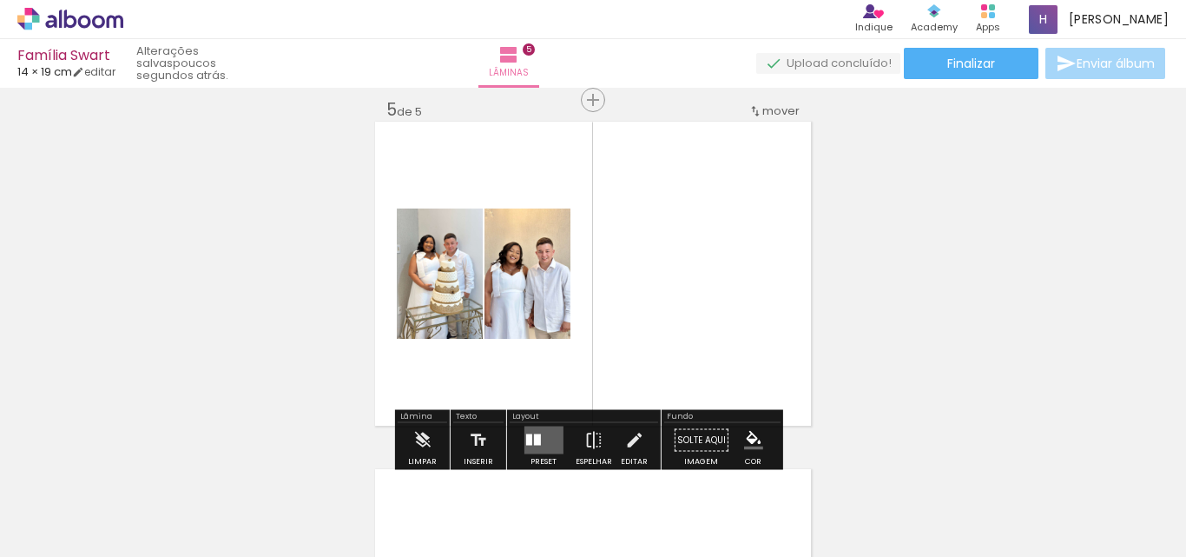
scroll to position [1499, 0]
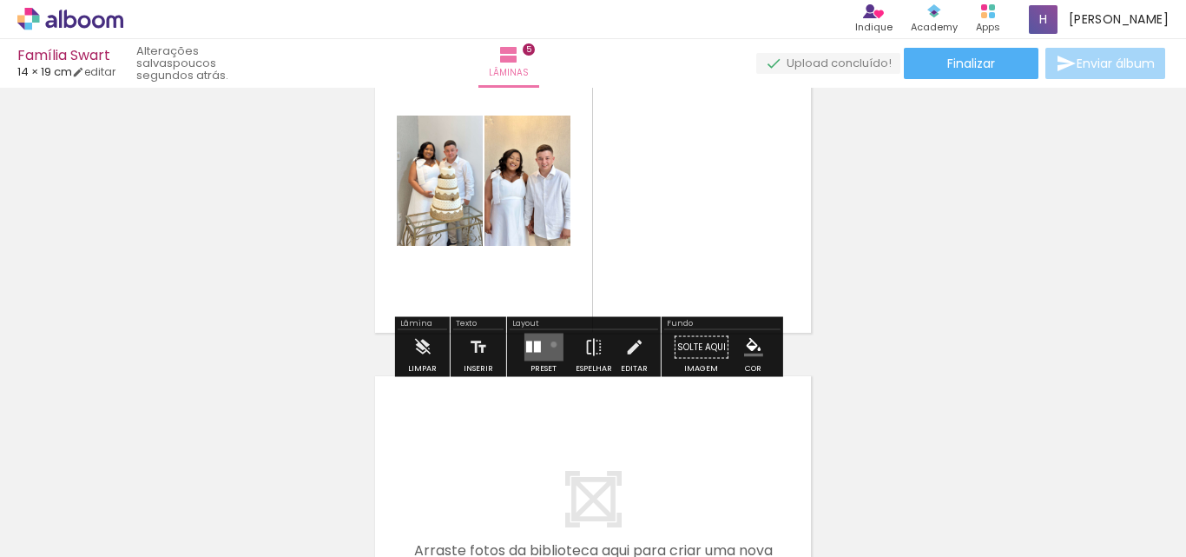
click at [550, 344] on quentale-layouter at bounding box center [543, 347] width 39 height 28
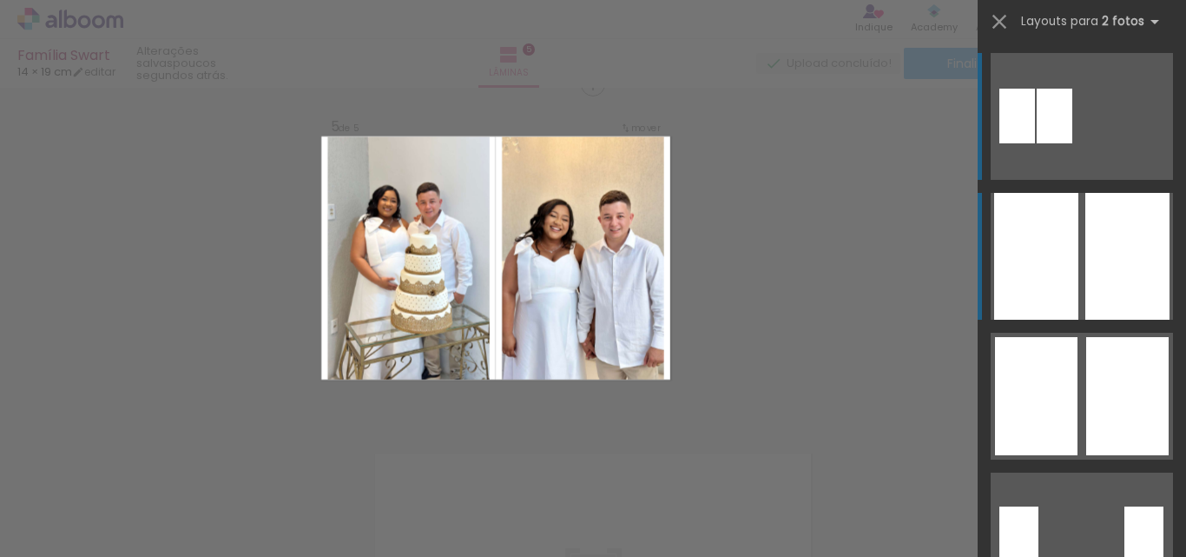
scroll to position [1412, 0]
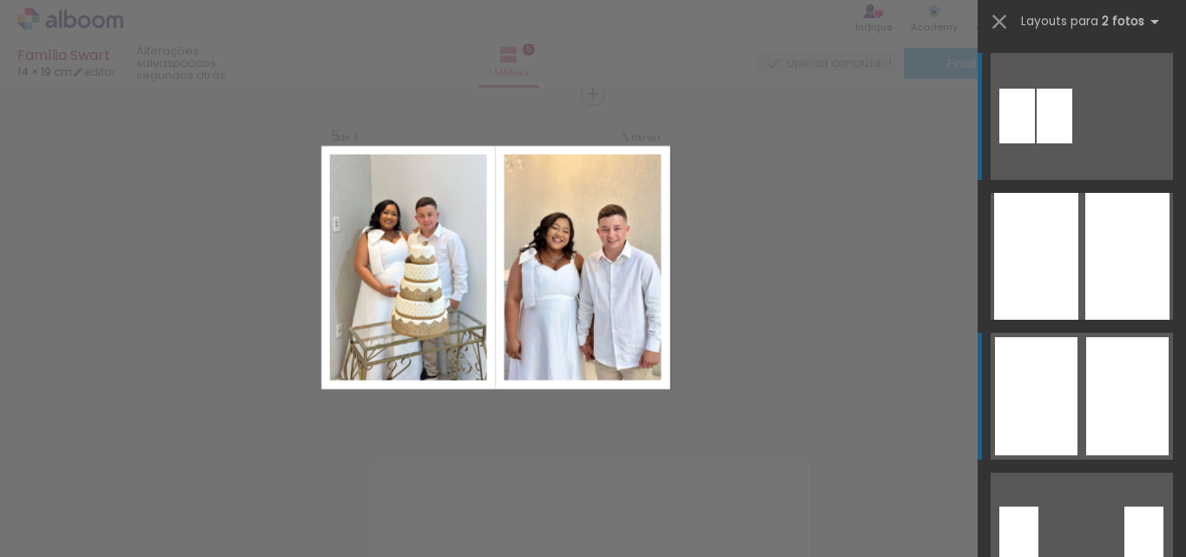
click at [1119, 372] on div at bounding box center [1127, 396] width 82 height 118
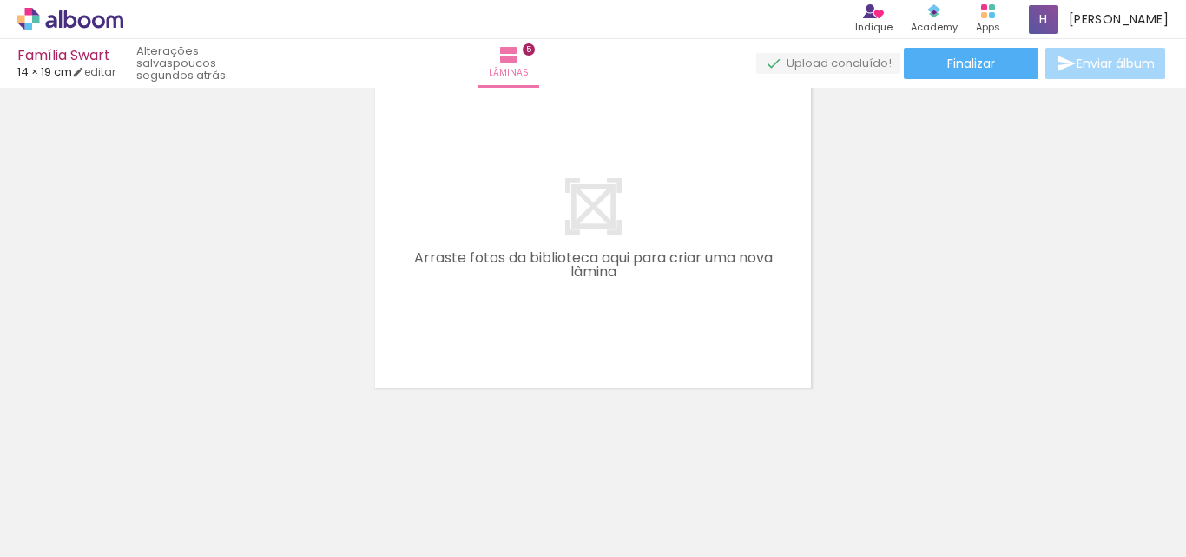
scroll to position [0, 0]
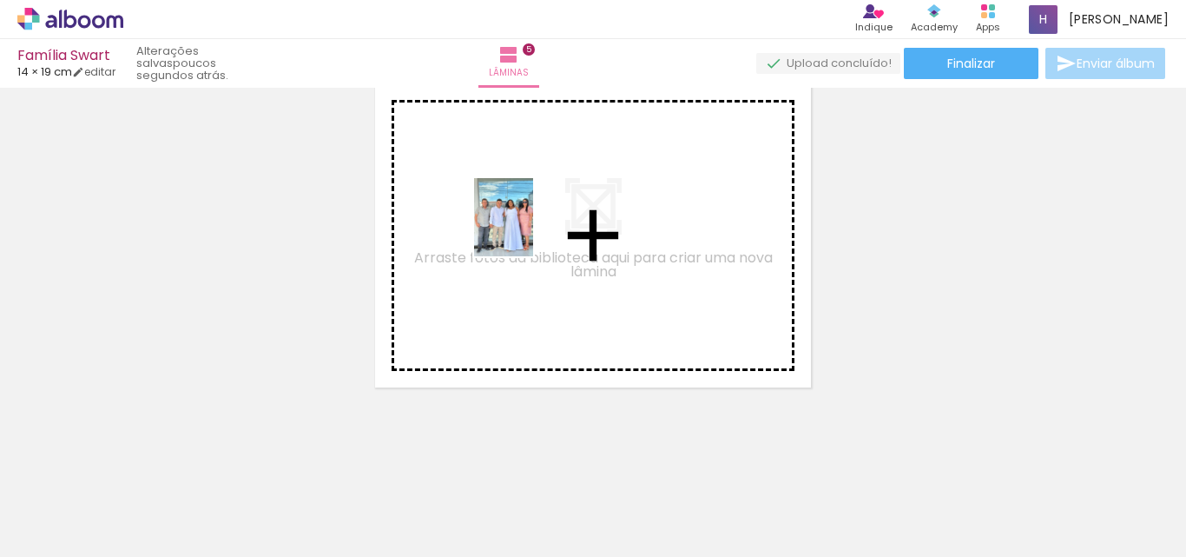
drag, startPoint x: 416, startPoint y: 474, endPoint x: 526, endPoint y: 230, distance: 267.8
click at [526, 230] on quentale-workspace at bounding box center [593, 278] width 1186 height 557
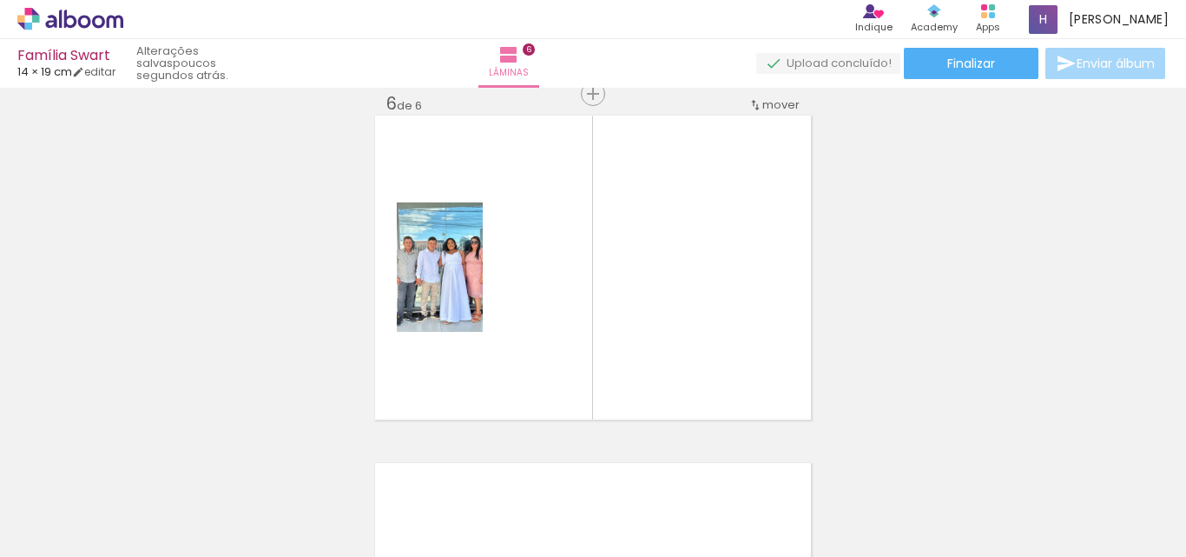
scroll to position [1759, 0]
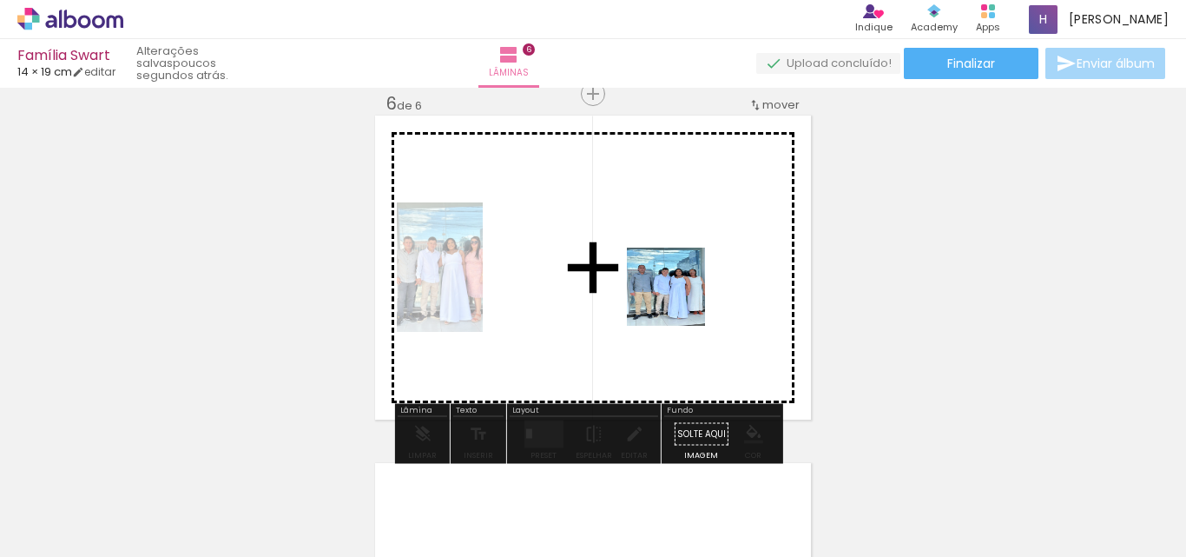
drag, startPoint x: 782, startPoint y: 518, endPoint x: 676, endPoint y: 295, distance: 247.0
click at [676, 295] on quentale-workspace at bounding box center [593, 278] width 1186 height 557
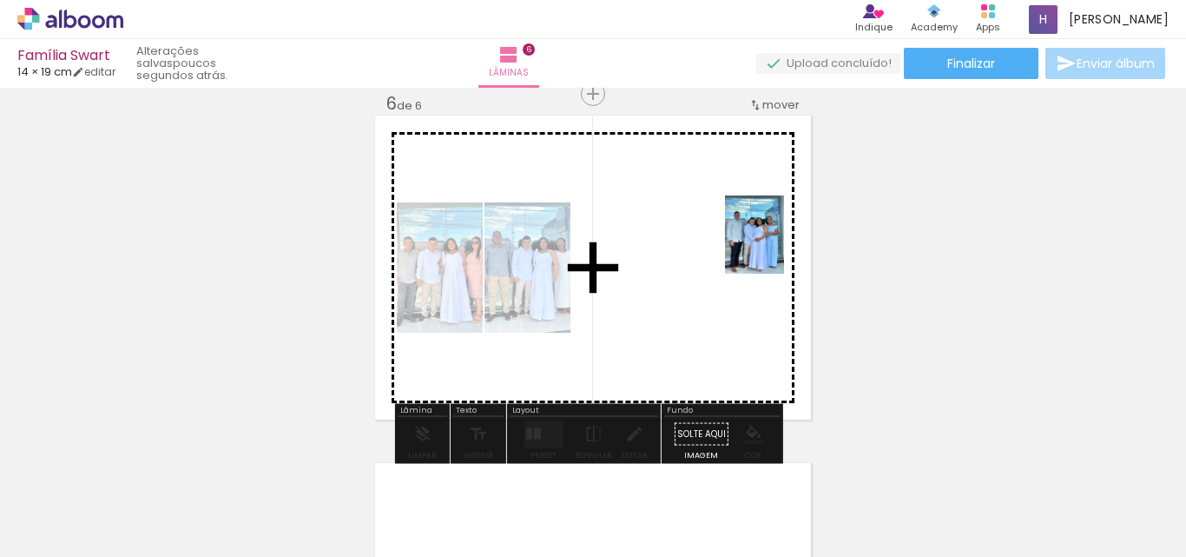
drag, startPoint x: 780, startPoint y: 525, endPoint x: 777, endPoint y: 247, distance: 277.9
click at [777, 247] on quentale-workspace at bounding box center [593, 278] width 1186 height 557
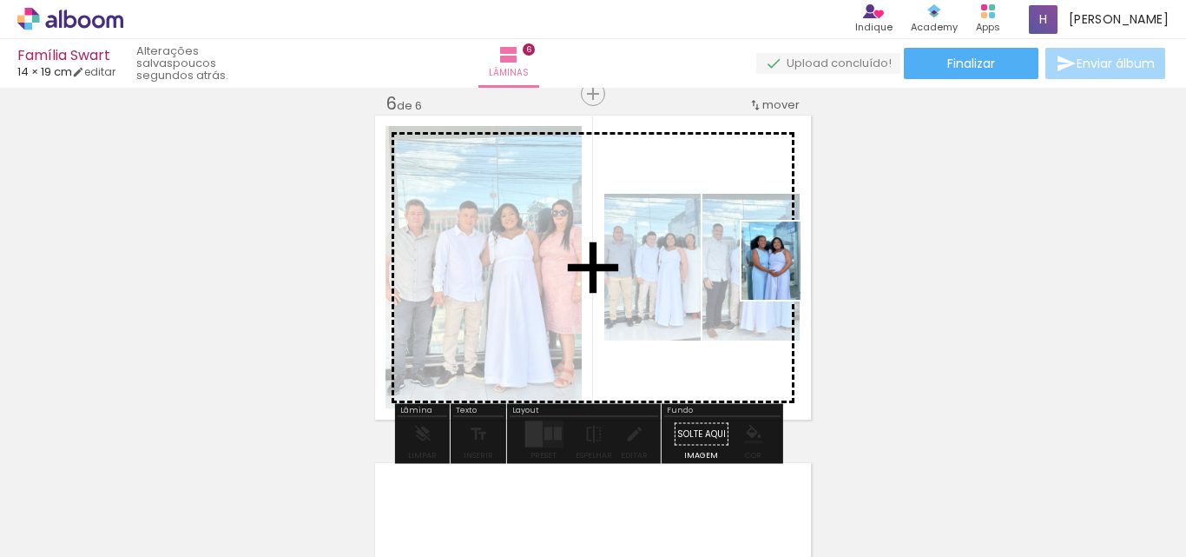
drag, startPoint x: 768, startPoint y: 525, endPoint x: 794, endPoint y: 274, distance: 252.3
click at [794, 274] on quentale-workspace at bounding box center [593, 278] width 1186 height 557
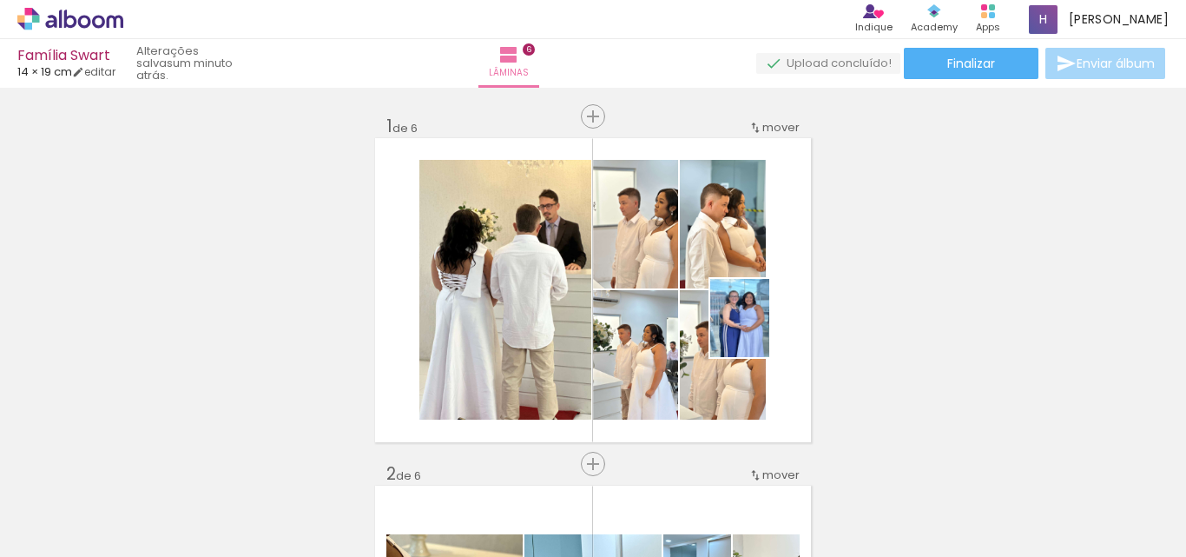
drag, startPoint x: 762, startPoint y: 436, endPoint x: 762, endPoint y: 331, distance: 105.1
click at [762, 331] on quentale-workspace at bounding box center [593, 278] width 1186 height 557
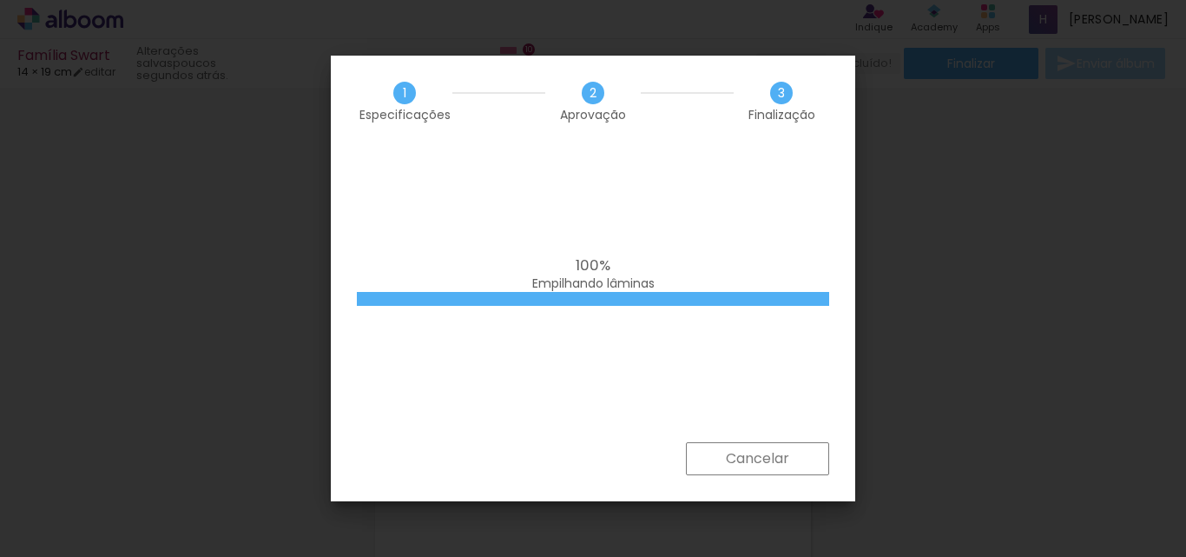
scroll to position [868, 0]
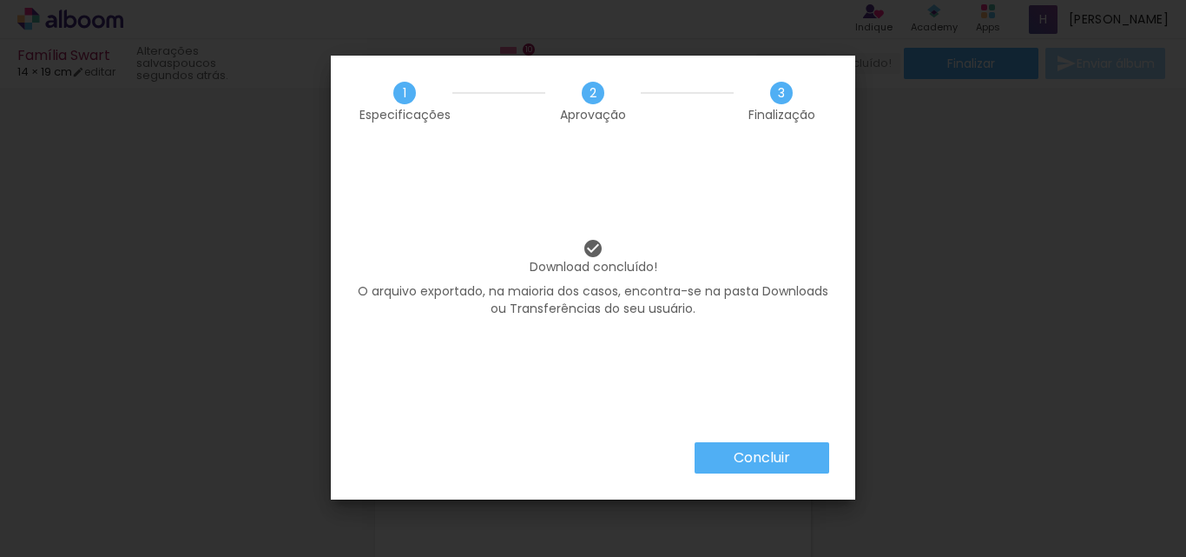
click at [737, 443] on paper-button "Concluir" at bounding box center [762, 457] width 135 height 31
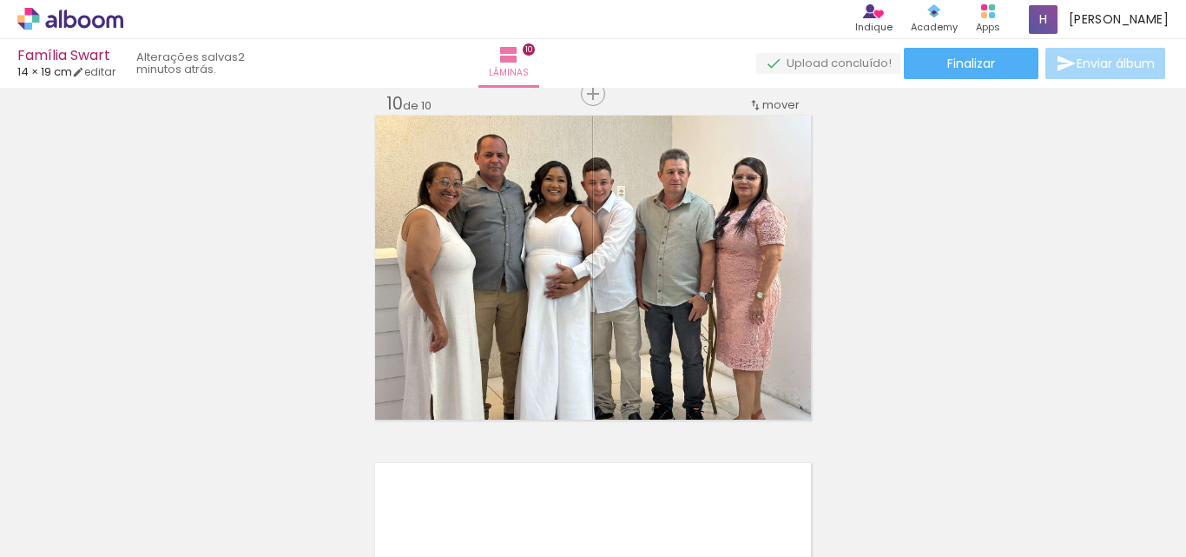
scroll to position [868, 0]
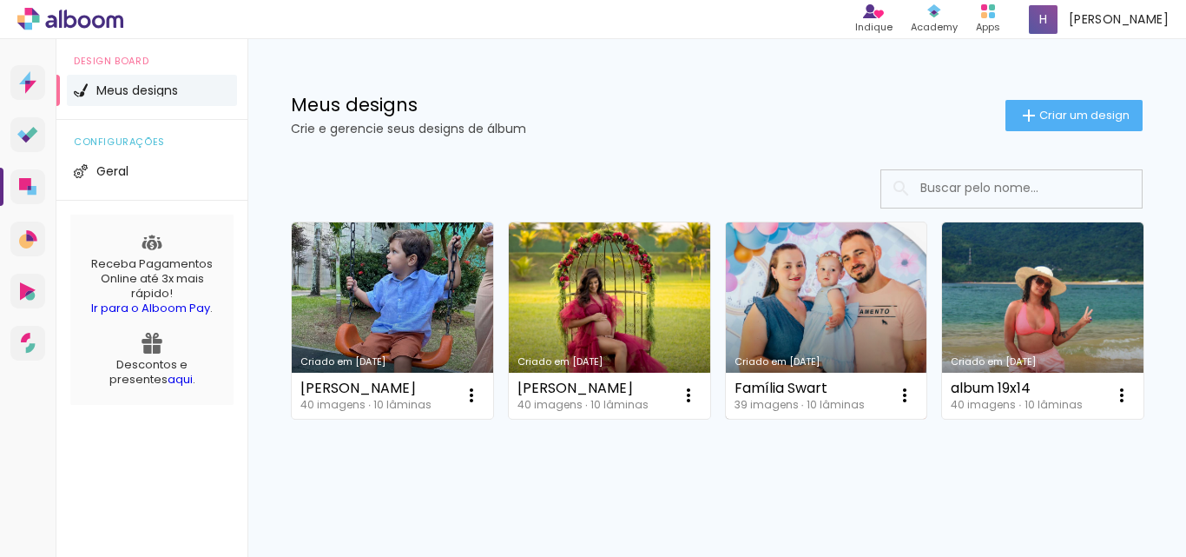
click at [825, 281] on link "Criado em 27/04/24" at bounding box center [826, 320] width 201 height 196
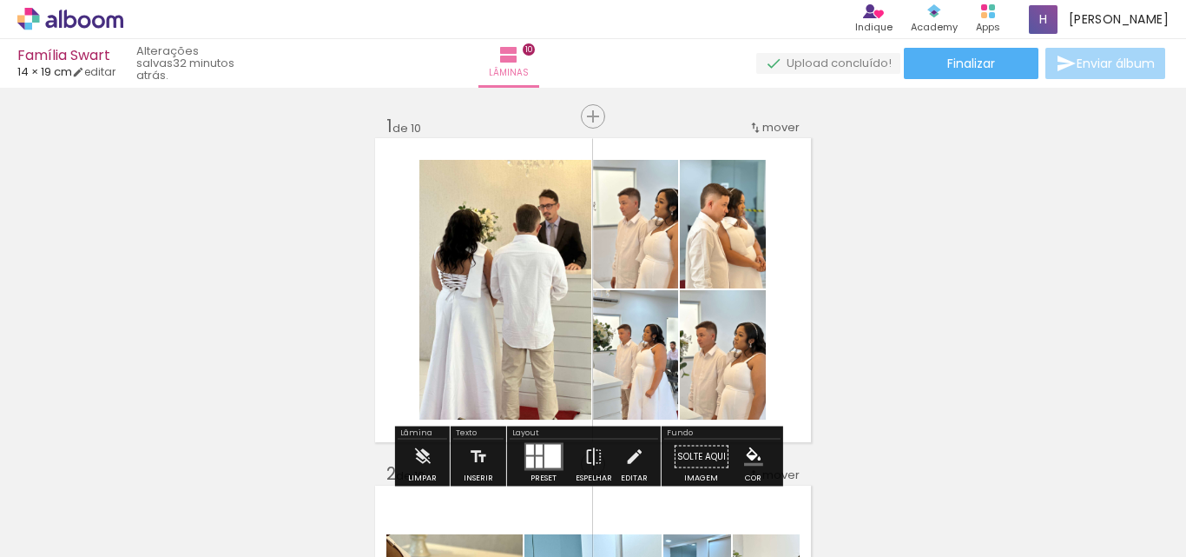
click at [72, 25] on icon at bounding box center [70, 19] width 13 height 18
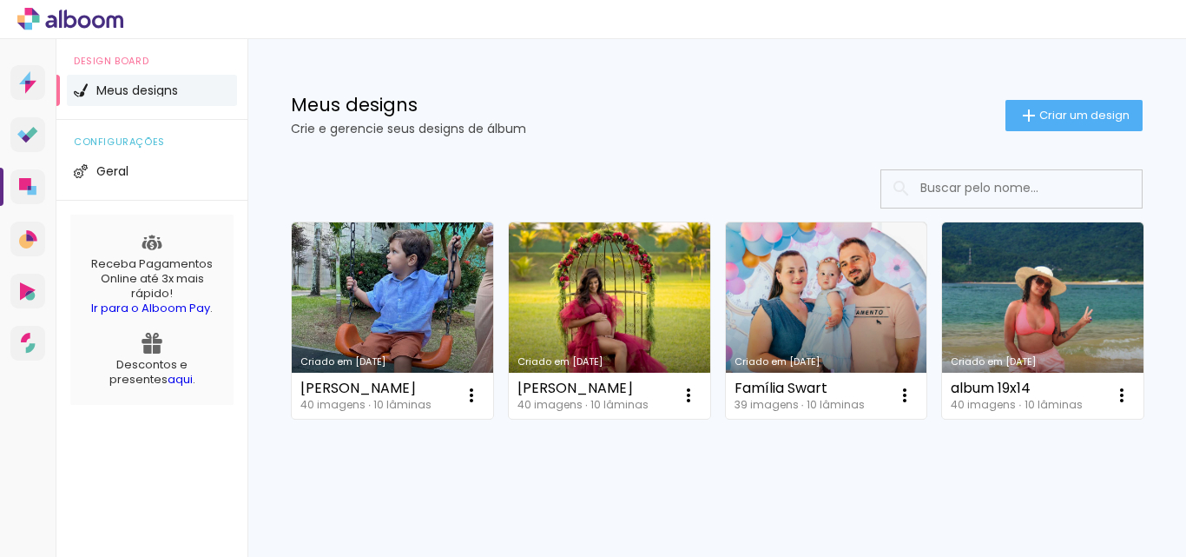
click at [83, 27] on icon at bounding box center [84, 21] width 13 height 13
click at [29, 24] on icon at bounding box center [29, 27] width 8 height 8
click at [76, 29] on icon at bounding box center [70, 19] width 106 height 23
click at [1118, 23] on div at bounding box center [593, 19] width 1186 height 39
click at [66, 20] on icon at bounding box center [70, 19] width 13 height 18
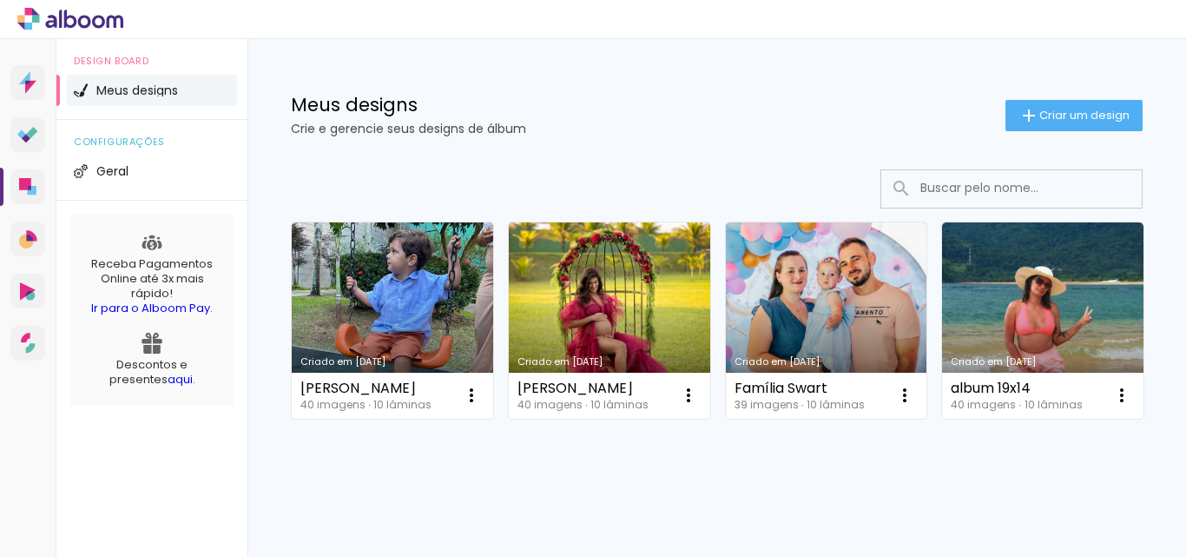
click at [42, 16] on icon at bounding box center [70, 19] width 106 height 23
click at [234, 23] on div at bounding box center [593, 19] width 1186 height 39
click at [111, 14] on icon at bounding box center [70, 19] width 106 height 23
click at [1071, 30] on div at bounding box center [593, 19] width 1186 height 39
